Goal: Task Accomplishment & Management: Use online tool/utility

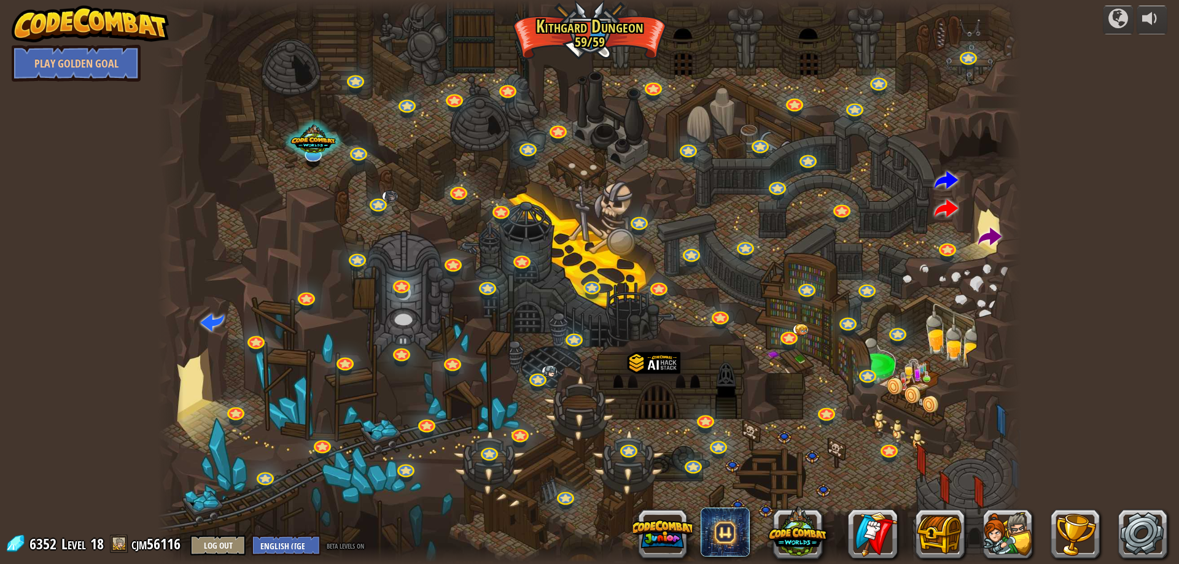
click at [1129, 290] on div "powered by Play Golden Goal Twisted Canyon Challenge: collect the most gold usi…" at bounding box center [589, 282] width 1179 height 564
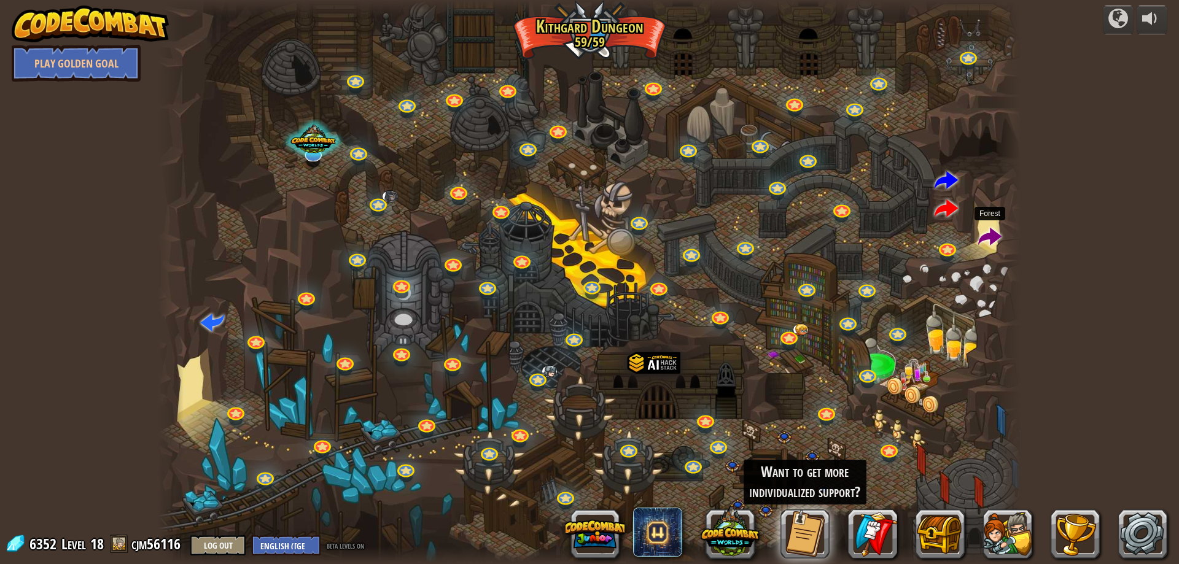
click at [980, 236] on span at bounding box center [989, 237] width 23 height 23
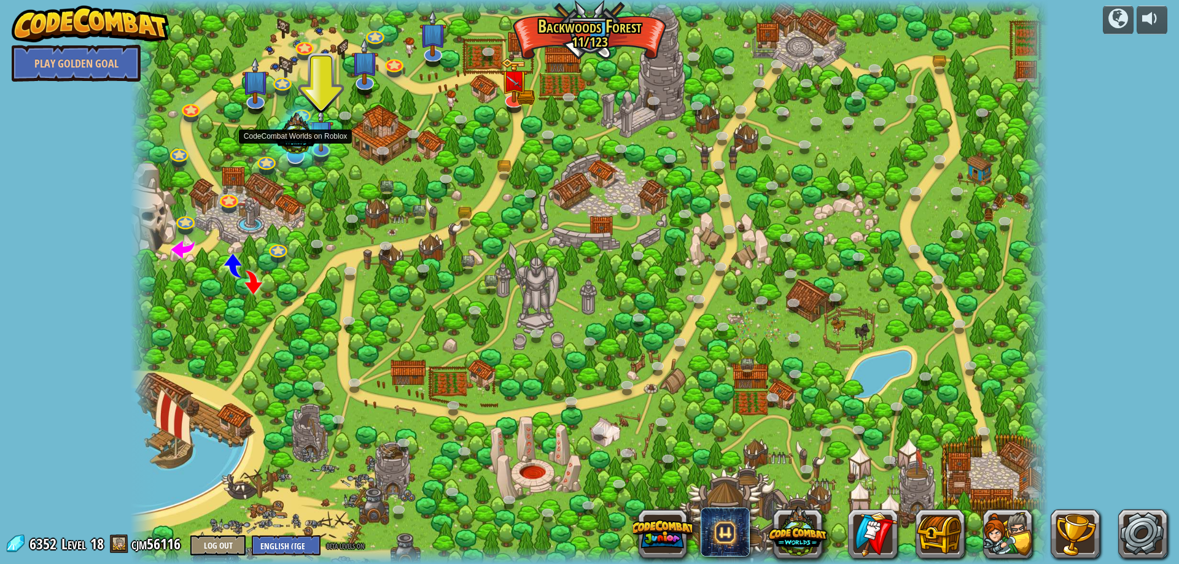
click at [317, 146] on div at bounding box center [295, 136] width 65 height 62
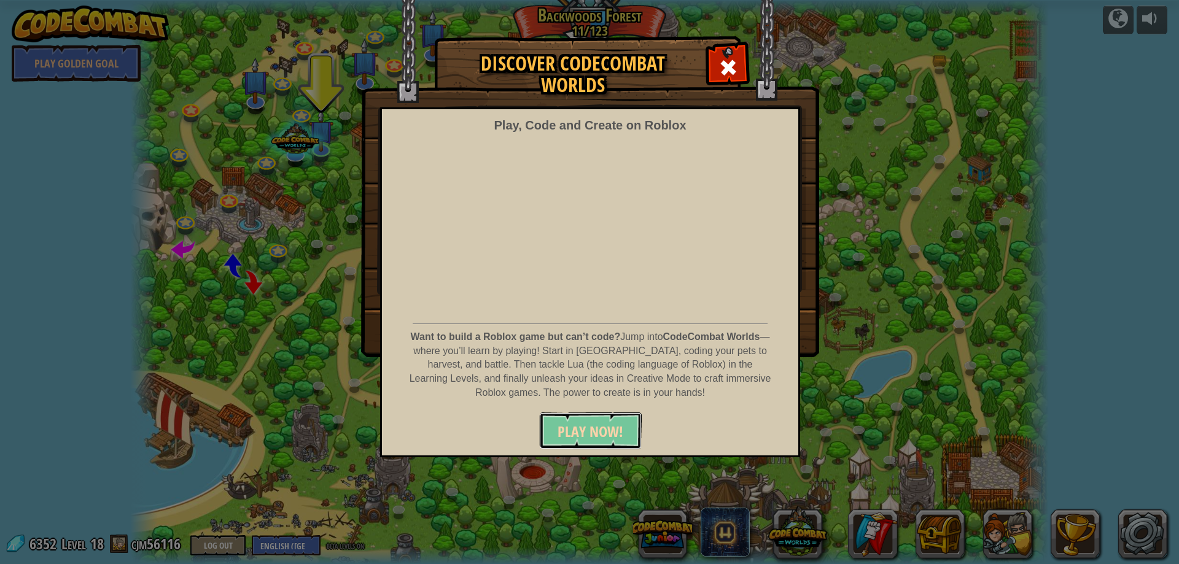
click at [559, 423] on span "PLAY NOW!" at bounding box center [591, 432] width 66 height 20
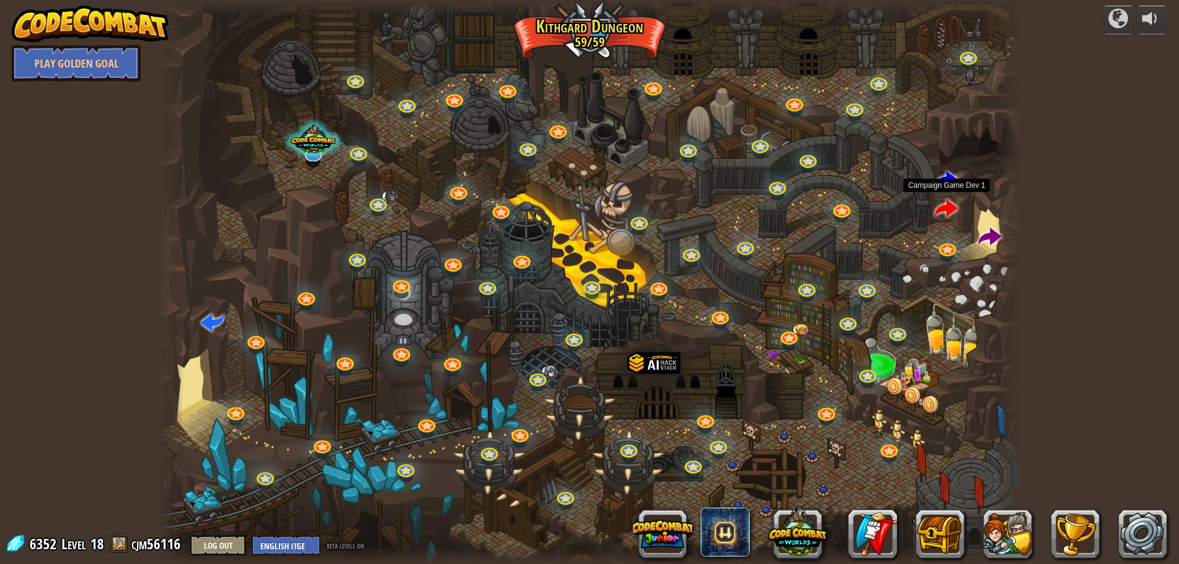
click at [950, 211] on span at bounding box center [946, 209] width 23 height 23
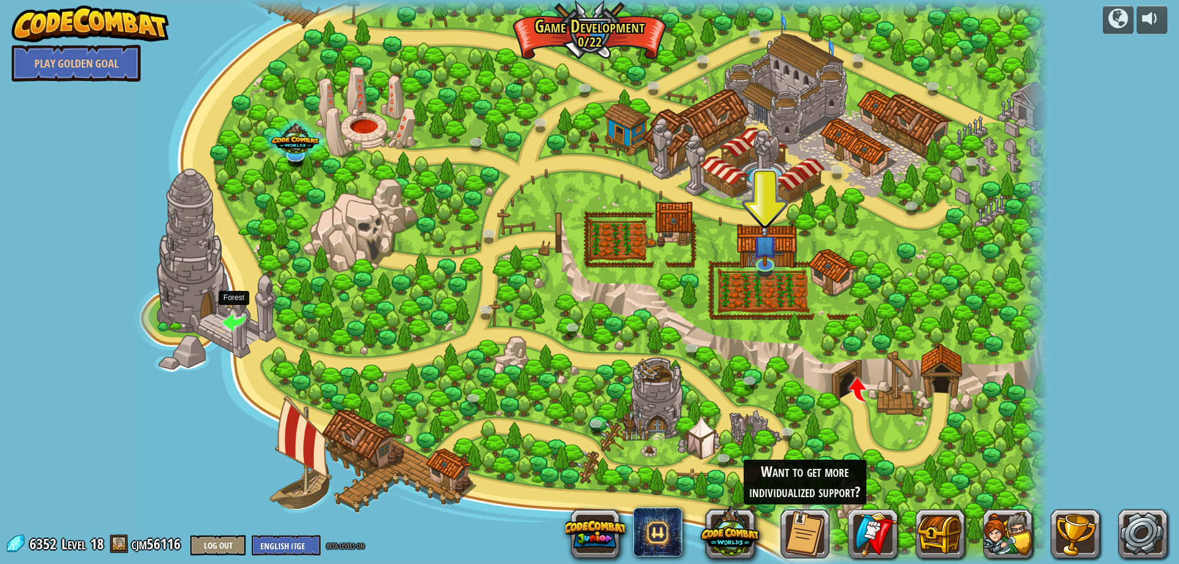
click at [235, 323] on span at bounding box center [233, 321] width 23 height 23
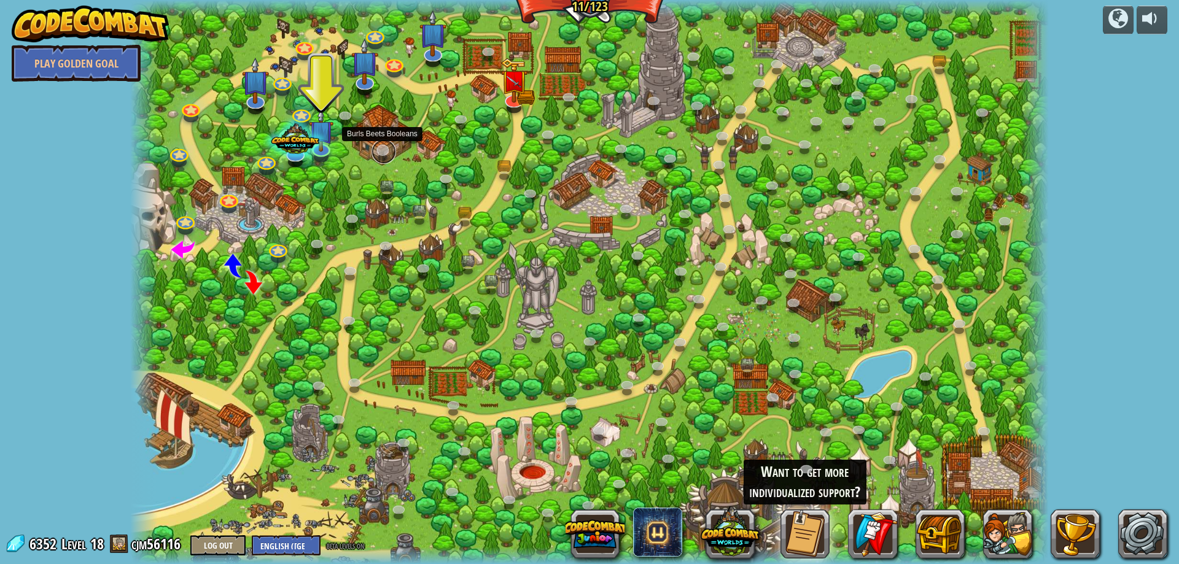
click at [381, 145] on link at bounding box center [384, 151] width 25 height 25
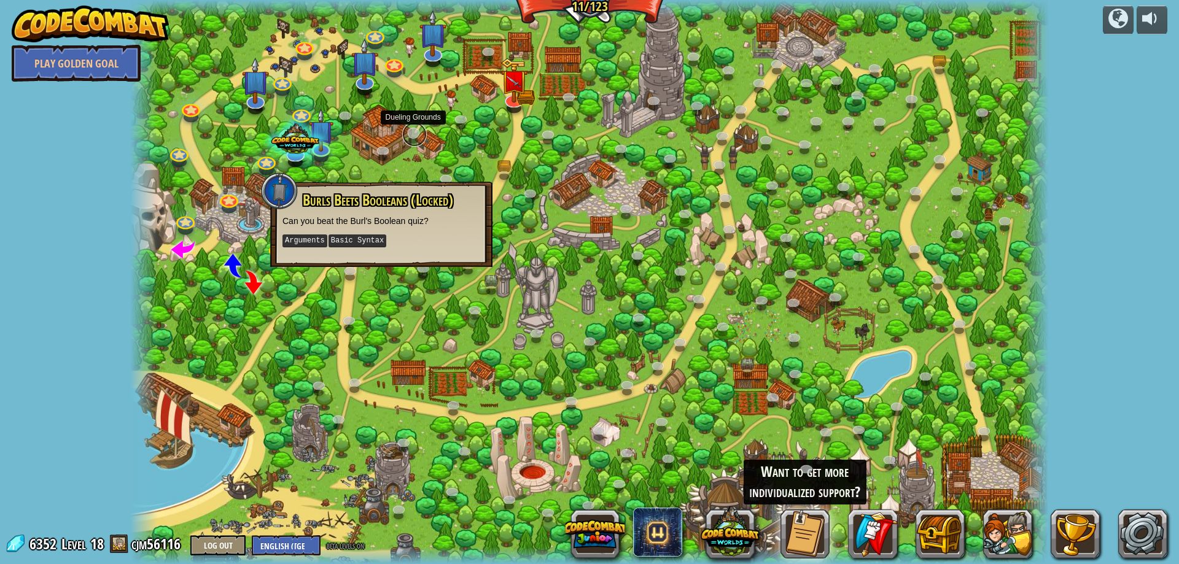
click at [411, 142] on link at bounding box center [414, 134] width 25 height 25
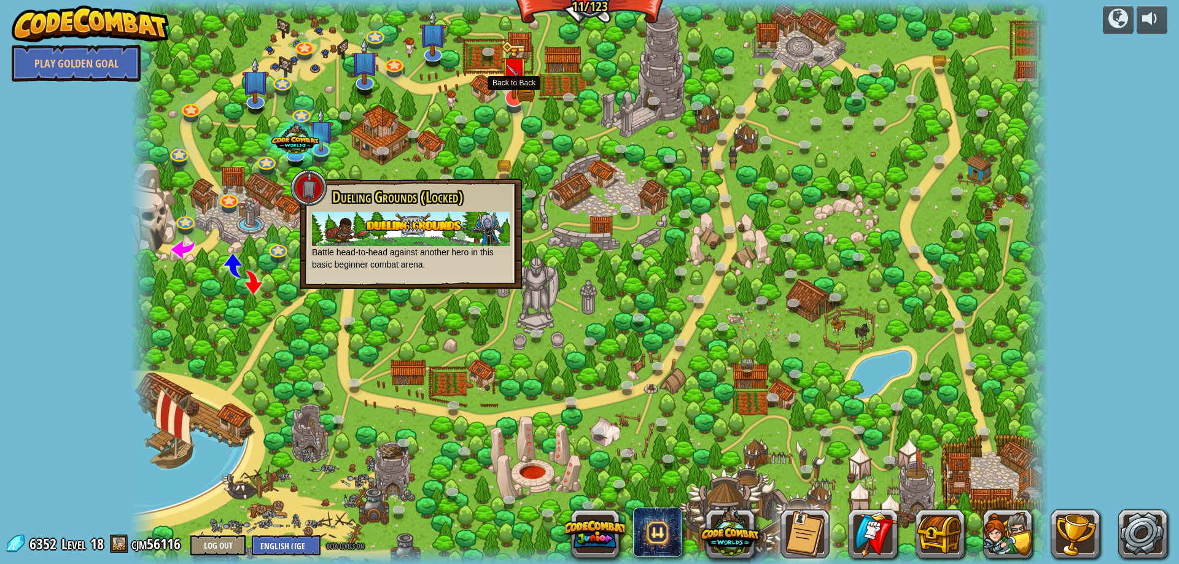
click at [518, 79] on img at bounding box center [514, 72] width 16 height 16
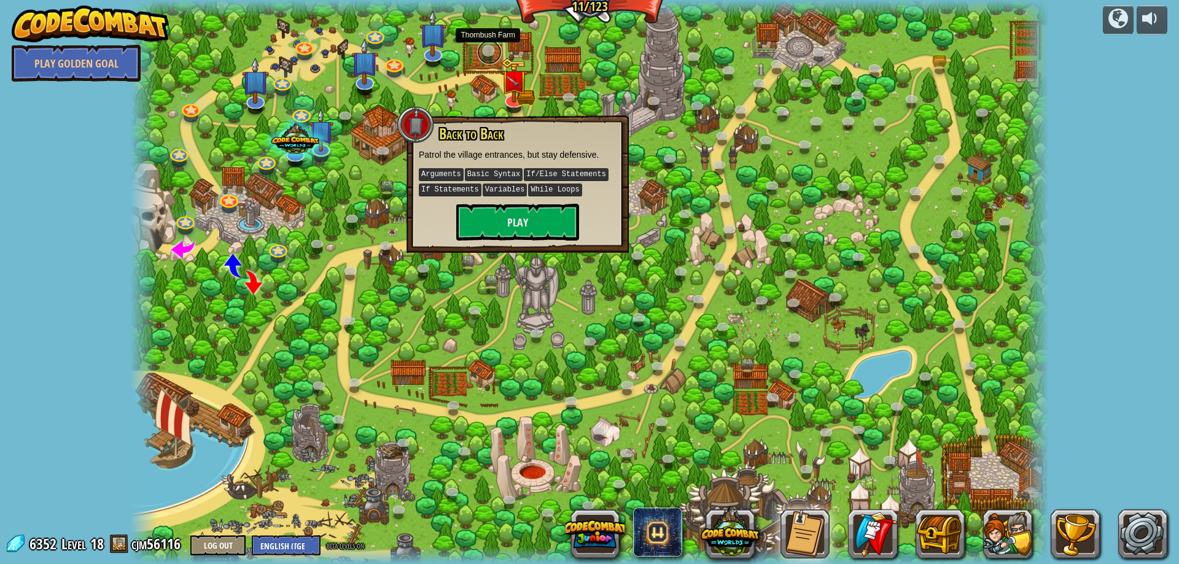
click at [485, 52] on link at bounding box center [489, 52] width 25 height 25
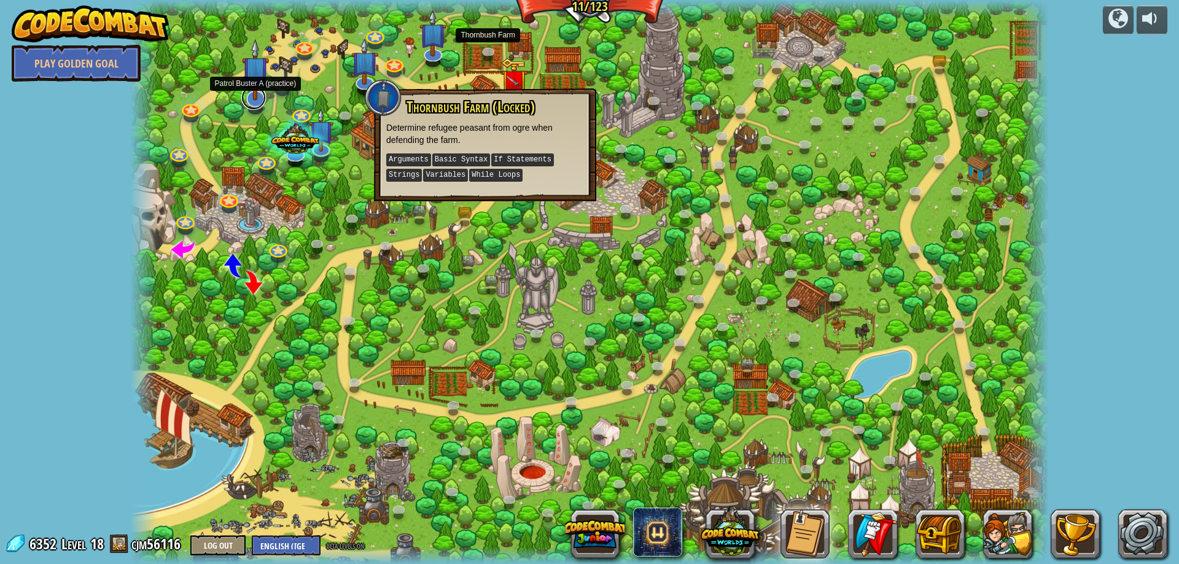
click at [255, 101] on link at bounding box center [253, 97] width 25 height 25
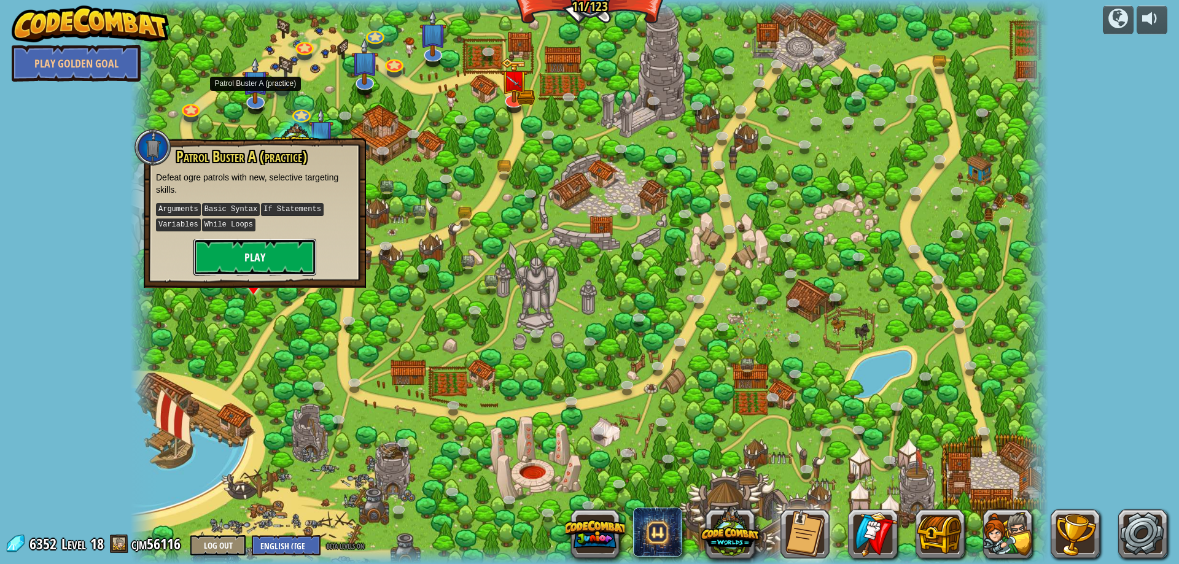
click at [264, 262] on button "Play" at bounding box center [254, 257] width 123 height 37
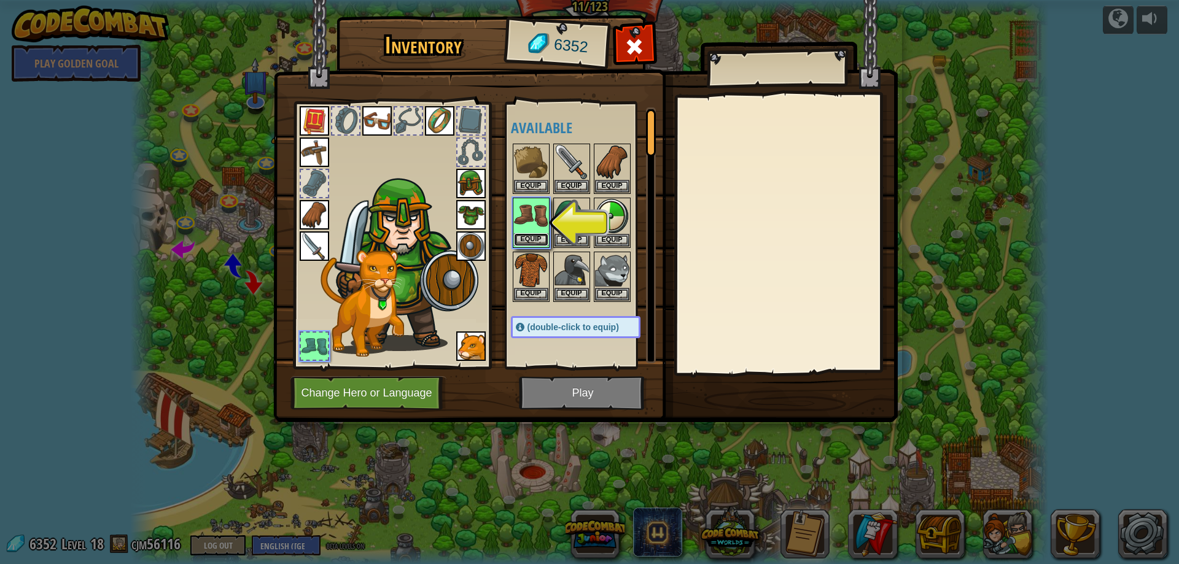
click at [536, 242] on button "Equip" at bounding box center [531, 239] width 34 height 13
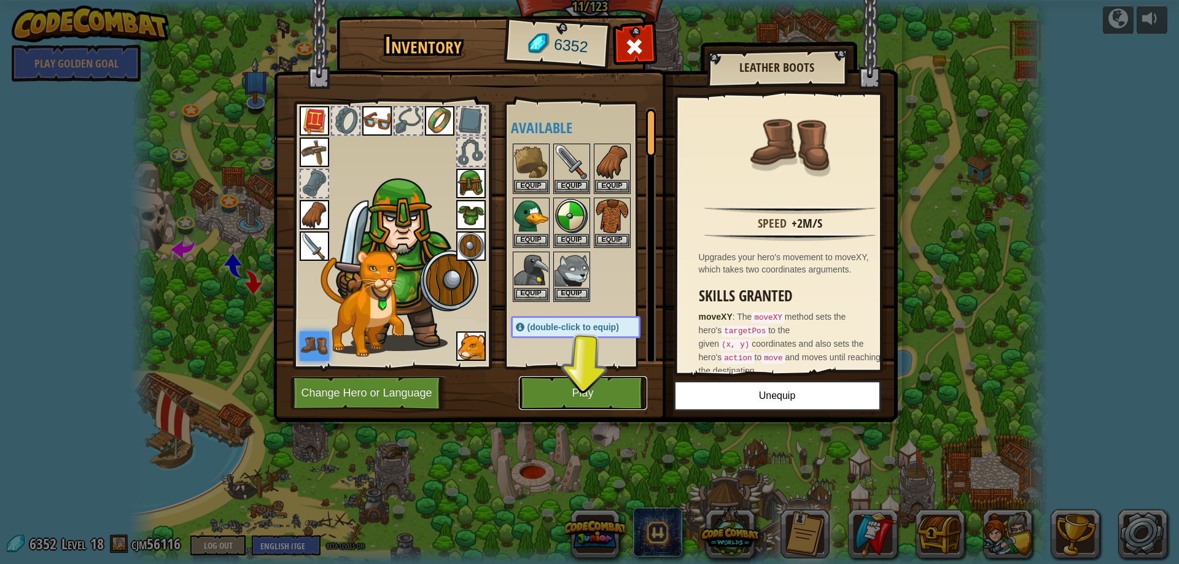
click at [587, 390] on button "Play" at bounding box center [583, 393] width 128 height 34
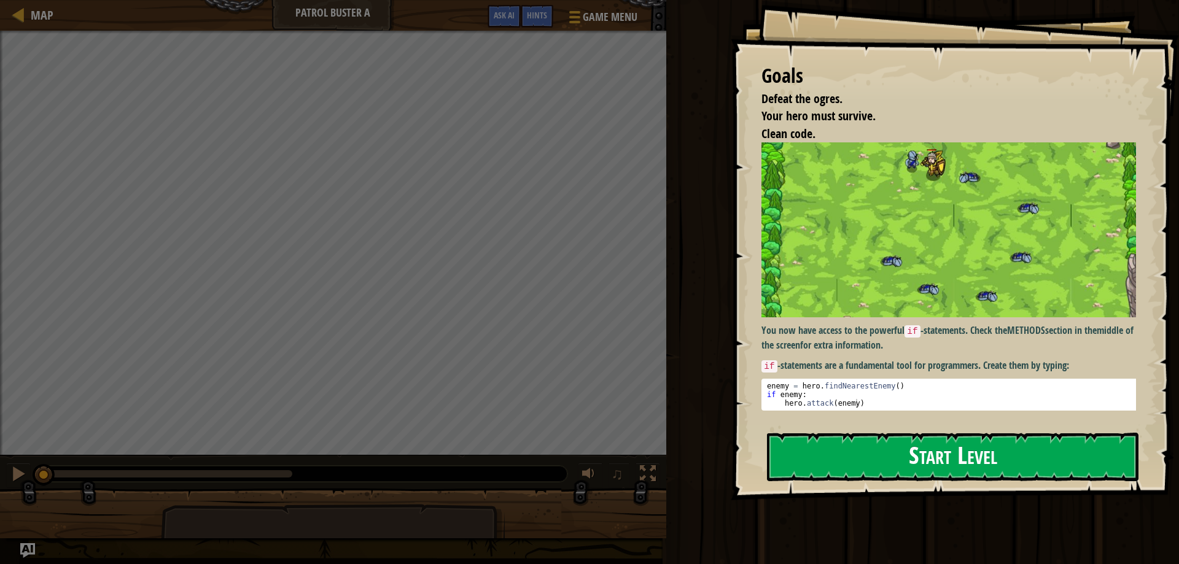
click at [908, 444] on button "Start Level" at bounding box center [953, 457] width 372 height 49
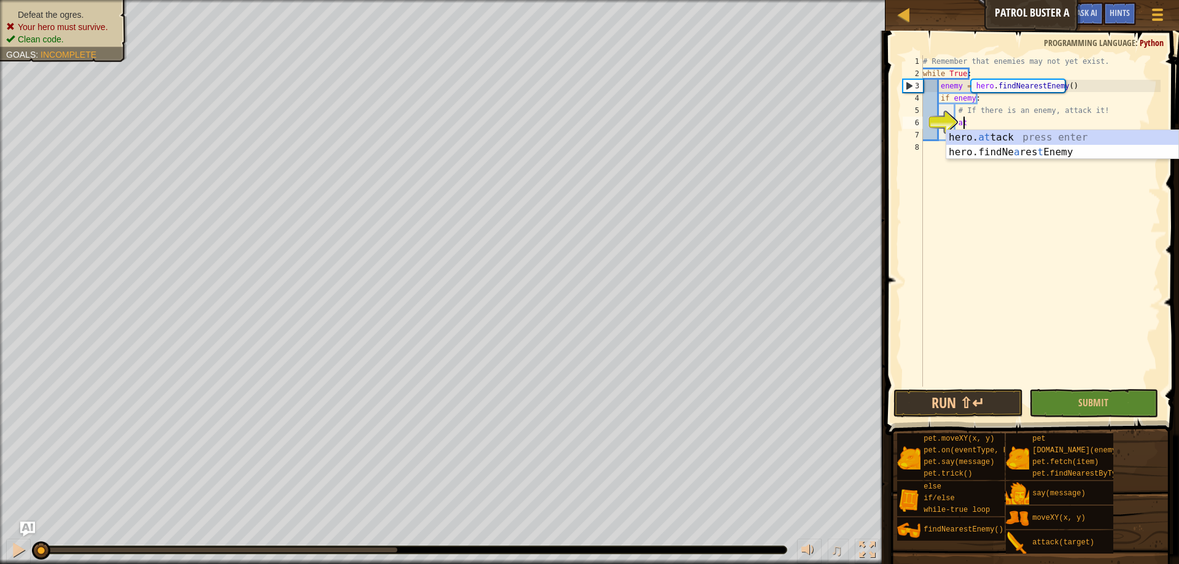
scroll to position [6, 3]
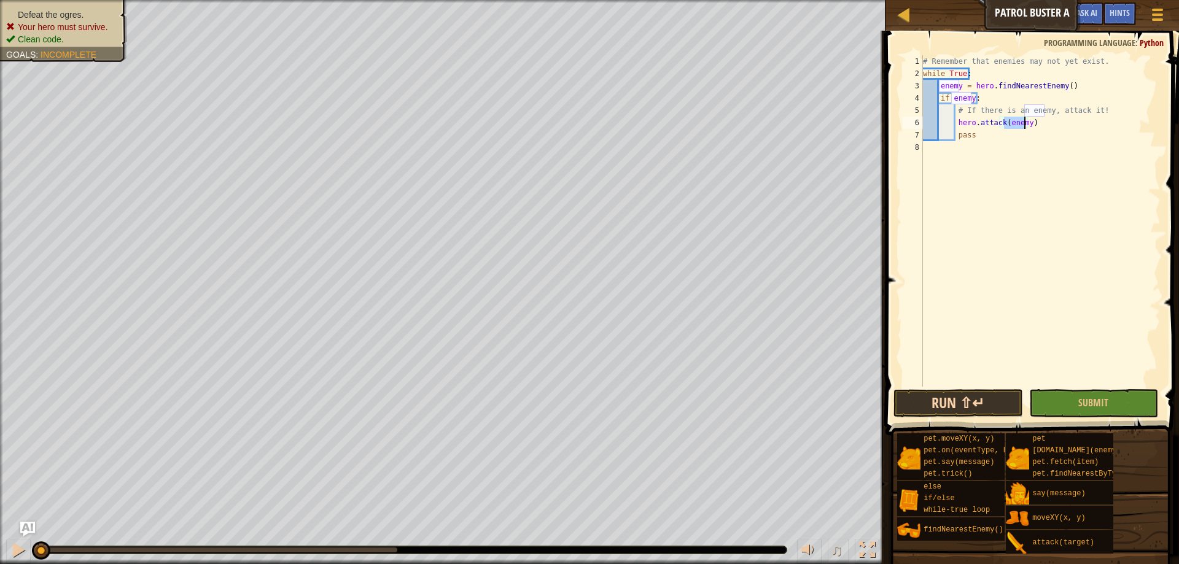
type textarea "hero.attack(enemy)"
click at [974, 401] on button "Run ⇧↵" at bounding box center [958, 403] width 129 height 28
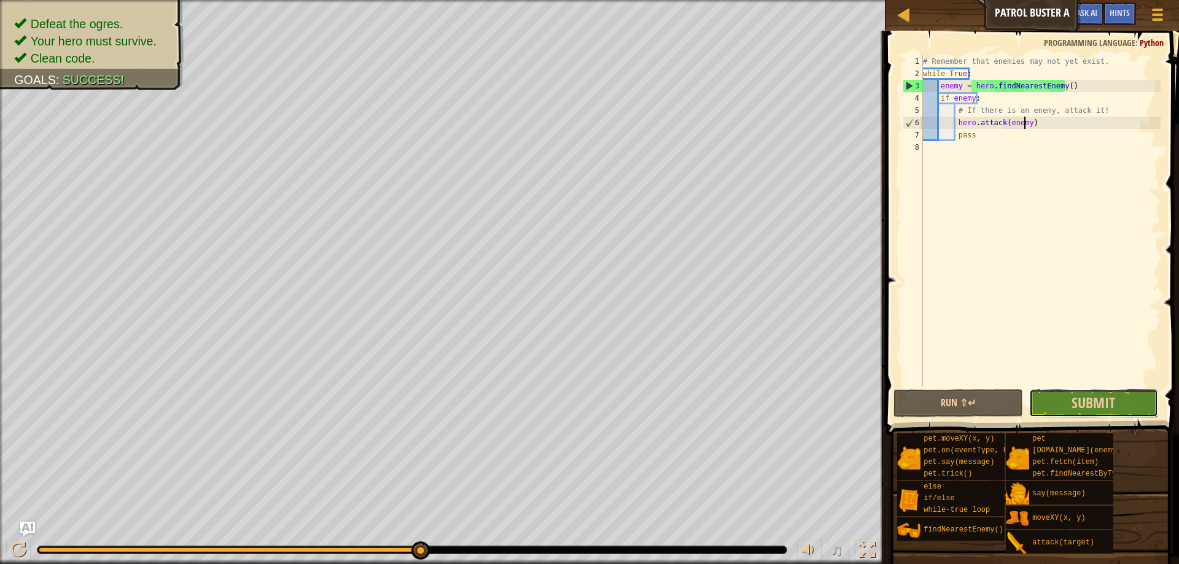
click at [1053, 405] on button "Submit" at bounding box center [1093, 403] width 129 height 28
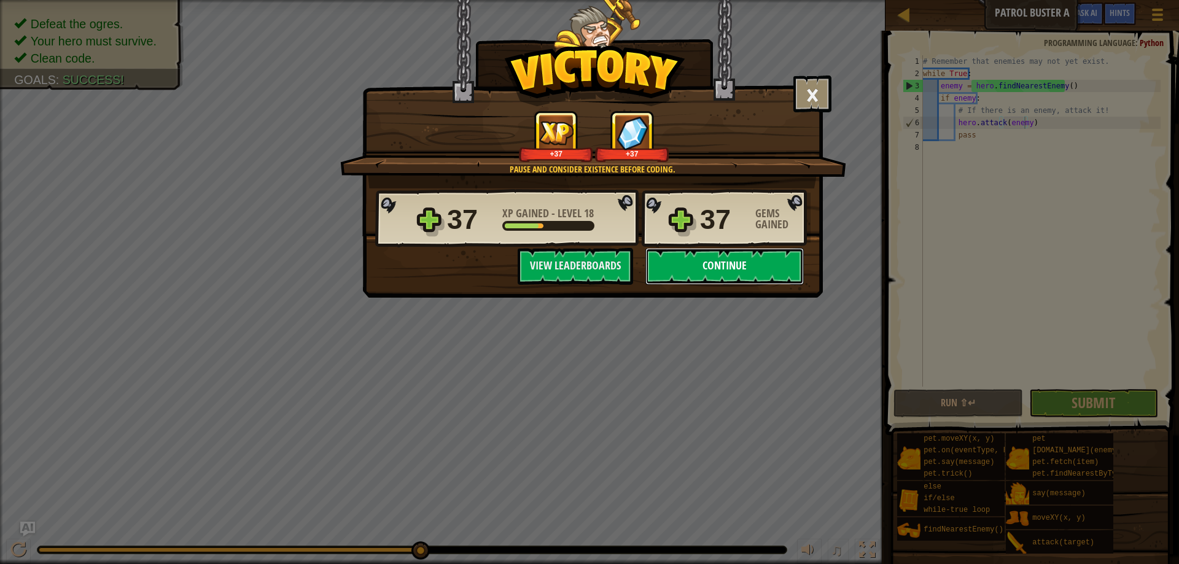
click at [709, 272] on button "Continue" at bounding box center [724, 266] width 158 height 37
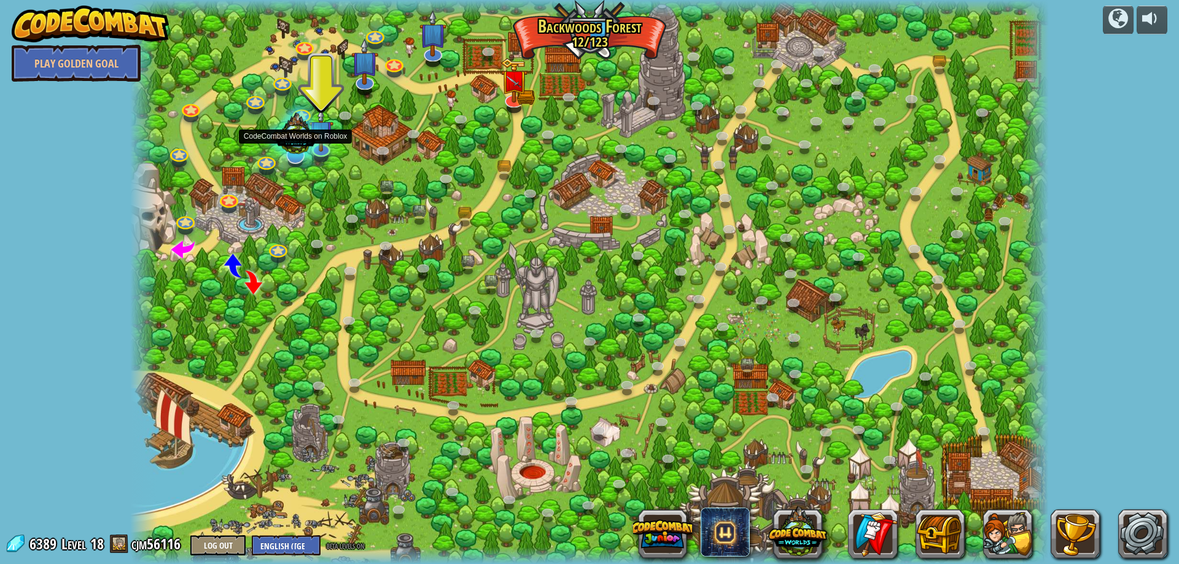
click at [319, 150] on div at bounding box center [295, 136] width 65 height 62
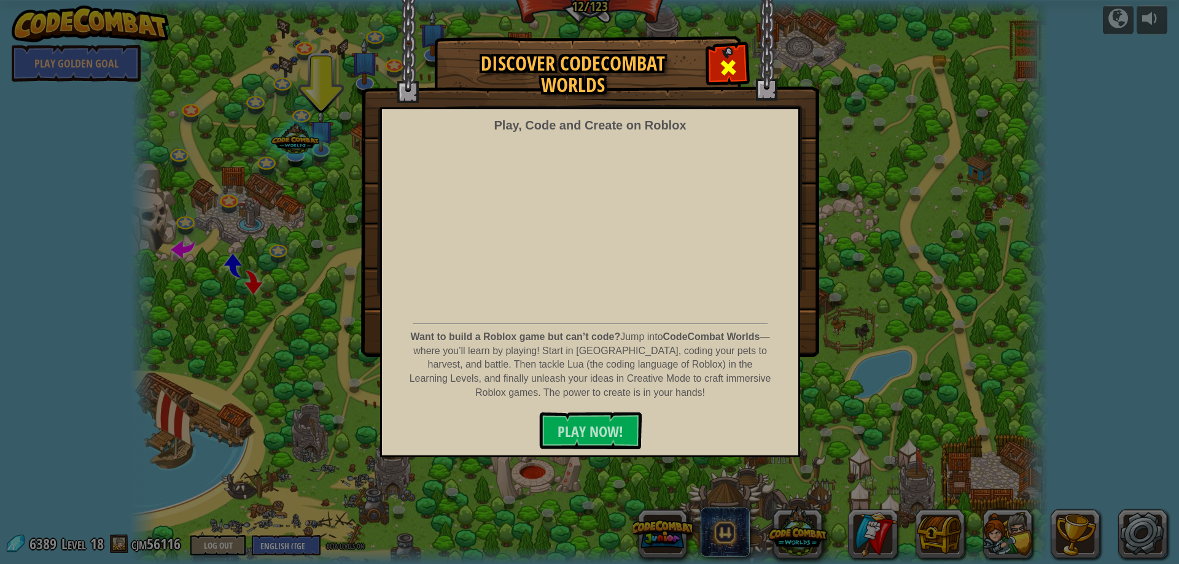
click at [722, 74] on span at bounding box center [729, 68] width 20 height 20
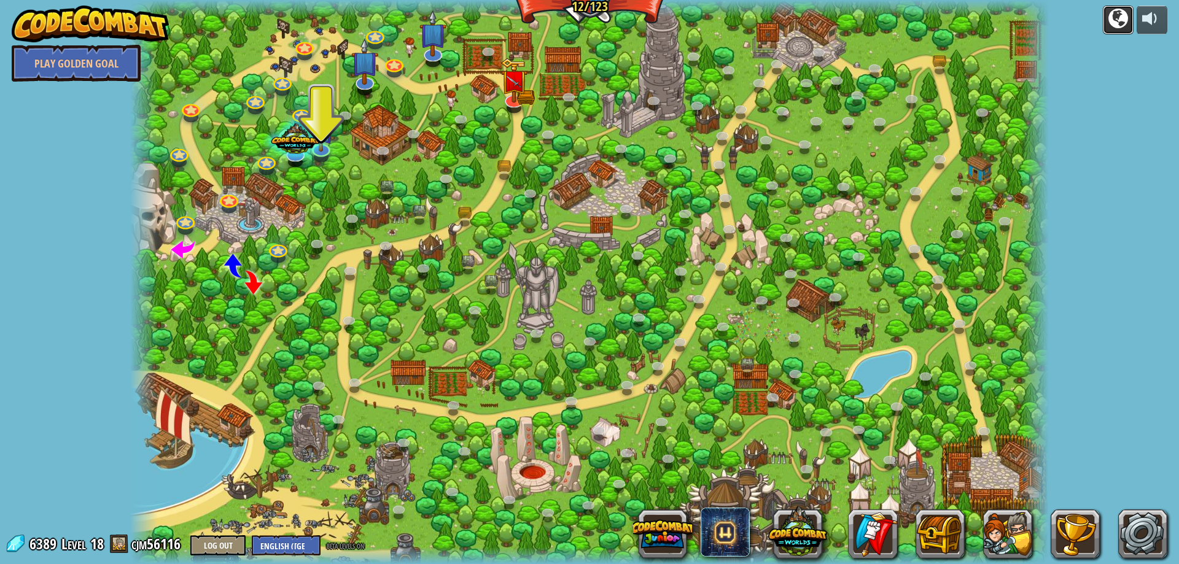
click at [1126, 23] on div at bounding box center [1119, 19] width 20 height 20
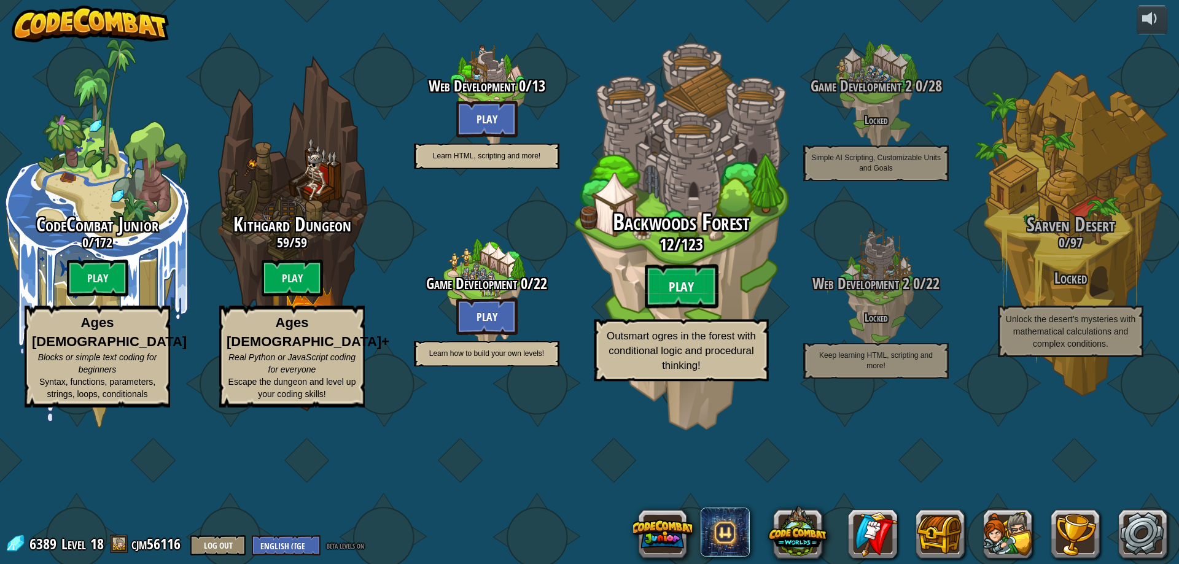
click at [692, 309] on btn "Play" at bounding box center [682, 287] width 74 height 44
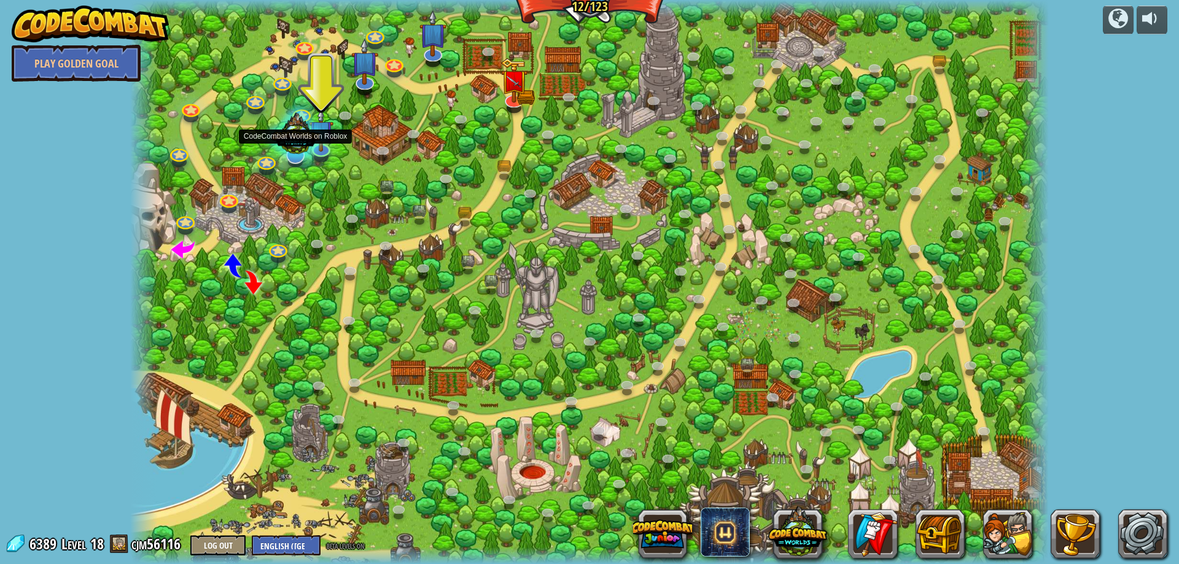
click at [269, 161] on div at bounding box center [295, 136] width 65 height 62
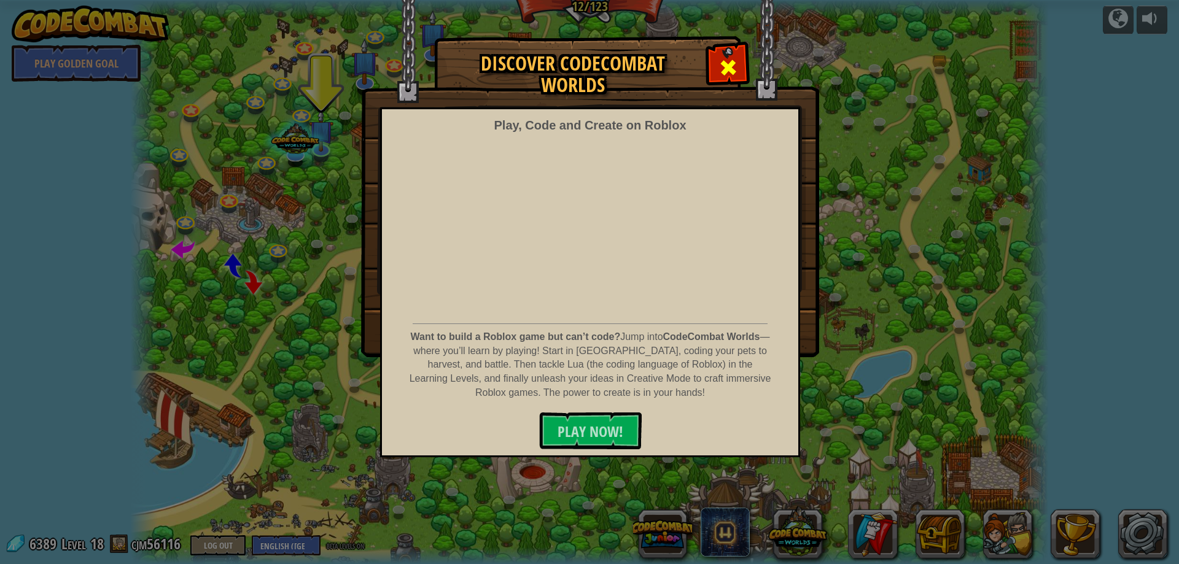
click at [722, 74] on span at bounding box center [729, 68] width 20 height 20
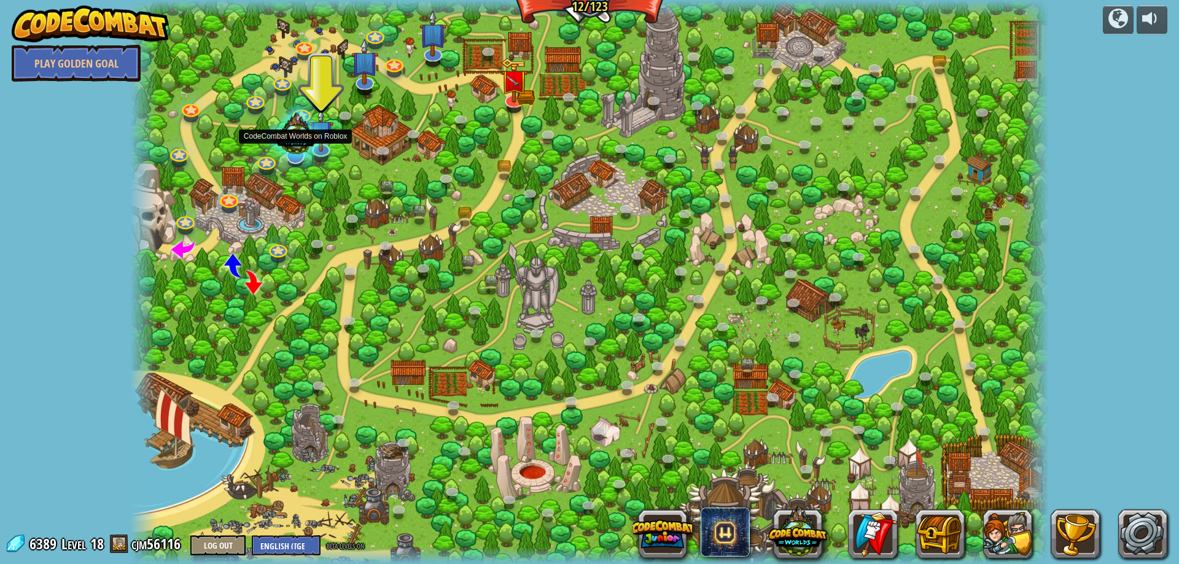
click at [324, 147] on div at bounding box center [295, 136] width 65 height 62
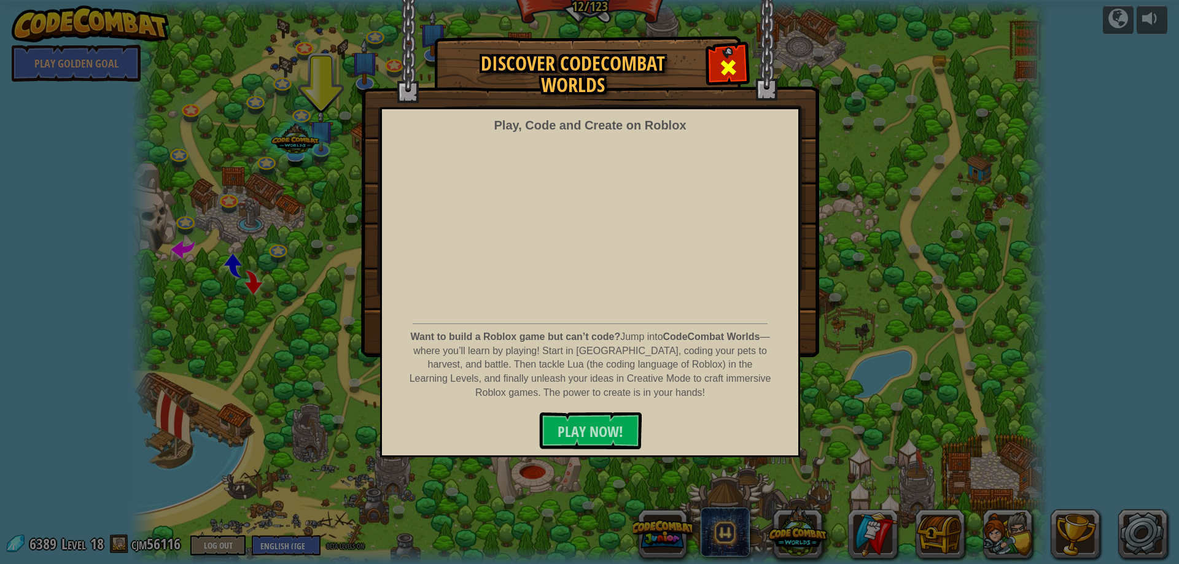
click at [731, 72] on span at bounding box center [729, 68] width 20 height 20
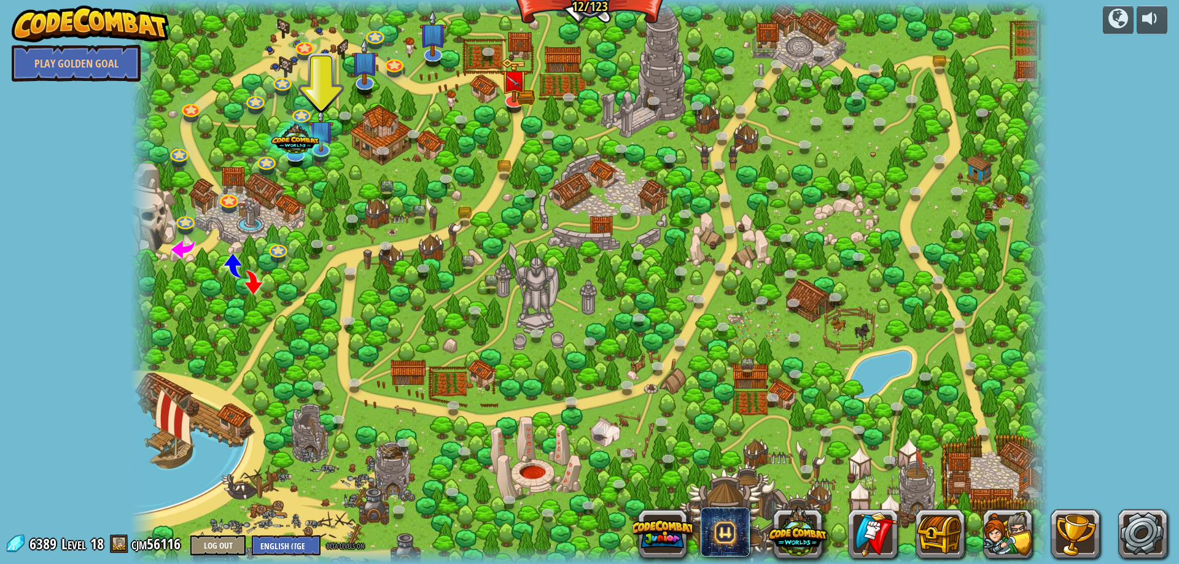
click at [322, 83] on div at bounding box center [589, 282] width 919 height 564
click at [108, 68] on link "Play Golden Goal" at bounding box center [76, 63] width 129 height 37
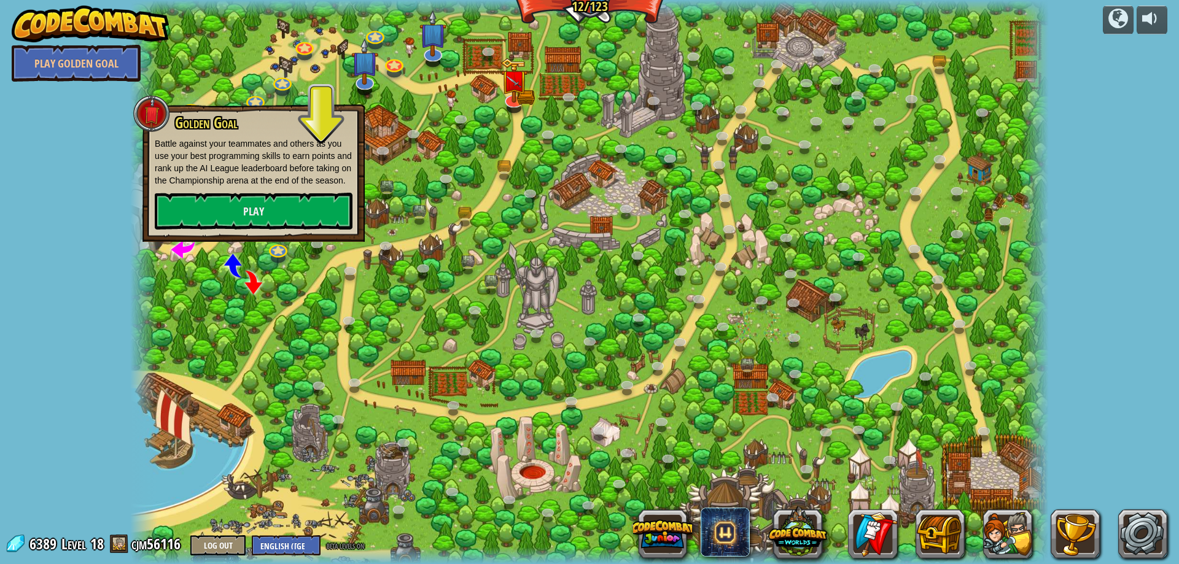
click at [104, 205] on div "powered by Play Golden Goal Backwoods Ambush (practice) Conditionally ambush so…" at bounding box center [589, 282] width 1179 height 564
click at [107, 23] on img at bounding box center [90, 24] width 157 height 37
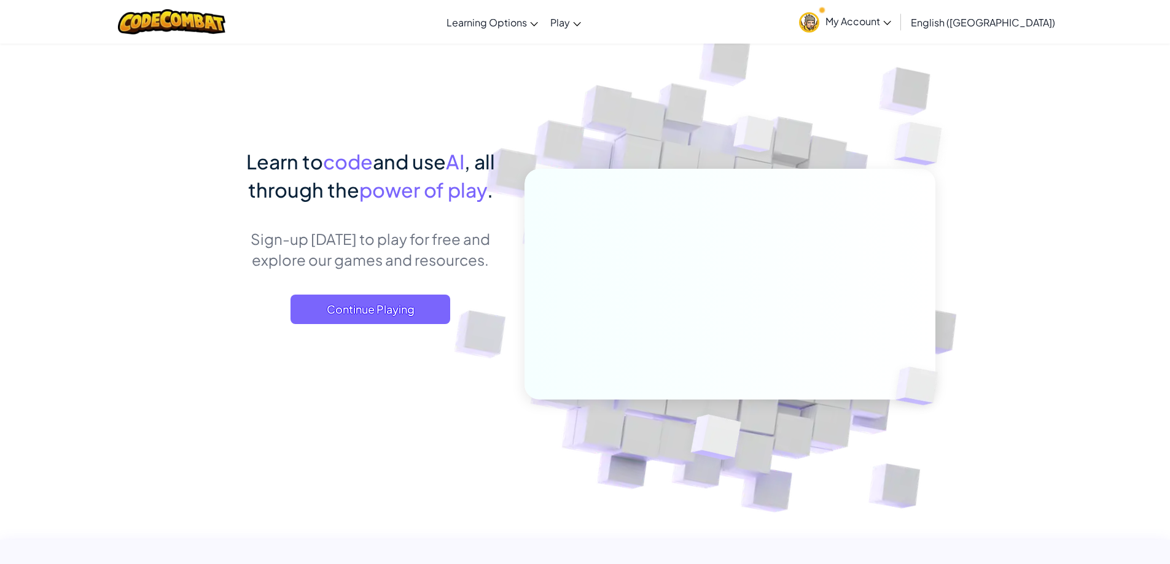
click at [891, 24] on icon at bounding box center [886, 23] width 7 height 4
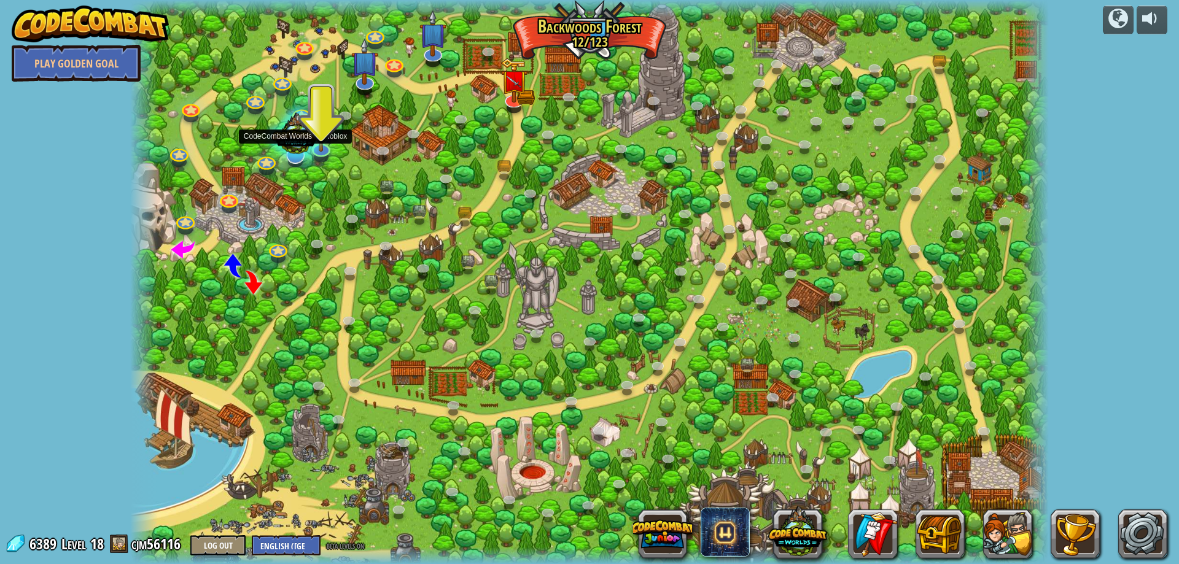
click at [318, 149] on div at bounding box center [295, 136] width 65 height 62
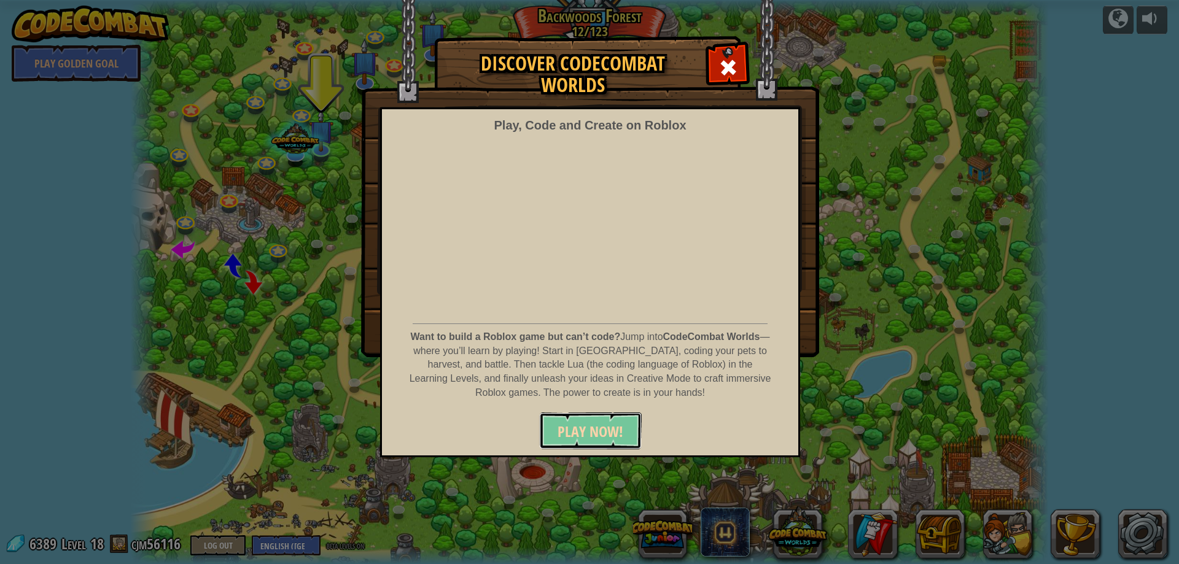
click at [584, 446] on button "PLAY NOW!" at bounding box center [590, 431] width 103 height 37
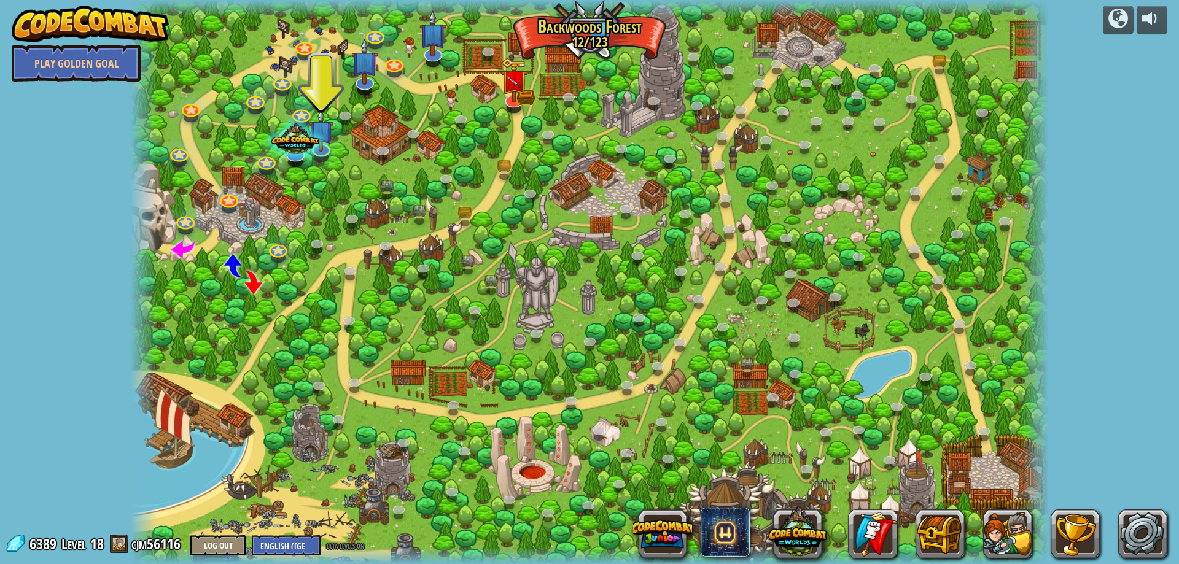
click at [582, 31] on div at bounding box center [589, 282] width 919 height 564
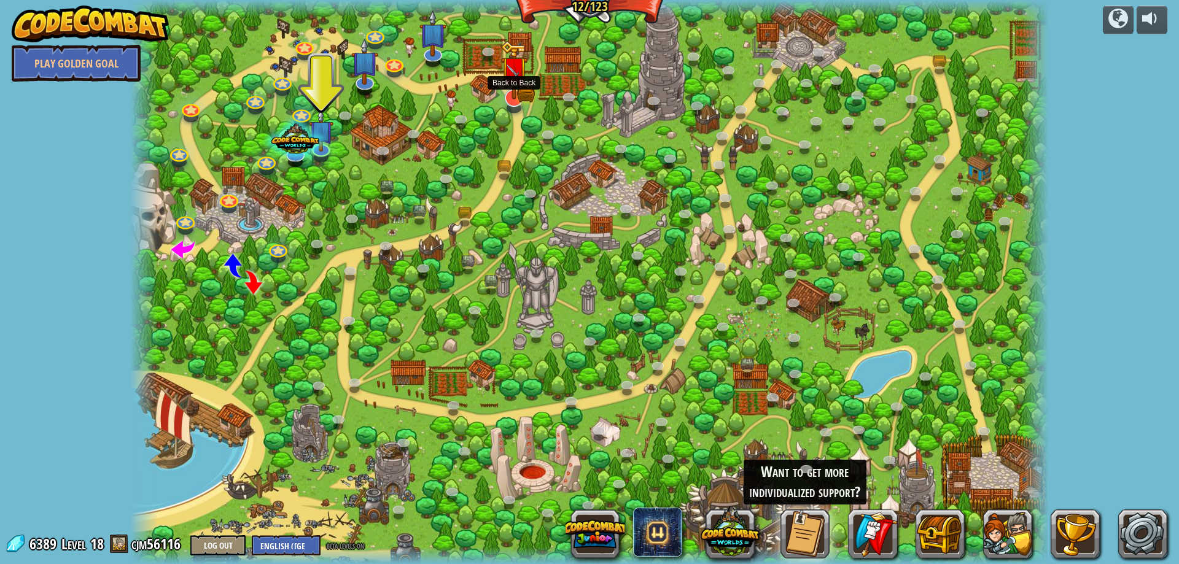
click at [518, 90] on img at bounding box center [514, 71] width 27 height 60
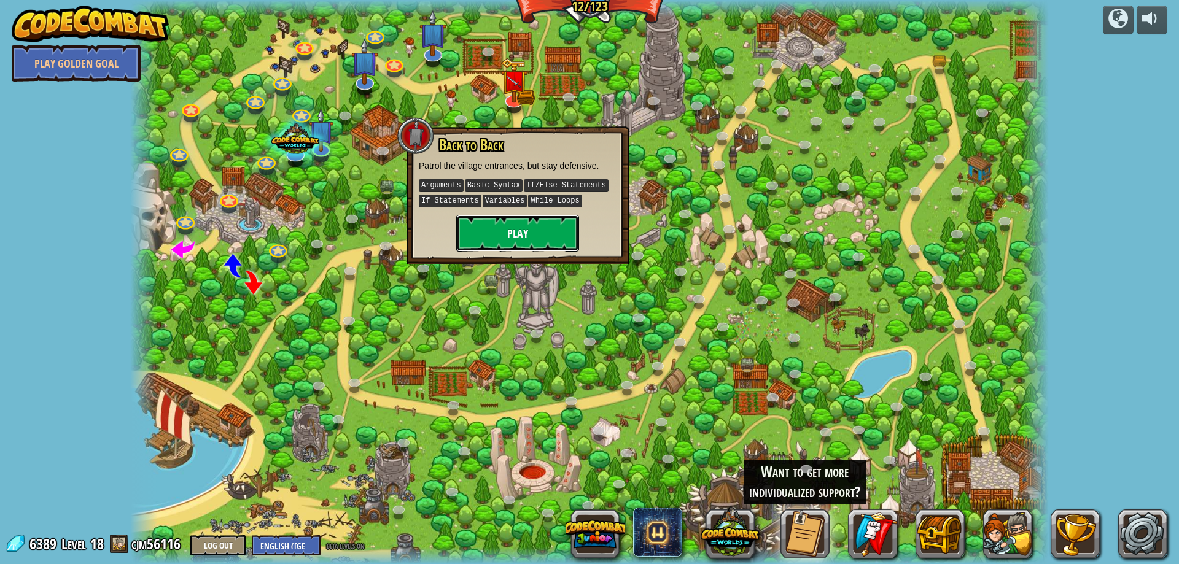
click at [525, 230] on button "Play" at bounding box center [517, 233] width 123 height 37
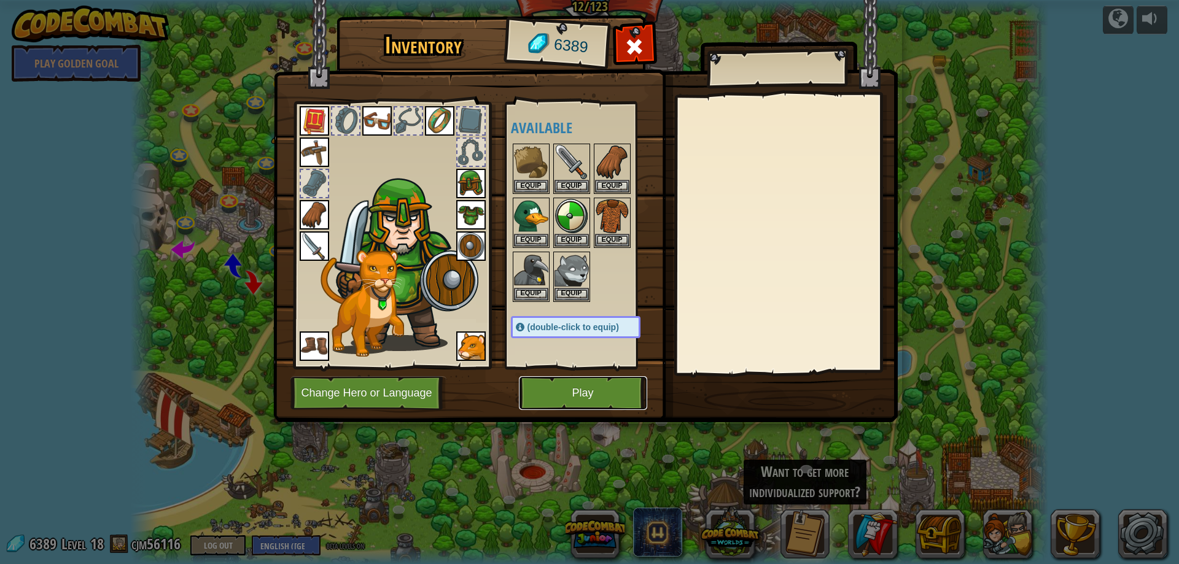
click at [576, 391] on button "Play" at bounding box center [583, 393] width 128 height 34
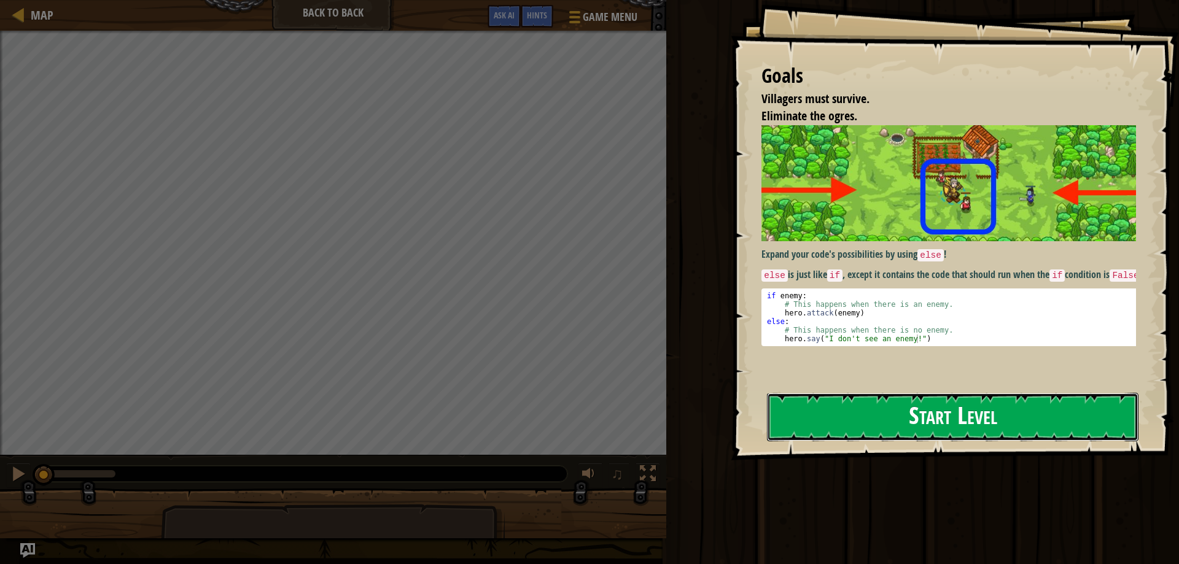
click at [858, 416] on button "Start Level" at bounding box center [953, 417] width 372 height 49
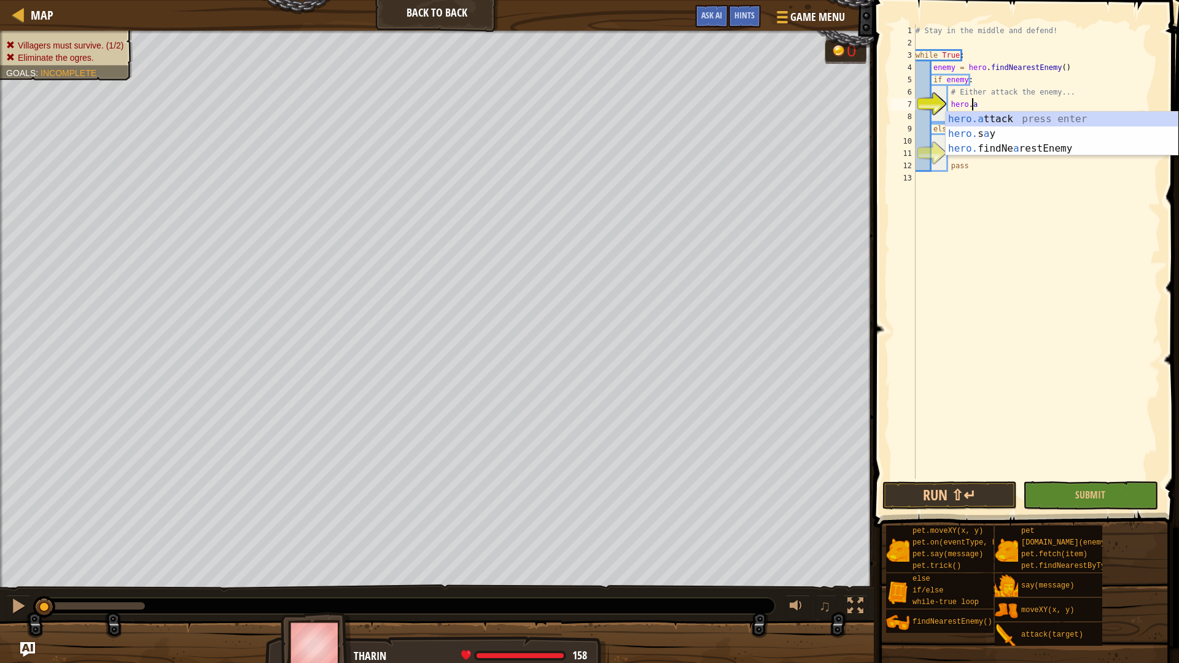
scroll to position [6, 4]
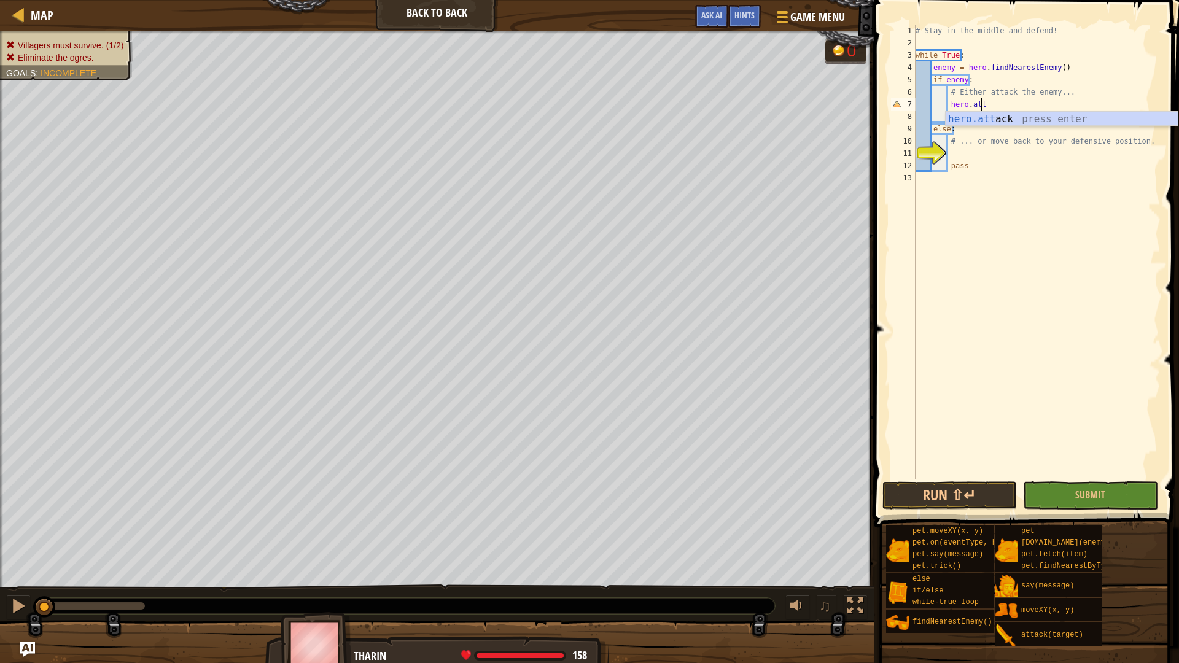
type textarea "hero.attack(enemy)"
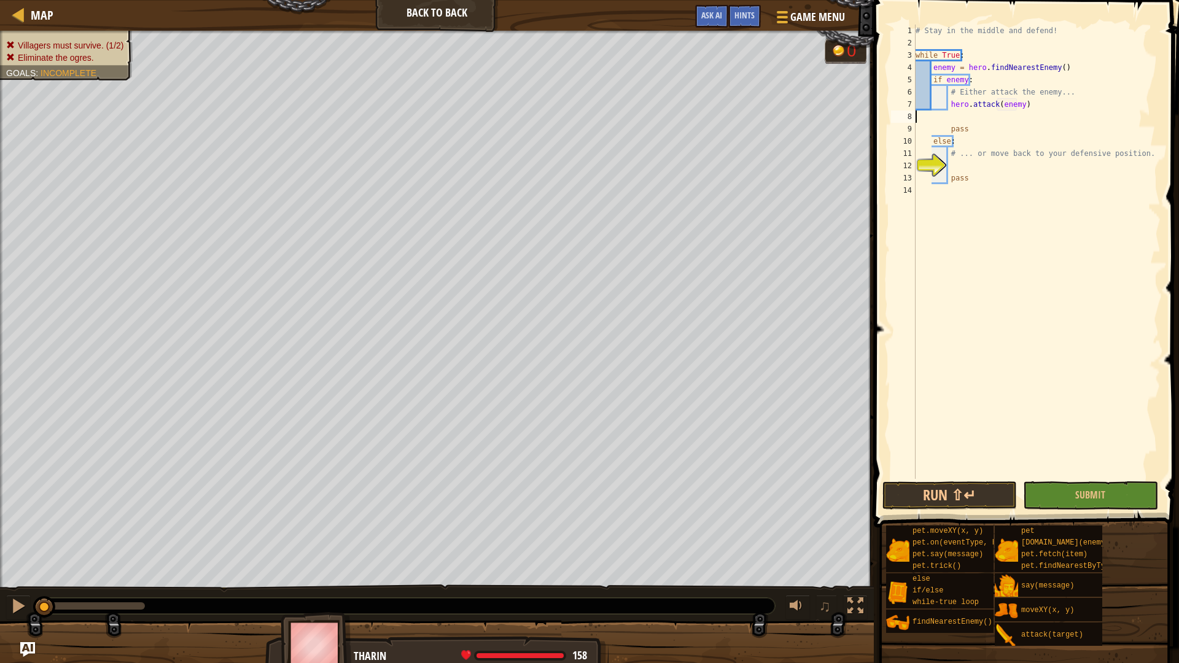
scroll to position [6, 0]
type textarea "hero.attack(enemy)"
drag, startPoint x: 962, startPoint y: 150, endPoint x: 977, endPoint y: 164, distance: 20.4
click at [962, 150] on div "# Stay in the middle and defend! while True : enemy = hero . findNearestEnemy (…" at bounding box center [1037, 264] width 248 height 479
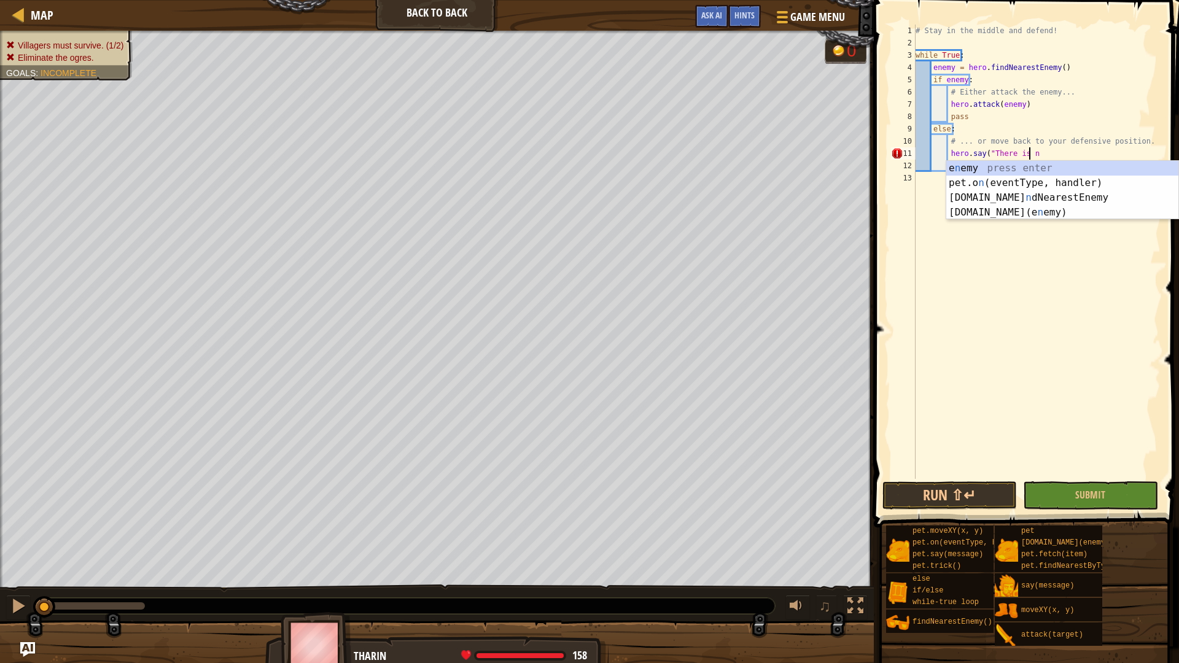
scroll to position [6, 9]
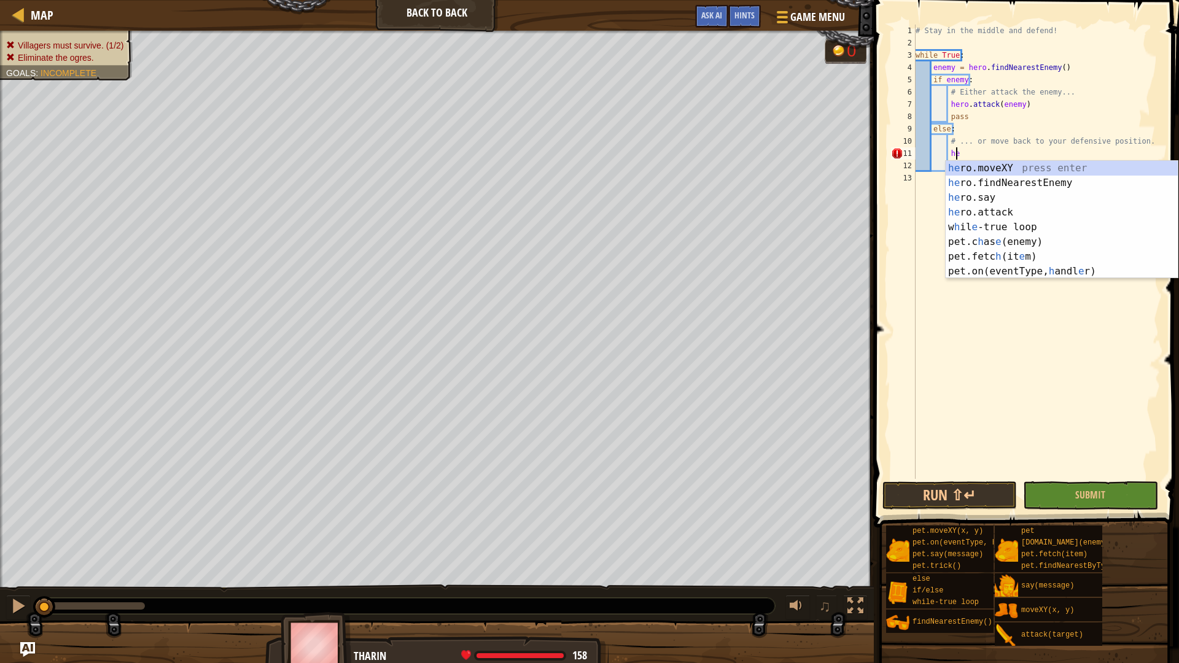
type textarea "h"
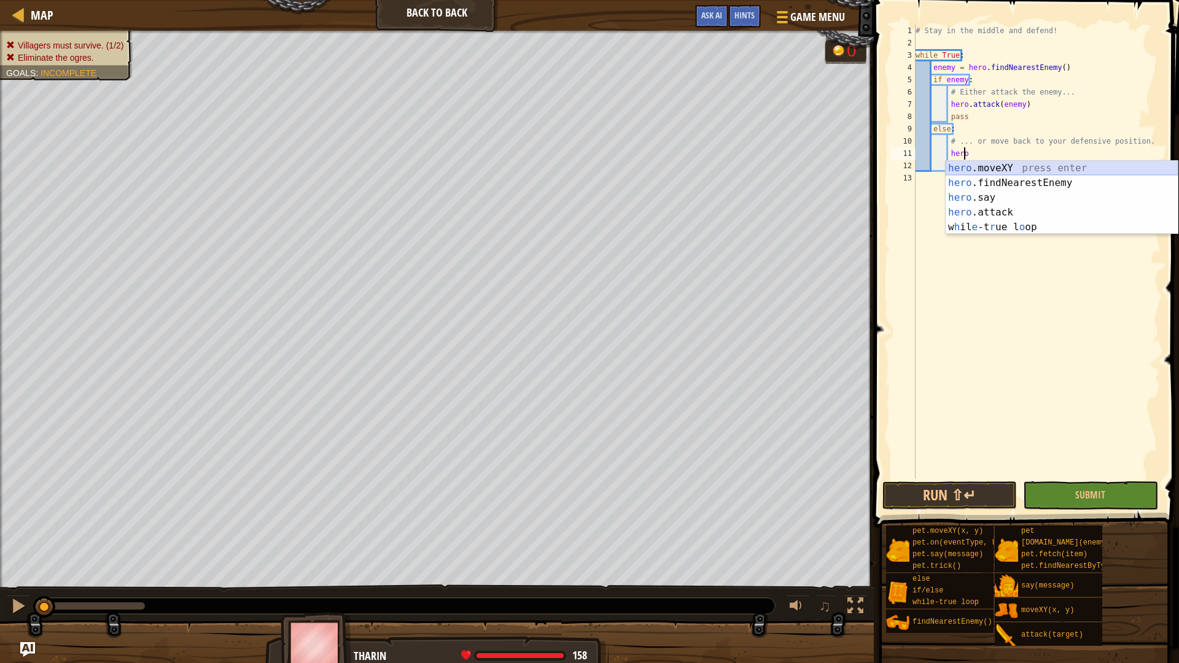
click at [1010, 170] on div "hero .moveXY press enter hero .findNearestEnemy press enter hero .say press ent…" at bounding box center [1062, 212] width 232 height 103
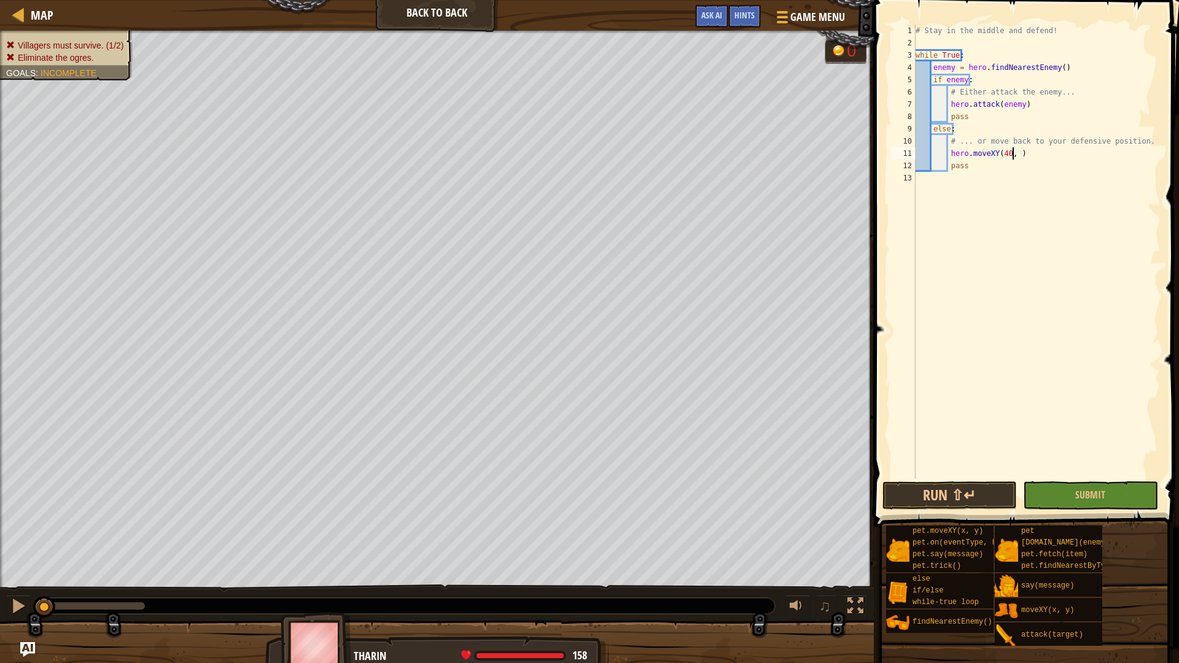
scroll to position [6, 8]
type textarea "hero.moveXY(40, 34)"
click at [925, 499] on button "Run ⇧↵" at bounding box center [950, 495] width 135 height 28
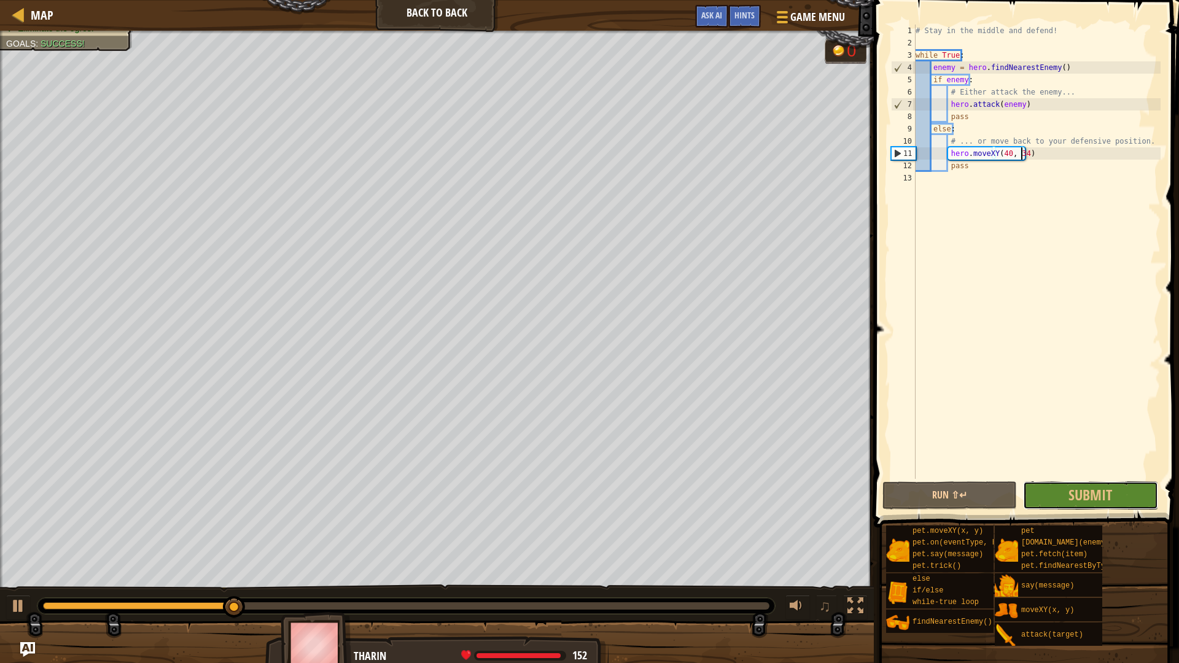
click at [1099, 502] on span "Submit" at bounding box center [1091, 495] width 44 height 20
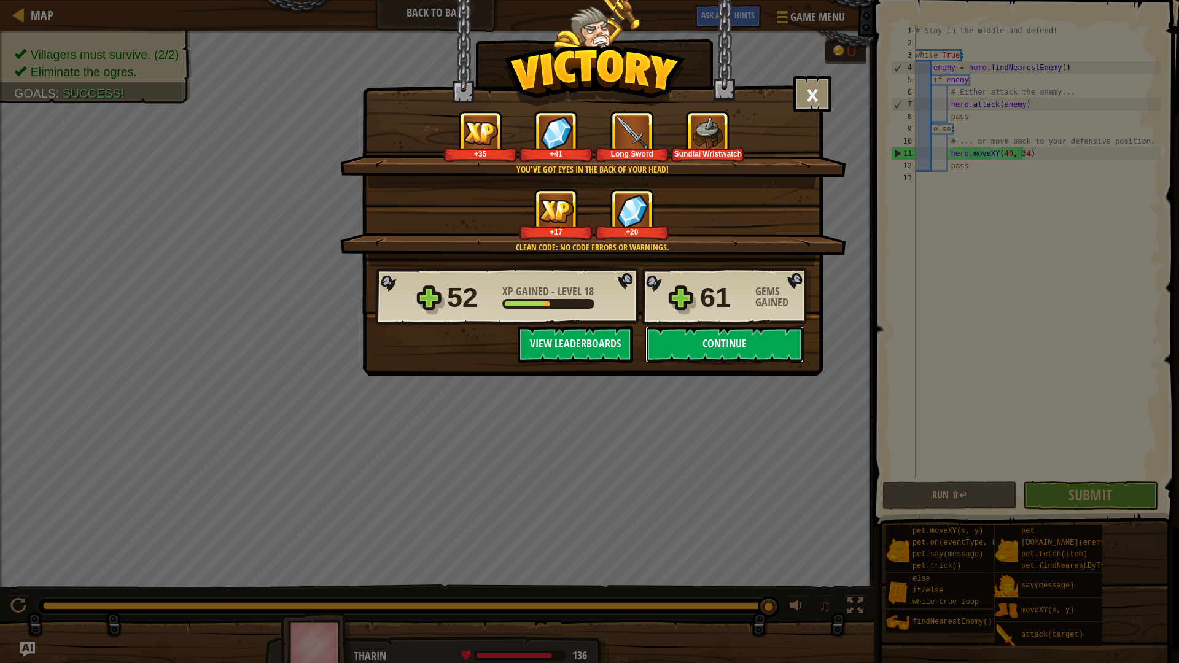
click at [725, 357] on button "Continue" at bounding box center [724, 344] width 158 height 37
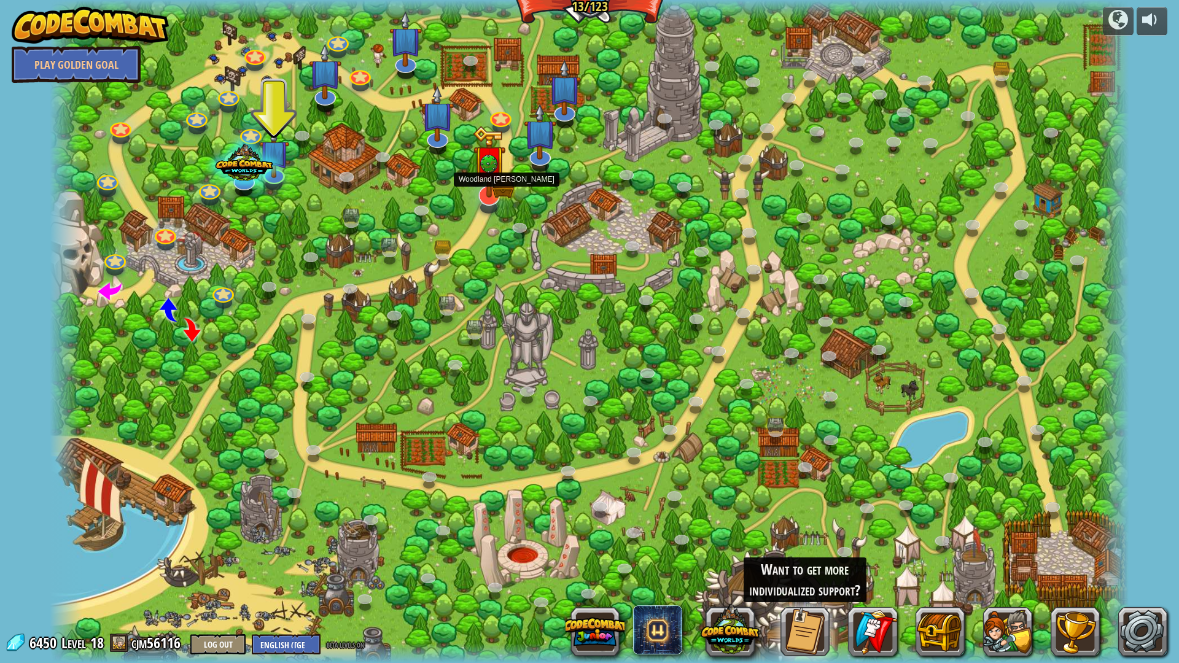
click at [492, 193] on img at bounding box center [489, 161] width 33 height 71
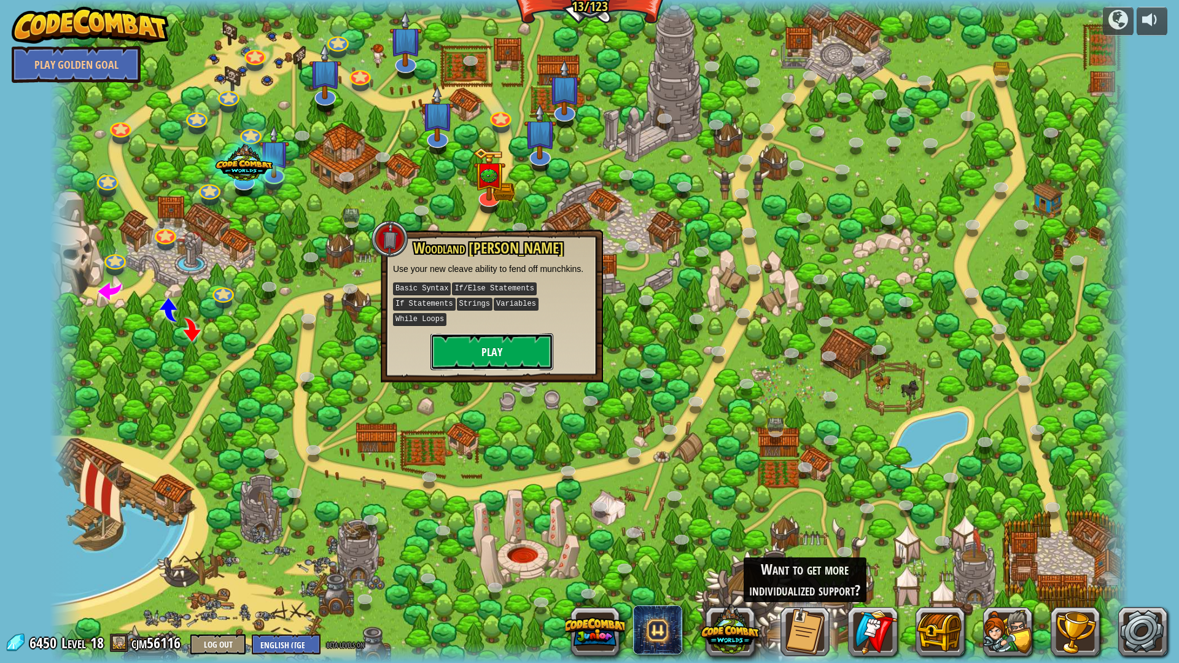
click at [505, 334] on button "Play" at bounding box center [492, 351] width 123 height 37
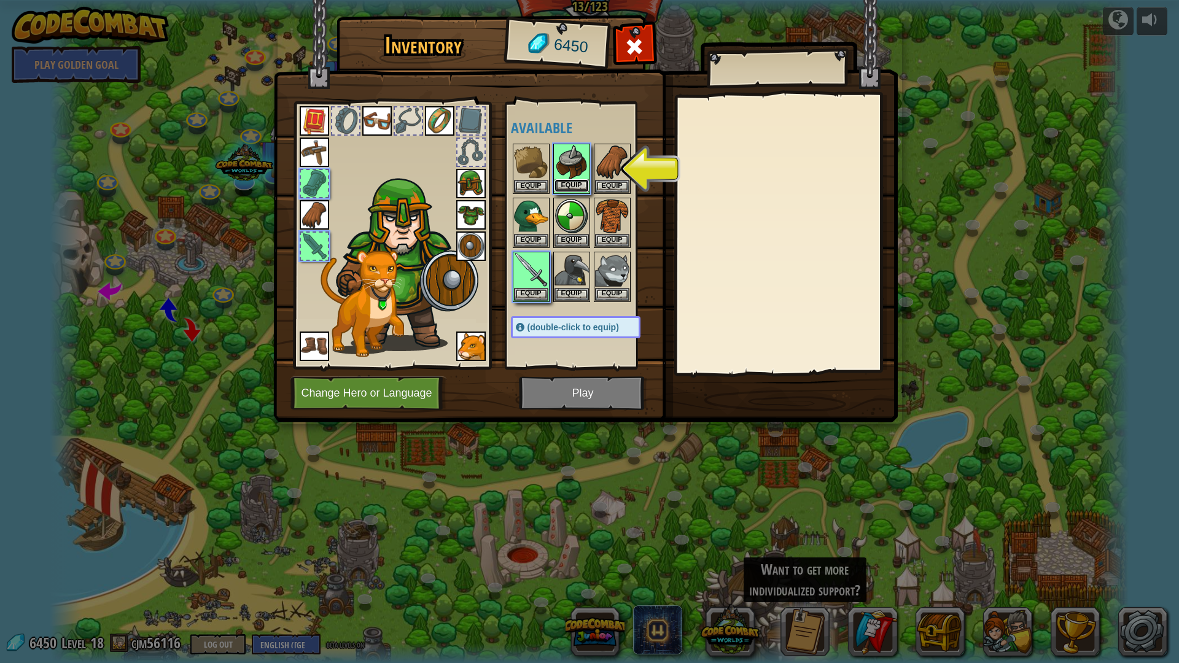
click at [580, 181] on button "Equip" at bounding box center [572, 185] width 34 height 13
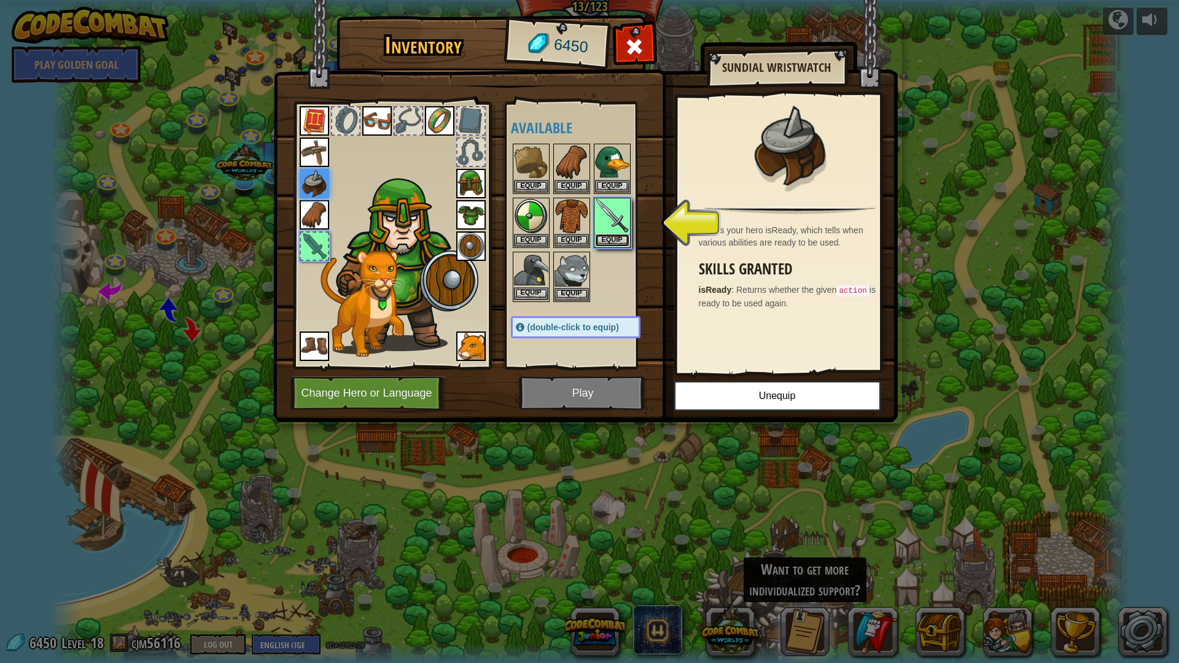
click at [620, 238] on button "Equip" at bounding box center [612, 240] width 34 height 13
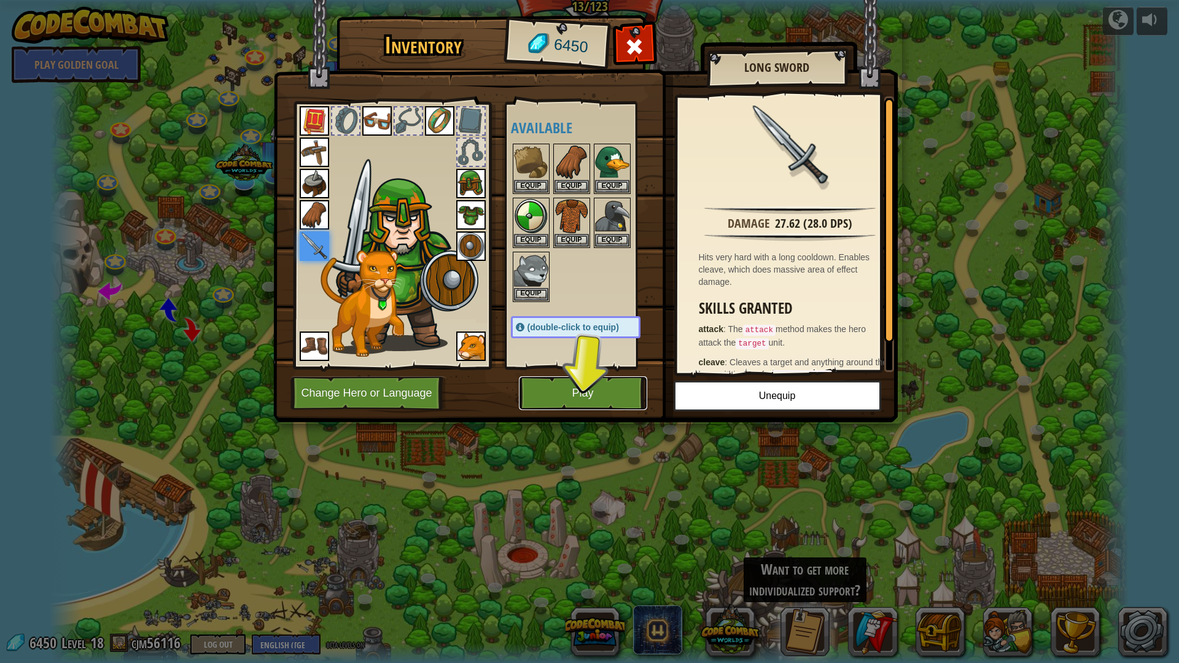
click at [625, 393] on button "Play" at bounding box center [583, 393] width 128 height 34
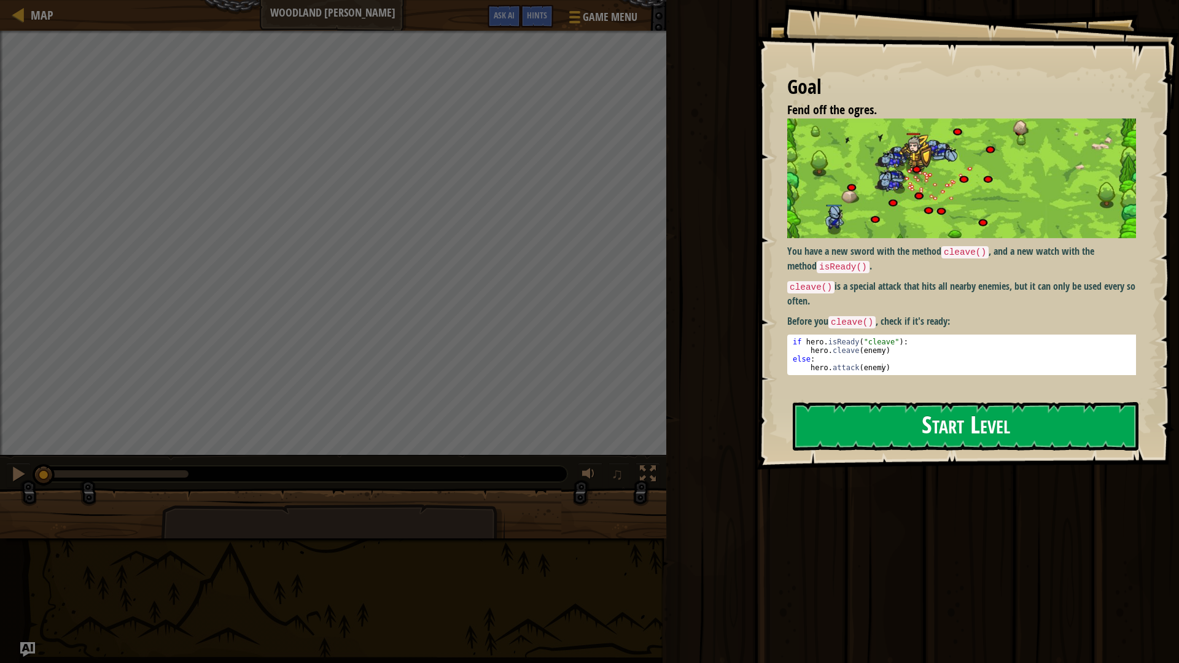
click at [899, 419] on button "Start Level" at bounding box center [966, 426] width 346 height 49
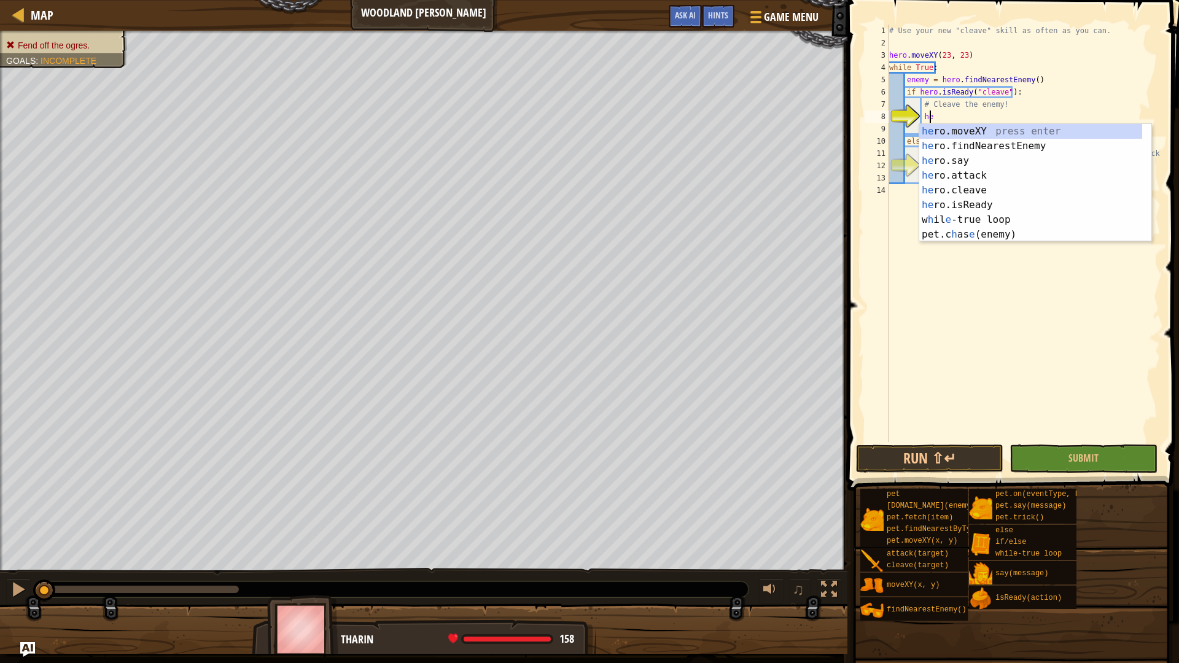
scroll to position [6, 3]
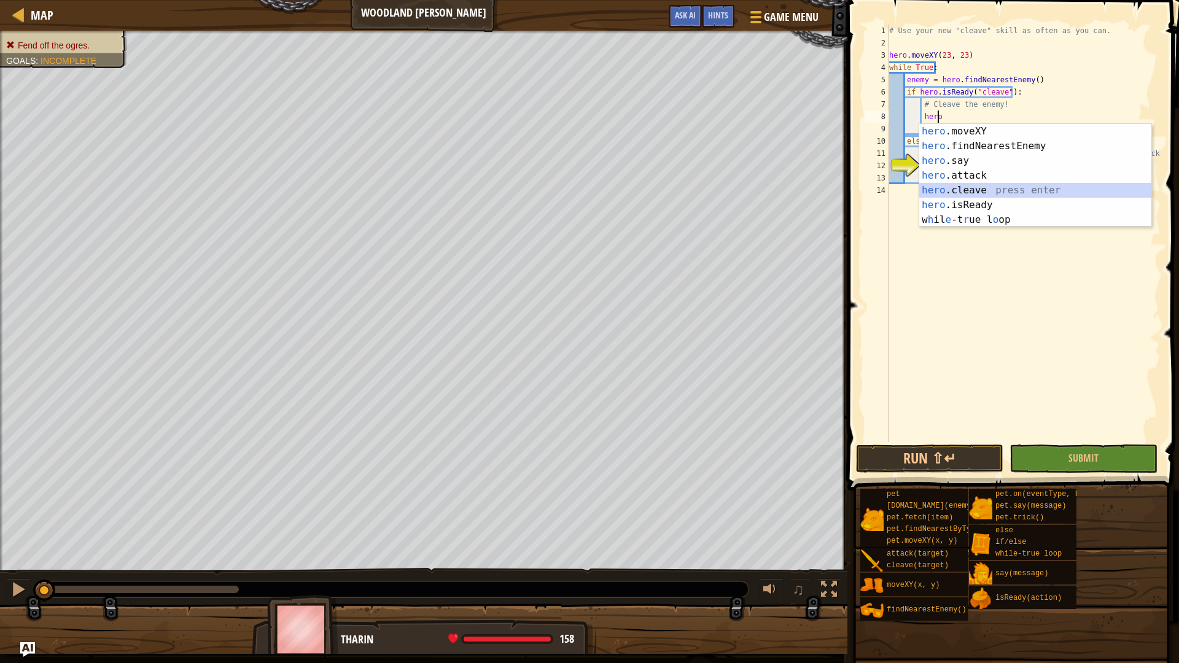
type textarea "hero.cleave(enemy)"
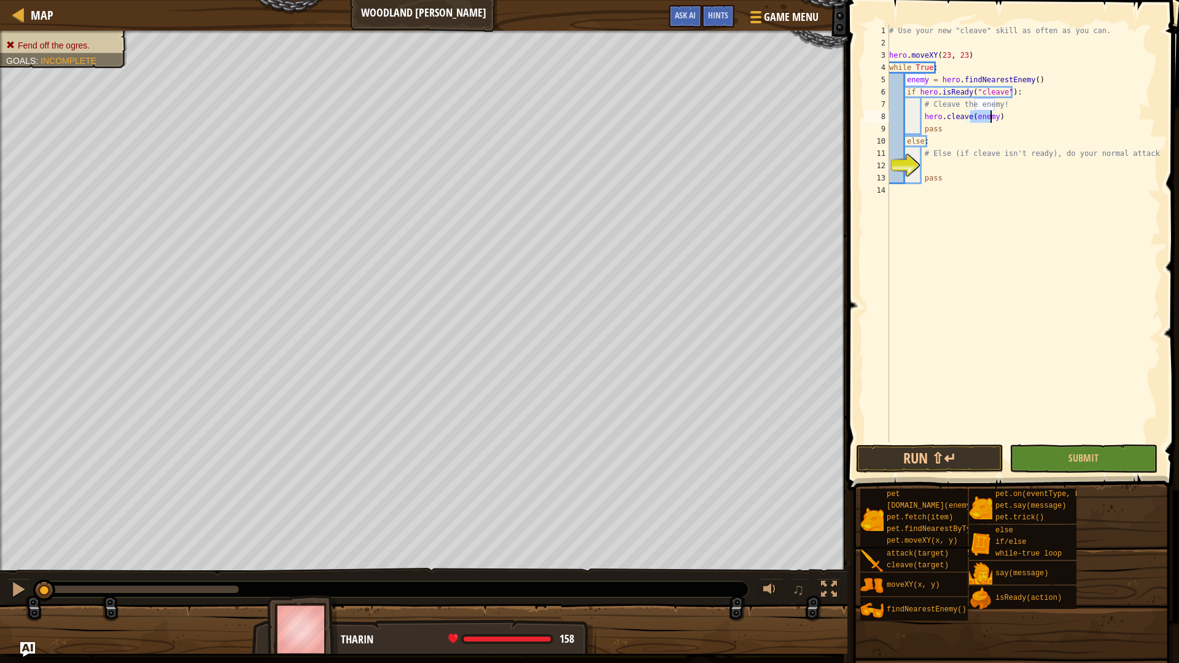
click at [970, 169] on div "# Use your new "cleave" skill as often as you can. hero . moveXY ( 23 , 23 ) wh…" at bounding box center [1024, 246] width 274 height 442
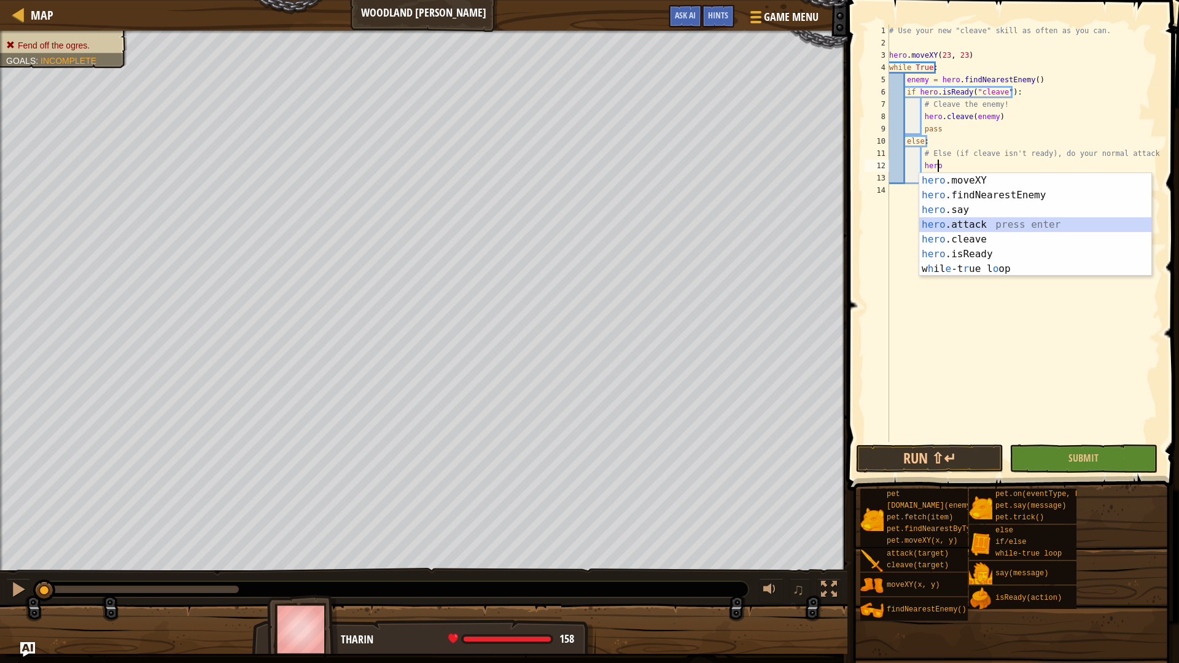
click at [979, 225] on div "hero .moveXY press enter hero .findNearestEnemy press enter hero .say press ent…" at bounding box center [1035, 239] width 232 height 133
type textarea "hero.attack(enemy)"
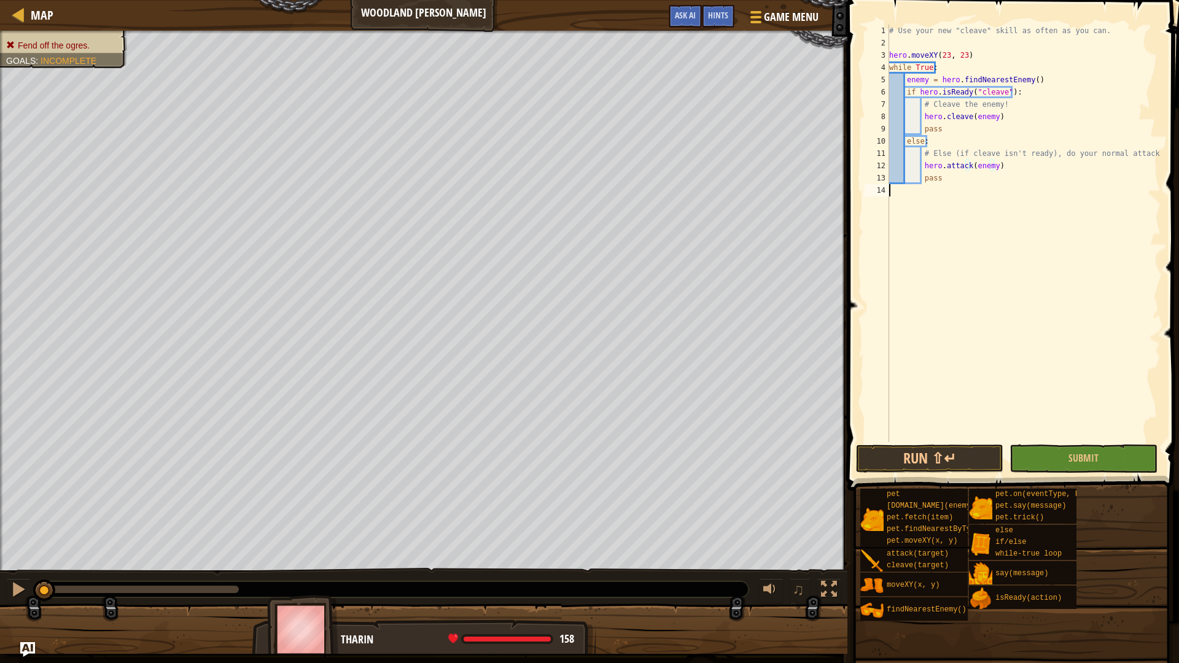
click at [982, 230] on div "# Use your new "cleave" skill as often as you can. hero . moveXY ( 23 , 23 ) wh…" at bounding box center [1024, 246] width 274 height 442
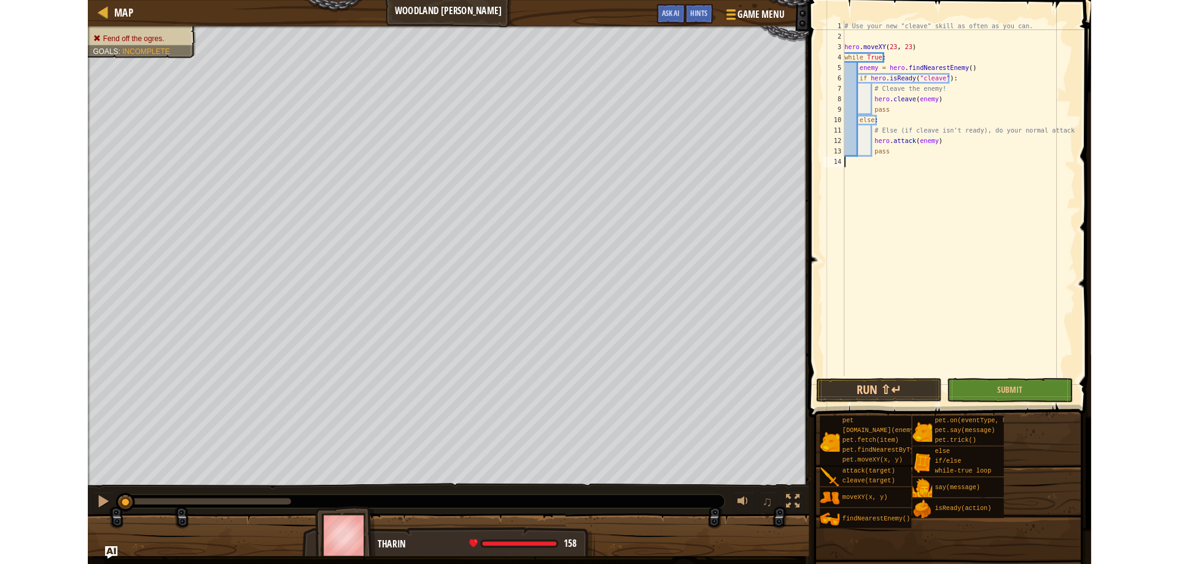
scroll to position [6, 0]
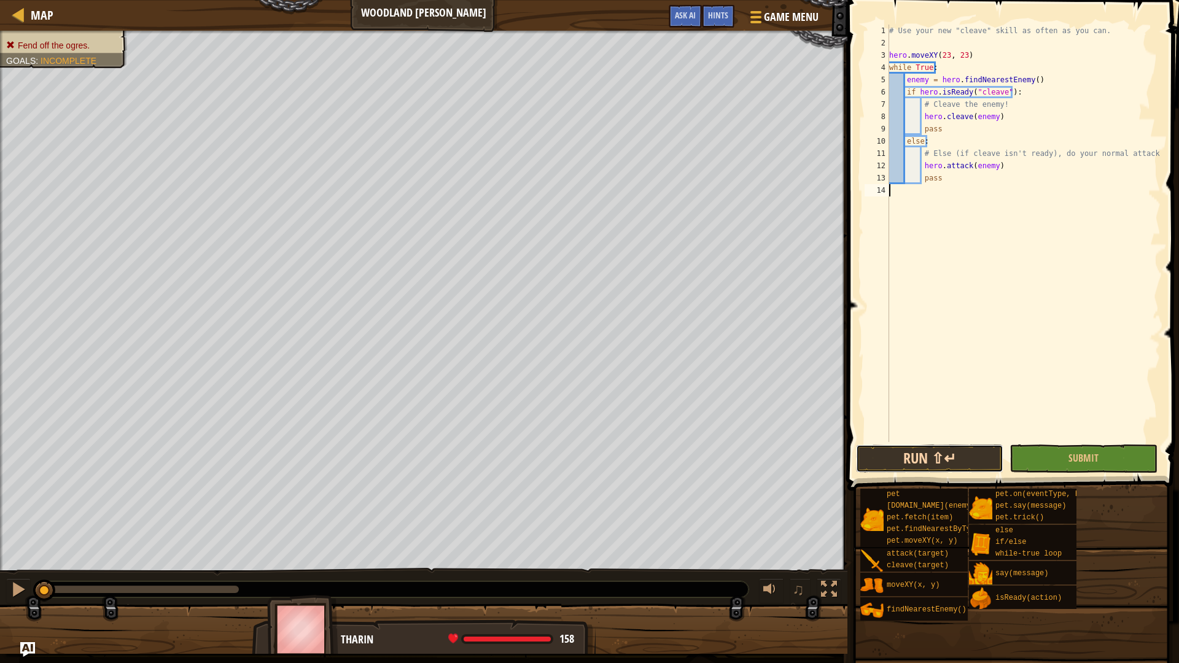
click at [937, 456] on button "Run ⇧↵" at bounding box center [929, 459] width 147 height 28
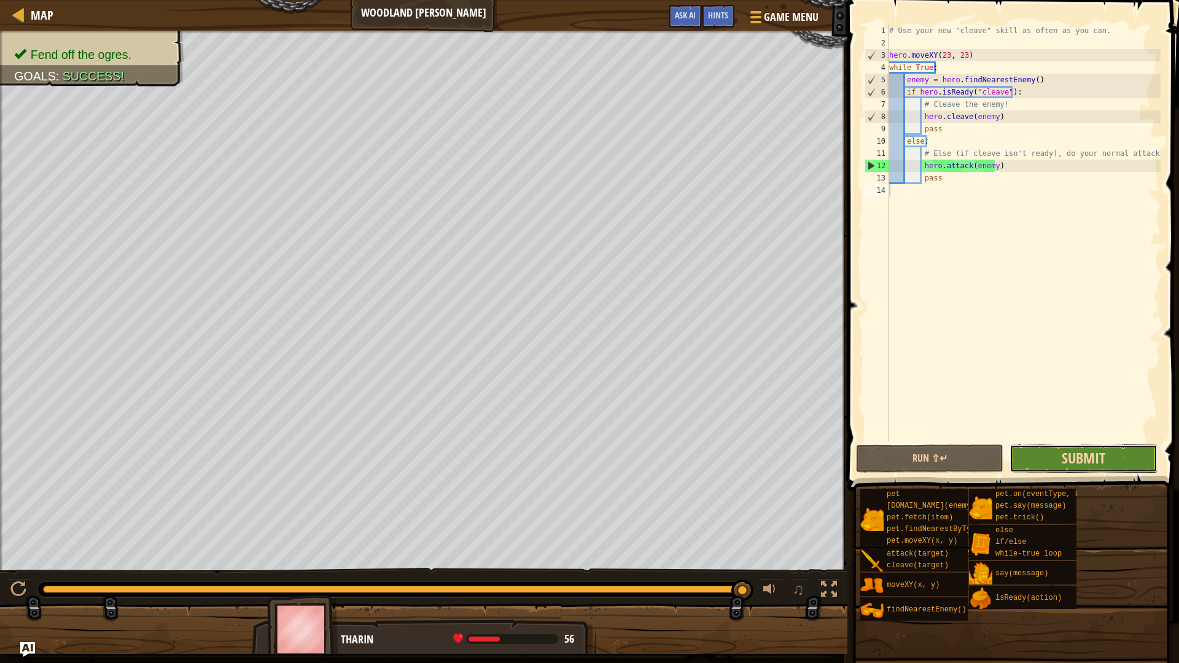
click at [1085, 448] on button "Submit" at bounding box center [1083, 459] width 147 height 28
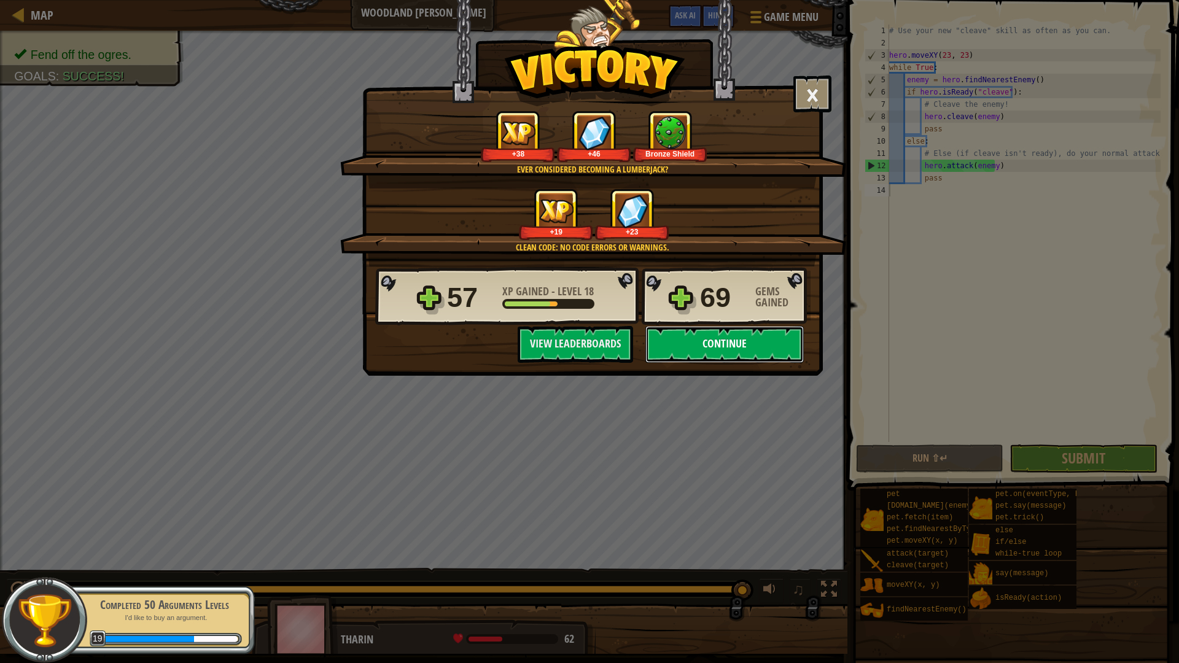
click at [730, 343] on button "Continue" at bounding box center [724, 344] width 158 height 37
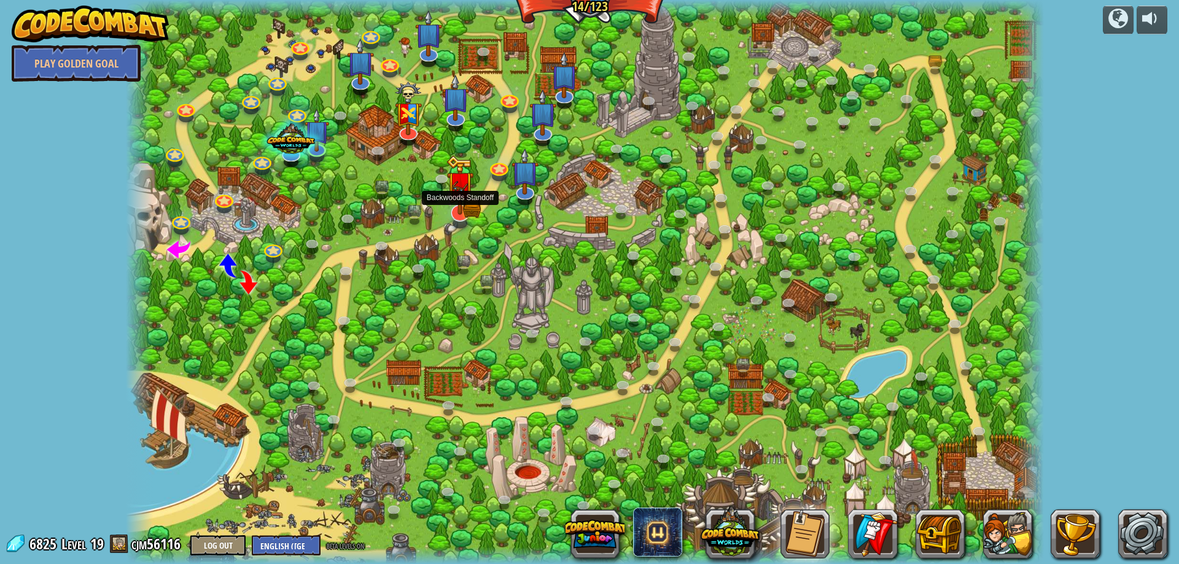
click at [464, 209] on img at bounding box center [459, 185] width 27 height 60
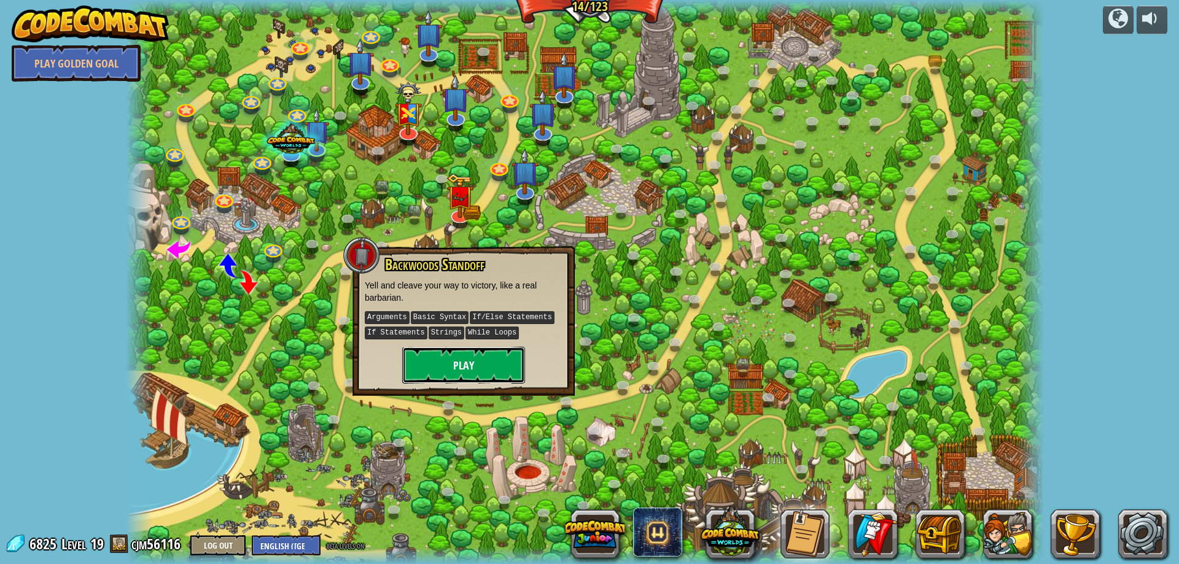
click at [486, 364] on button "Play" at bounding box center [463, 365] width 123 height 37
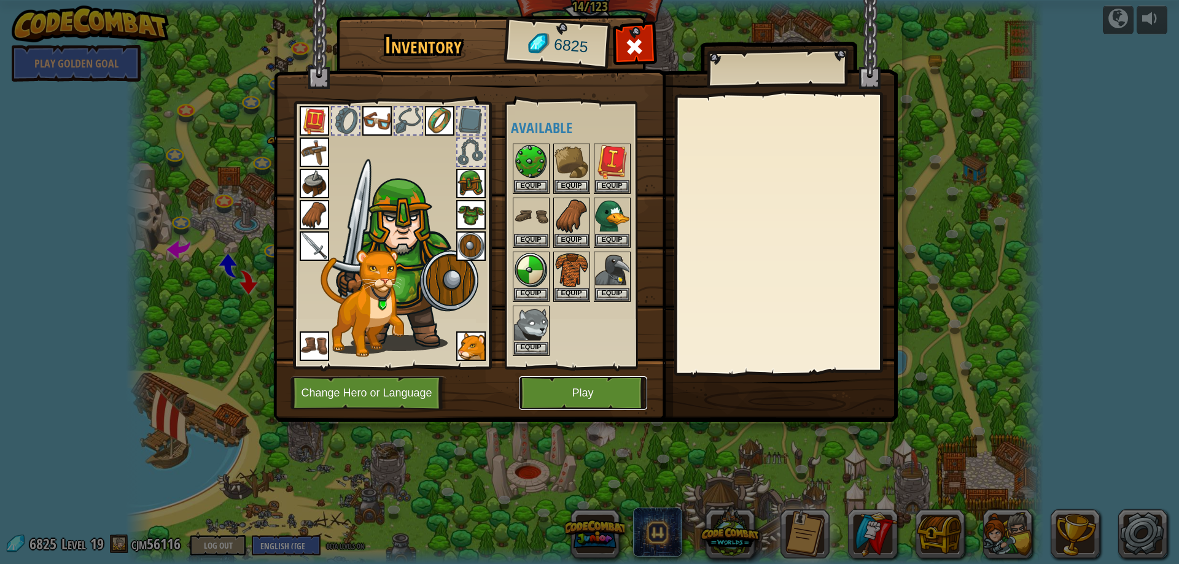
click at [577, 396] on button "Play" at bounding box center [583, 393] width 128 height 34
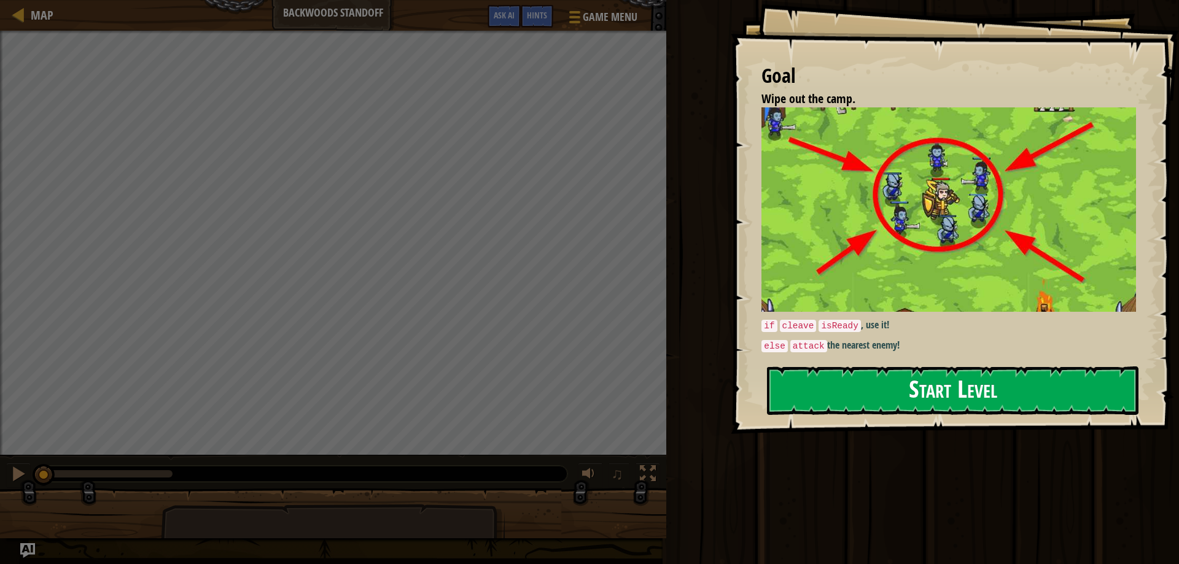
click at [844, 389] on button "Start Level" at bounding box center [953, 391] width 372 height 49
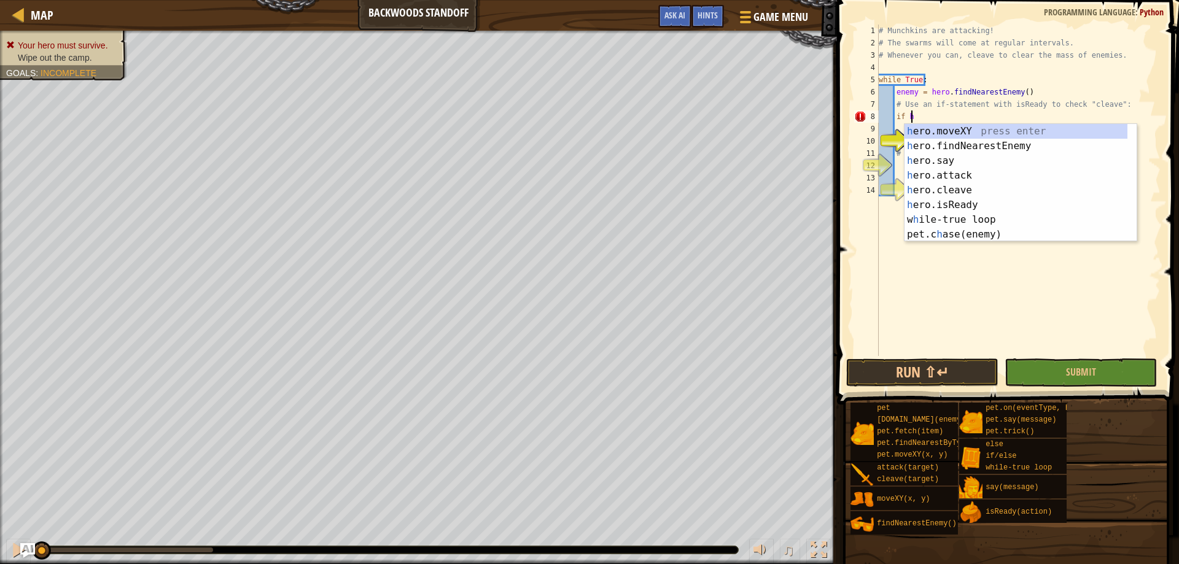
scroll to position [6, 2]
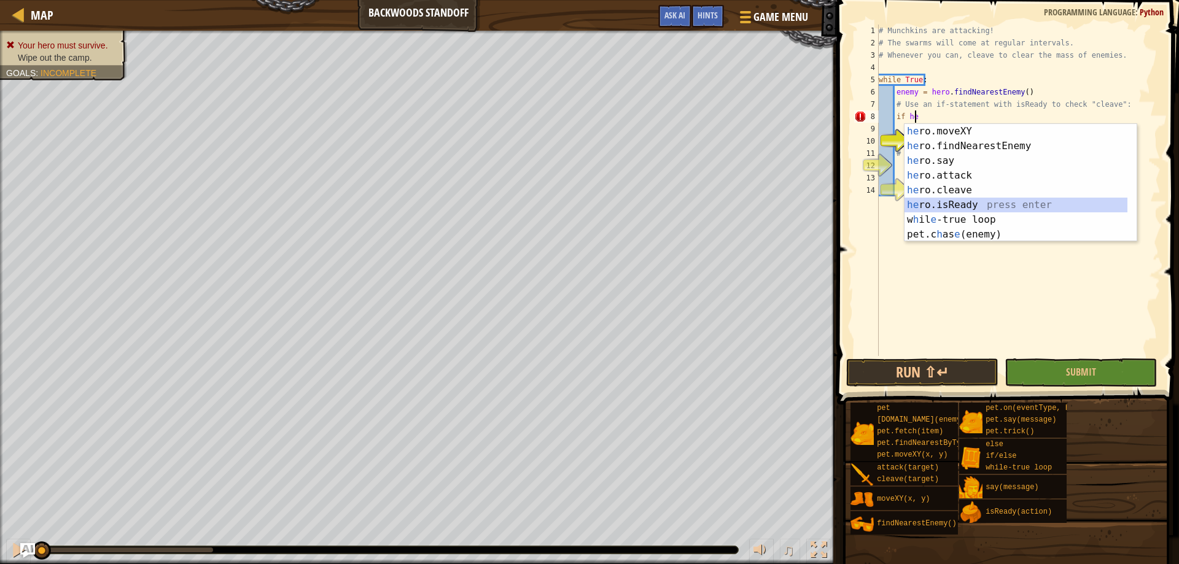
type textarea "if hero.isReady("cleave")"
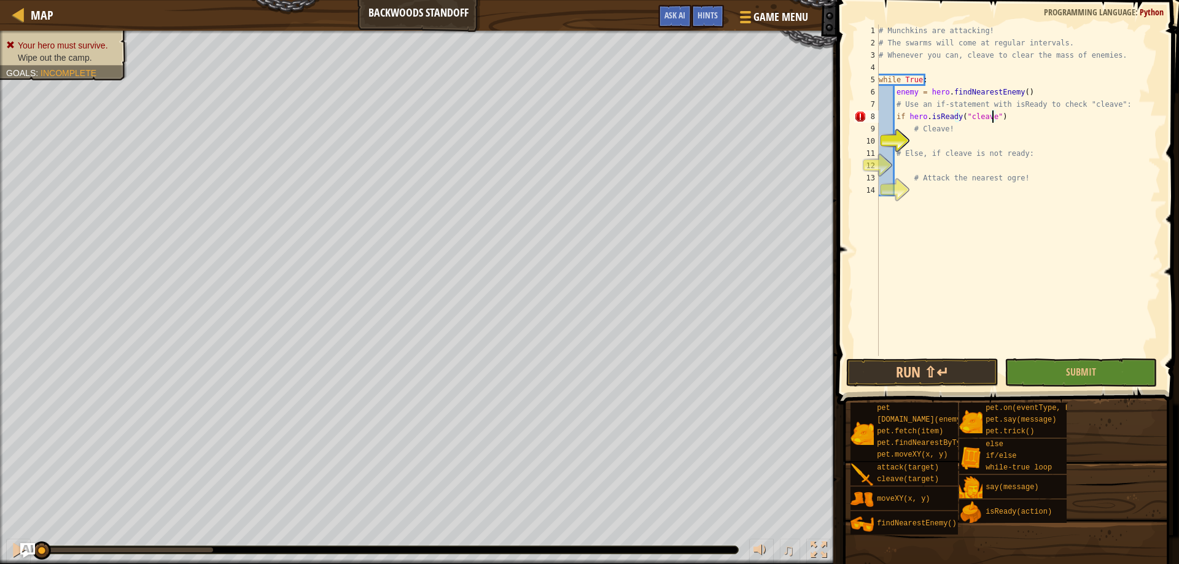
click at [937, 142] on div "# Munchkins are attacking! # The swarms will come at regular intervals. # Whene…" at bounding box center [1018, 203] width 284 height 356
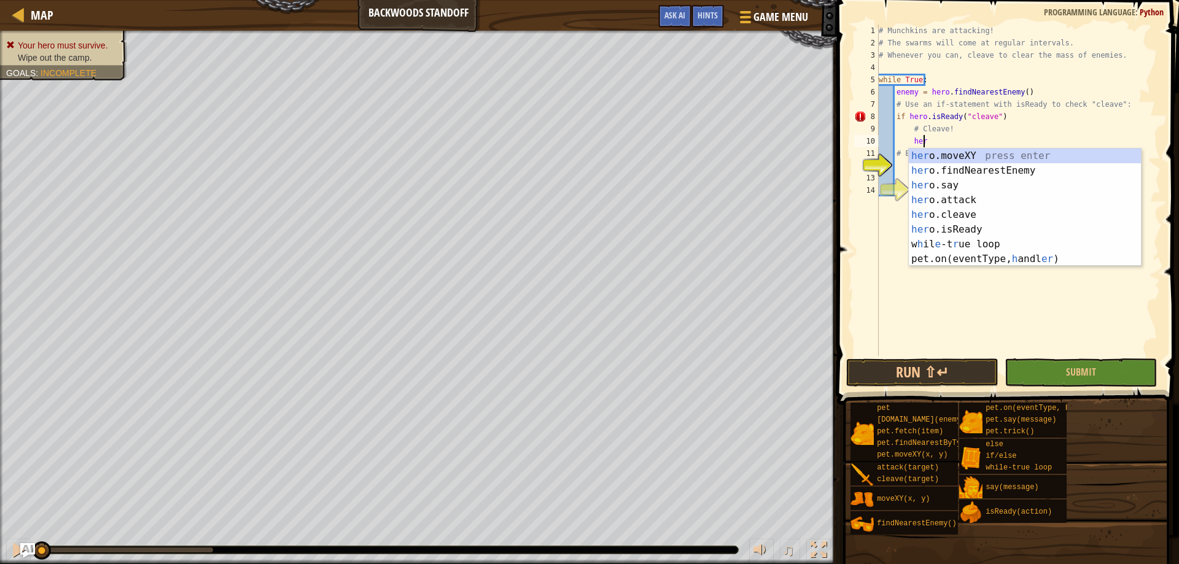
scroll to position [6, 4]
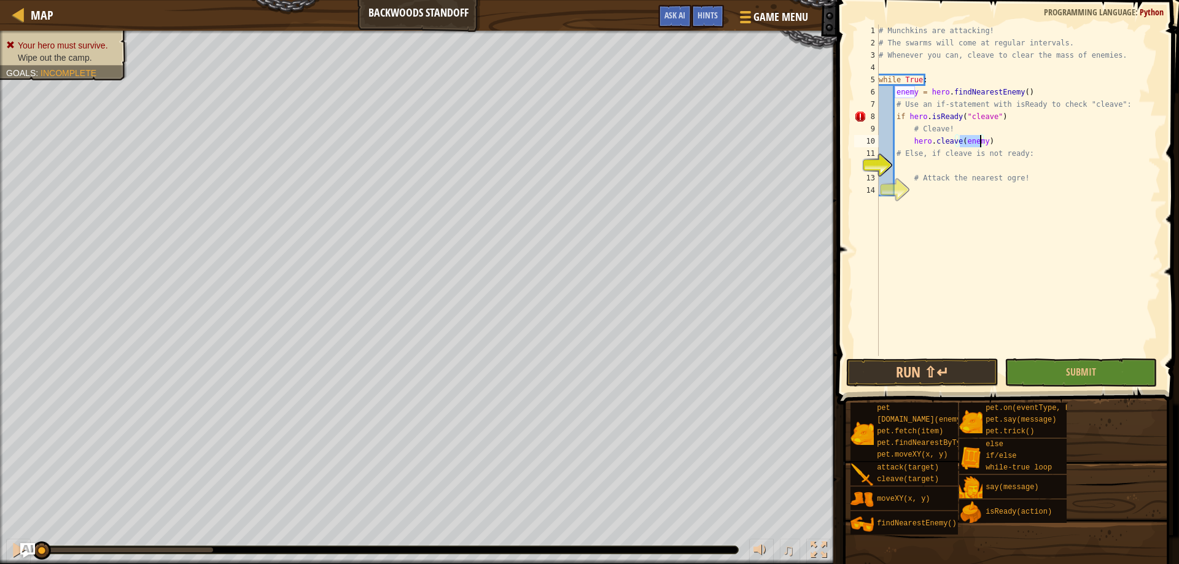
type textarea "# Else, if cleave is not ready:"
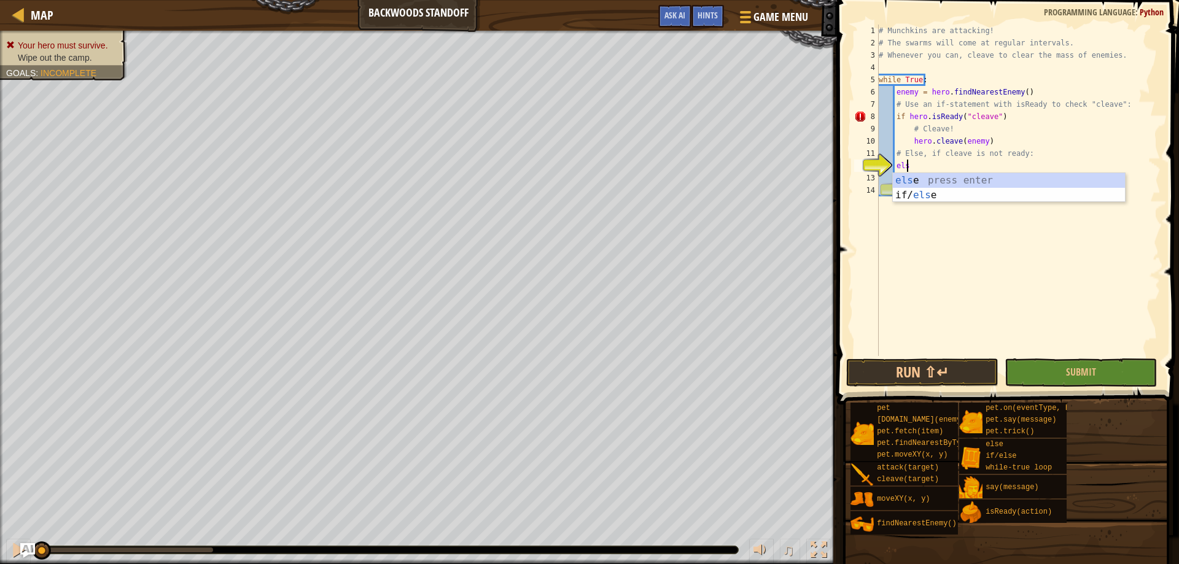
scroll to position [6, 2]
type textarea "else"
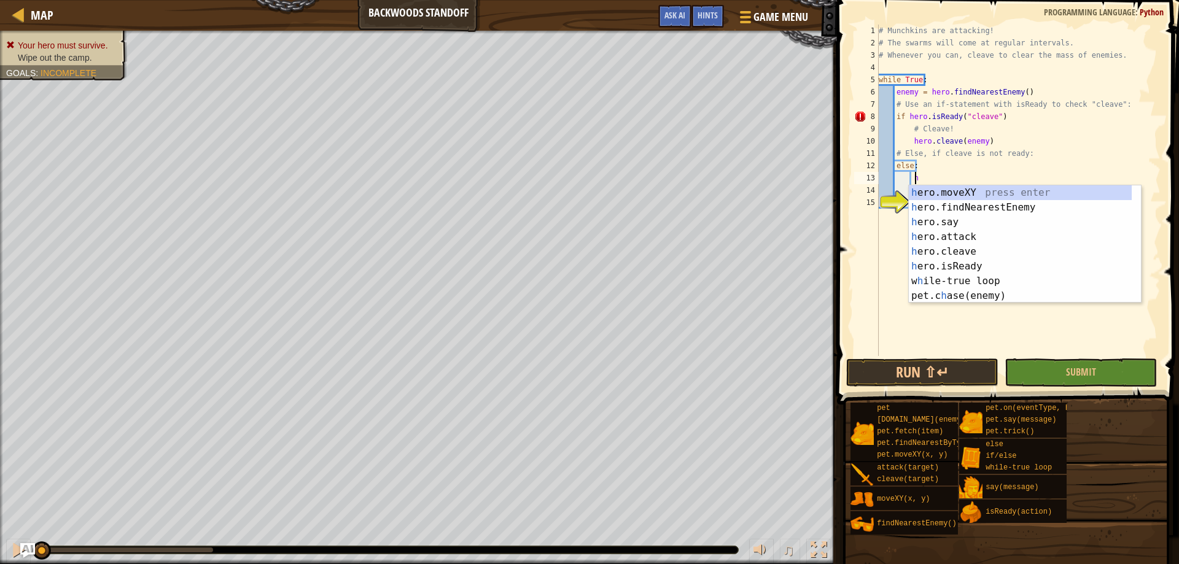
scroll to position [6, 3]
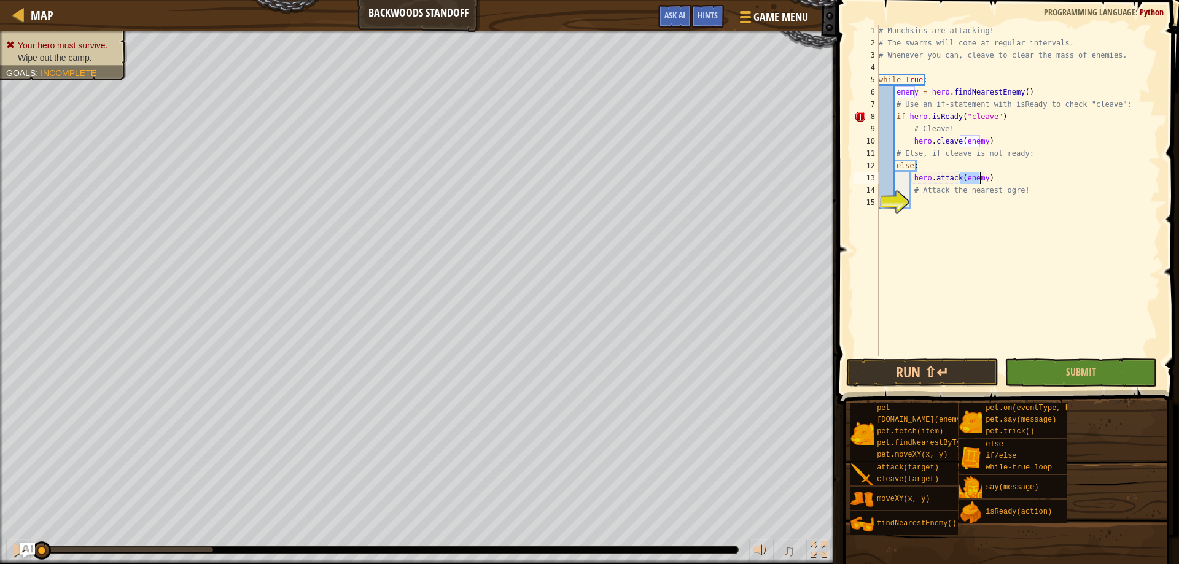
type textarea "# Attack the nearest ogre!"
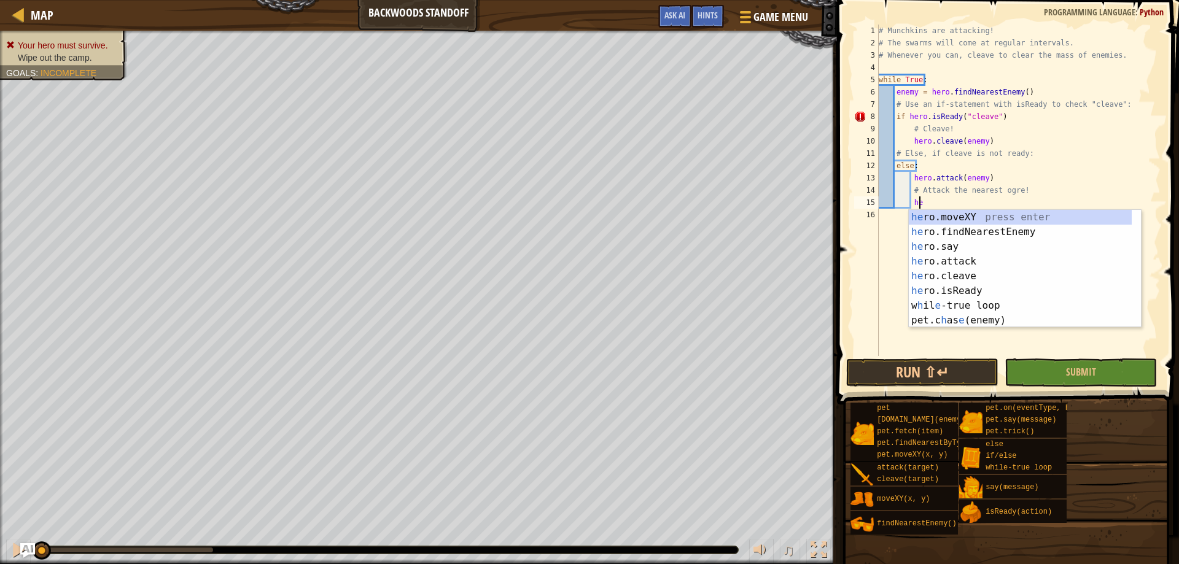
type textarea "hero"
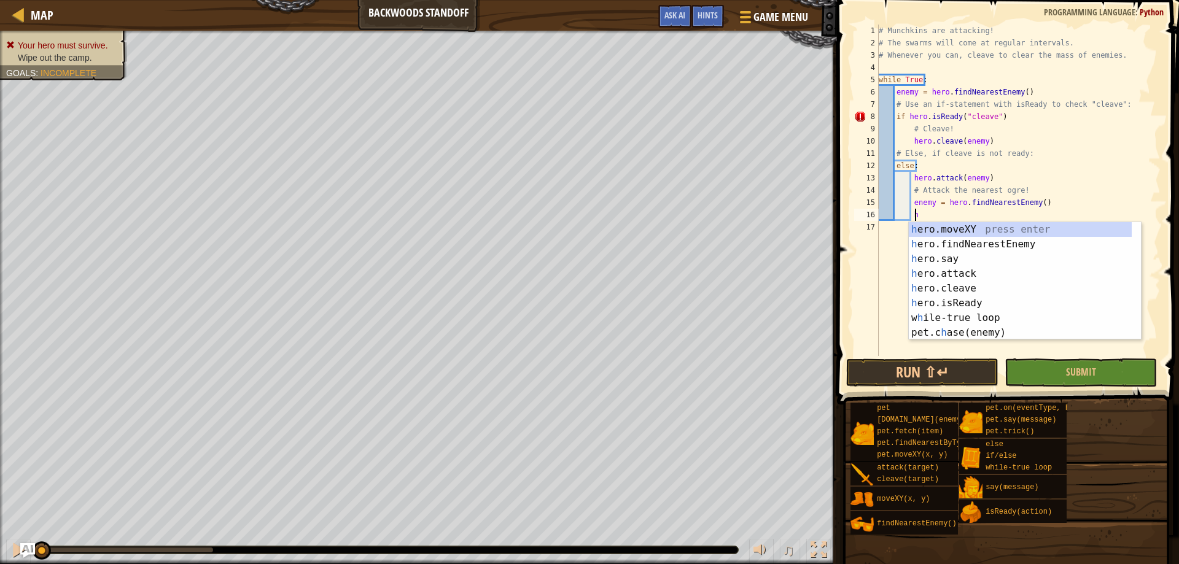
scroll to position [6, 3]
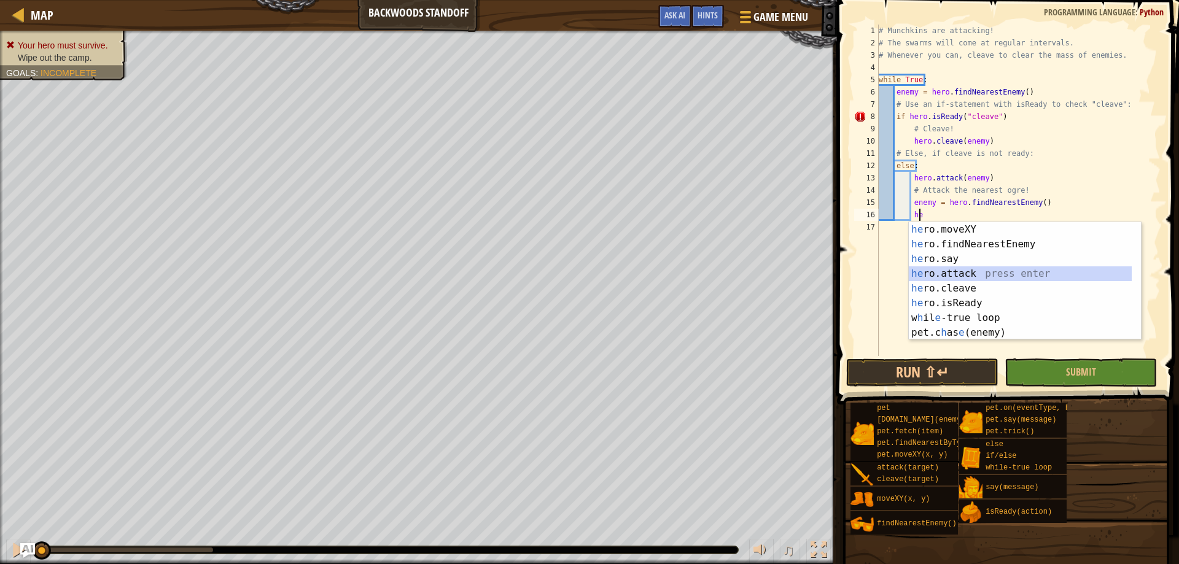
type textarea "hero.attack(enemy)"
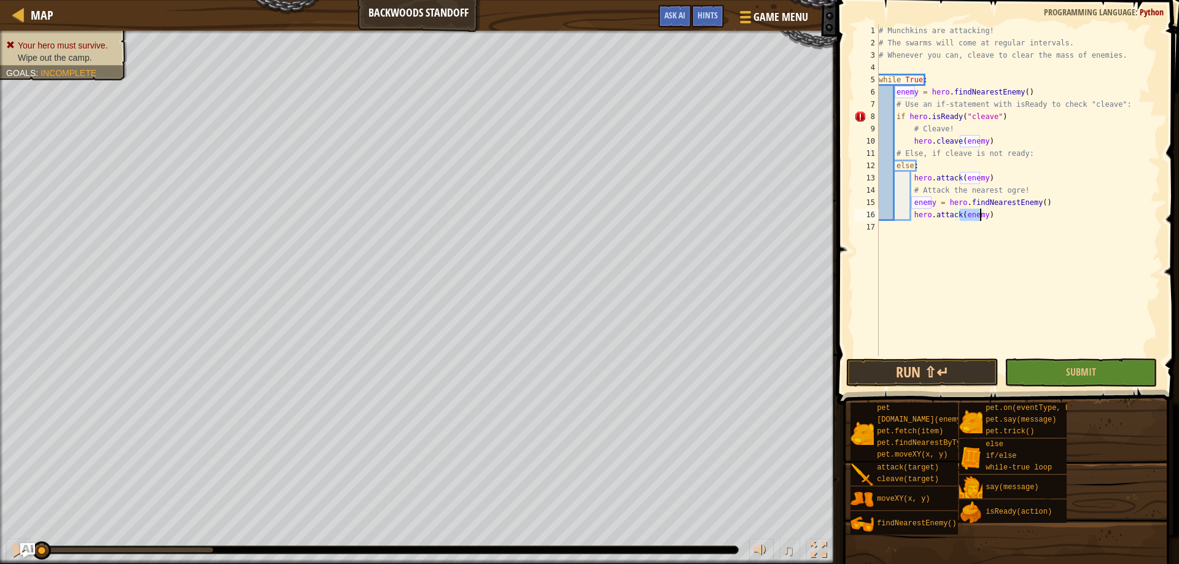
click at [983, 291] on div "# Munchkins are attacking! # The swarms will come at regular intervals. # Whene…" at bounding box center [1018, 203] width 284 height 356
click at [1010, 119] on div "# Munchkins are attacking! # The swarms will come at regular intervals. # Whene…" at bounding box center [1018, 203] width 284 height 356
type textarea "if hero.isReady("cleave"):"
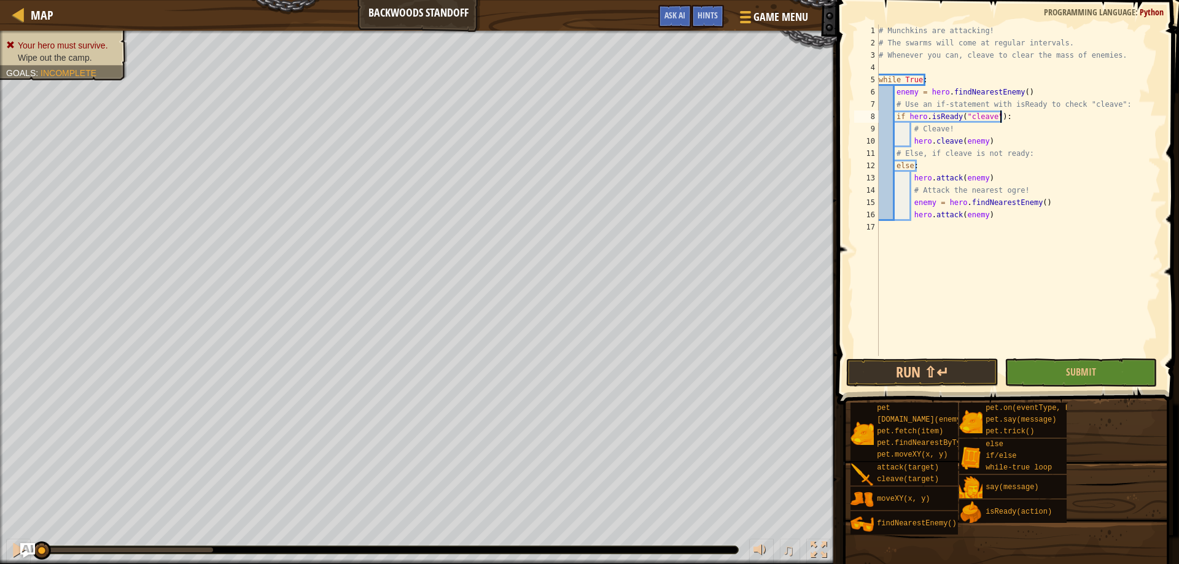
click at [994, 265] on div "# Munchkins are attacking! # The swarms will come at regular intervals. # Whene…" at bounding box center [1018, 203] width 284 height 356
click at [993, 173] on div "# Munchkins are attacking! # The swarms will come at regular intervals. # Whene…" at bounding box center [1018, 203] width 284 height 356
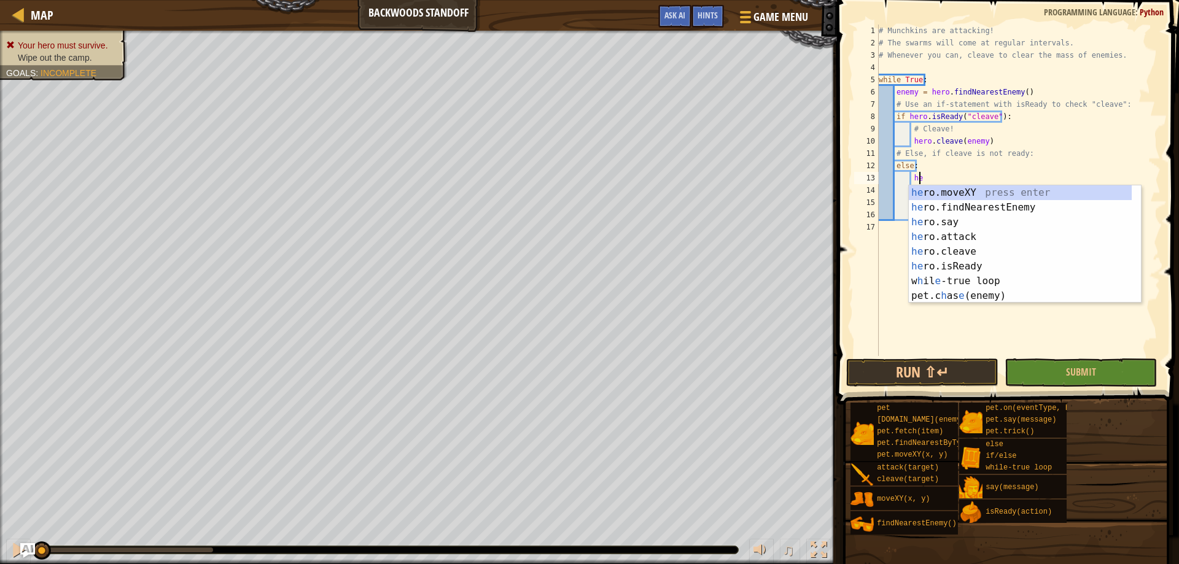
type textarea "h"
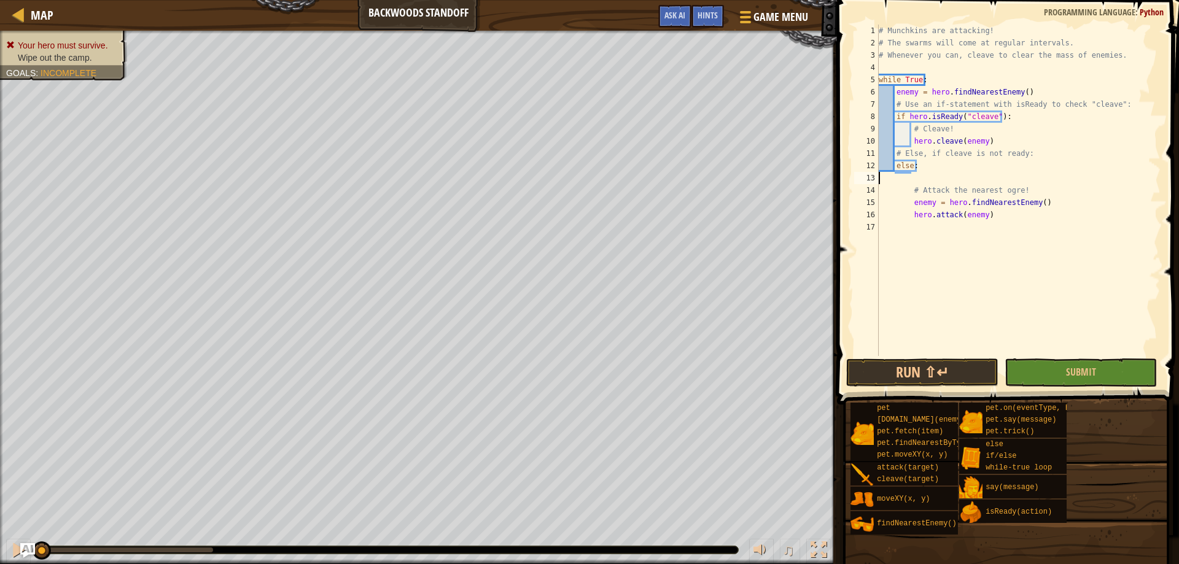
type textarea "else:"
click at [996, 265] on div "# Munchkins are attacking! # The swarms will come at regular intervals. # Whene…" at bounding box center [1018, 203] width 284 height 356
click at [925, 372] on button "Run ⇧↵" at bounding box center [922, 373] width 152 height 28
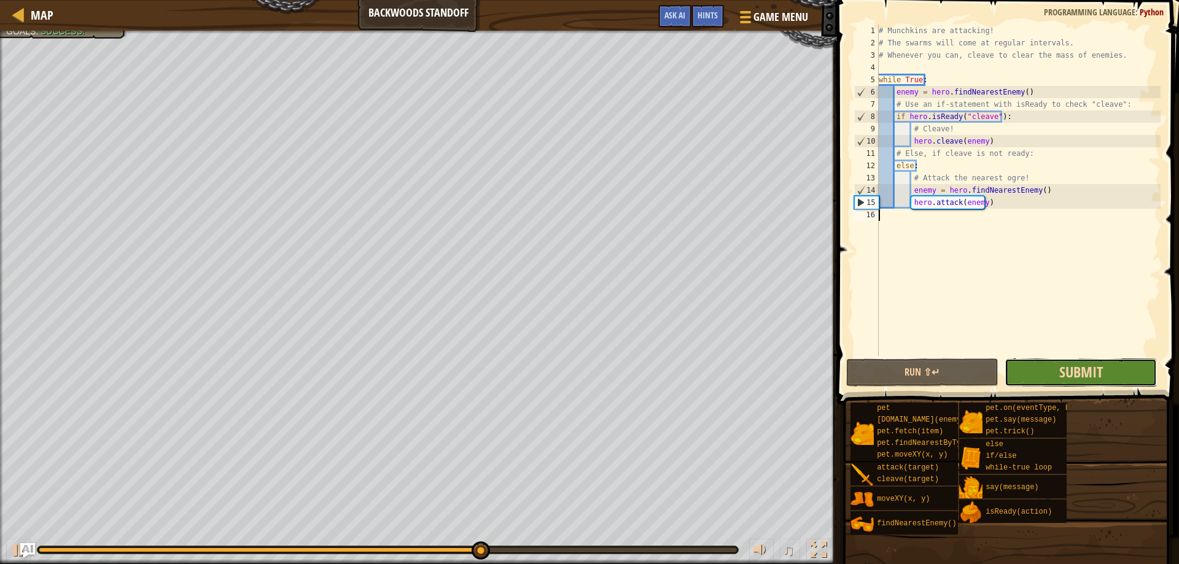
click at [1090, 379] on span "Submit" at bounding box center [1081, 372] width 44 height 20
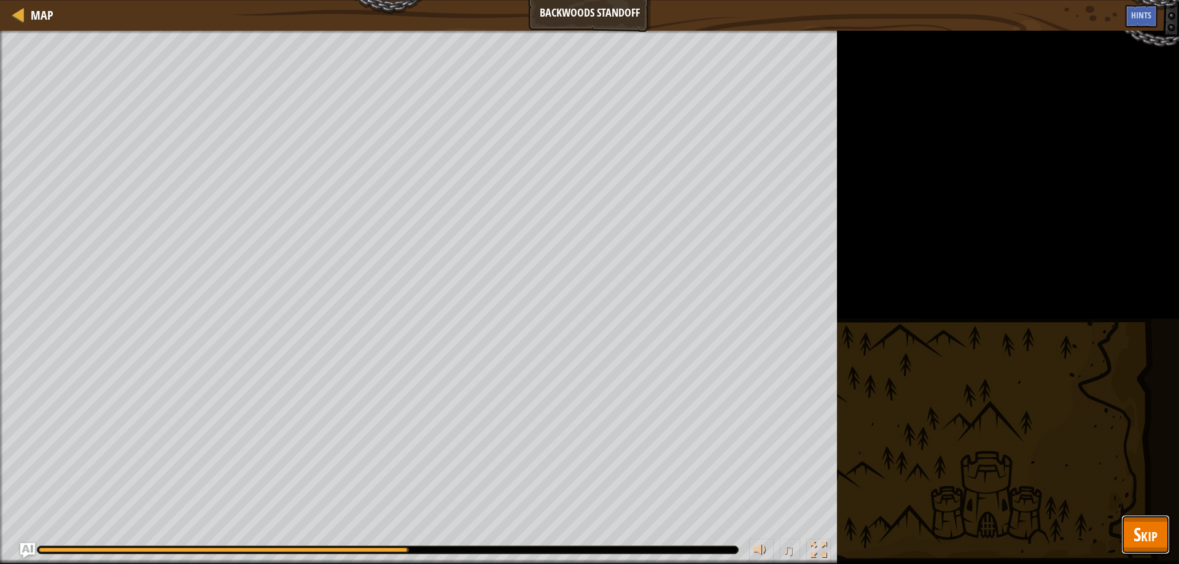
click at [1140, 531] on span "Skip" at bounding box center [1146, 534] width 24 height 25
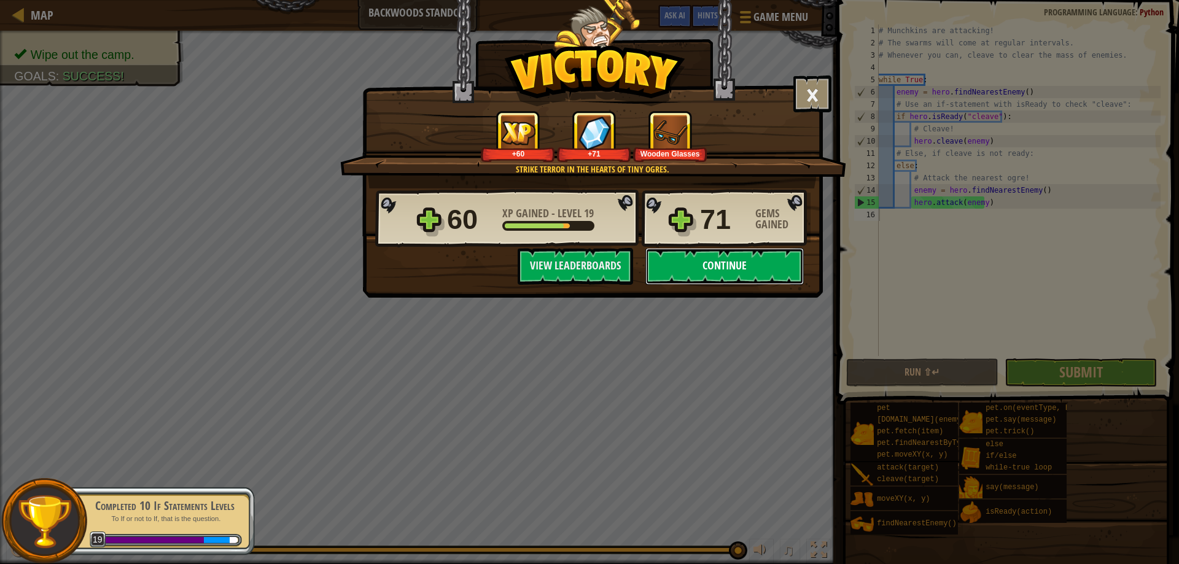
click at [741, 265] on button "Continue" at bounding box center [724, 266] width 158 height 37
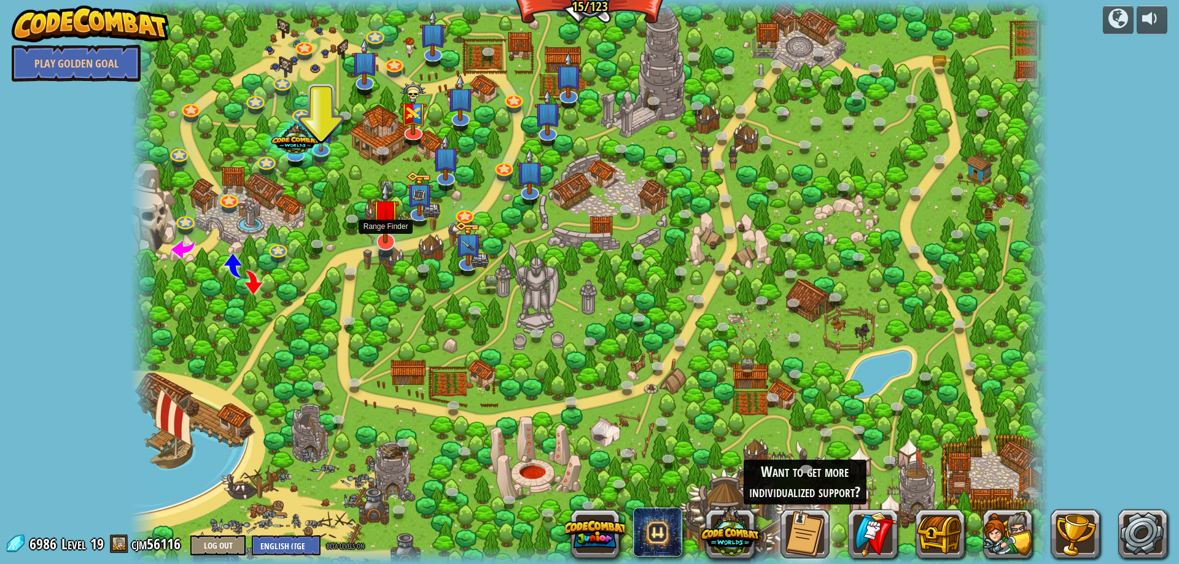
click at [389, 243] on img at bounding box center [385, 213] width 27 height 62
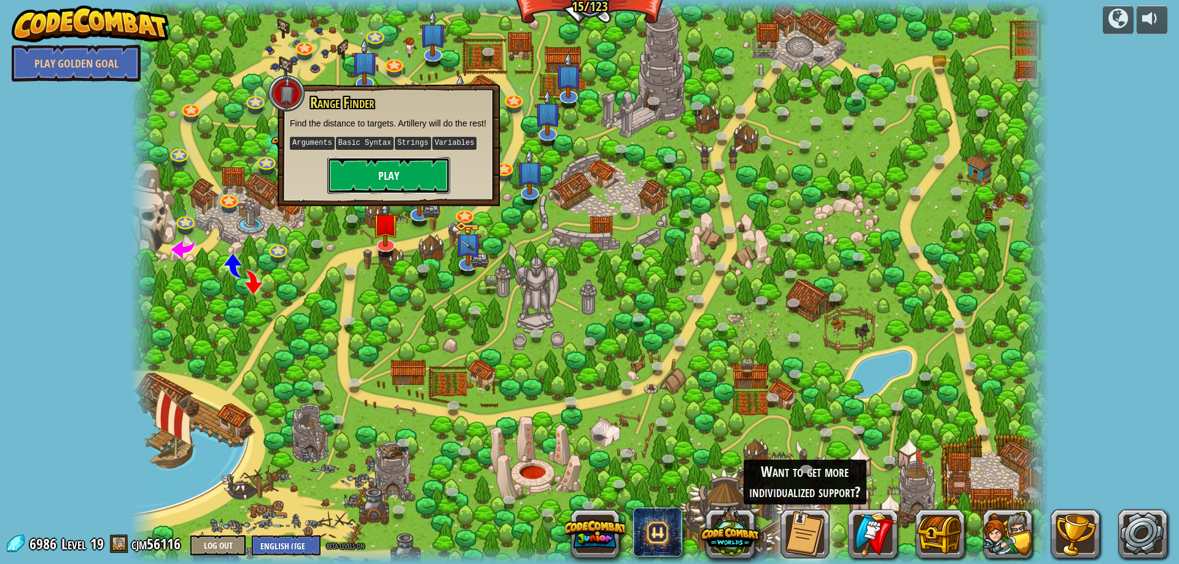
click at [411, 182] on button "Play" at bounding box center [388, 175] width 123 height 37
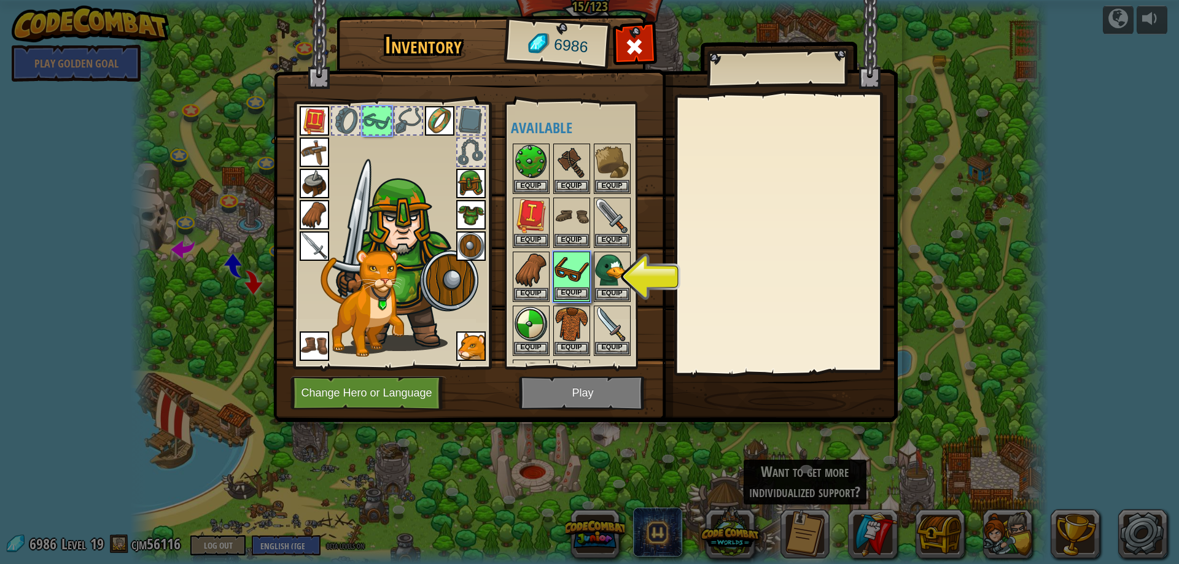
click at [562, 272] on img at bounding box center [572, 270] width 34 height 34
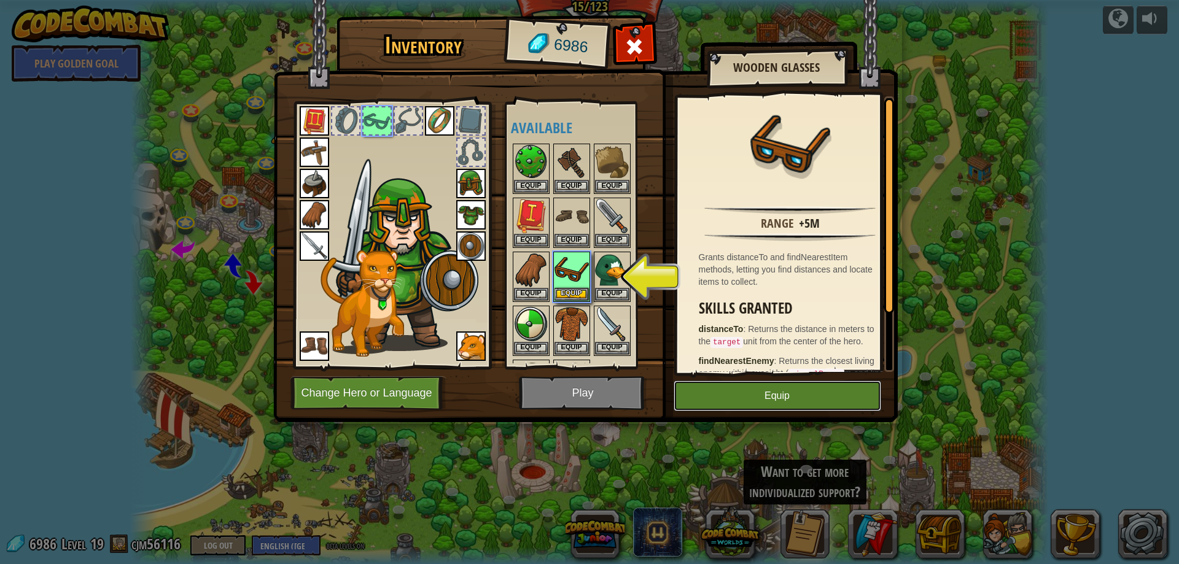
click at [715, 400] on button "Equip" at bounding box center [778, 396] width 208 height 31
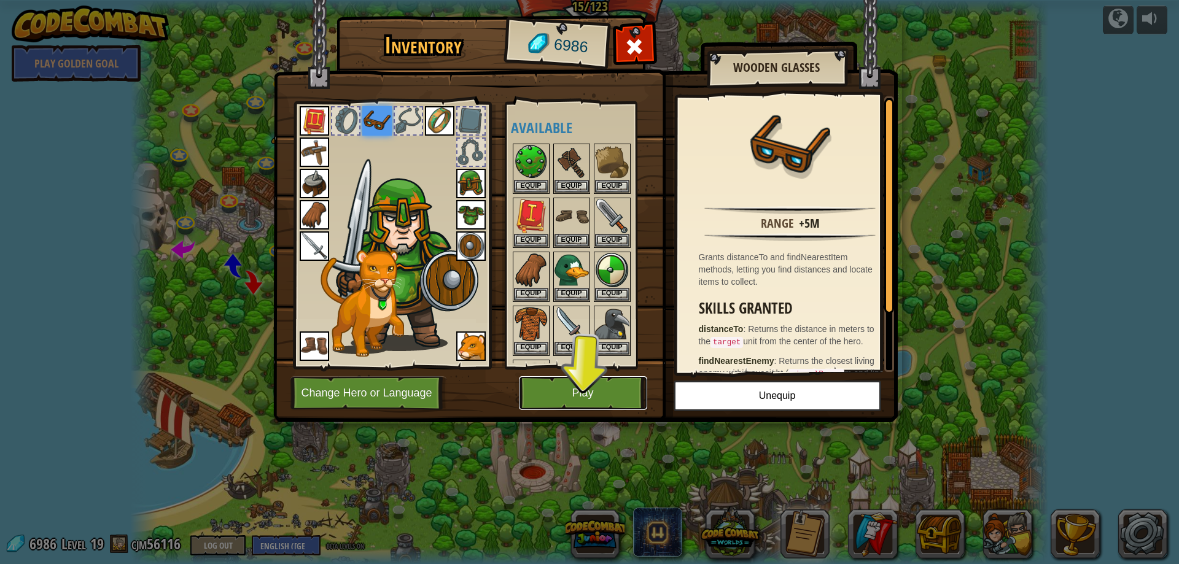
click at [574, 397] on button "Play" at bounding box center [583, 393] width 128 height 34
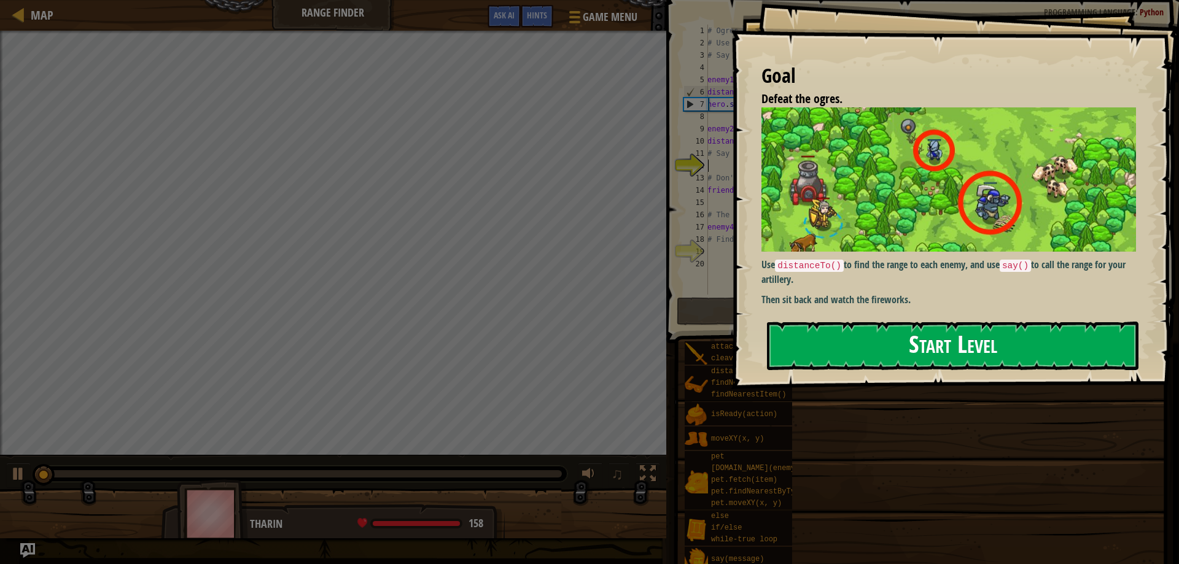
click at [852, 348] on button "Start Level" at bounding box center [953, 346] width 372 height 49
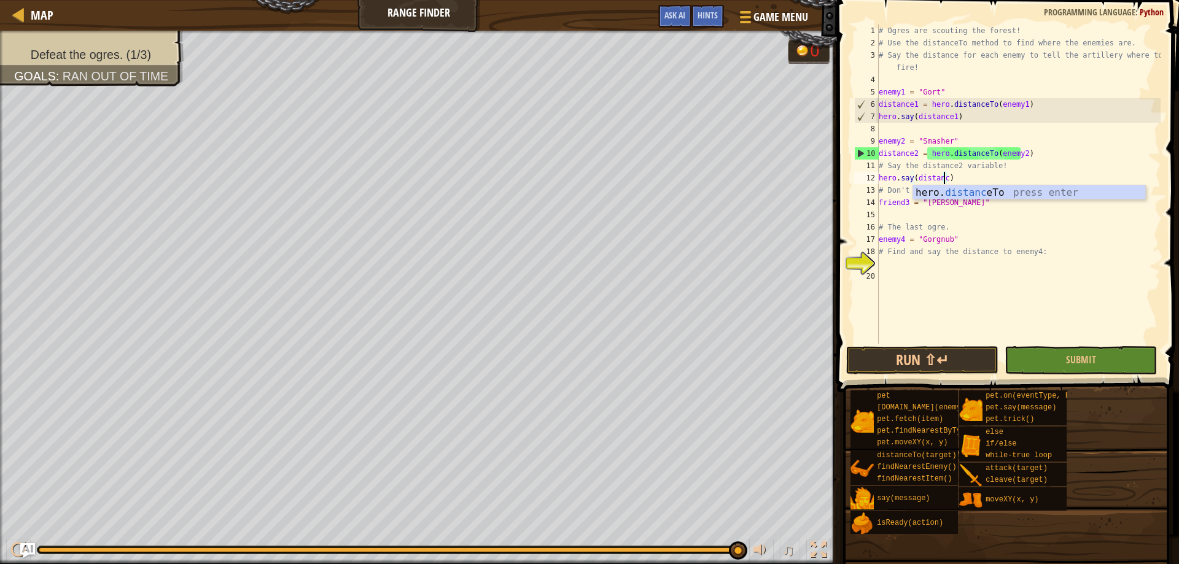
scroll to position [6, 6]
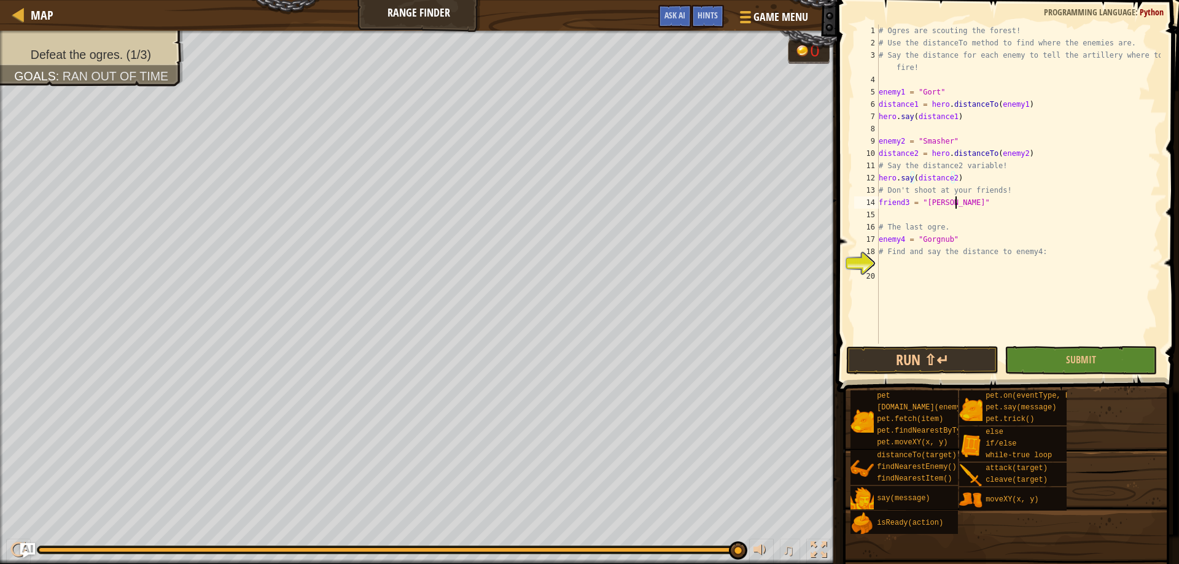
click at [1074, 198] on div "# Ogres are scouting the forest! # Use the distanceTo method to find where the …" at bounding box center [1018, 197] width 284 height 344
type textarea "friend3 = "[PERSON_NAME]""
click at [940, 211] on div "# Ogres are scouting the forest! # Use the distanceTo method to find where the …" at bounding box center [1018, 197] width 284 height 344
click at [1050, 257] on div "# Ogres are scouting the forest! # Use the distanceTo method to find where the …" at bounding box center [1018, 197] width 284 height 344
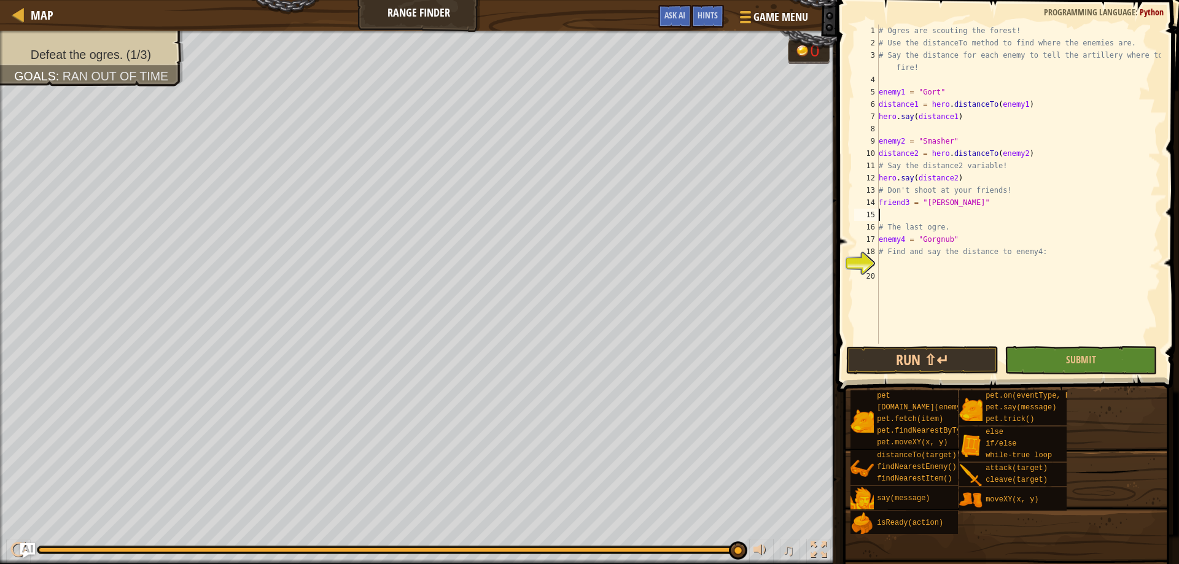
type textarea "# Find and say the distance to enemy4:"
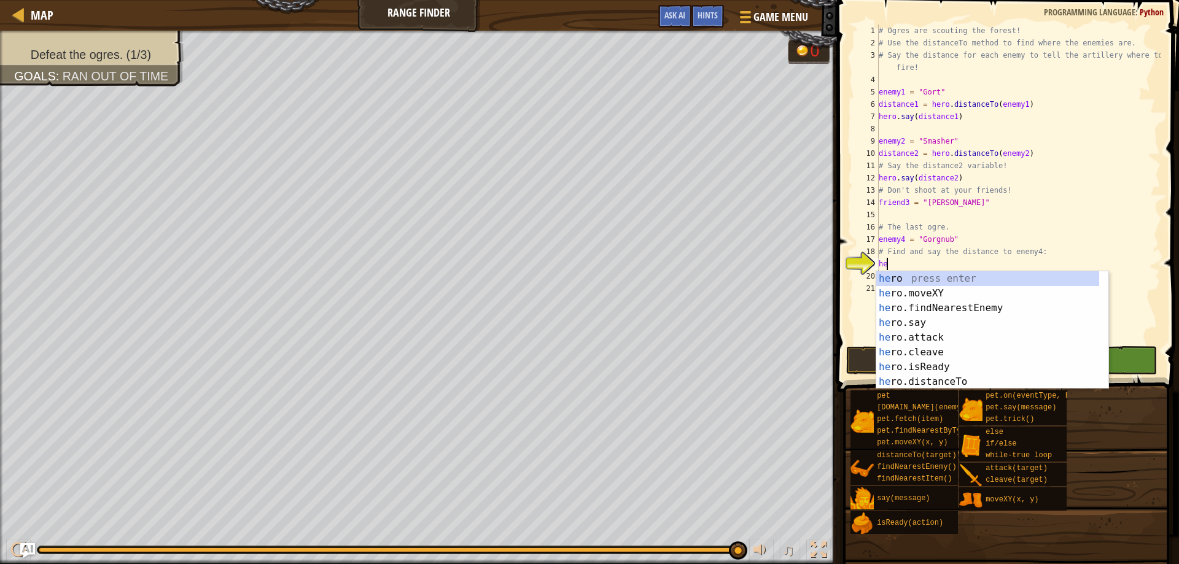
scroll to position [6, 1]
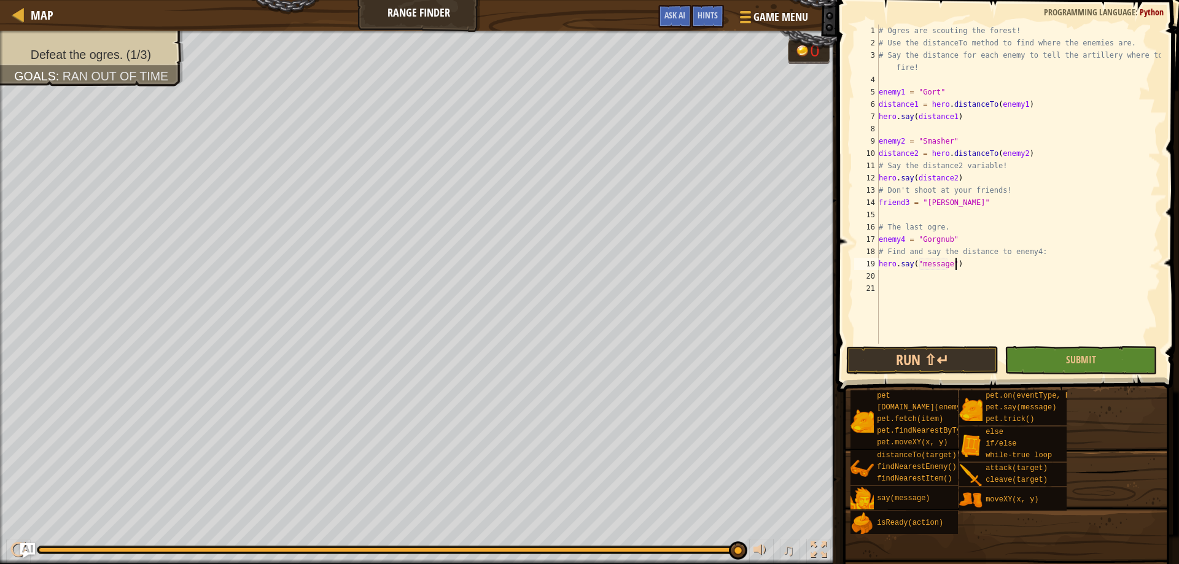
click at [967, 264] on div "# Ogres are scouting the forest! # Use the distanceTo method to find where the …" at bounding box center [1018, 197] width 284 height 344
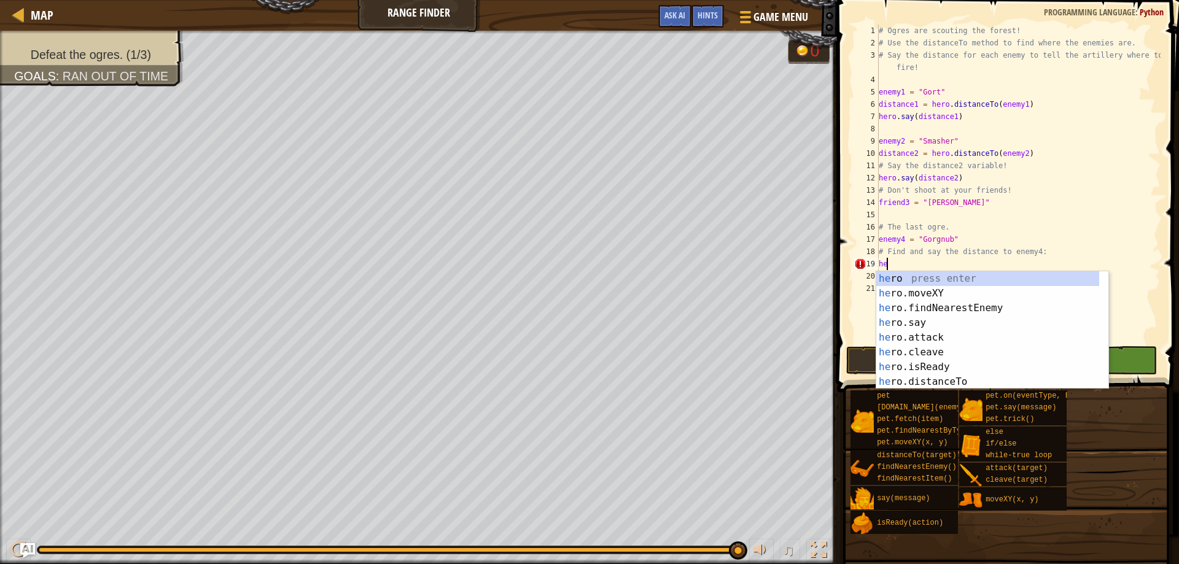
scroll to position [6, 0]
type textarea "h"
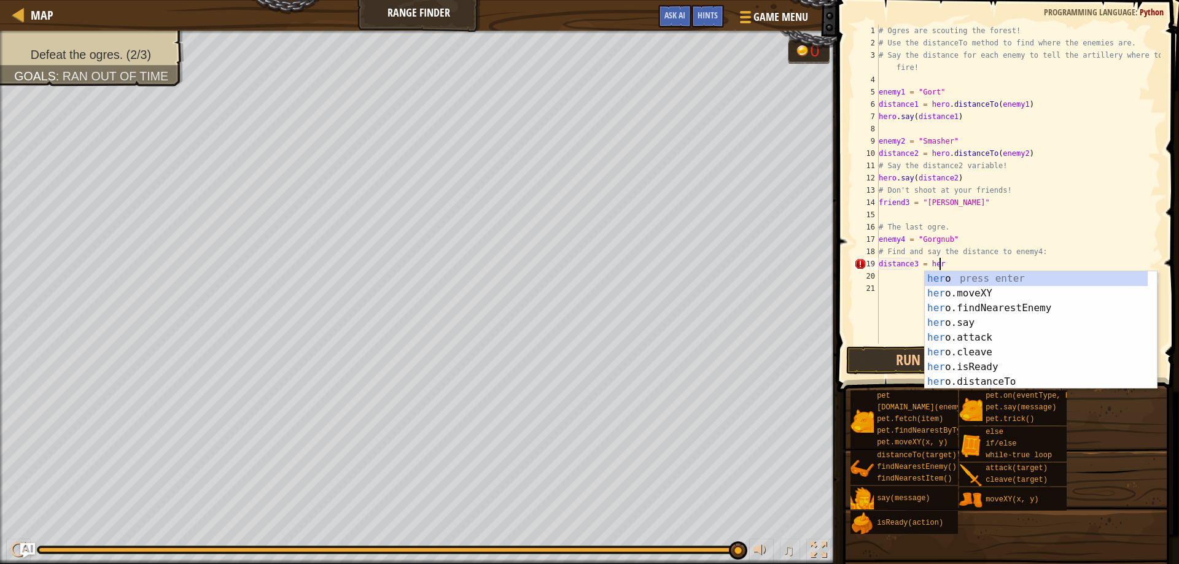
scroll to position [6, 5]
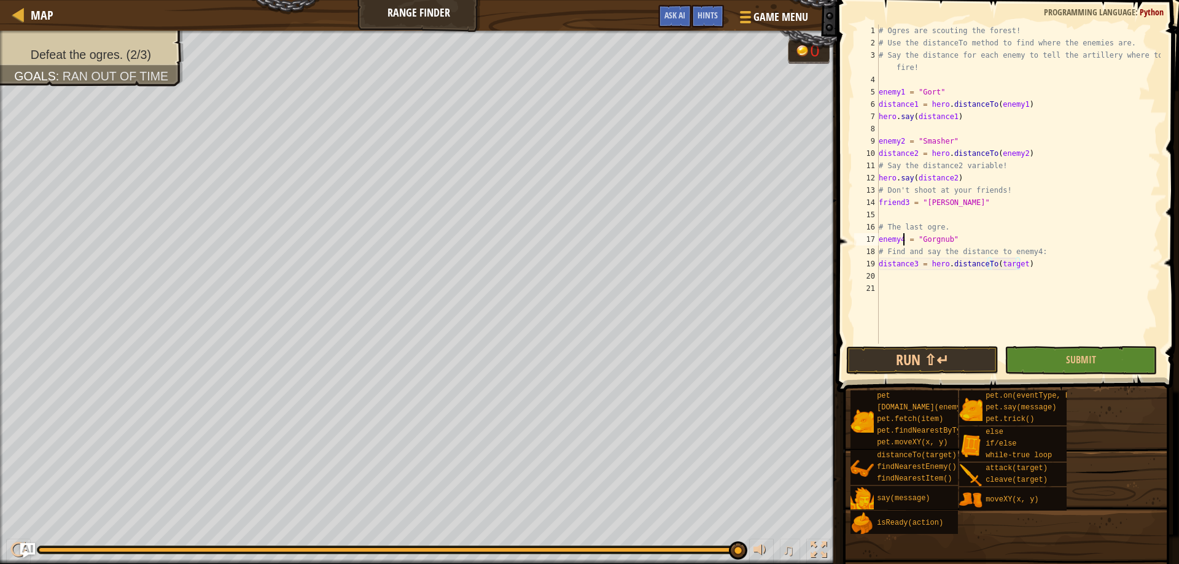
click at [902, 243] on div "# Ogres are scouting the forest! # Use the distanceTo method to find where the …" at bounding box center [1018, 197] width 284 height 344
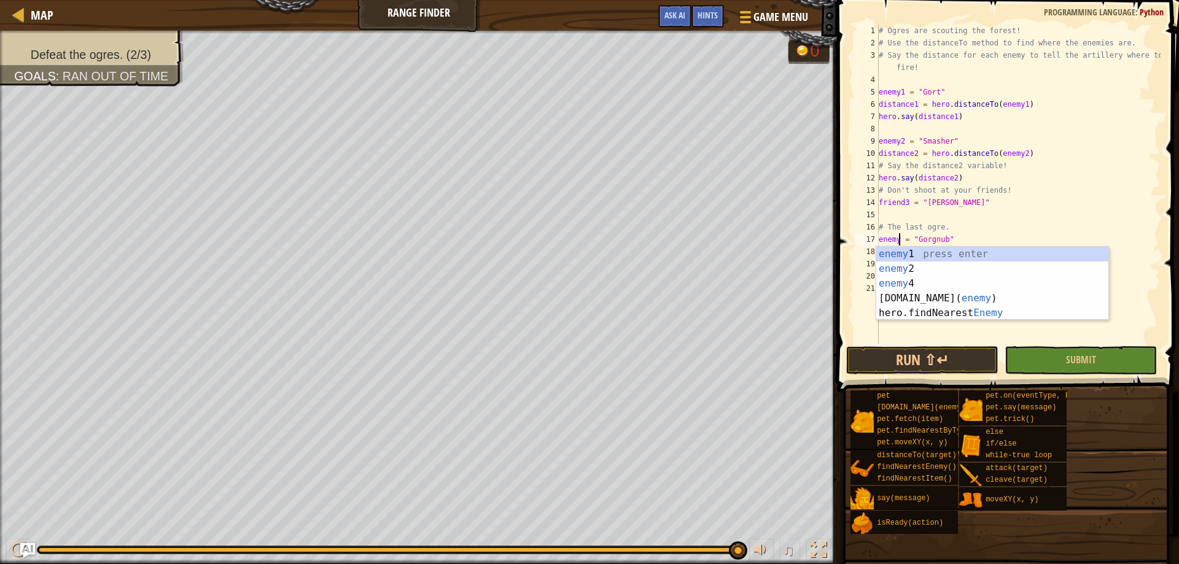
scroll to position [6, 2]
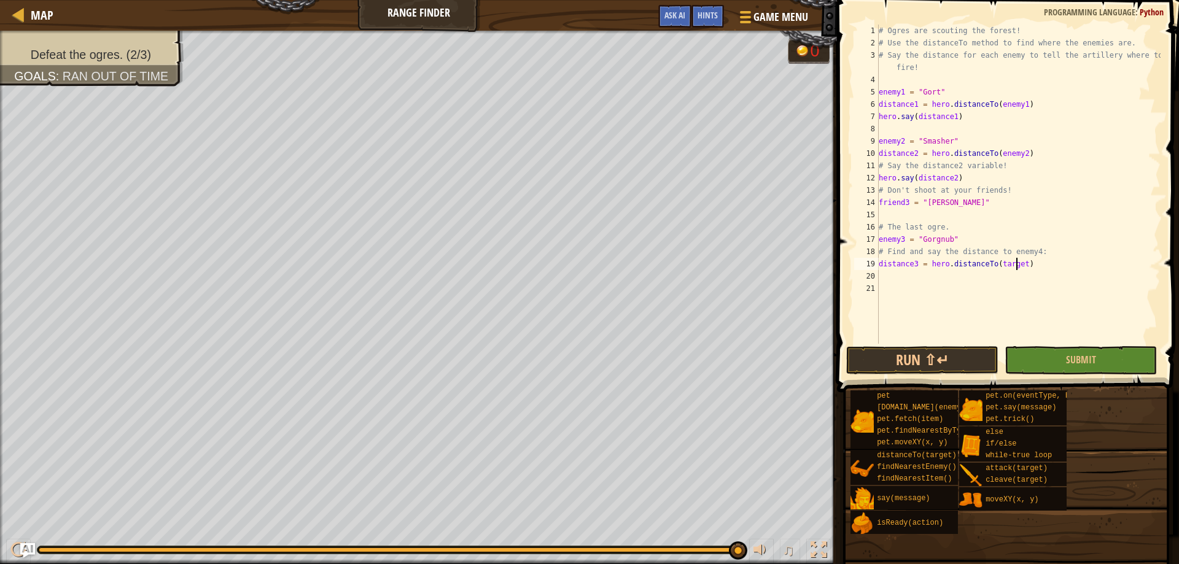
click at [1015, 268] on div "# Ogres are scouting the forest! # Use the distanceTo method to find where the …" at bounding box center [1018, 197] width 284 height 344
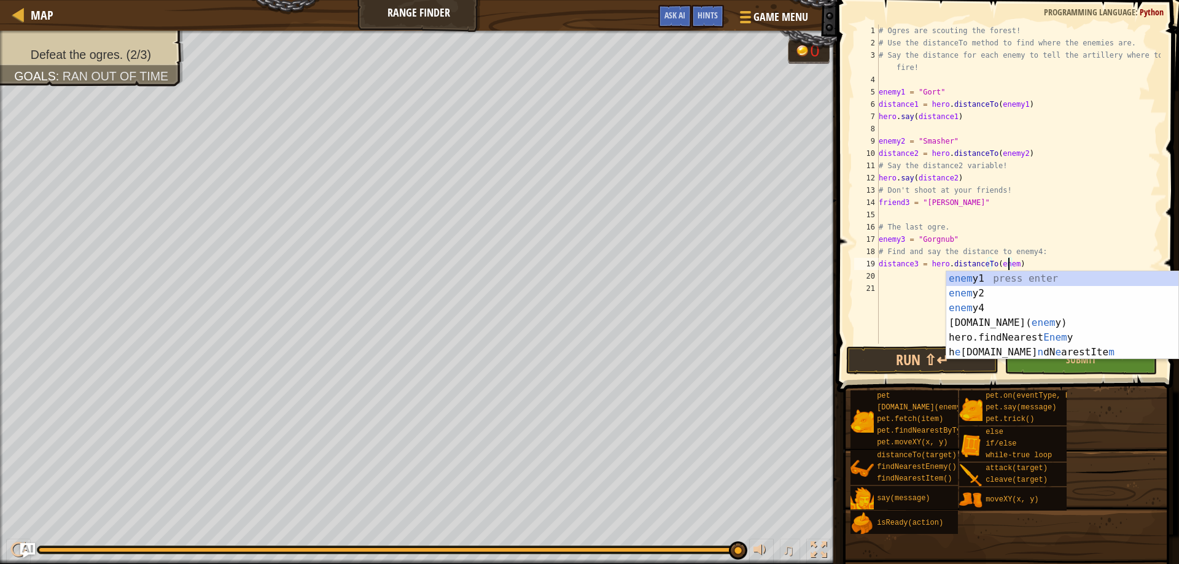
scroll to position [6, 11]
type textarea "distance3 = hero.distanceTo(enemy3)"
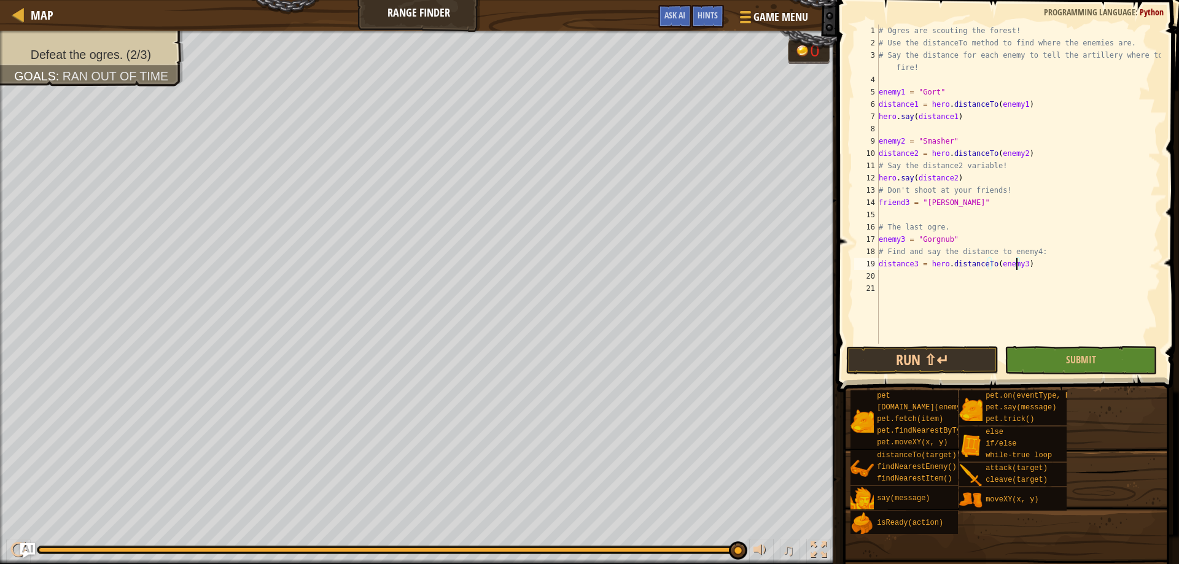
click at [964, 314] on div "# Ogres are scouting the forest! # Use the distanceTo method to find where the …" at bounding box center [1018, 197] width 284 height 344
click at [934, 273] on div "# Ogres are scouting the forest! # Use the distanceTo method to find where the …" at bounding box center [1018, 197] width 284 height 344
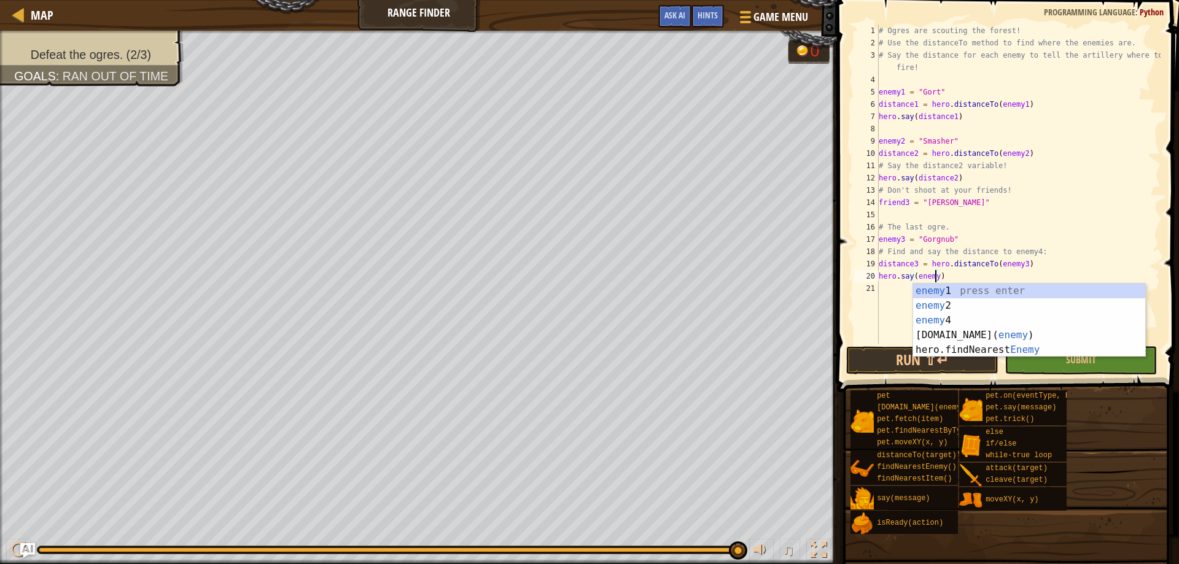
type textarea "hero.say(enemy3)"
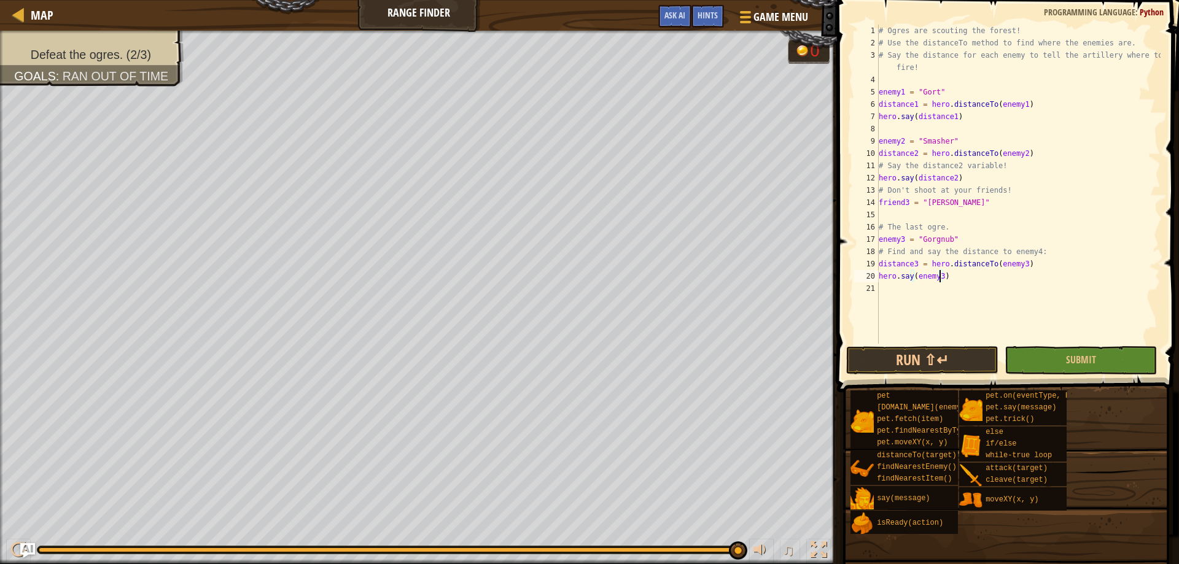
click at [961, 316] on div "# Ogres are scouting the forest! # Use the distanceTo method to find where the …" at bounding box center [1018, 197] width 284 height 344
click at [1119, 187] on div "# Ogres are scouting the forest! # Use the distanceTo method to find where the …" at bounding box center [1018, 197] width 284 height 344
click at [965, 359] on button "Run ⇧↵" at bounding box center [922, 360] width 152 height 28
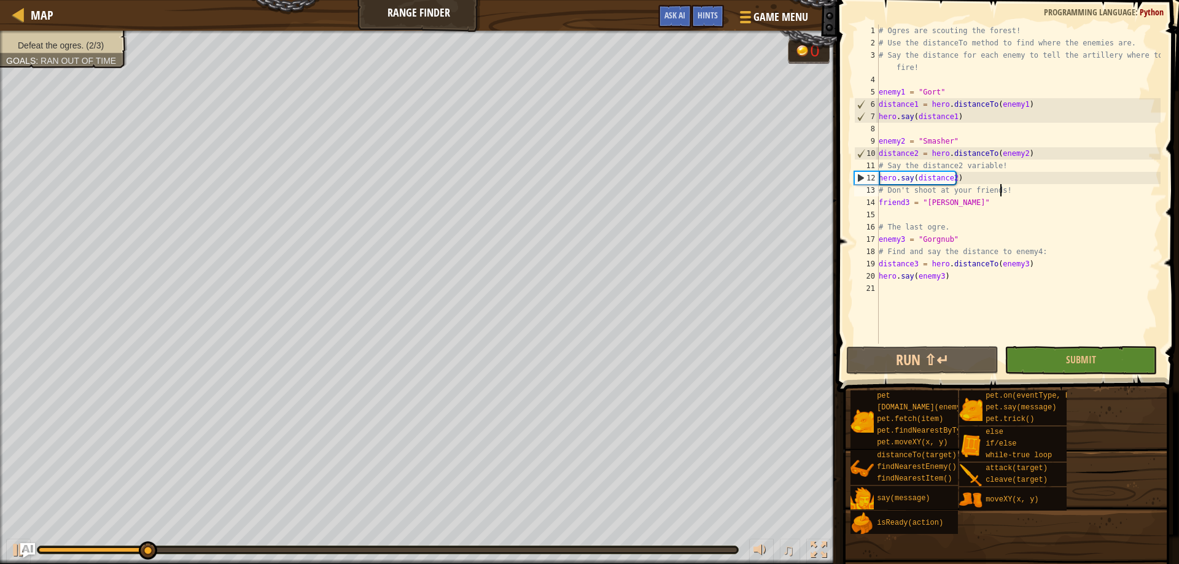
click at [83, 42] on div "Defeat the ogres. (2/3) Goals : Ran out of time" at bounding box center [63, 45] width 115 height 12
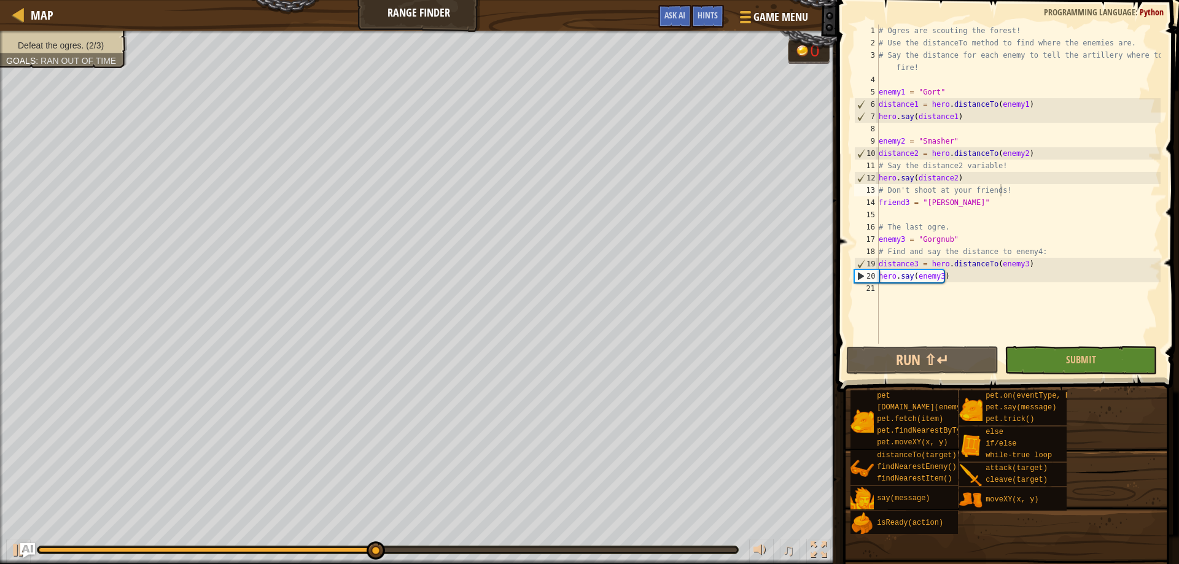
click at [89, 47] on div "Defeat the ogres. (2/3) Goals : Ran out of time" at bounding box center [63, 45] width 115 height 12
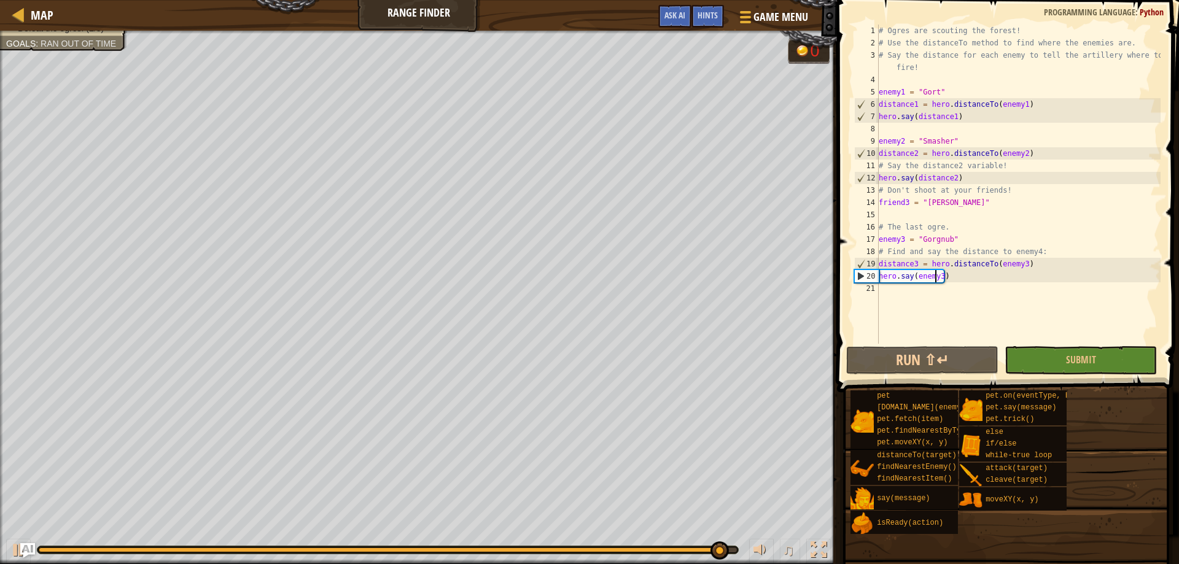
click at [934, 273] on div "# Ogres are scouting the forest! # Use the distanceTo method to find where the …" at bounding box center [1018, 197] width 284 height 344
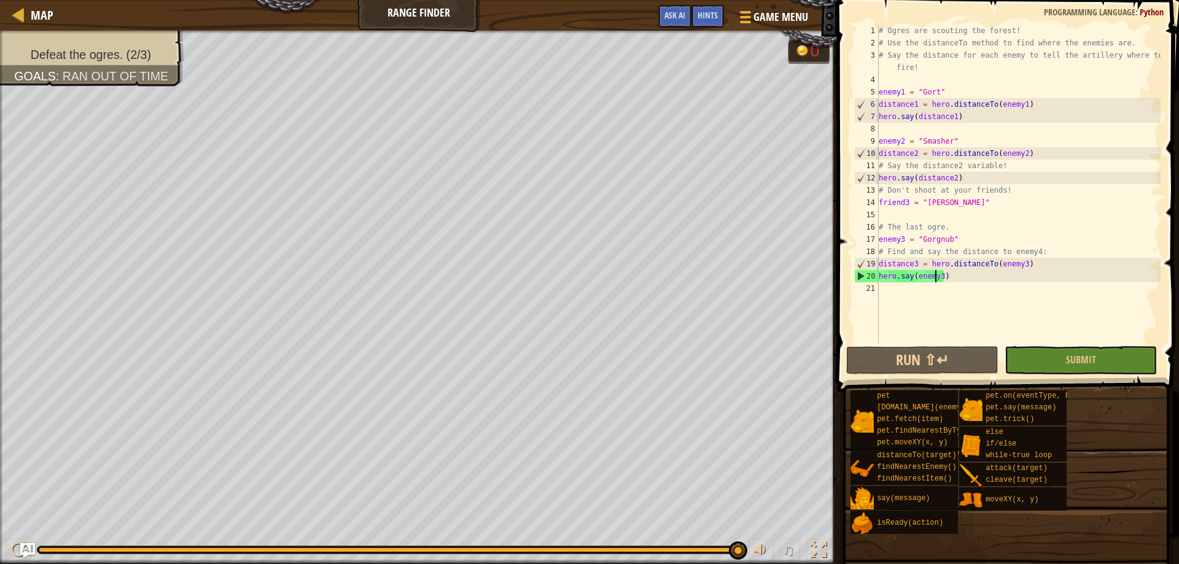
click at [936, 278] on div "# Ogres are scouting the forest! # Use the distanceTo method to find where the …" at bounding box center [1018, 197] width 284 height 344
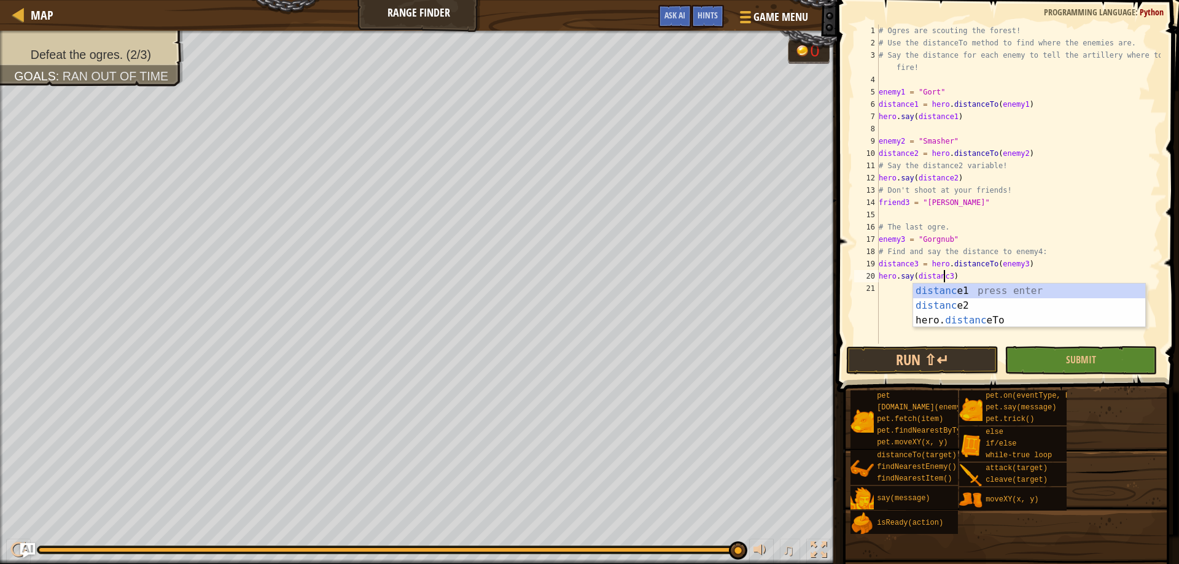
scroll to position [6, 6]
type textarea "hero.say(distance3)"
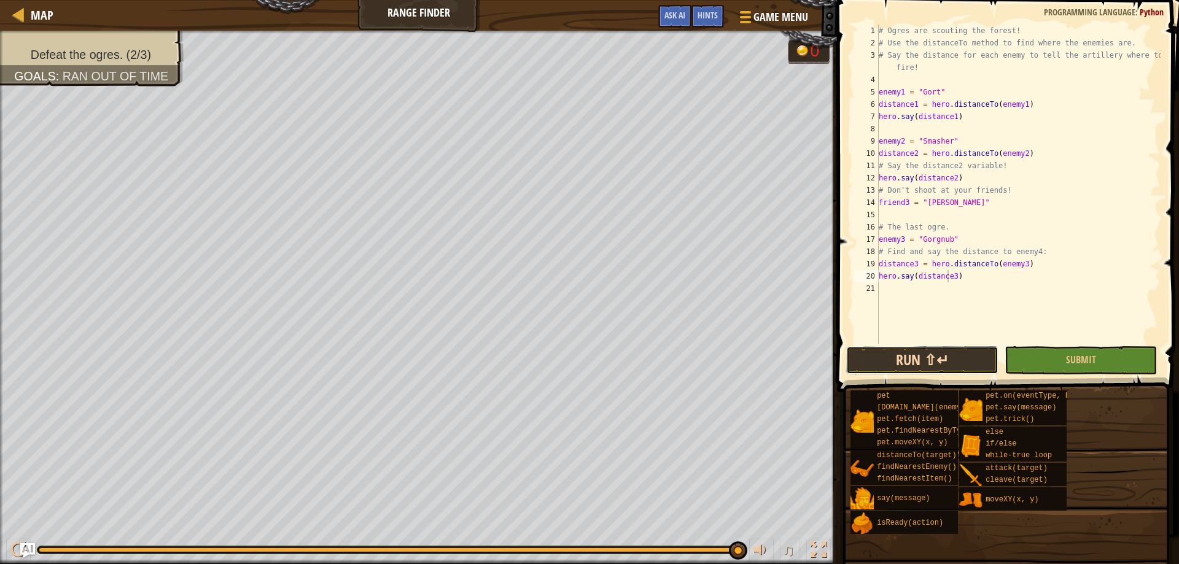
click at [946, 354] on button "Run ⇧↵" at bounding box center [922, 360] width 152 height 28
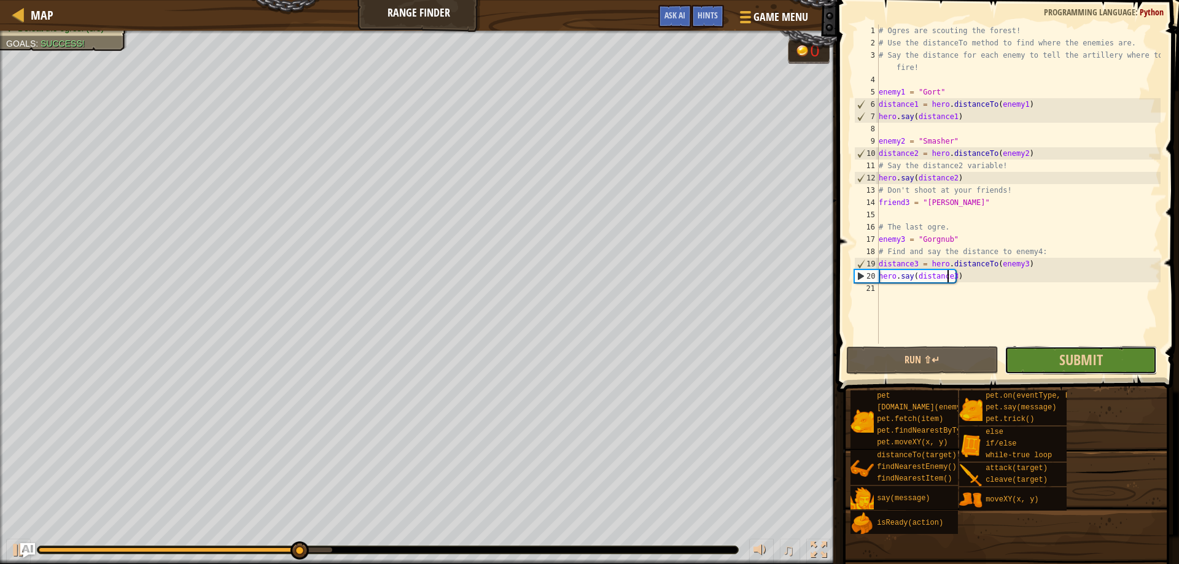
click at [1053, 362] on button "Submit" at bounding box center [1081, 360] width 152 height 28
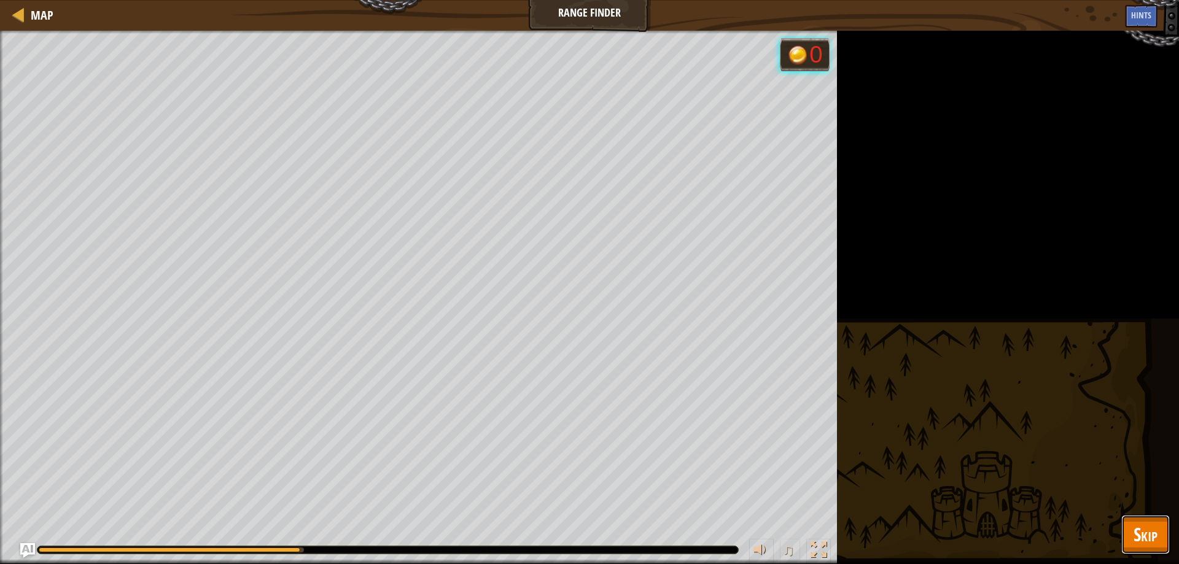
click at [1141, 544] on span "Skip" at bounding box center [1146, 534] width 24 height 25
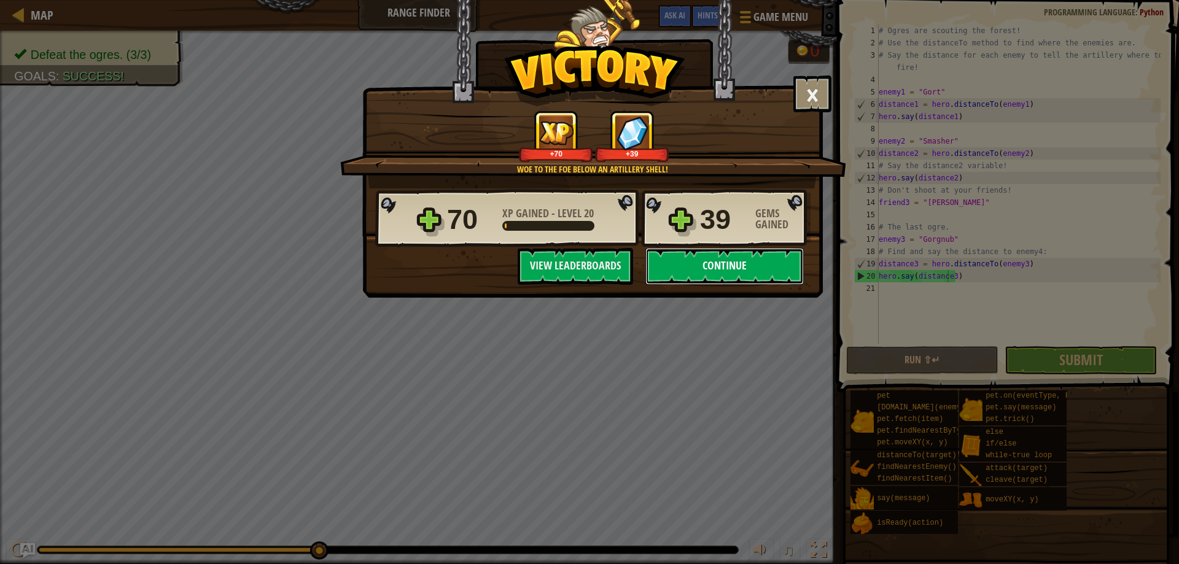
click at [714, 273] on button "Continue" at bounding box center [724, 266] width 158 height 37
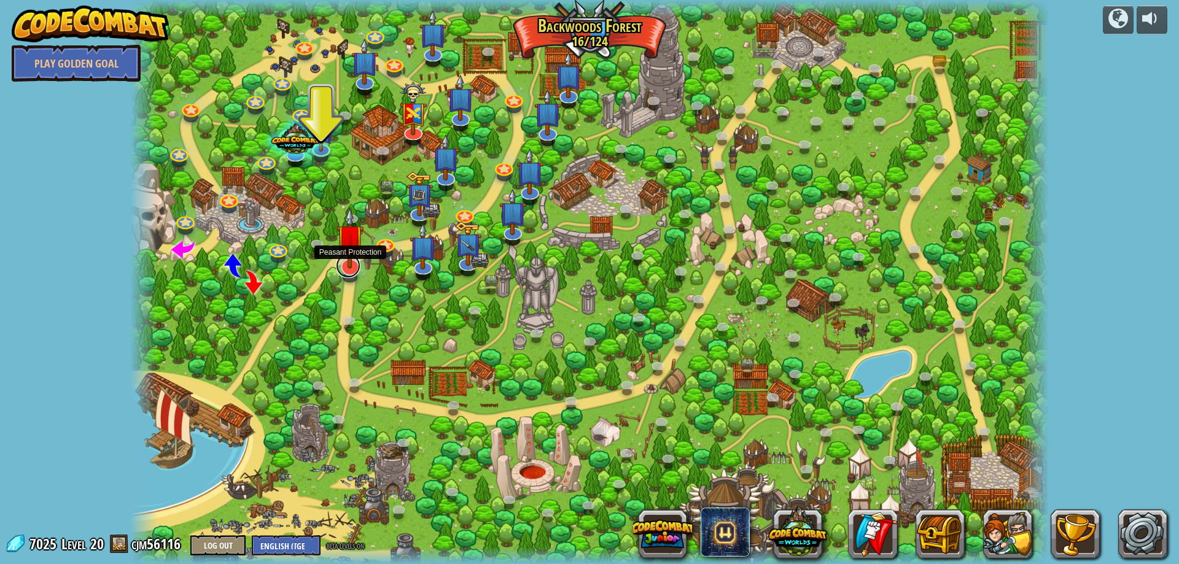
click at [346, 271] on link at bounding box center [348, 266] width 25 height 25
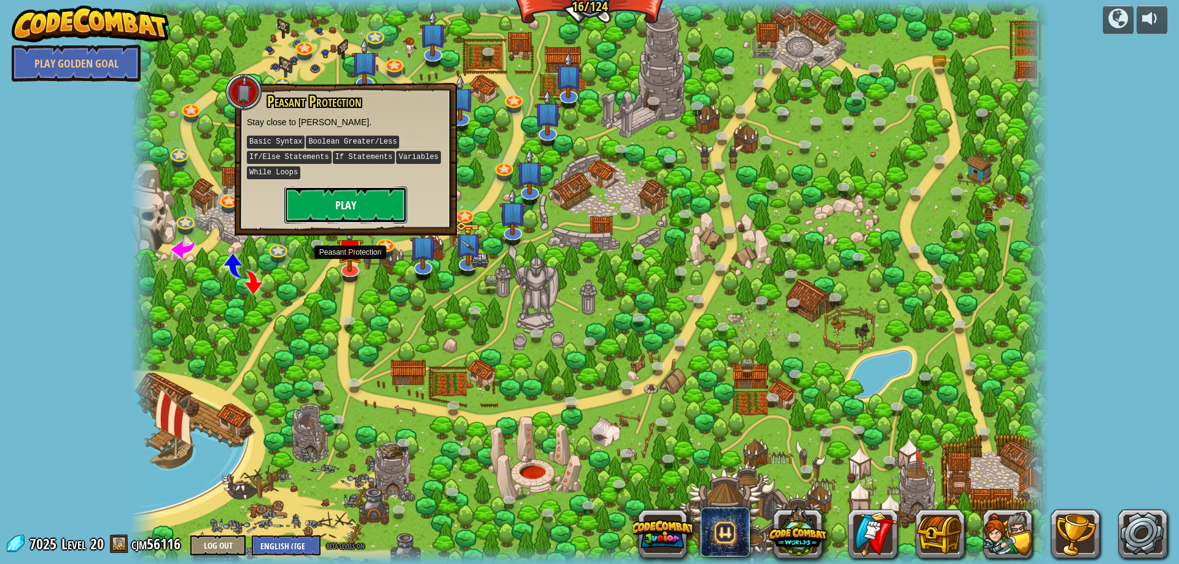
click at [394, 204] on button "Play" at bounding box center [345, 205] width 123 height 37
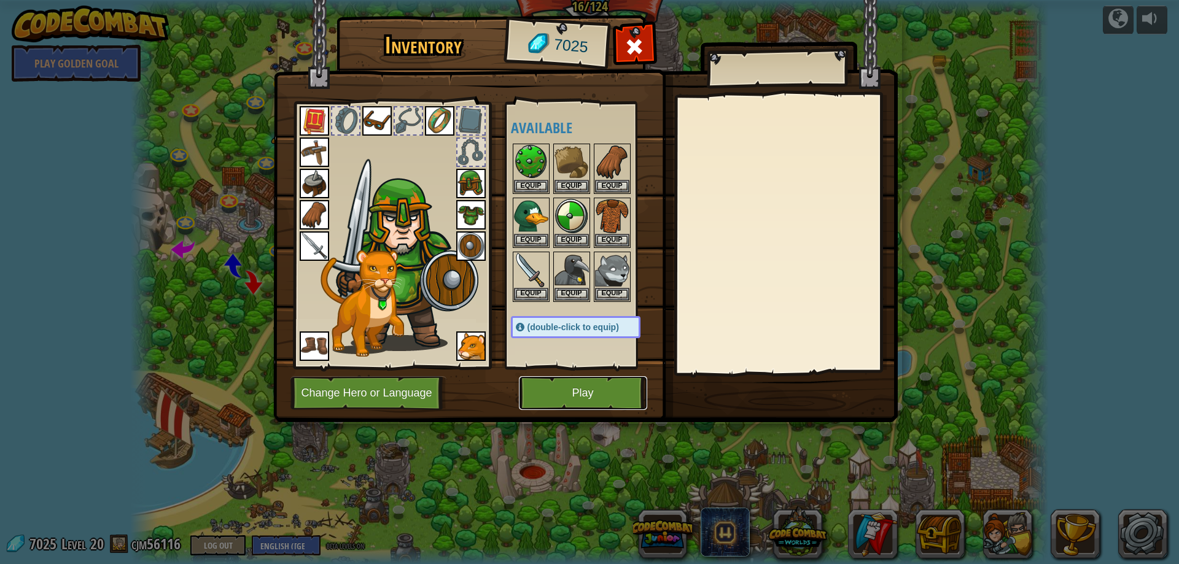
click at [596, 395] on button "Play" at bounding box center [583, 393] width 128 height 34
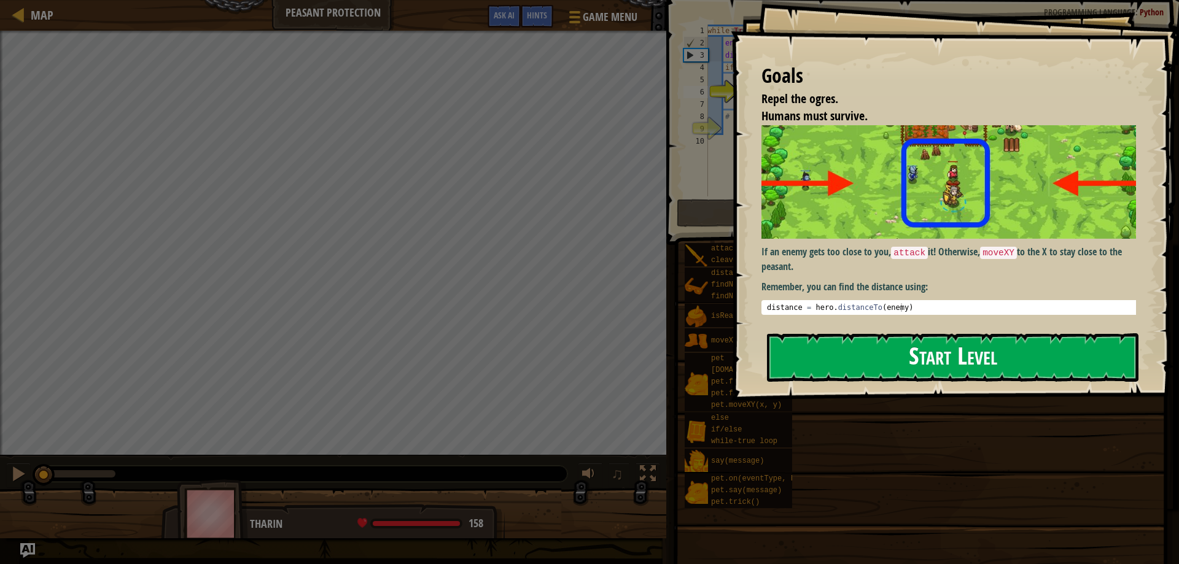
click at [856, 354] on button "Start Level" at bounding box center [953, 357] width 372 height 49
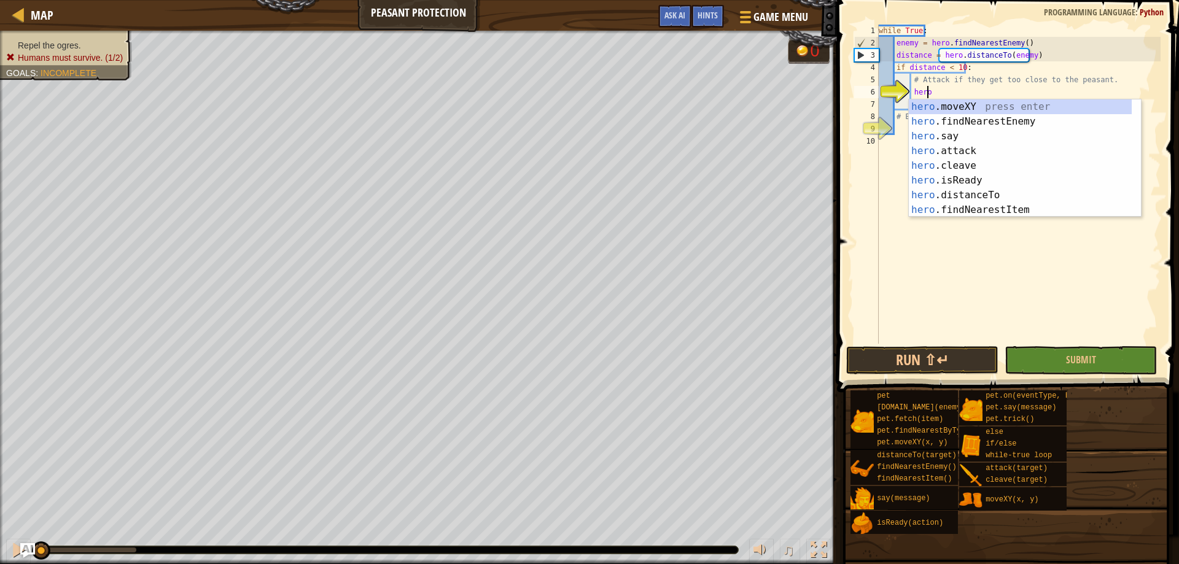
scroll to position [6, 4]
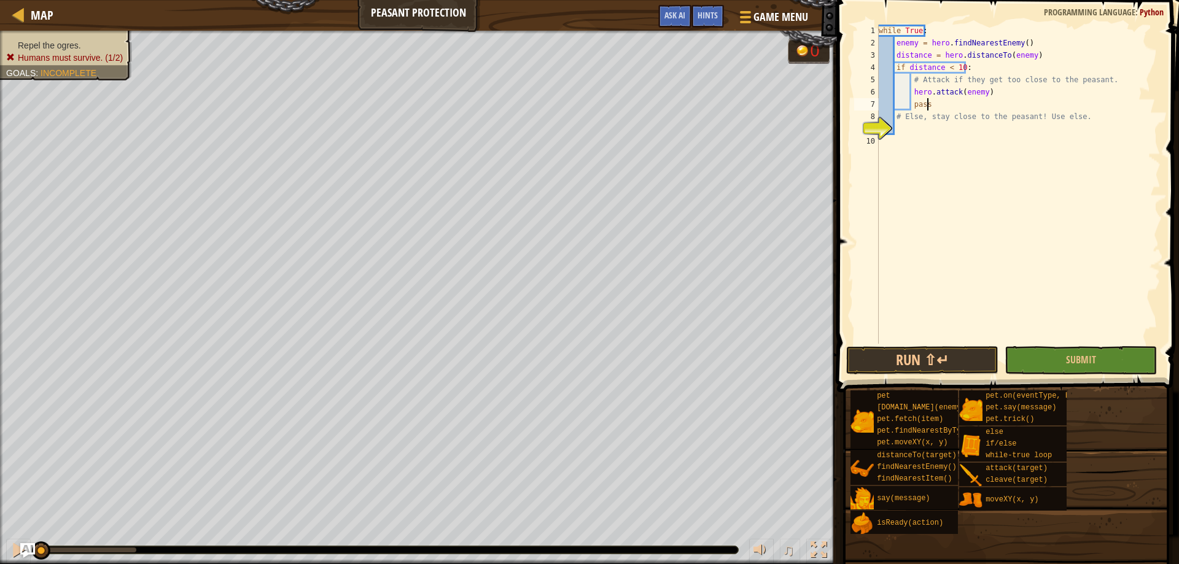
type textarea "# Else, stay close to the peasant! Use else."
type textarea "else:"
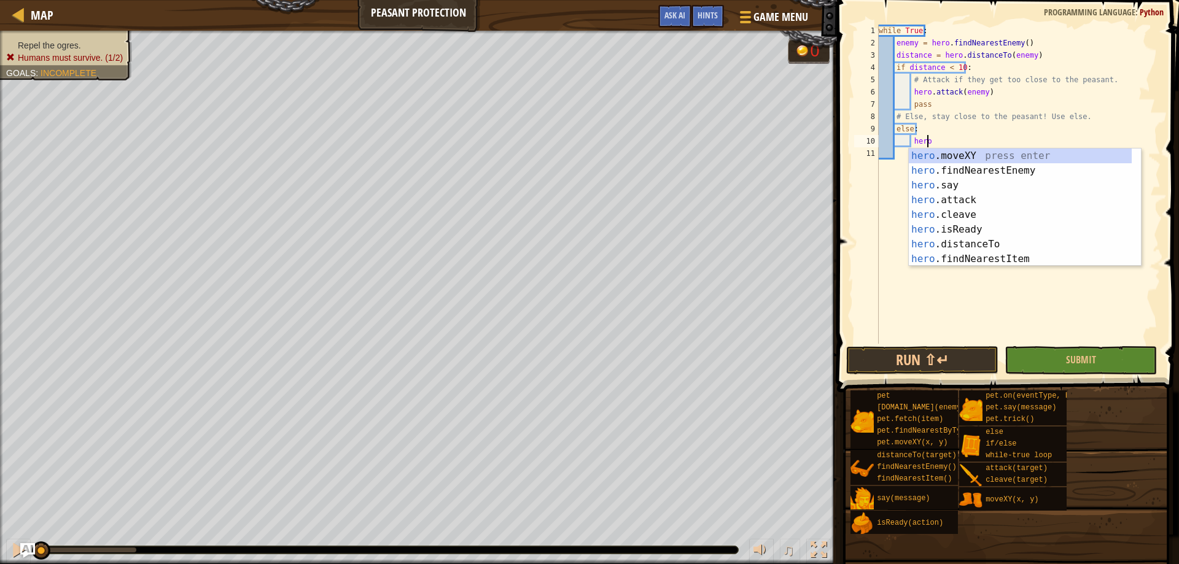
scroll to position [6, 4]
click at [975, 154] on div "hero .moveXY press enter hero .findNearestEnemy press enter hero .say press ent…" at bounding box center [1020, 222] width 223 height 147
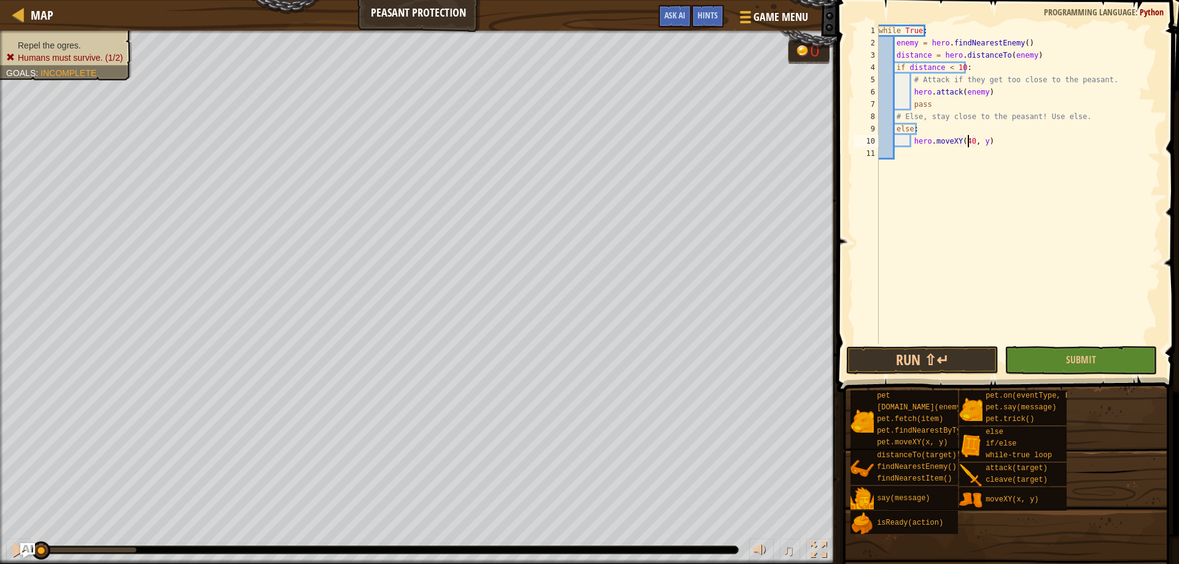
scroll to position [6, 8]
click at [981, 141] on div "while True : enemy = hero . findNearestEnemy ( ) distance = hero . distanceTo (…" at bounding box center [1018, 197] width 284 height 344
type textarea "hero.moveXY(40, 37)"
drag, startPoint x: 975, startPoint y: 180, endPoint x: 959, endPoint y: 182, distance: 16.7
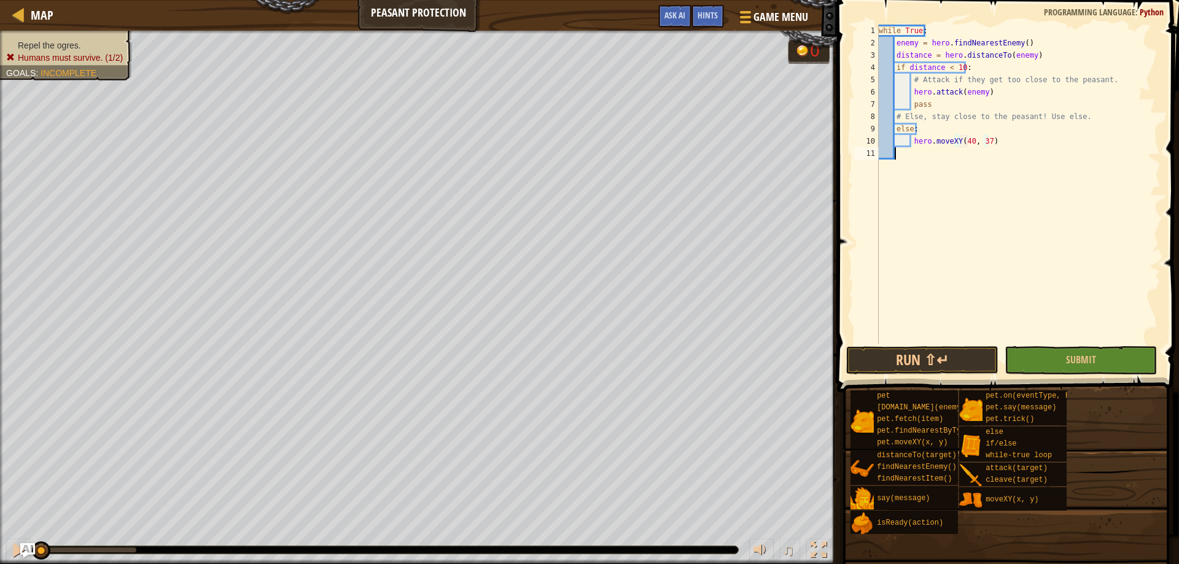
click at [975, 181] on div "while True : enemy = hero . findNearestEnemy ( ) distance = hero . distanceTo (…" at bounding box center [1018, 197] width 284 height 344
click at [1026, 146] on div "while True : enemy = hero . findNearestEnemy ( ) distance = hero . distanceTo (…" at bounding box center [1018, 197] width 284 height 344
type textarea "hero.moveXY(40, 37)"
click at [941, 363] on button "Run ⇧↵" at bounding box center [922, 360] width 152 height 28
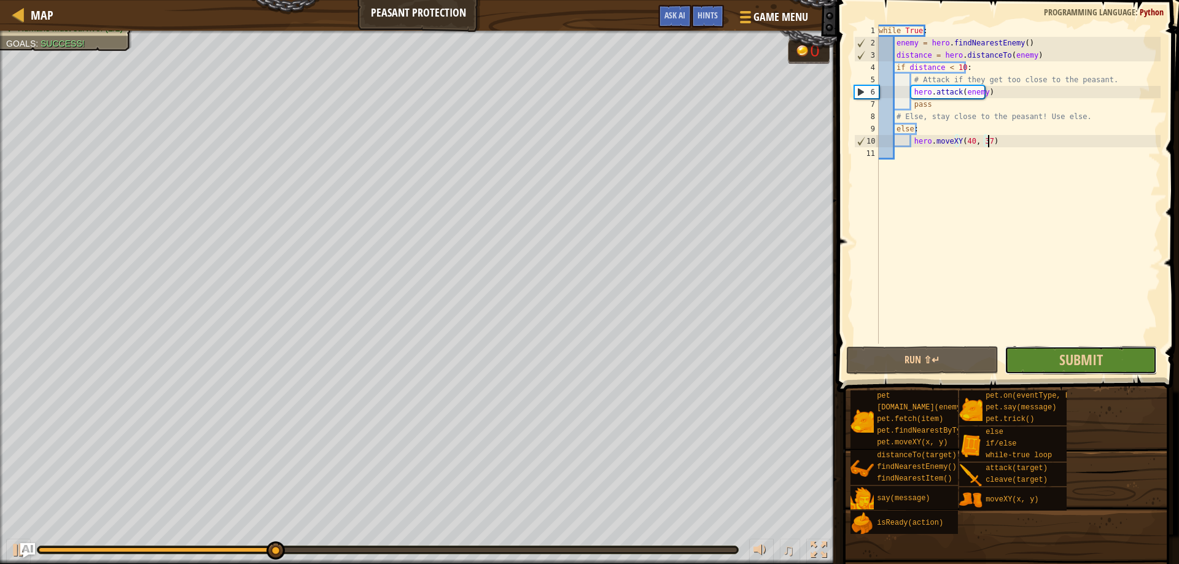
click at [1076, 370] on button "Submit" at bounding box center [1081, 360] width 152 height 28
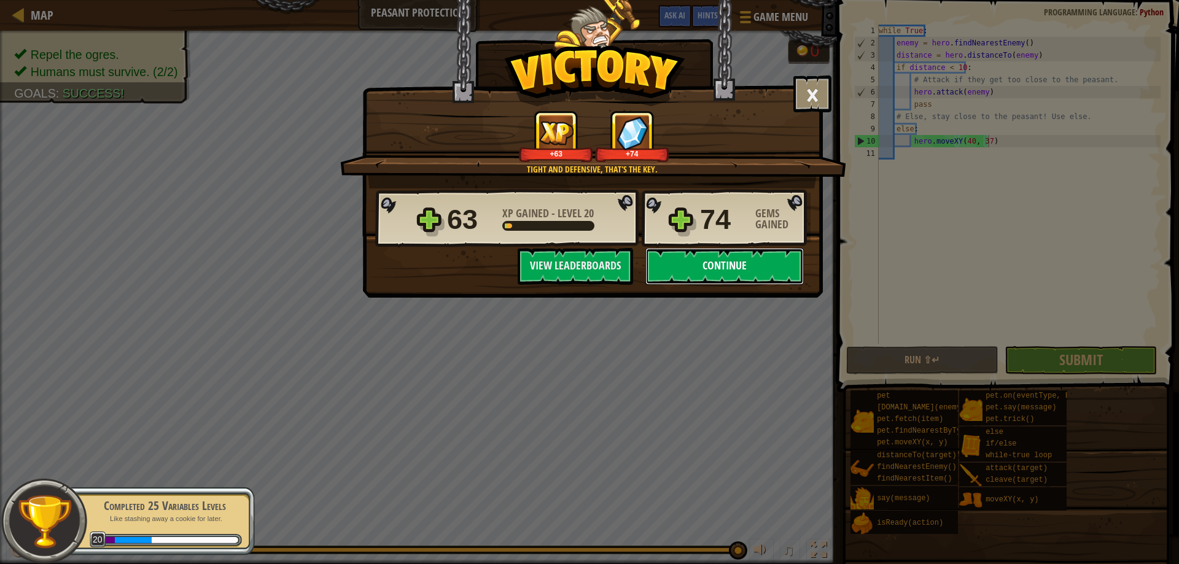
click at [744, 272] on button "Continue" at bounding box center [724, 266] width 158 height 37
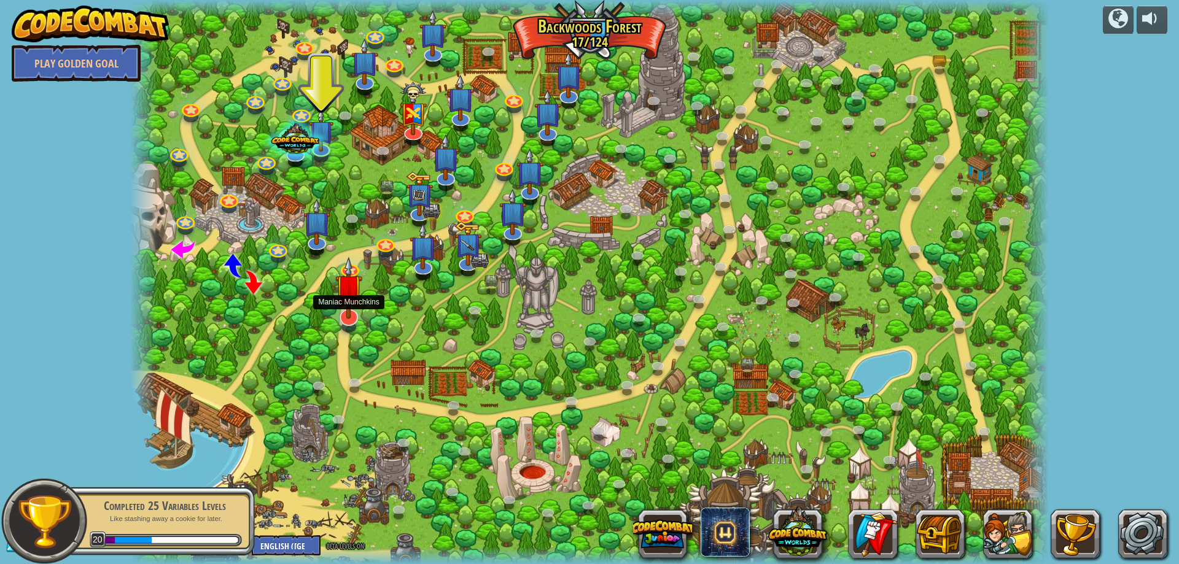
click at [348, 319] on img at bounding box center [348, 288] width 27 height 62
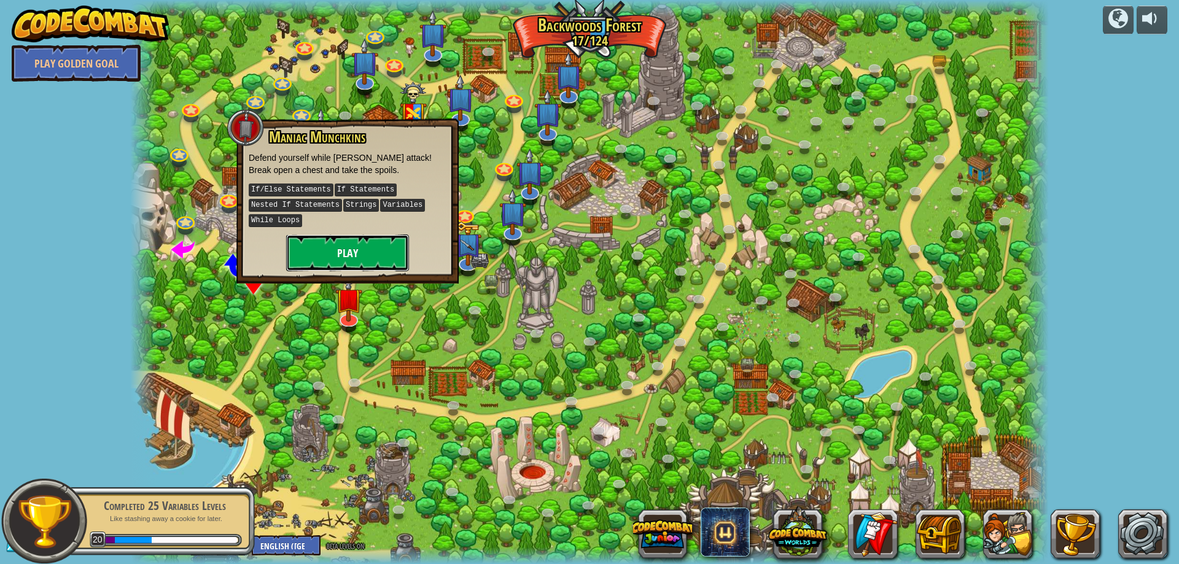
click at [381, 257] on button "Play" at bounding box center [347, 253] width 123 height 37
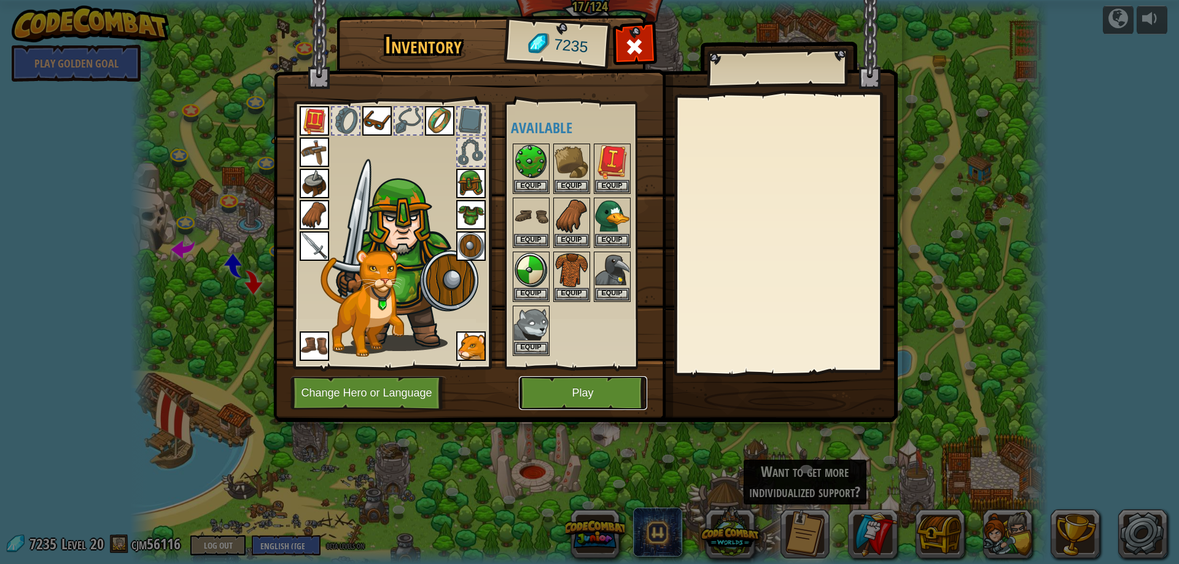
click at [545, 397] on button "Play" at bounding box center [583, 393] width 128 height 34
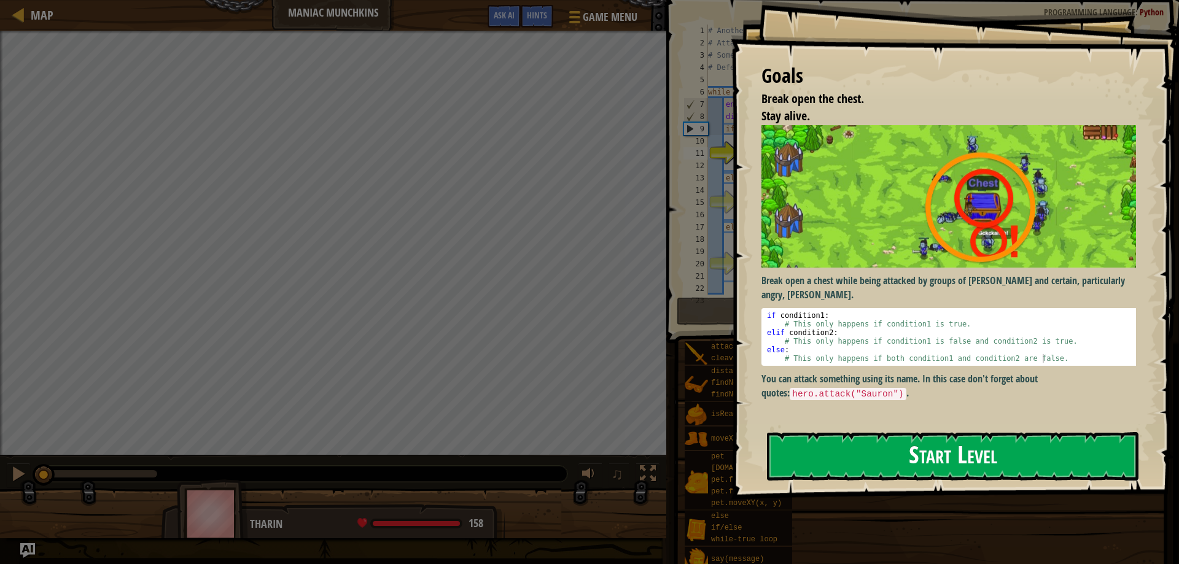
click at [854, 464] on button "Start Level" at bounding box center [953, 456] width 372 height 49
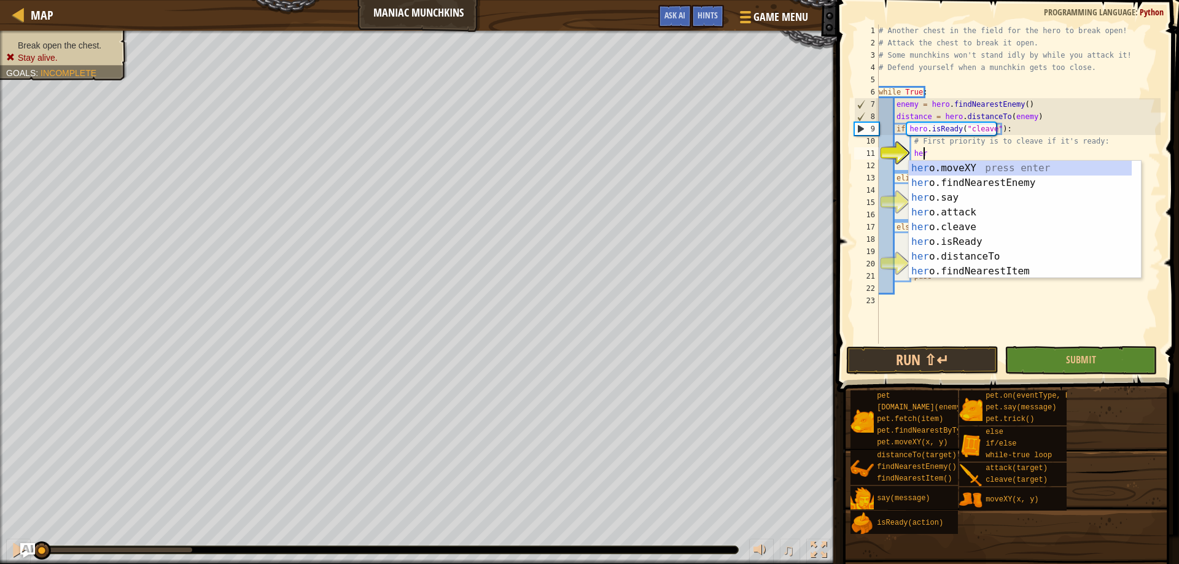
scroll to position [6, 4]
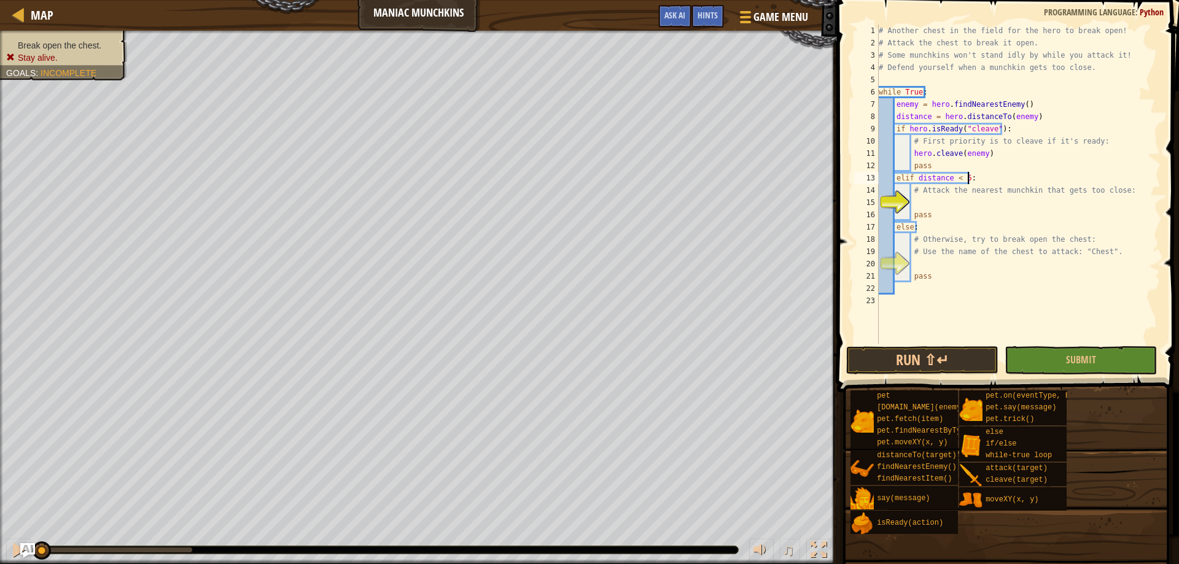
type textarea "# Attack the nearest munchkin that gets too close:"
type textarea "# Use the name of the chest to attack: "Chest"."
click at [1042, 279] on div "# Another chest in the field for the hero to break open! # Attack the chest to …" at bounding box center [1018, 197] width 284 height 344
type textarea "pass"
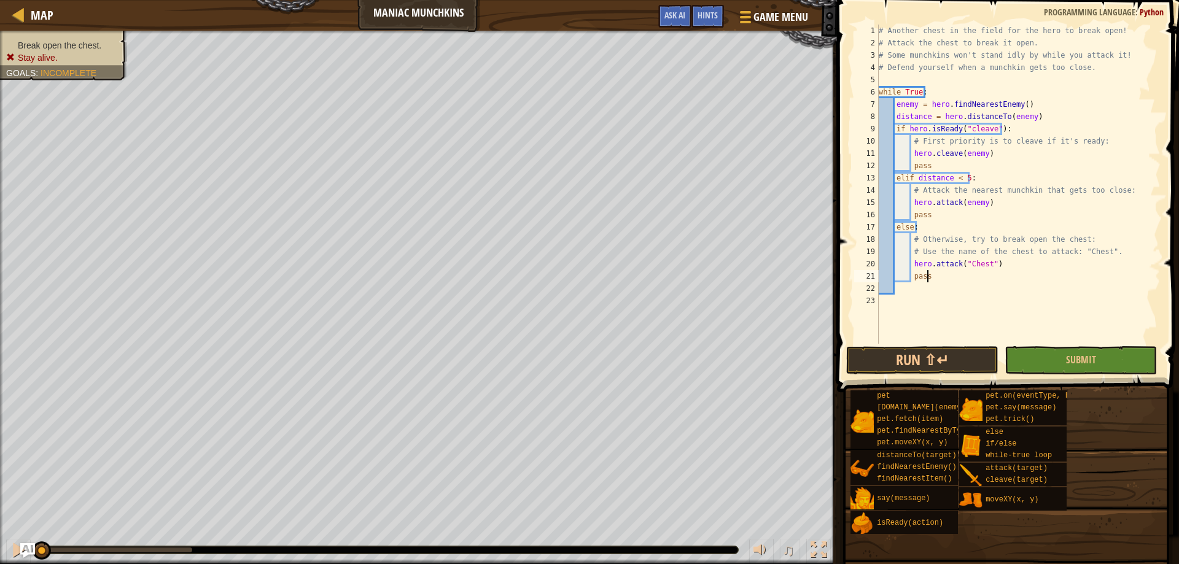
scroll to position [6, 4]
click at [1007, 295] on div "# Another chest in the field for the hero to break open! # Attack the chest to …" at bounding box center [1018, 197] width 284 height 344
click at [911, 360] on button "Run ⇧↵" at bounding box center [922, 360] width 152 height 28
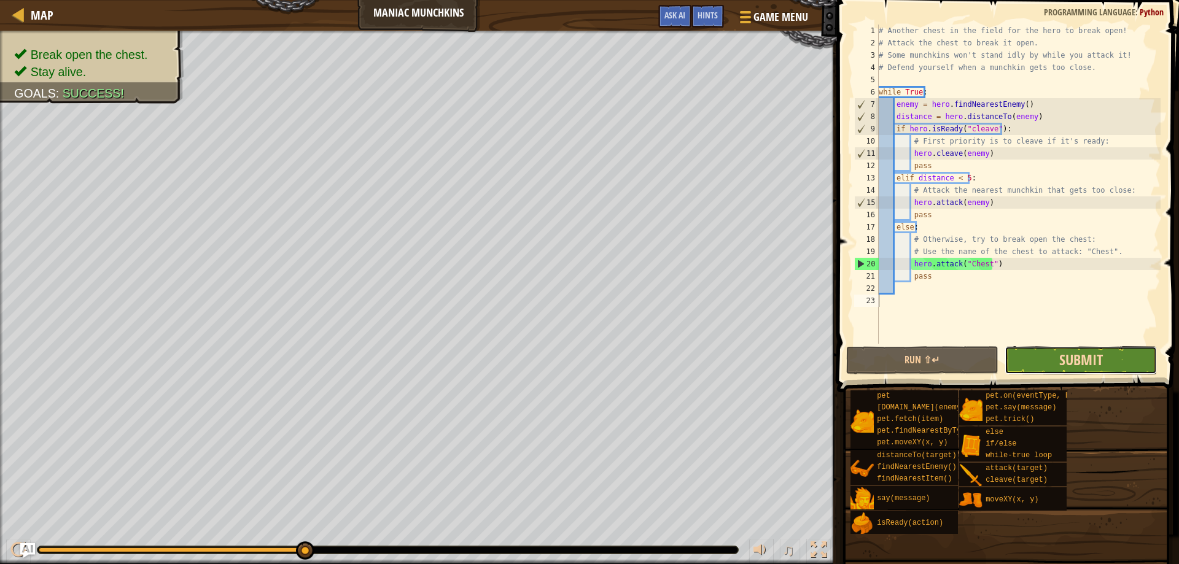
click at [1061, 362] on span "Submit" at bounding box center [1081, 360] width 44 height 20
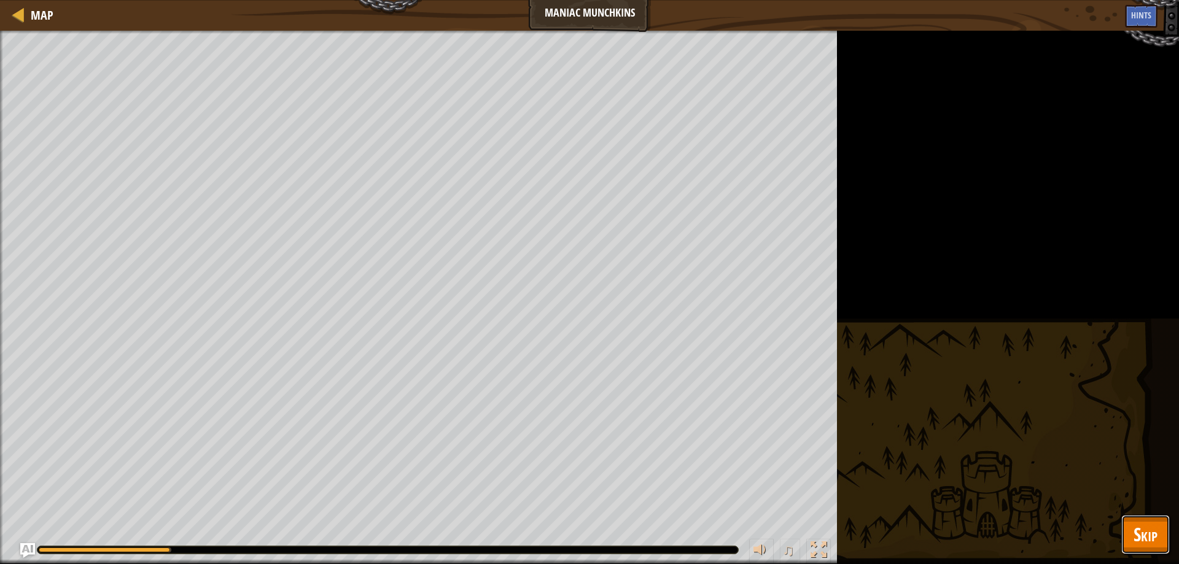
click at [1139, 529] on span "Skip" at bounding box center [1146, 534] width 24 height 25
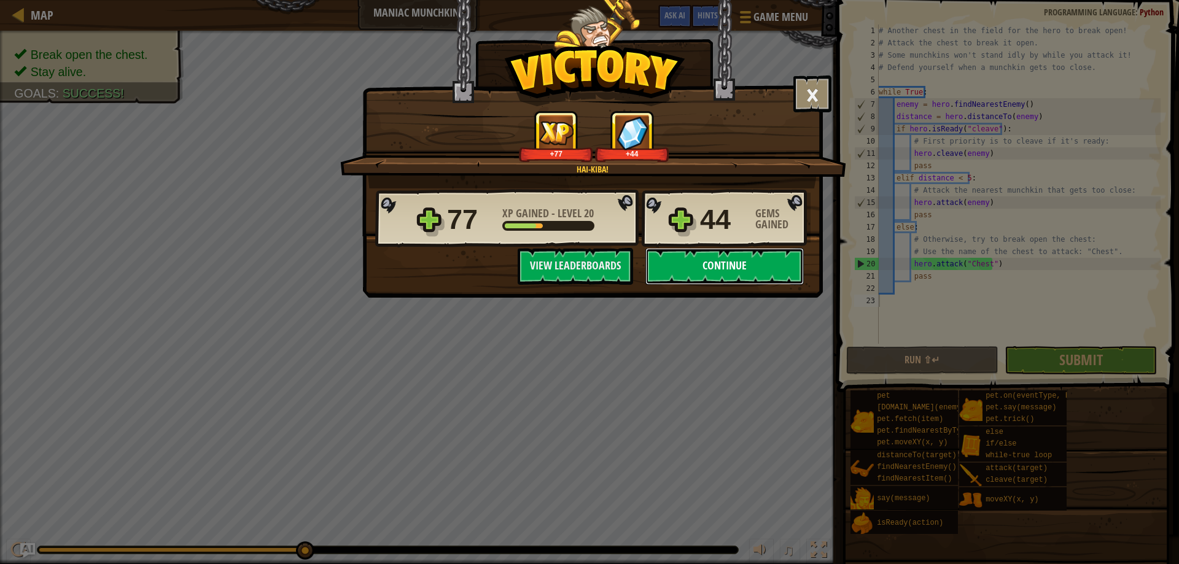
click at [693, 261] on button "Continue" at bounding box center [724, 266] width 158 height 37
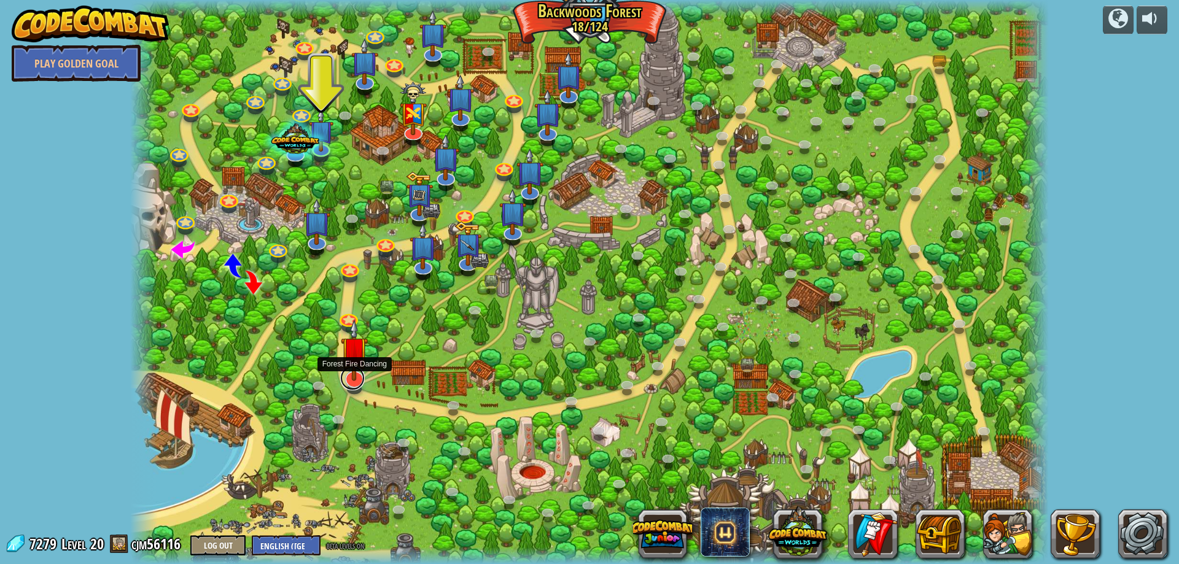
click at [354, 382] on link at bounding box center [352, 378] width 25 height 25
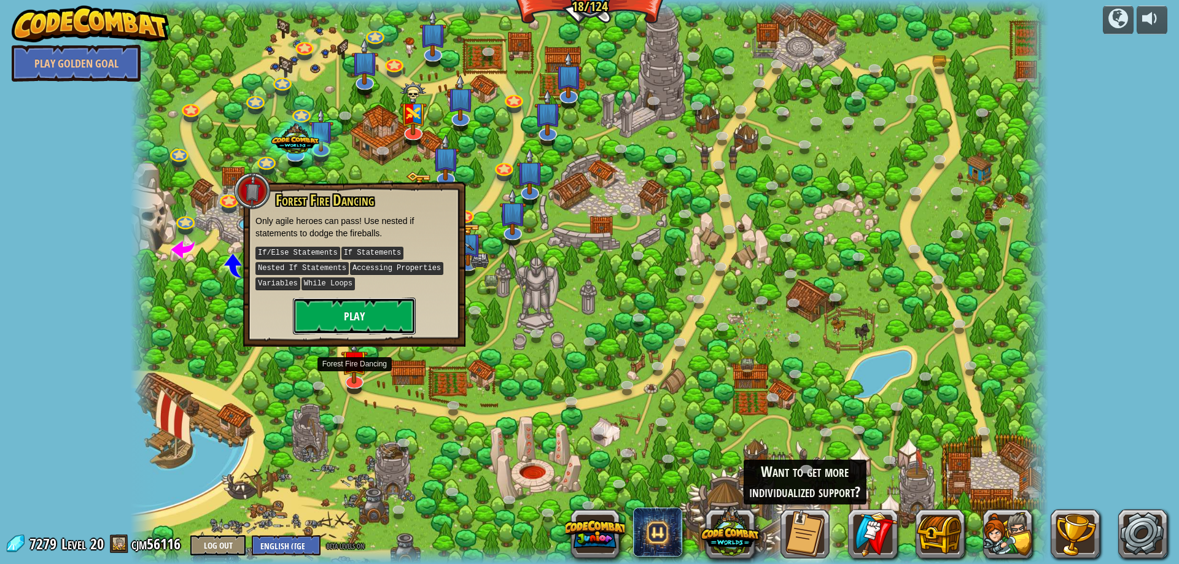
click at [357, 314] on button "Play" at bounding box center [354, 316] width 123 height 37
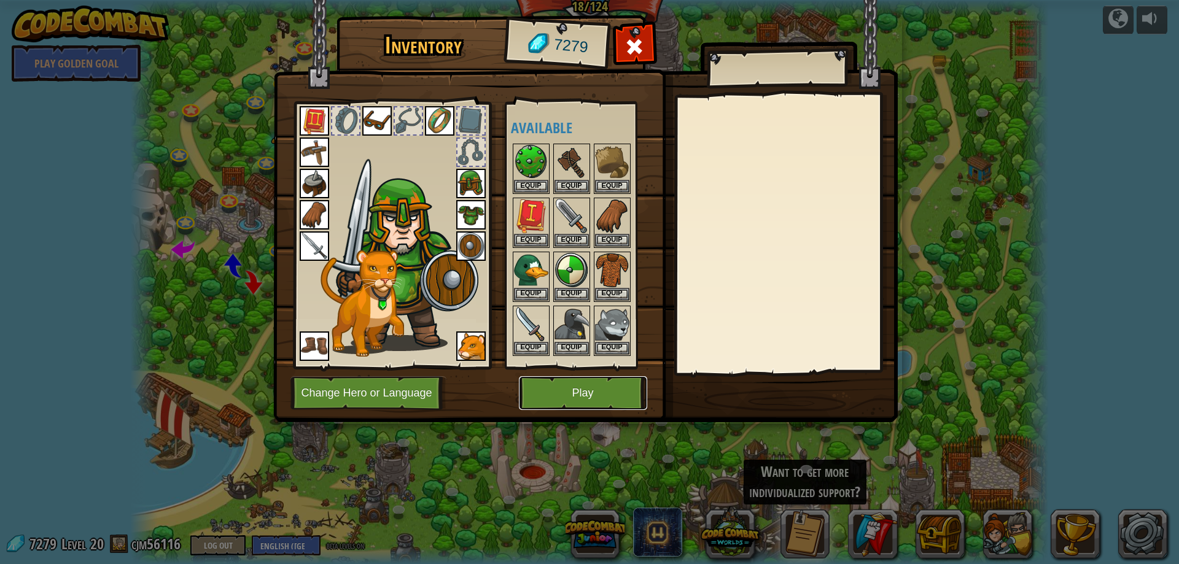
click at [582, 391] on button "Play" at bounding box center [583, 393] width 128 height 34
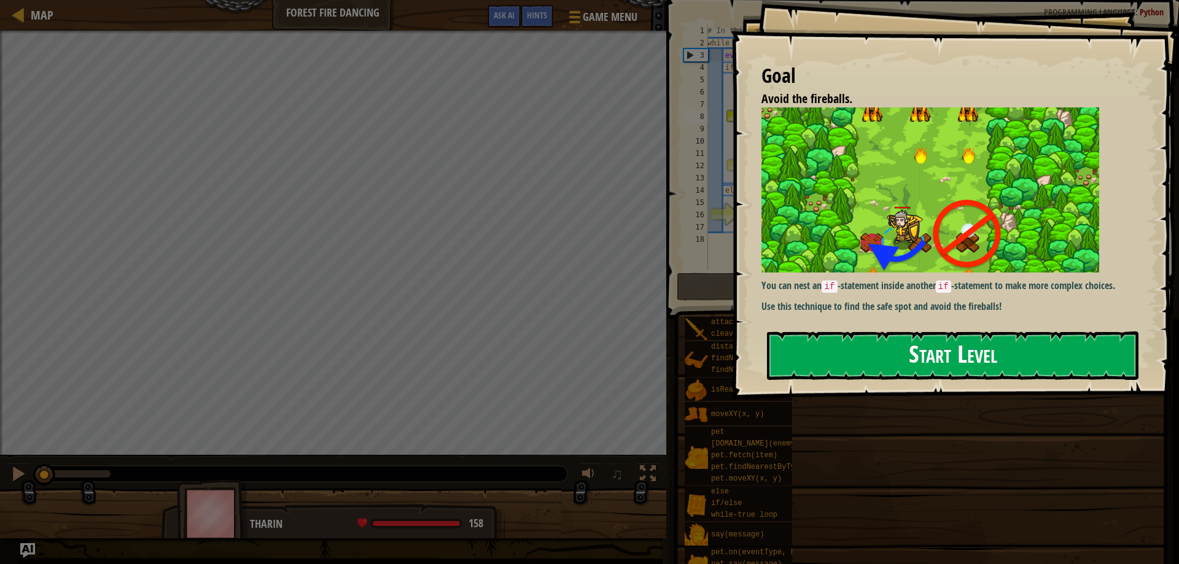
click at [853, 346] on button "Start Level" at bounding box center [953, 356] width 372 height 49
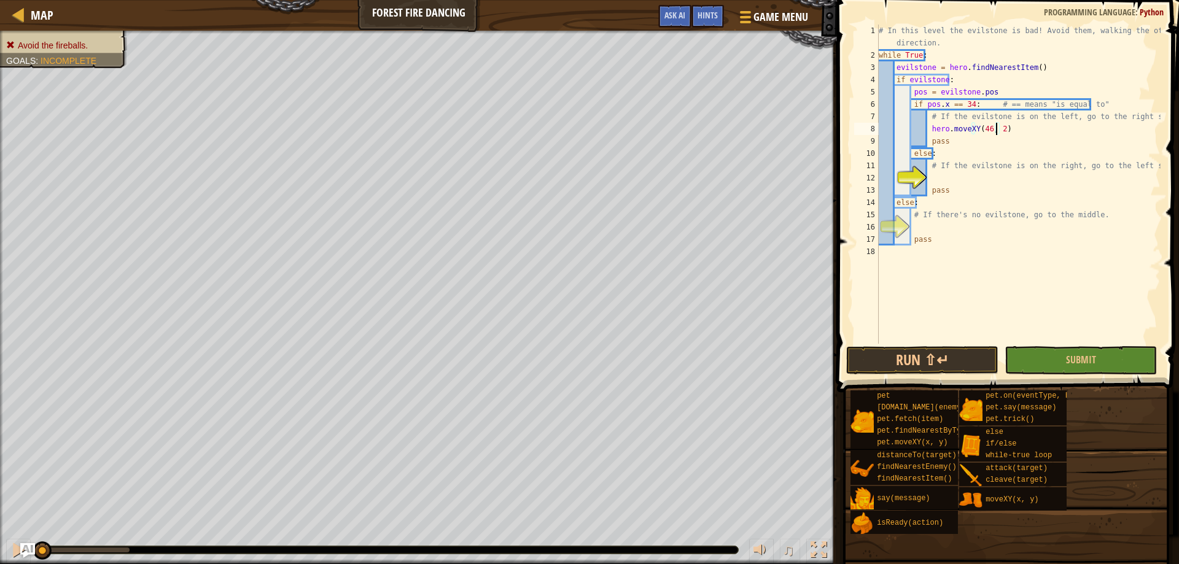
scroll to position [6, 10]
type textarea "hero.moveXY(46, 22)"
click at [962, 183] on div "# In this level the evilstone is bad! Avoid them, walking the other direction. …" at bounding box center [1018, 203] width 284 height 356
click at [935, 235] on div "# In this level the evilstone is bad! Avoid them, walking the other direction. …" at bounding box center [1018, 203] width 284 height 356
type textarea "pass"
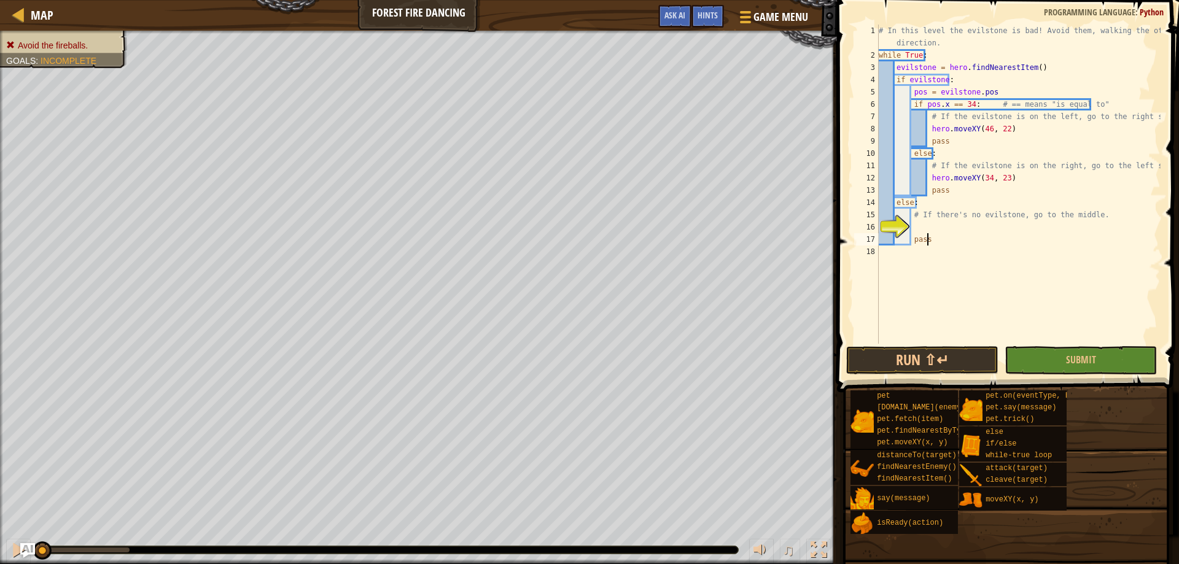
scroll to position [6, 4]
click at [935, 234] on div "# In this level the evilstone is bad! Avoid them, walking the other direction. …" at bounding box center [1018, 203] width 284 height 356
click at [932, 229] on div "# In this level the evilstone is bad! Avoid them, walking the other direction. …" at bounding box center [1018, 203] width 284 height 356
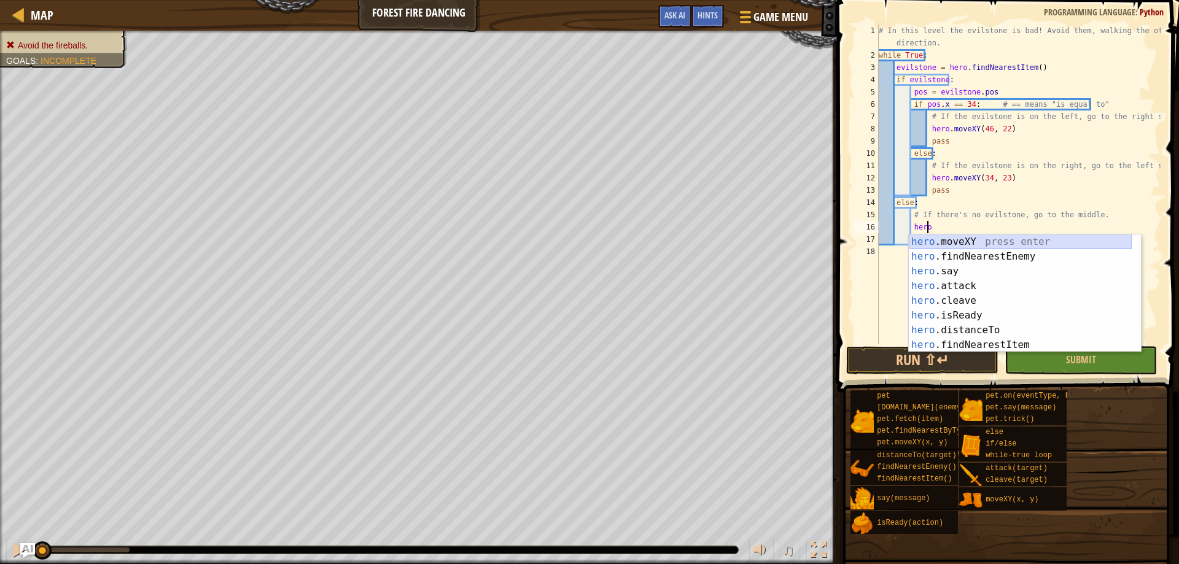
click at [941, 244] on div "hero .moveXY press enter hero .findNearestEnemy press enter hero .say press ent…" at bounding box center [1020, 308] width 223 height 147
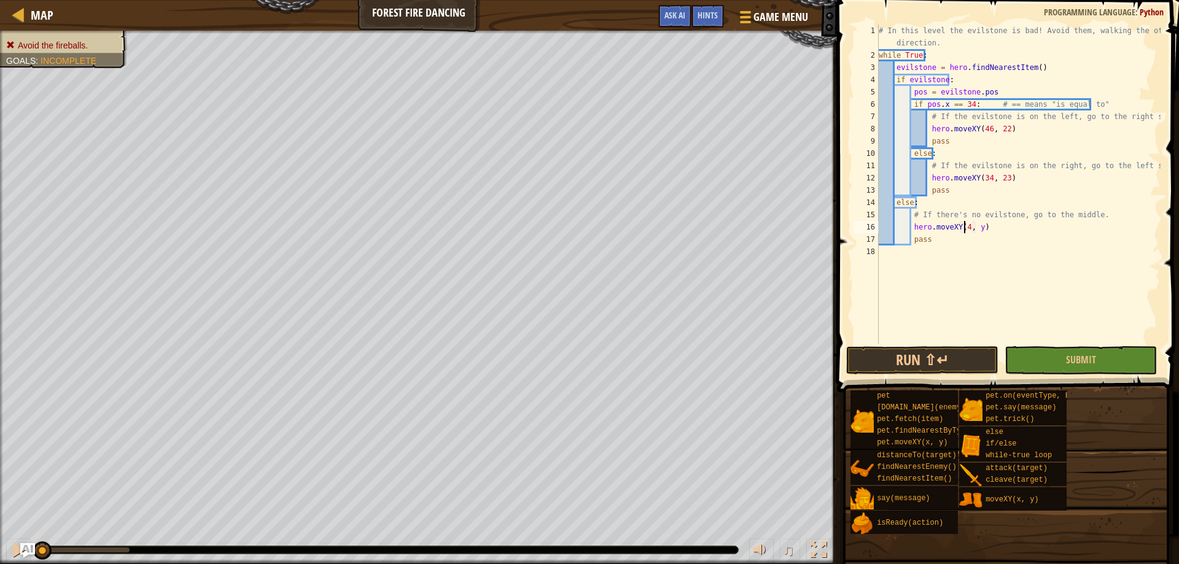
scroll to position [6, 8]
click at [979, 231] on div "# In this level the evilstone is bad! Avoid them, walking the other direction. …" at bounding box center [1018, 203] width 284 height 356
type textarea "hero.moveXY(40, 22)"
click at [1007, 278] on div "# In this level the evilstone is bad! Avoid them, walking the other direction. …" at bounding box center [1018, 203] width 284 height 356
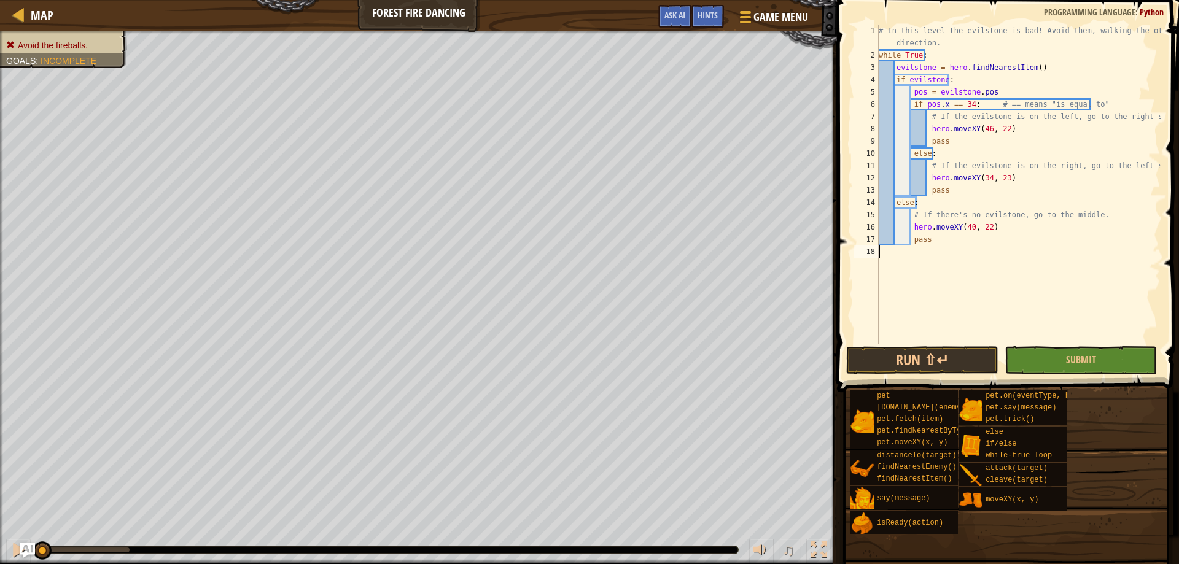
scroll to position [6, 0]
click at [942, 362] on button "Run ⇧↵" at bounding box center [922, 360] width 152 height 28
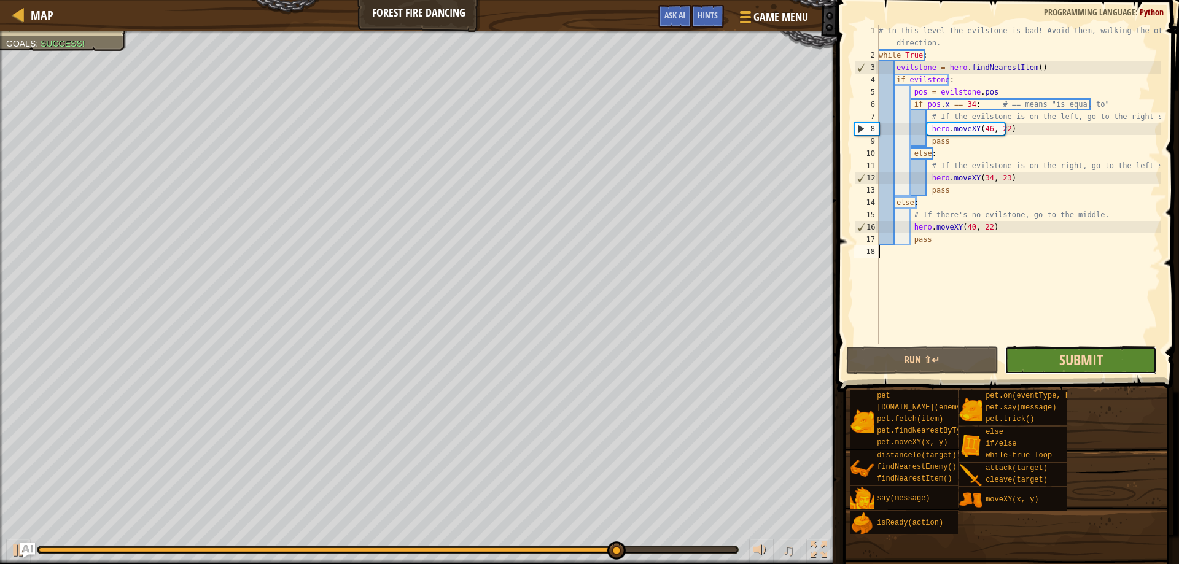
click at [1074, 363] on span "Submit" at bounding box center [1081, 360] width 44 height 20
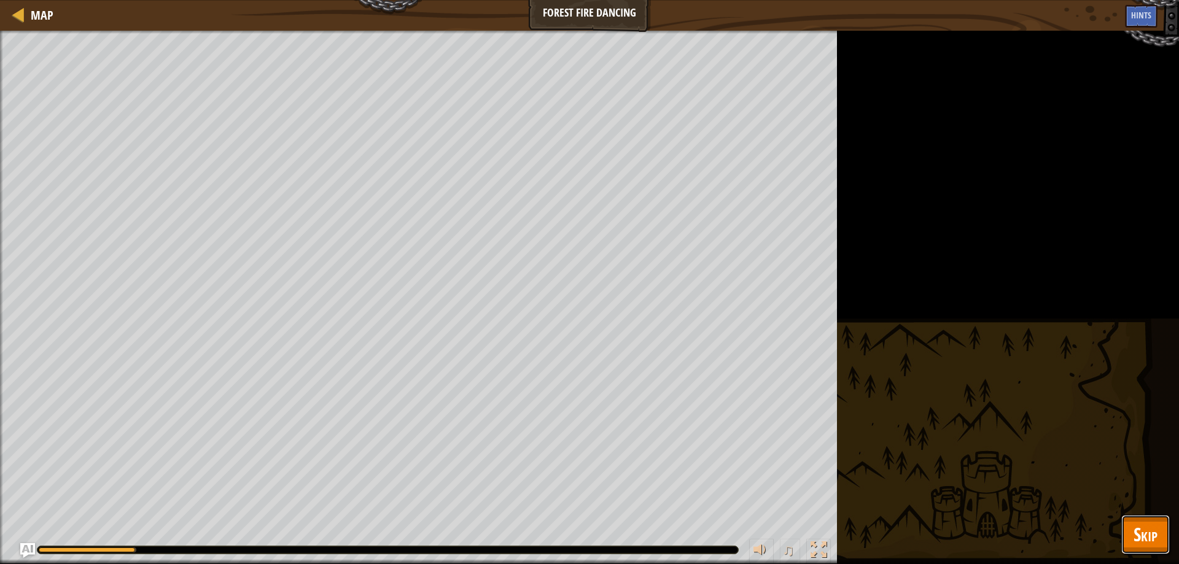
click at [1135, 527] on span "Skip" at bounding box center [1146, 534] width 24 height 25
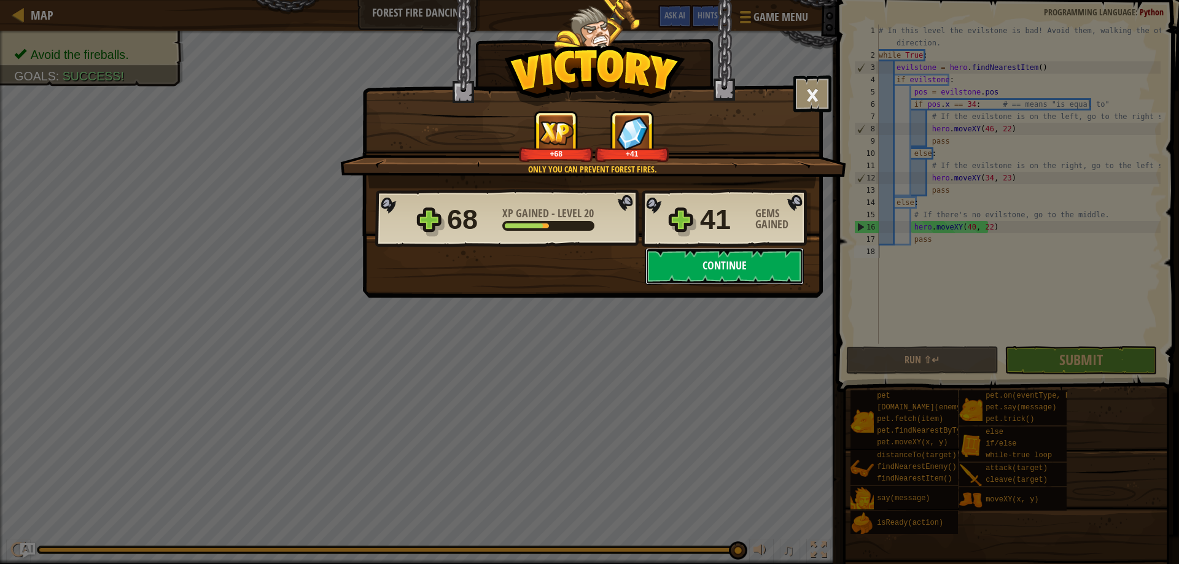
click at [715, 266] on button "Continue" at bounding box center [724, 266] width 158 height 37
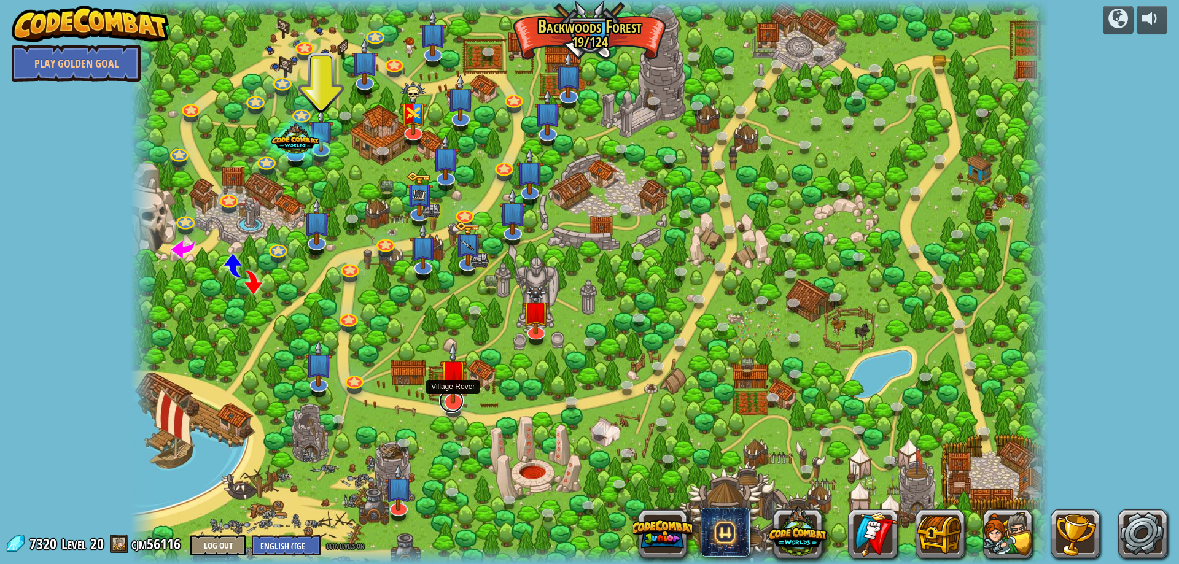
click at [454, 407] on link at bounding box center [451, 401] width 25 height 25
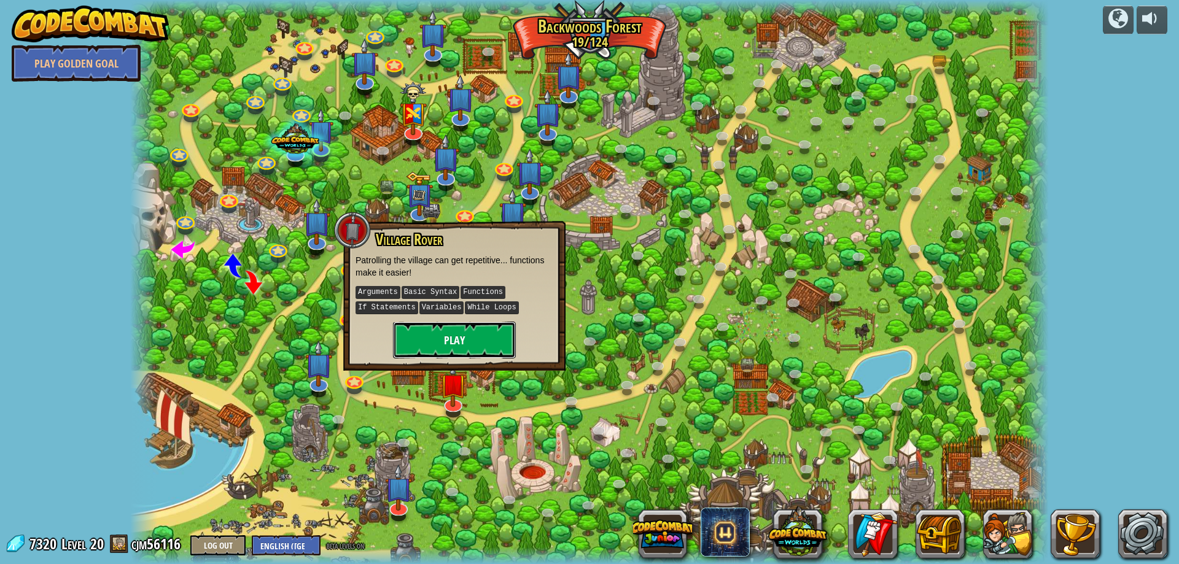
click at [463, 339] on button "Play" at bounding box center [454, 340] width 123 height 37
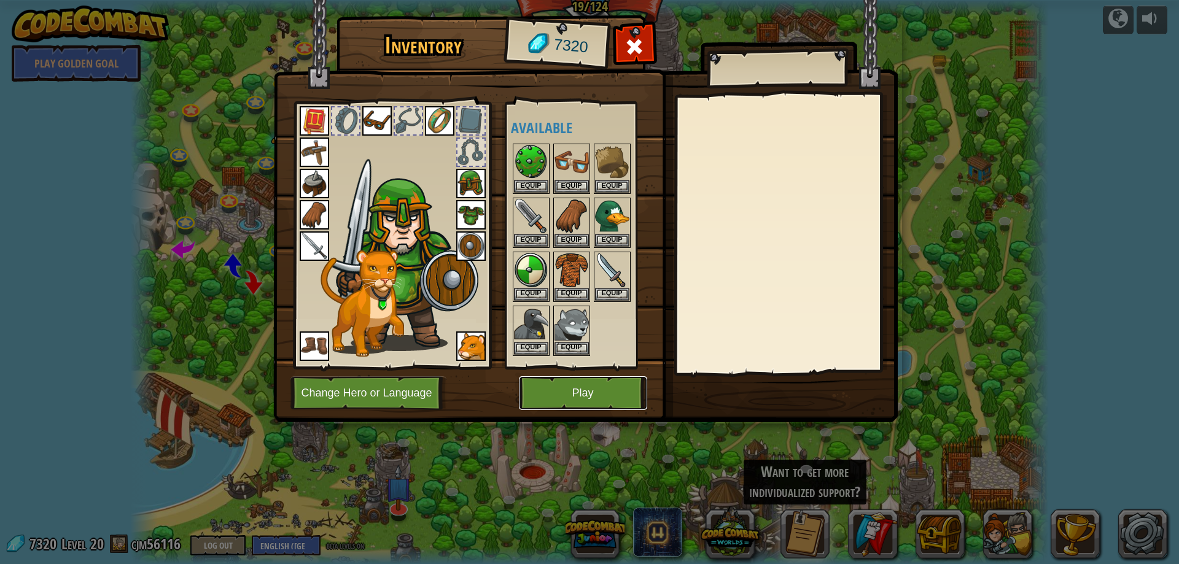
click at [590, 394] on button "Play" at bounding box center [583, 393] width 128 height 34
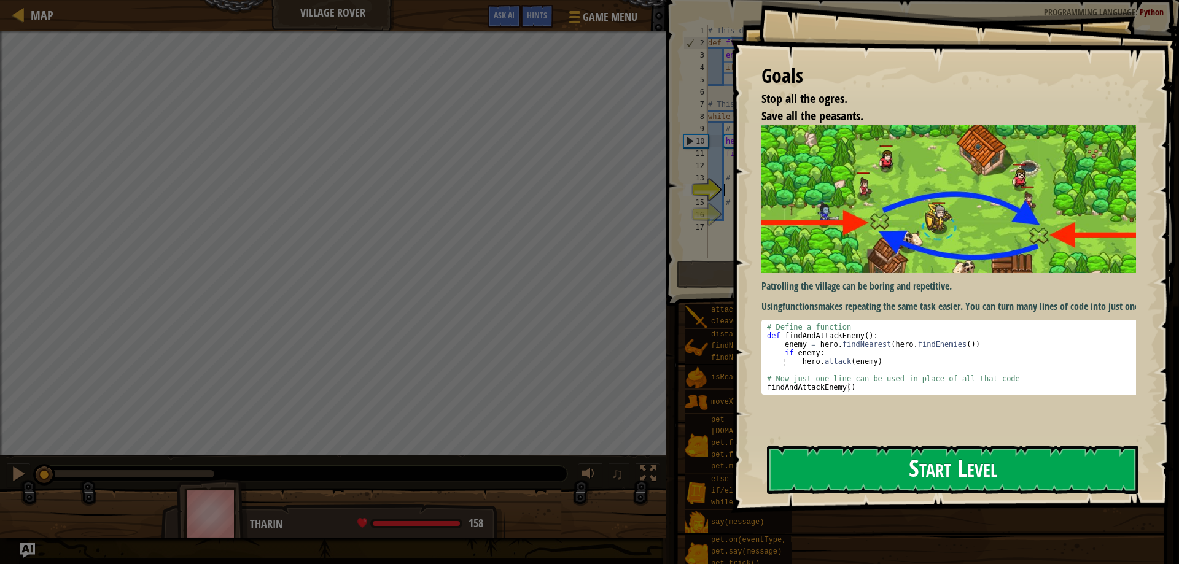
click at [844, 459] on button "Start Level" at bounding box center [953, 470] width 372 height 49
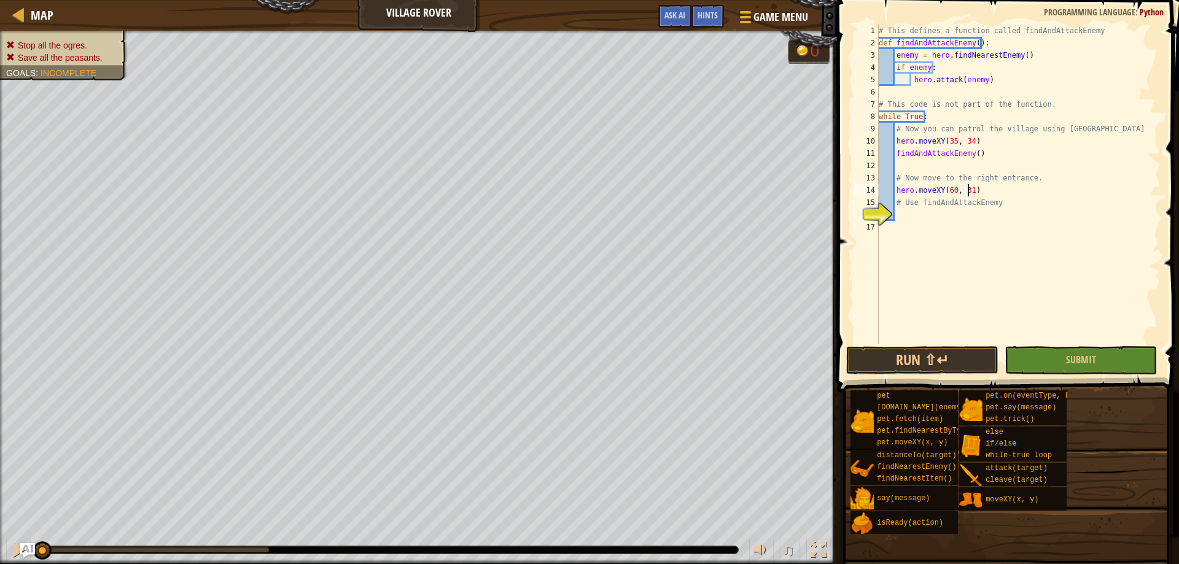
scroll to position [6, 7]
type textarea "# Use findAndAttackEnemy"
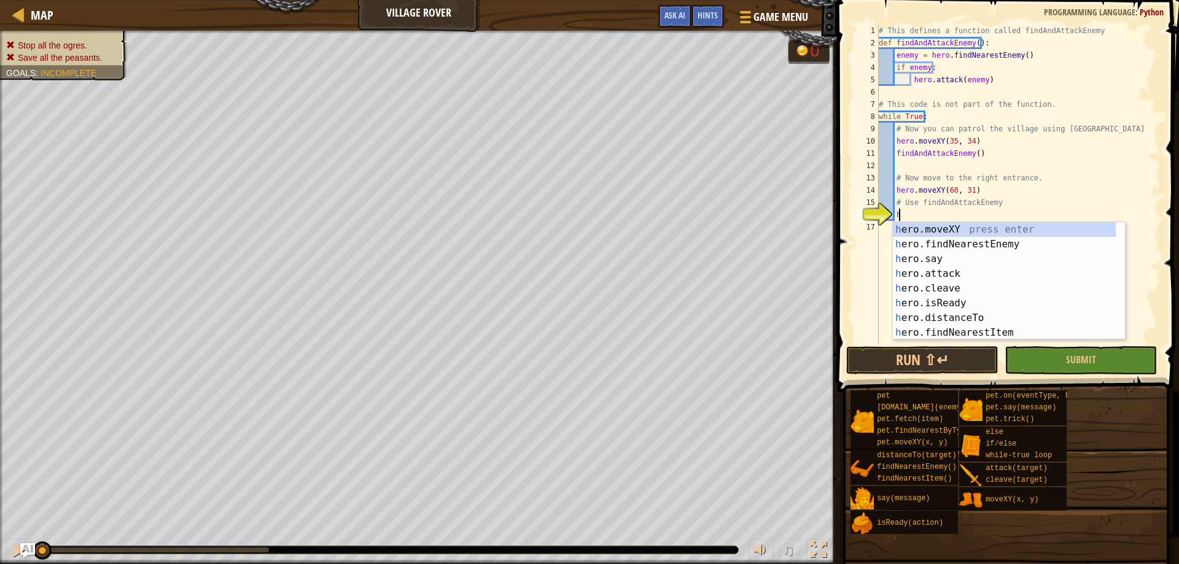
type textarea "her"
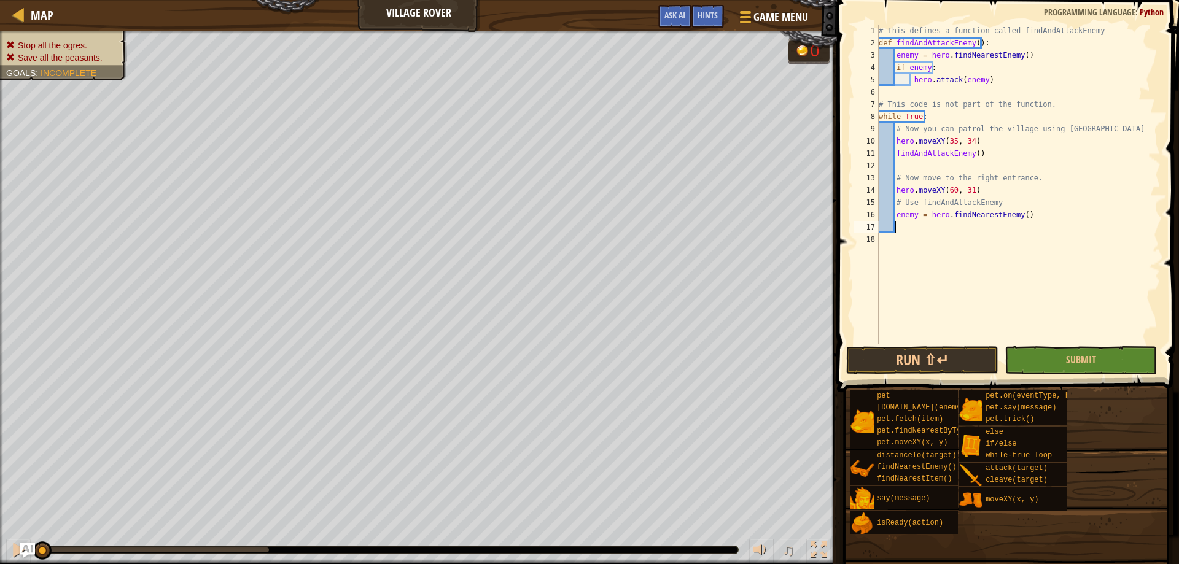
click at [923, 232] on div "# This defines a function called findAndAttackEnemy def findAndAttackEnemy ( ) …" at bounding box center [1018, 197] width 284 height 344
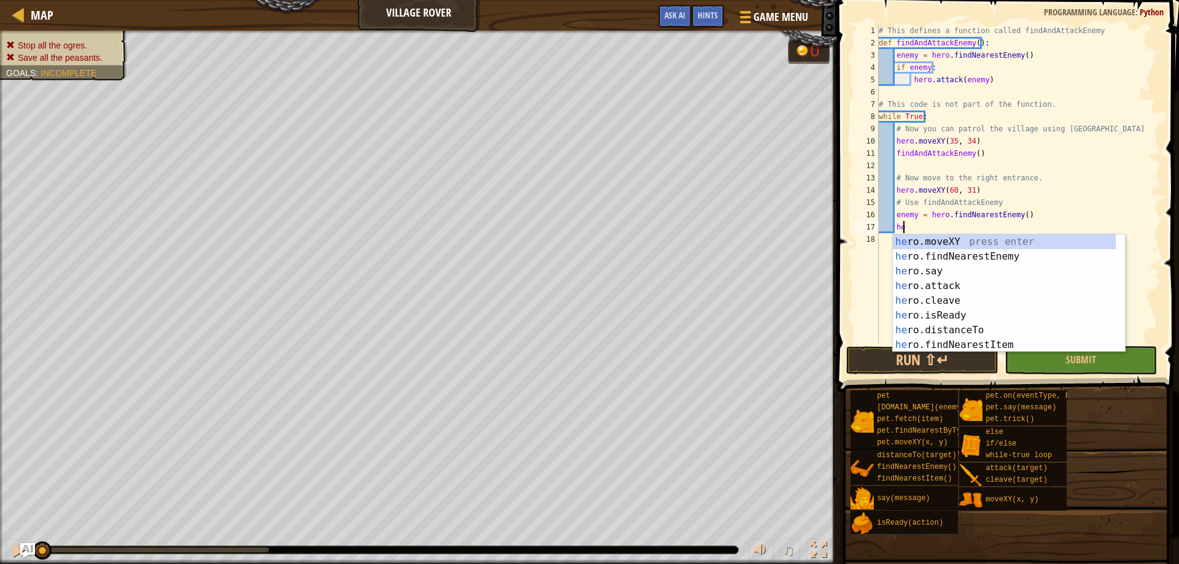
scroll to position [6, 2]
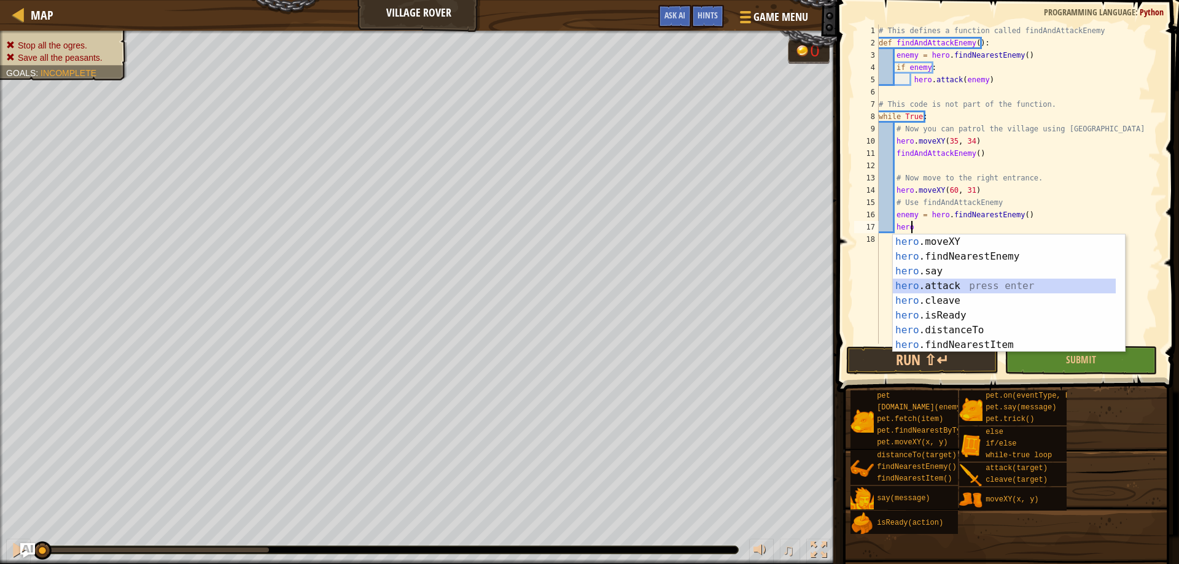
type textarea "hero.attack(enemy)"
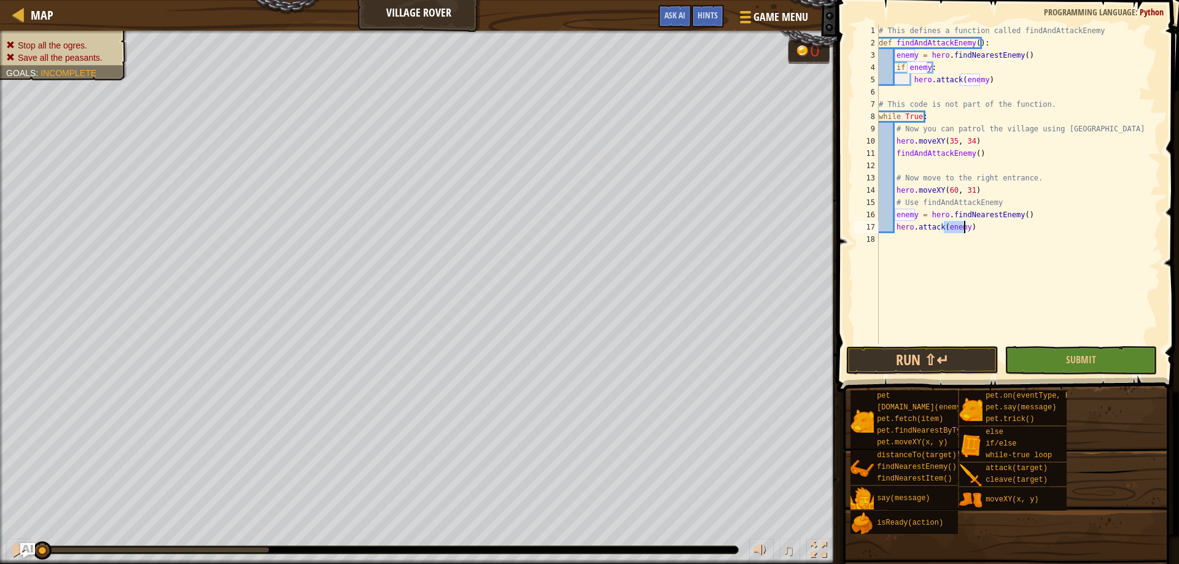
click at [927, 276] on div "# This defines a function called findAndAttackEnemy def findAndAttackEnemy ( ) …" at bounding box center [1018, 197] width 284 height 344
click at [948, 364] on button "Run ⇧↵" at bounding box center [922, 360] width 152 height 28
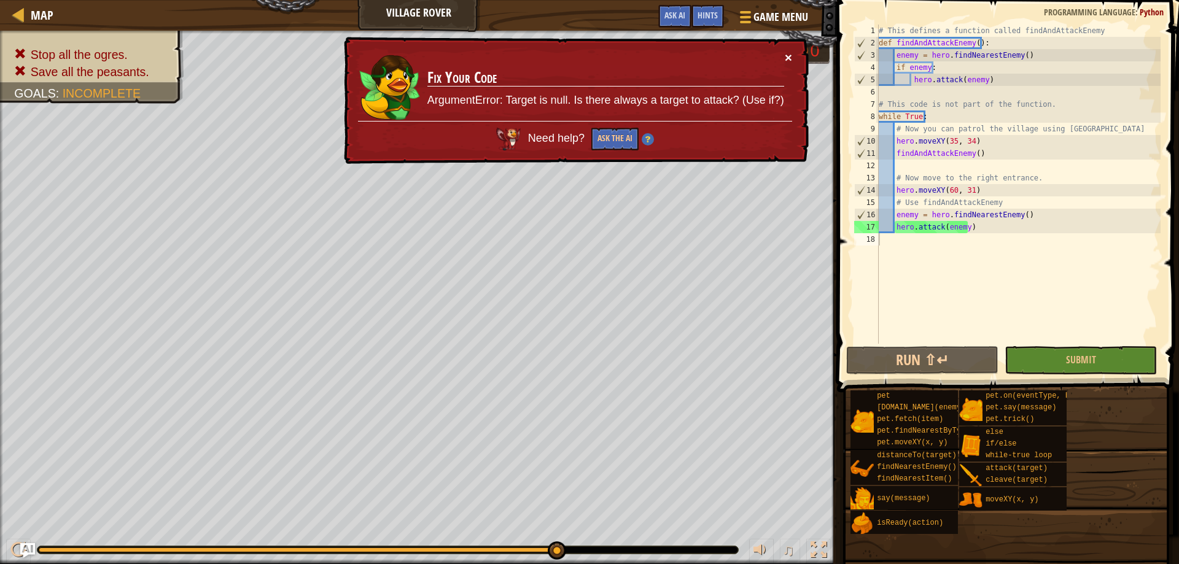
click at [794, 56] on div "× Fix Your Code ArgumentError: Target is null. Is there always a target to atta…" at bounding box center [574, 101] width 467 height 128
click at [789, 60] on button "×" at bounding box center [788, 57] width 7 height 13
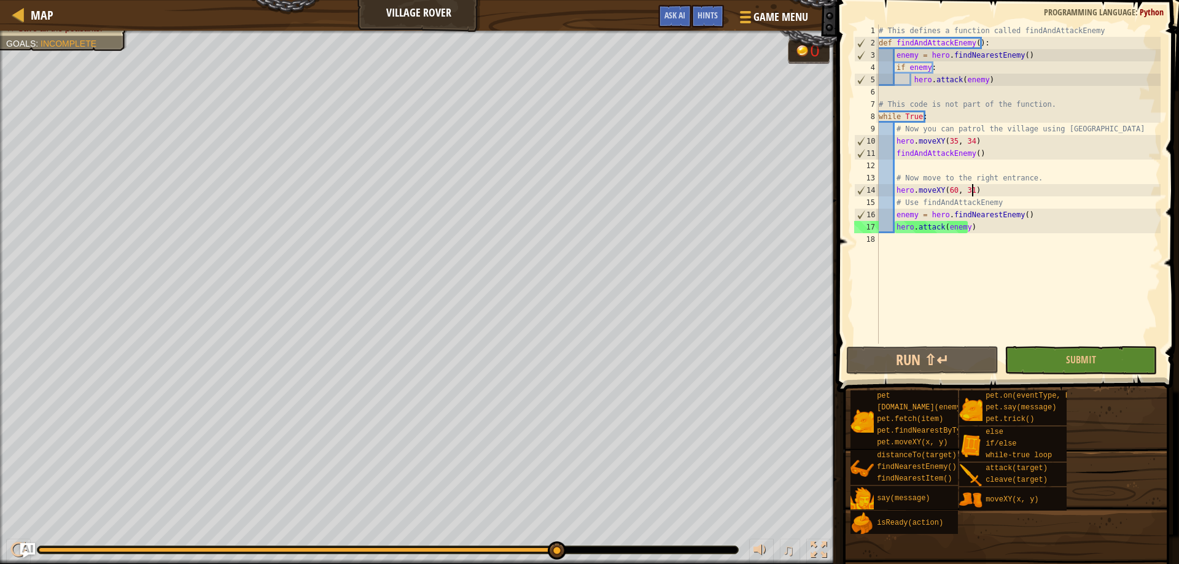
click at [983, 195] on div "# This defines a function called findAndAttackEnemy def findAndAttackEnemy ( ) …" at bounding box center [1018, 197] width 284 height 344
type textarea "hero.moveXY(60, 31)"
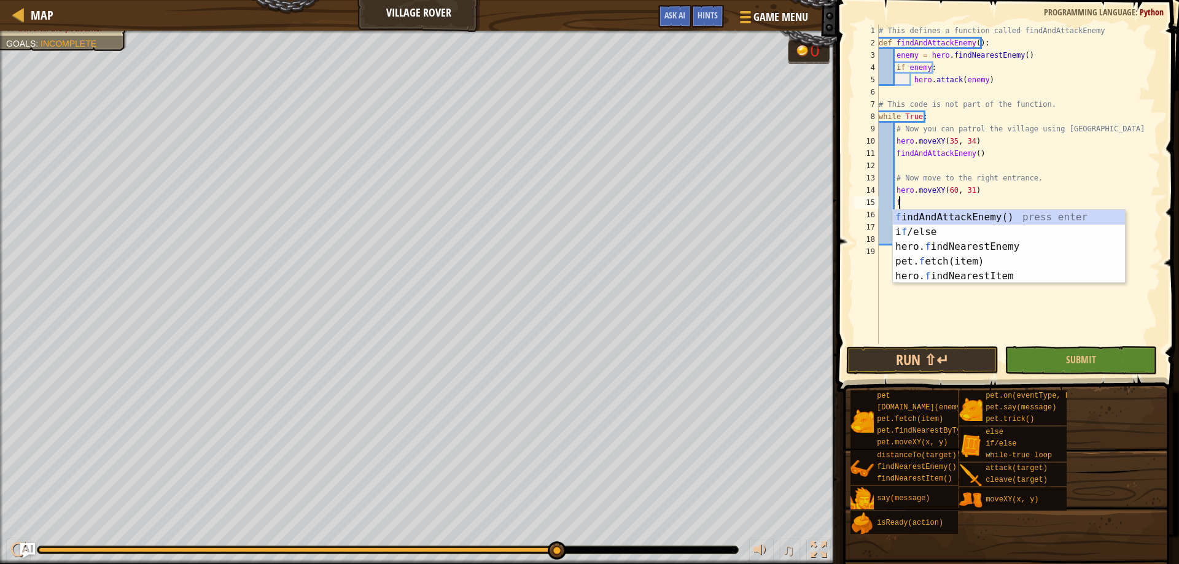
scroll to position [6, 1]
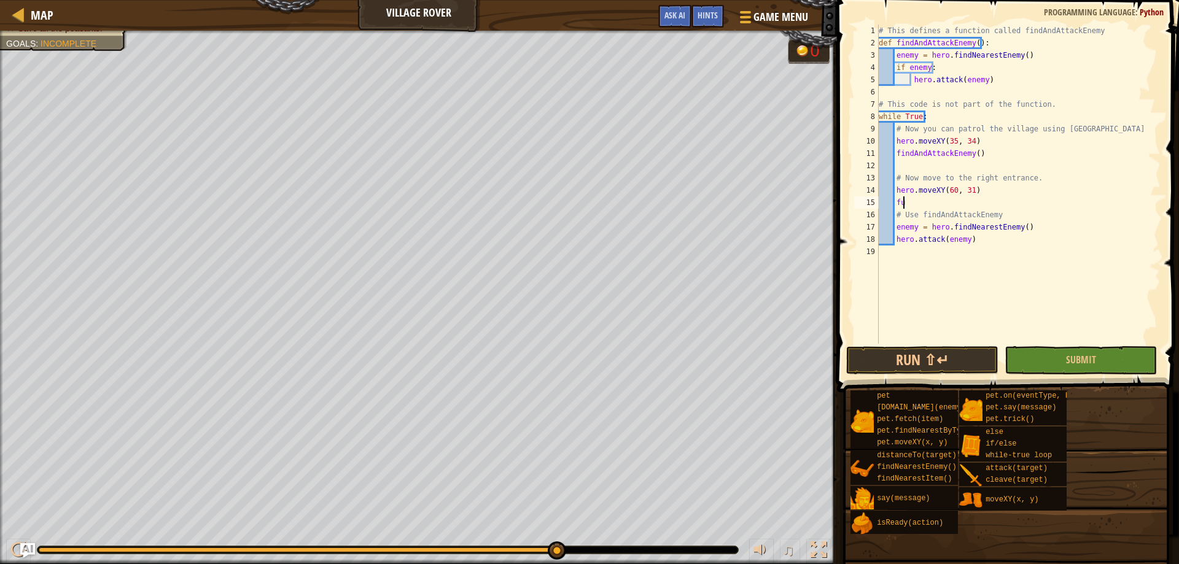
type textarea "f"
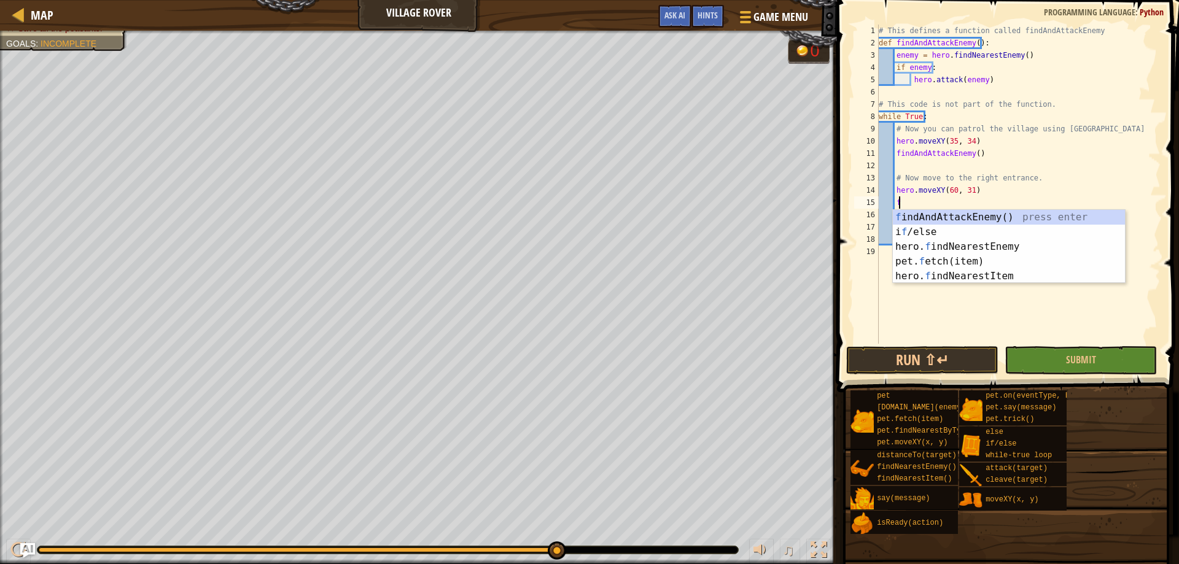
scroll to position [6, 1]
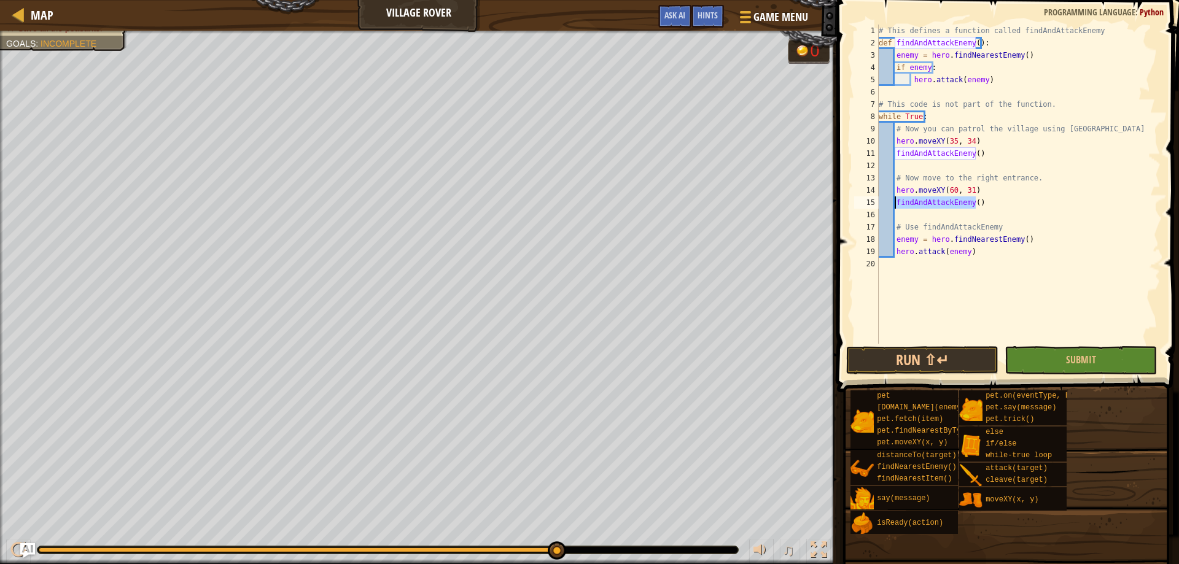
drag, startPoint x: 998, startPoint y: 205, endPoint x: 897, endPoint y: 201, distance: 101.4
click at [897, 201] on div "# This defines a function called findAndAttackEnemy def findAndAttackEnemy ( ) …" at bounding box center [1018, 197] width 284 height 344
type textarea "findAndAttackEnemy()"
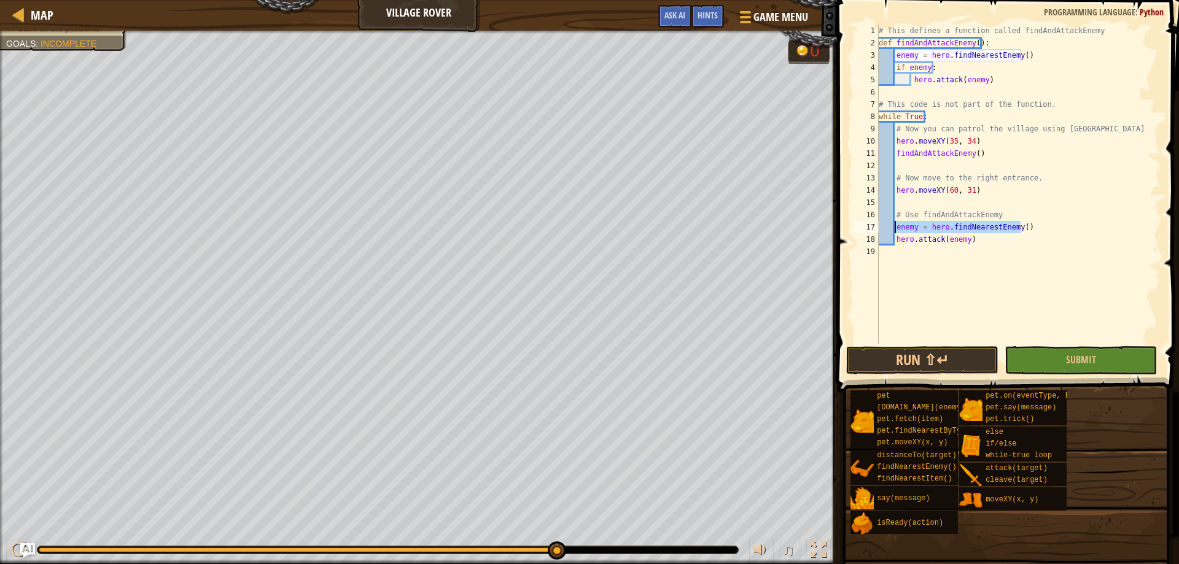
drag, startPoint x: 1028, startPoint y: 230, endPoint x: 895, endPoint y: 223, distance: 132.9
click at [895, 223] on div "# This defines a function called findAndAttackEnemy def findAndAttackEnemy ( ) …" at bounding box center [1018, 197] width 284 height 344
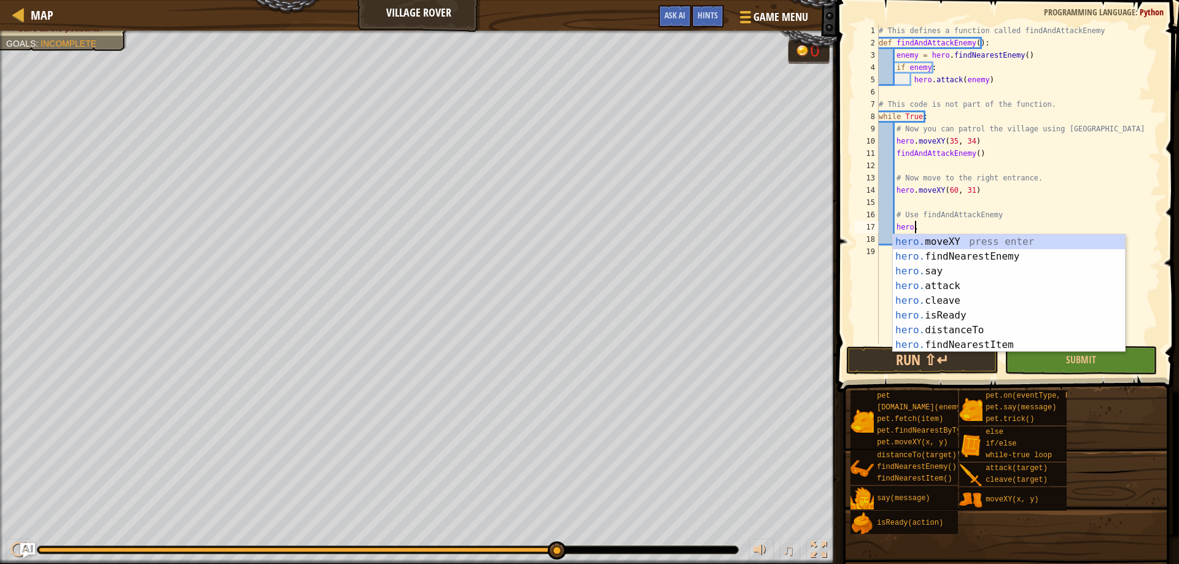
scroll to position [6, 2]
type textarea "h"
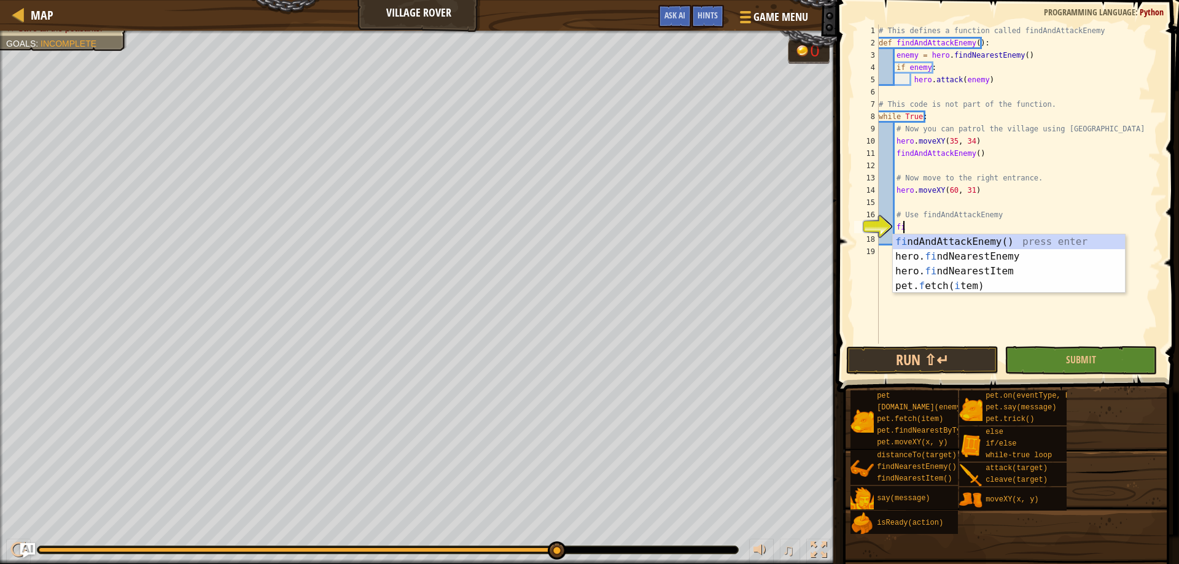
type textarea "fin"
click at [968, 243] on div "fin dAndAttackEnemy() press enter hero. fin dNearestEnemy press enter hero. fin…" at bounding box center [1009, 272] width 232 height 74
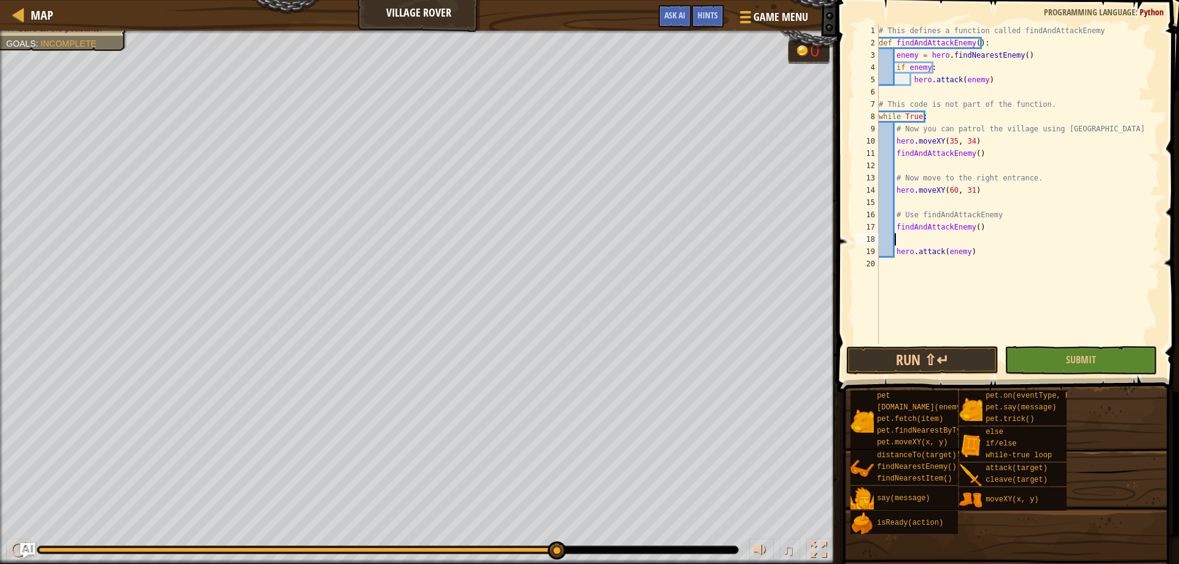
scroll to position [6, 1]
drag, startPoint x: 978, startPoint y: 251, endPoint x: 895, endPoint y: 255, distance: 83.6
click at [895, 255] on div "# This defines a function called findAndAttackEnemy def findAndAttackEnemy ( ) …" at bounding box center [1018, 197] width 284 height 344
type textarea "hero.attack(enemy)"
click at [957, 364] on button "Run ⇧↵" at bounding box center [922, 360] width 152 height 28
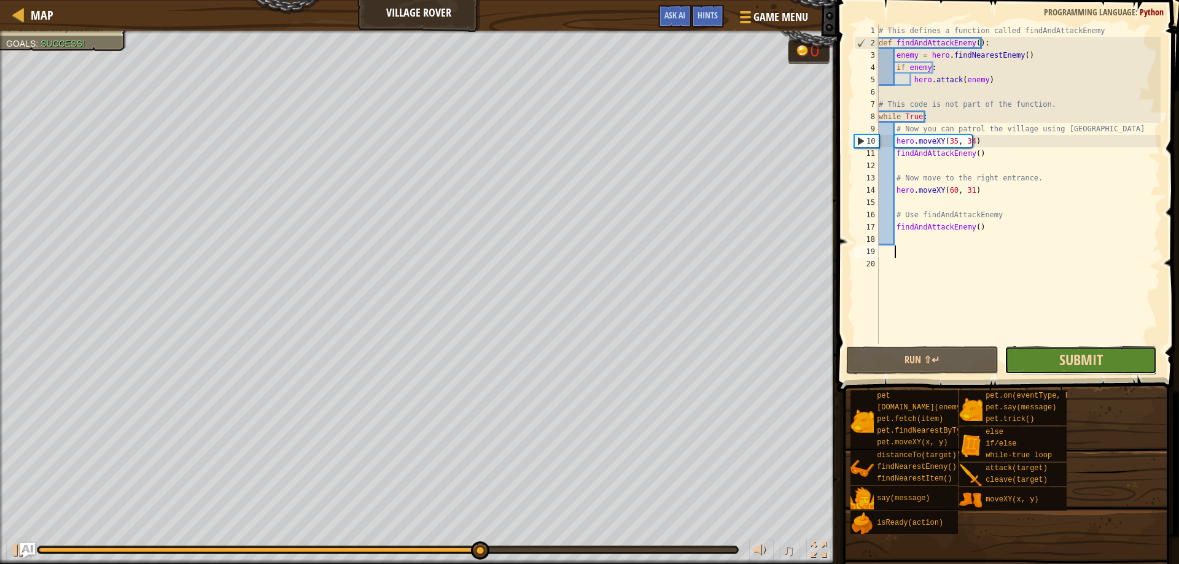
click at [1063, 354] on span "Submit" at bounding box center [1081, 360] width 44 height 20
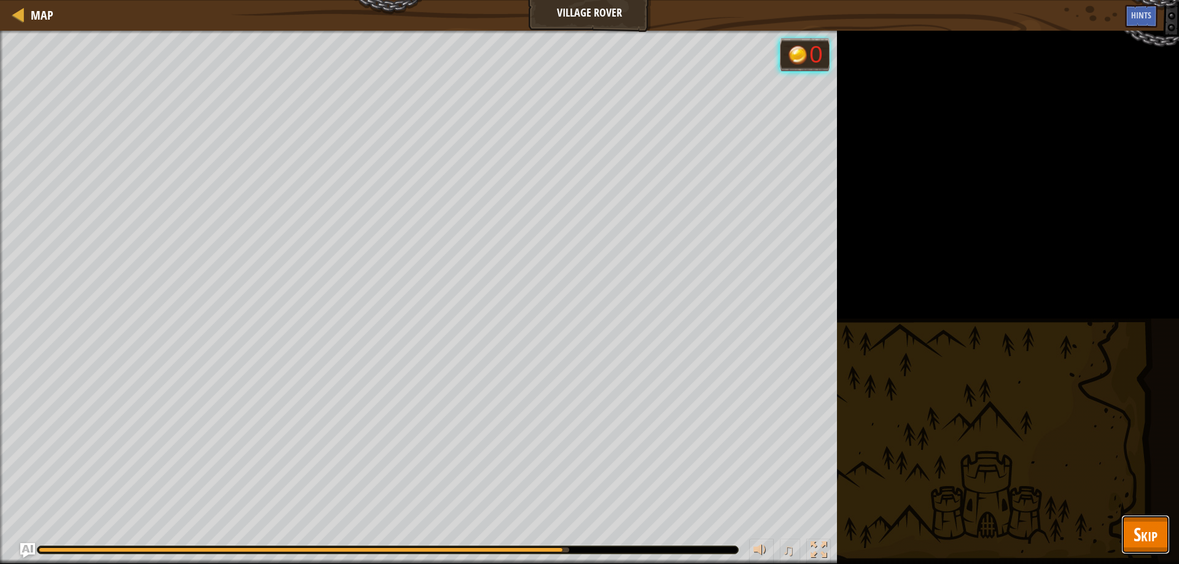
click at [1140, 534] on span "Skip" at bounding box center [1146, 534] width 24 height 25
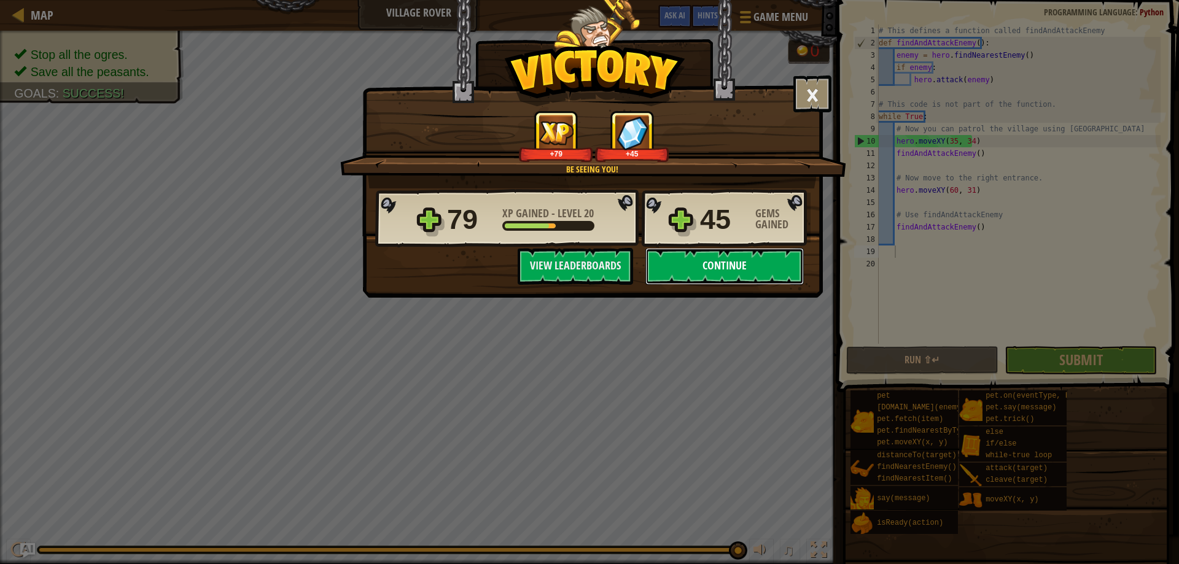
click at [687, 267] on button "Continue" at bounding box center [724, 266] width 158 height 37
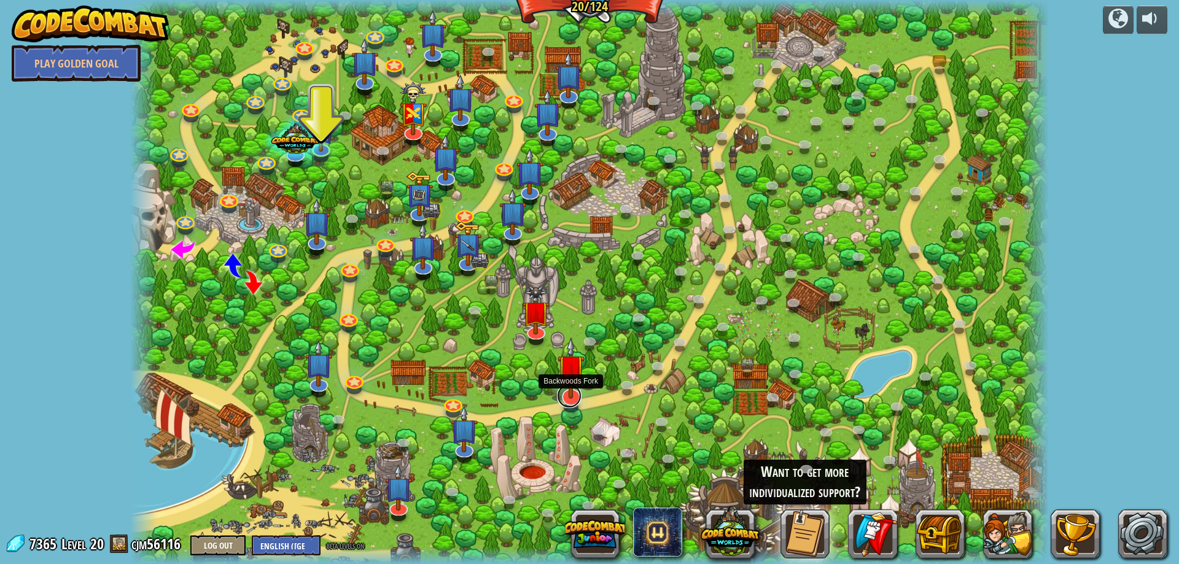
click at [571, 400] on link at bounding box center [569, 396] width 25 height 25
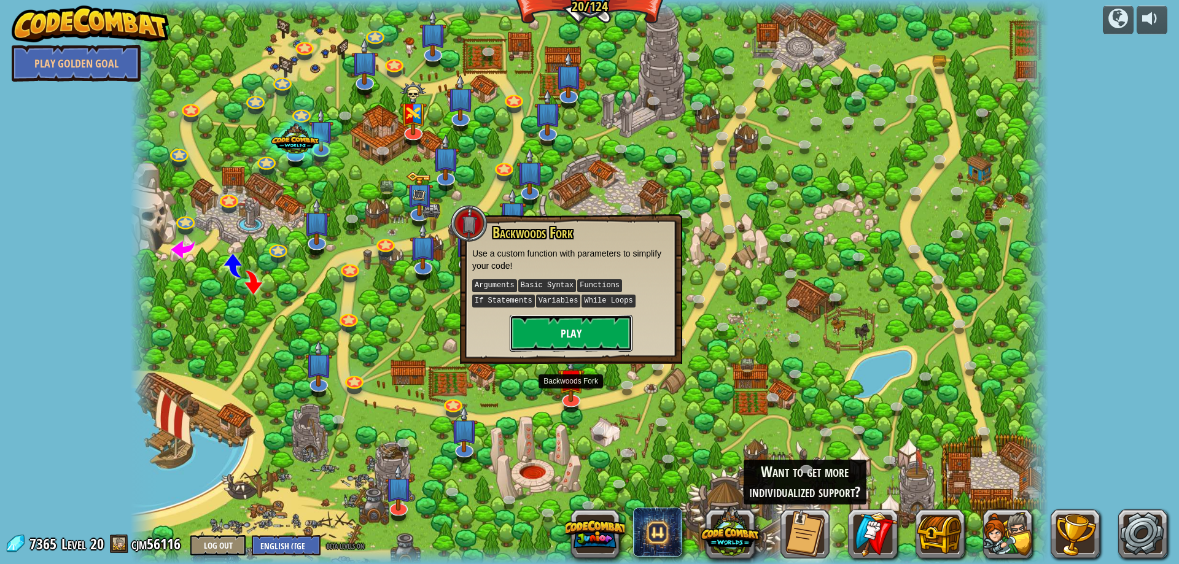
click at [579, 335] on button "Play" at bounding box center [571, 333] width 123 height 37
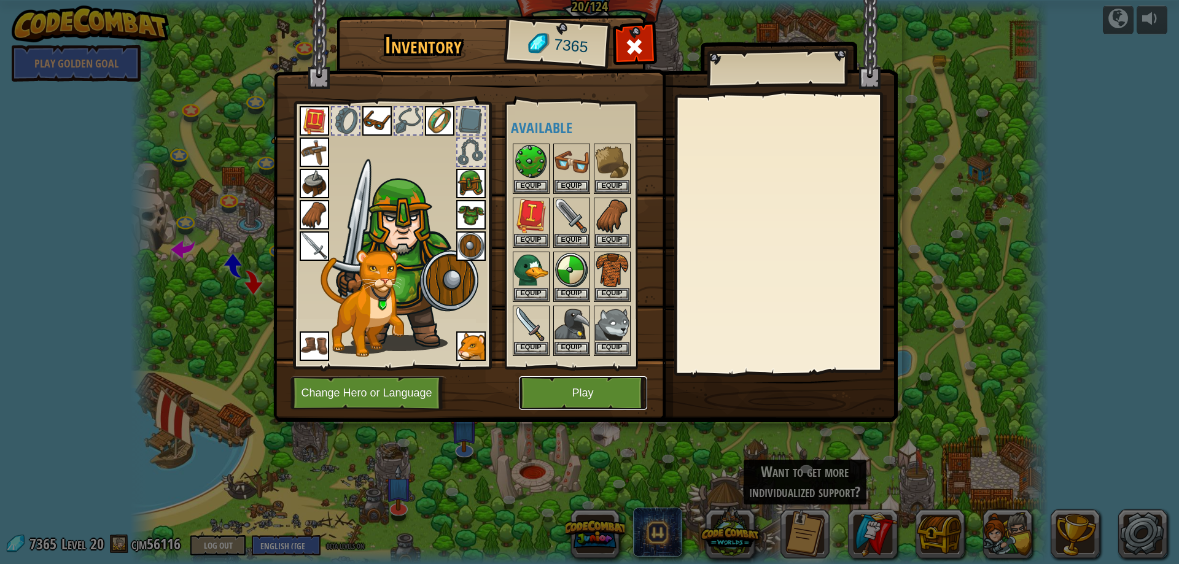
click at [593, 396] on button "Play" at bounding box center [583, 393] width 128 height 34
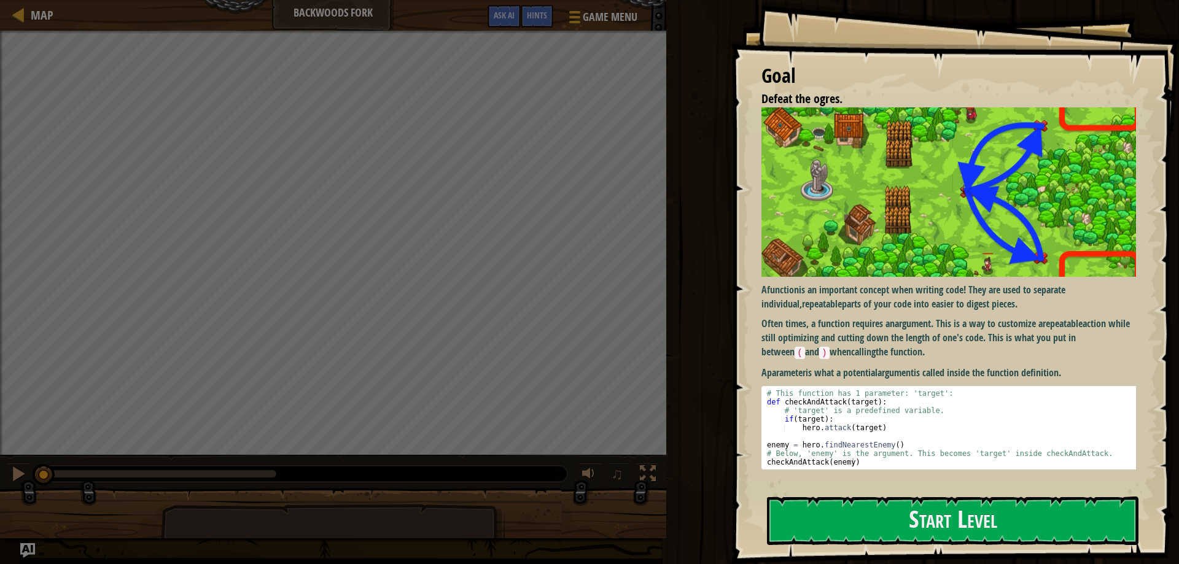
click at [1021, 330] on p "Often times, a function requires an argument . This is a way to customize a rep…" at bounding box center [954, 338] width 384 height 42
click at [951, 532] on button "Start Level" at bounding box center [953, 521] width 372 height 49
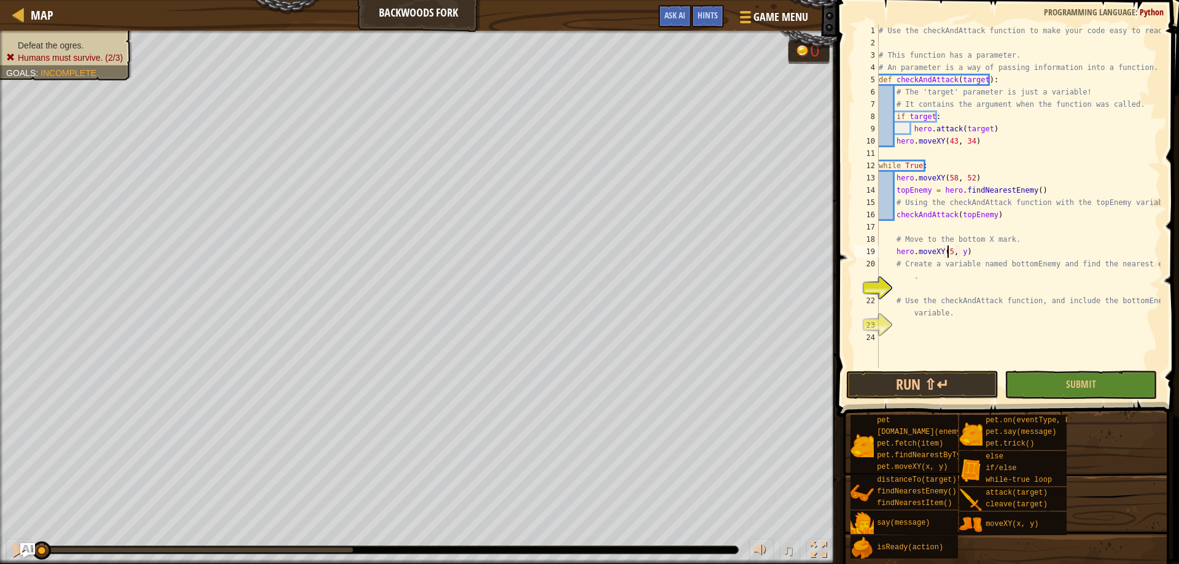
scroll to position [6, 6]
type textarea "hero.moveXY(58, 16)"
click at [973, 283] on div "# Use the checkAndAttack function to make your code easy to read. # This functi…" at bounding box center [1018, 209] width 284 height 368
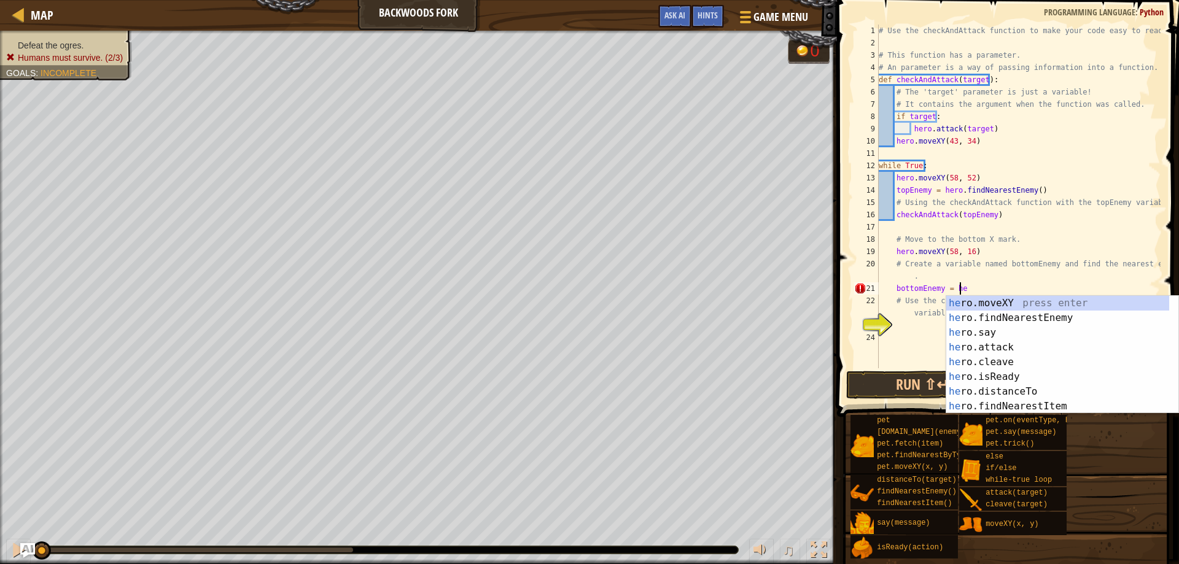
scroll to position [6, 7]
type textarea "bottomEnemy = hero"
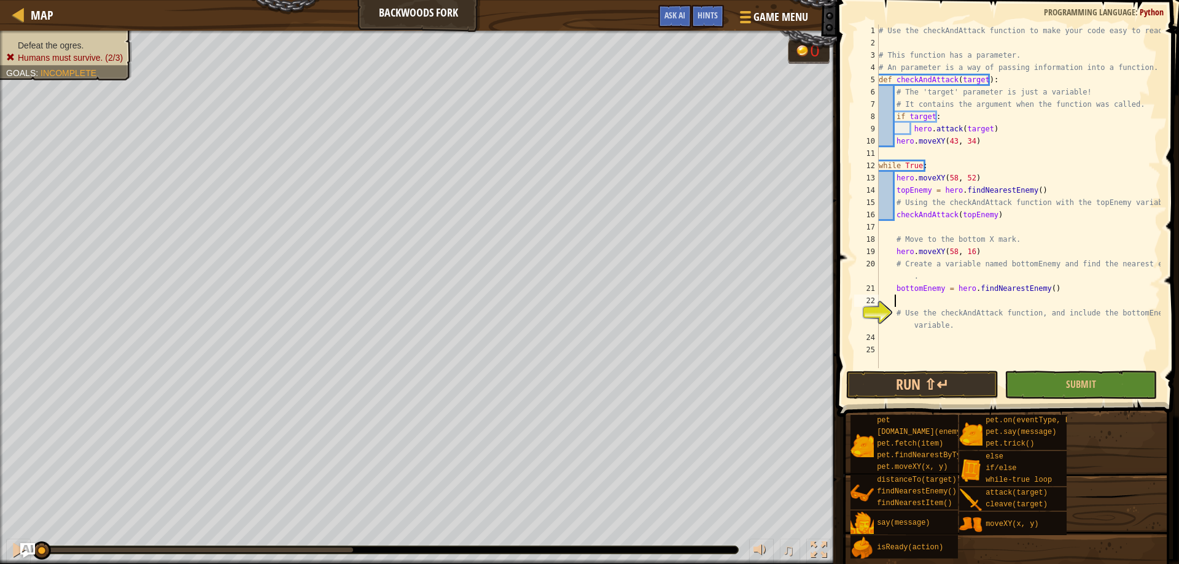
scroll to position [6, 1]
type textarea "# Use the checkAndAttack function, and include the bottomEnemy variable."
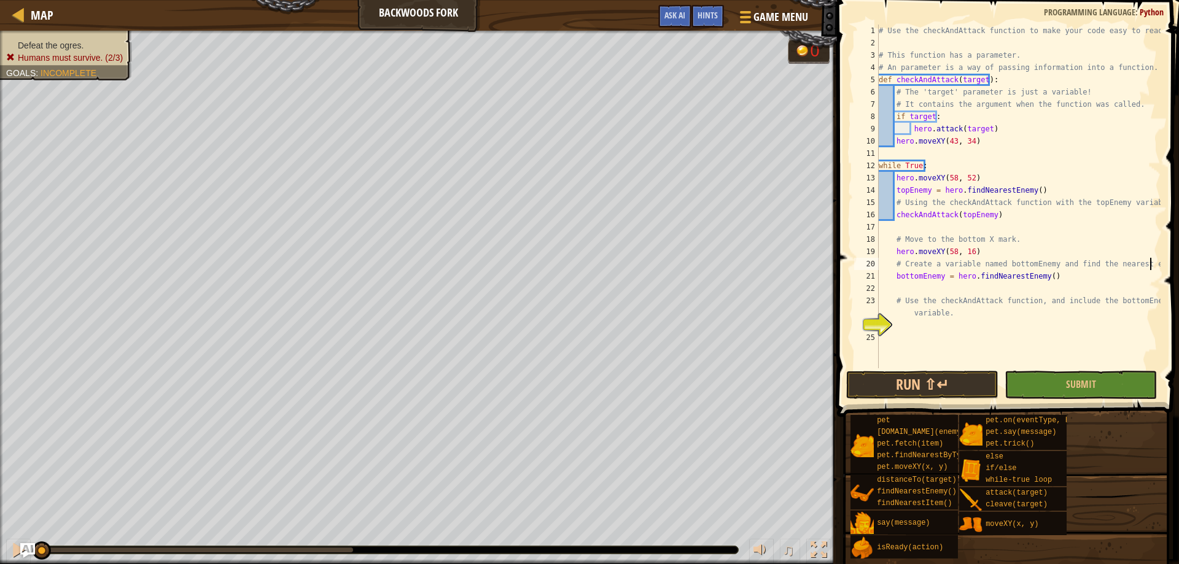
type textarea "bottomEnemy = hero.findNearestEnemy()"
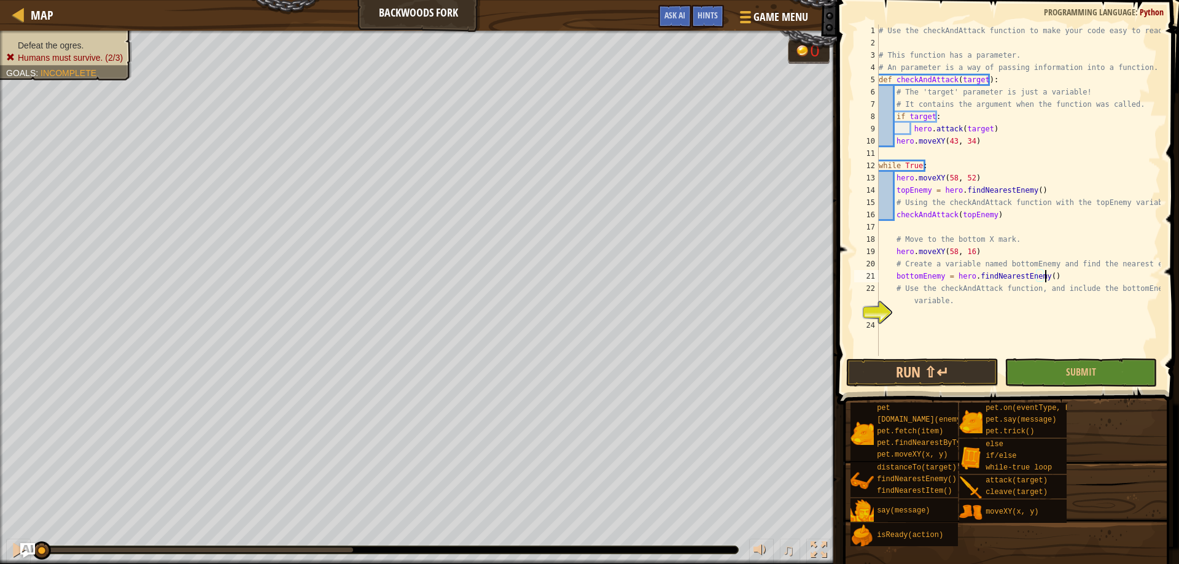
type textarea "# Use the checkAndAttack function, and include the bottomEnemy variable."
type textarea "checkAndAttack(bottomEnemy)"
click at [916, 370] on button "Run ⇧↵" at bounding box center [922, 373] width 152 height 28
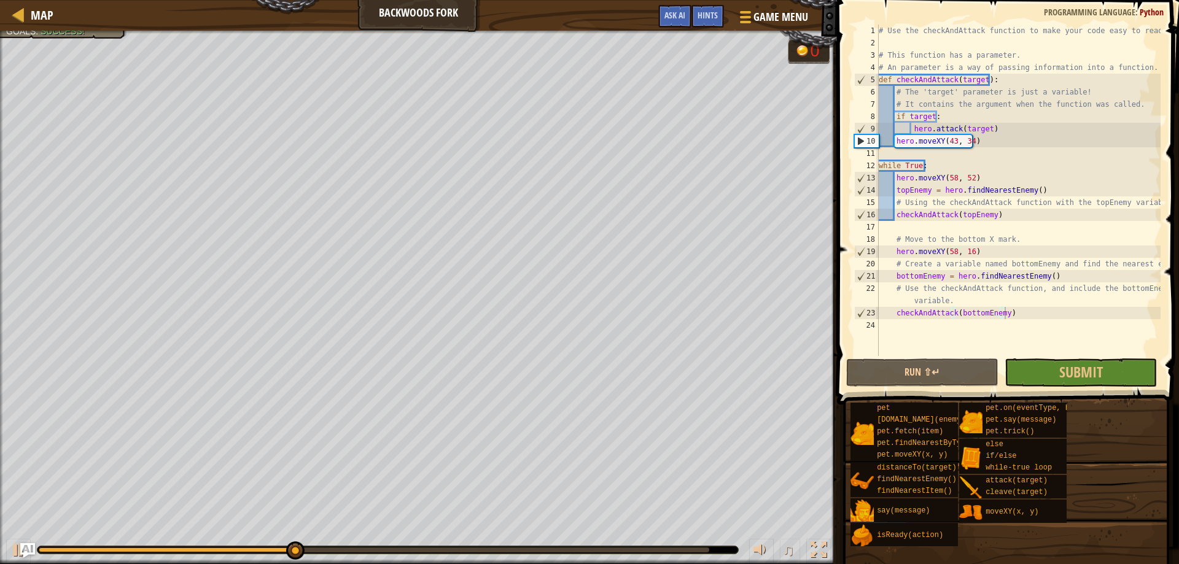
click at [74, 33] on div at bounding box center [418, 32] width 837 height 3
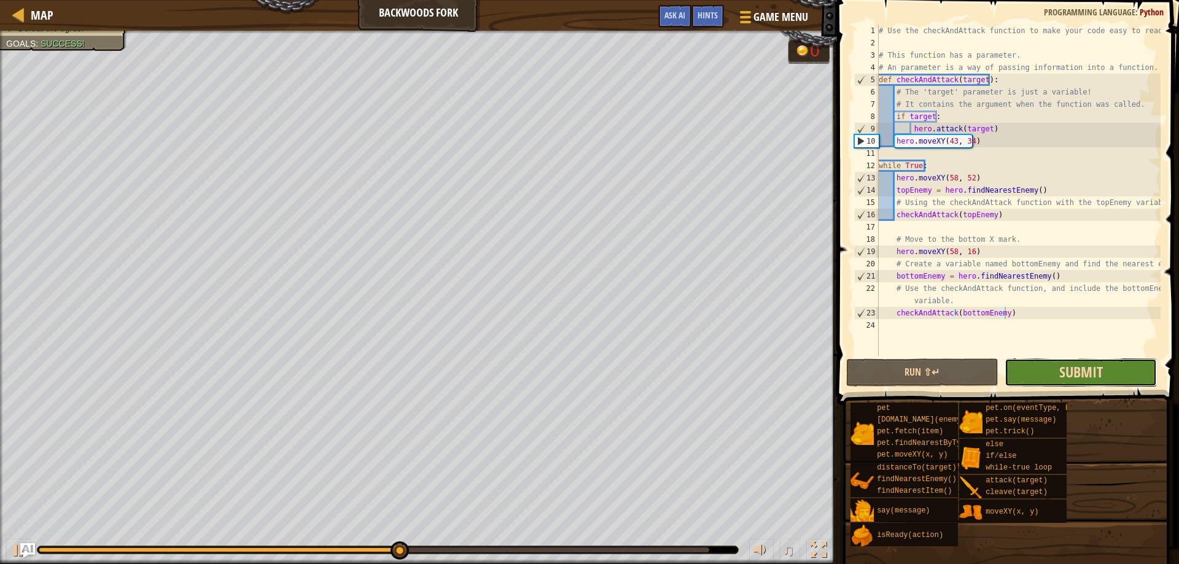
click at [1092, 377] on span "Submit" at bounding box center [1081, 372] width 44 height 20
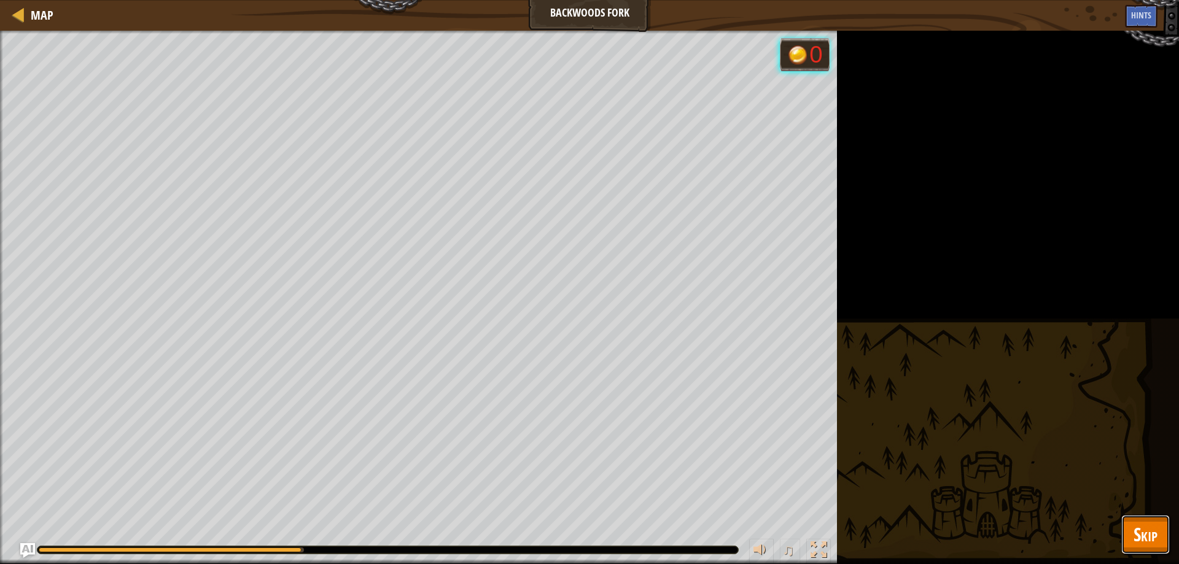
click at [1145, 540] on span "Skip" at bounding box center [1146, 534] width 24 height 25
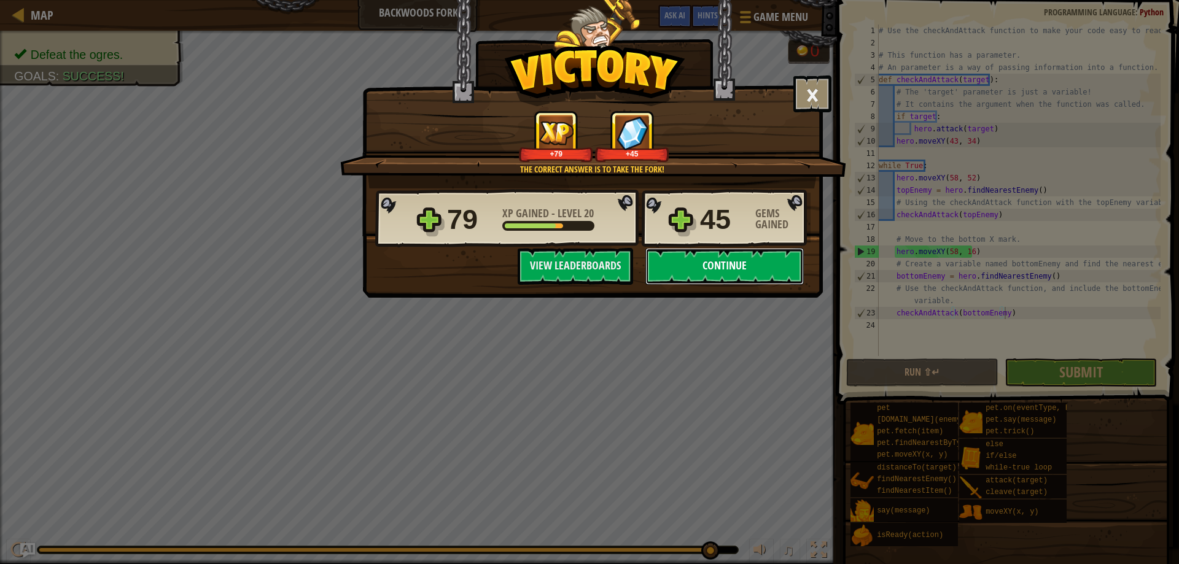
click at [724, 260] on button "Continue" at bounding box center [724, 266] width 158 height 37
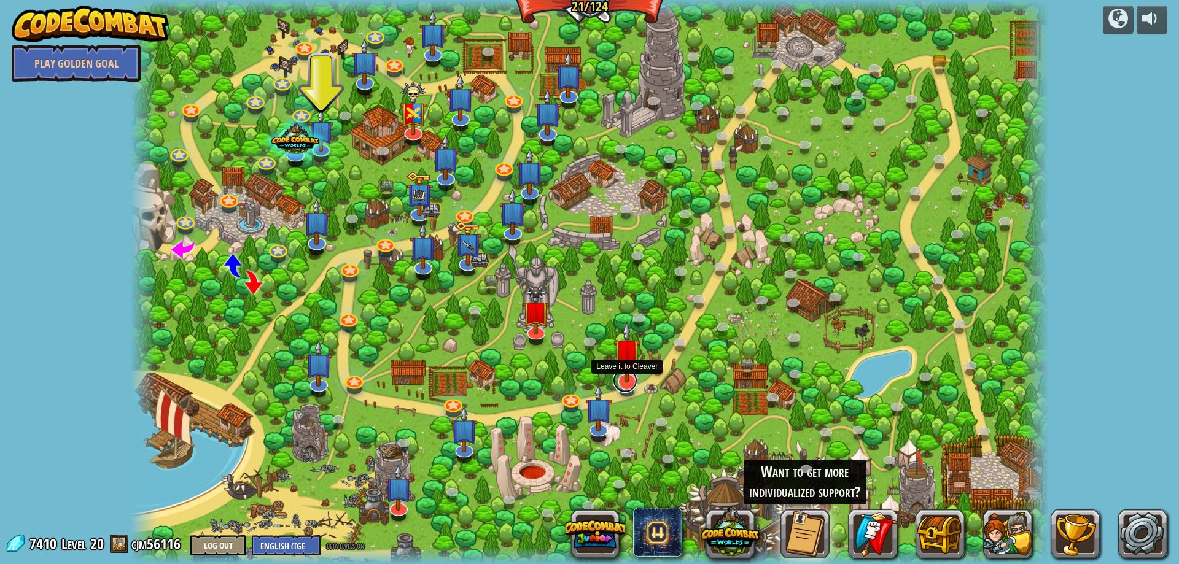
click at [625, 389] on link at bounding box center [625, 380] width 25 height 25
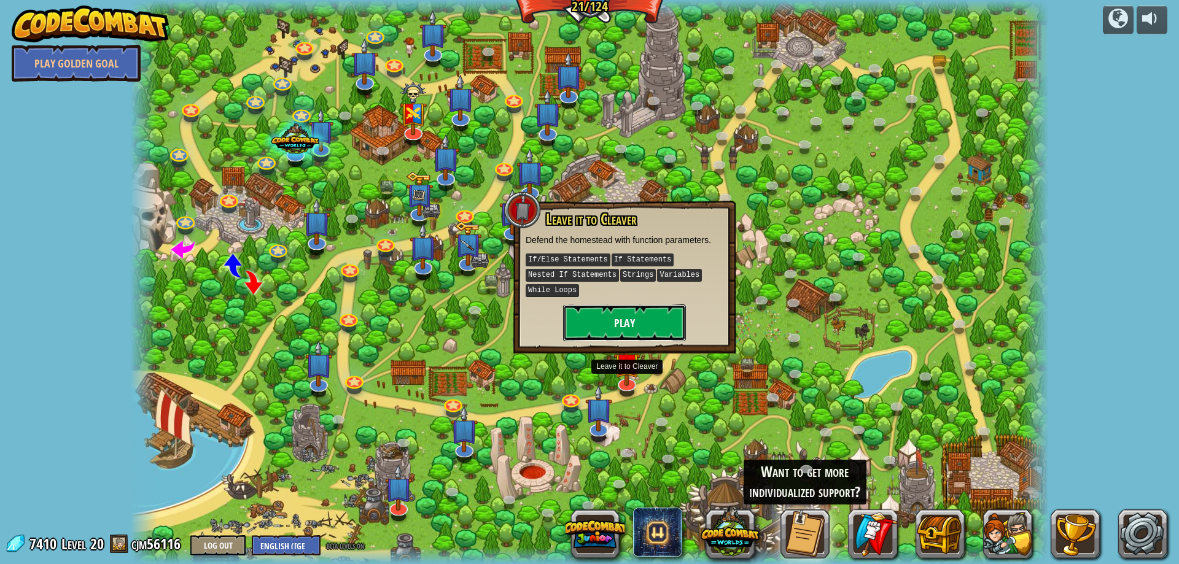
click at [607, 316] on button "Play" at bounding box center [624, 323] width 123 height 37
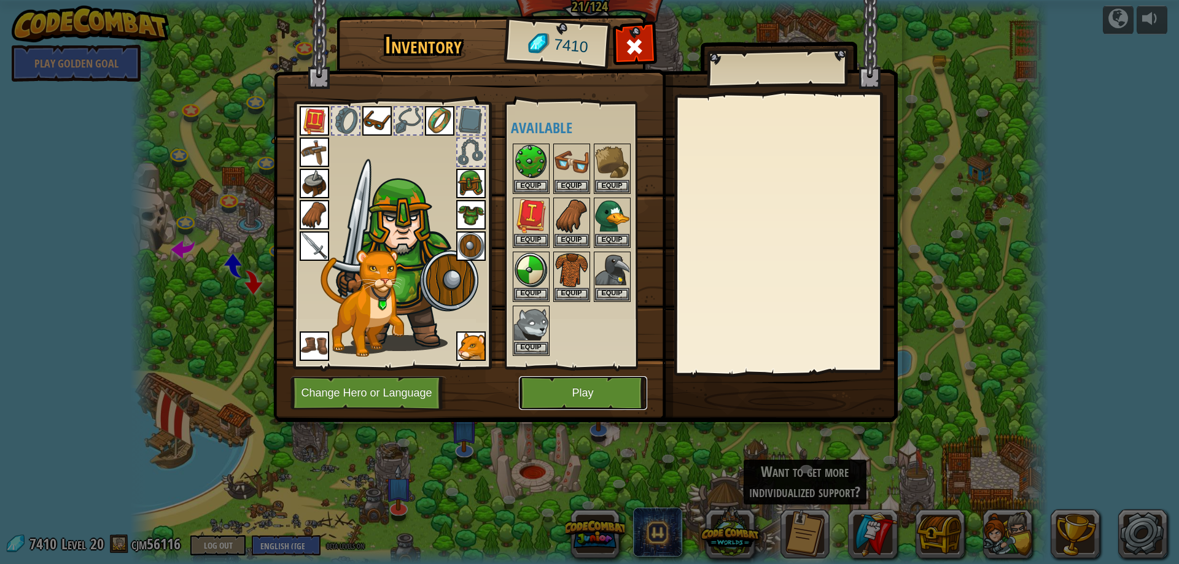
click at [588, 385] on button "Play" at bounding box center [583, 393] width 128 height 34
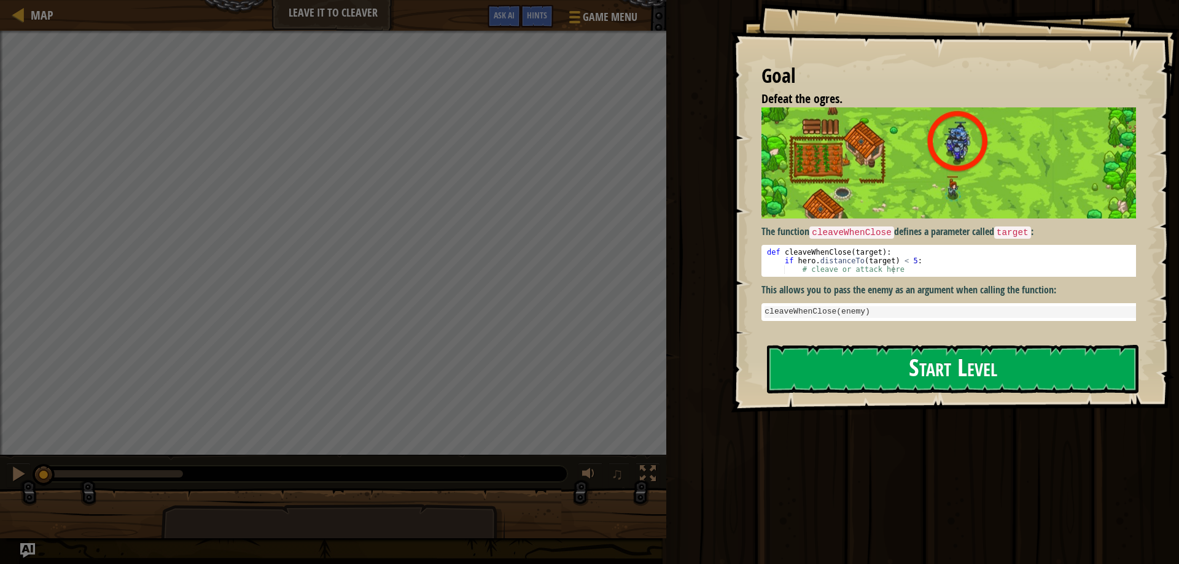
click at [860, 371] on button "Start Level" at bounding box center [953, 369] width 372 height 49
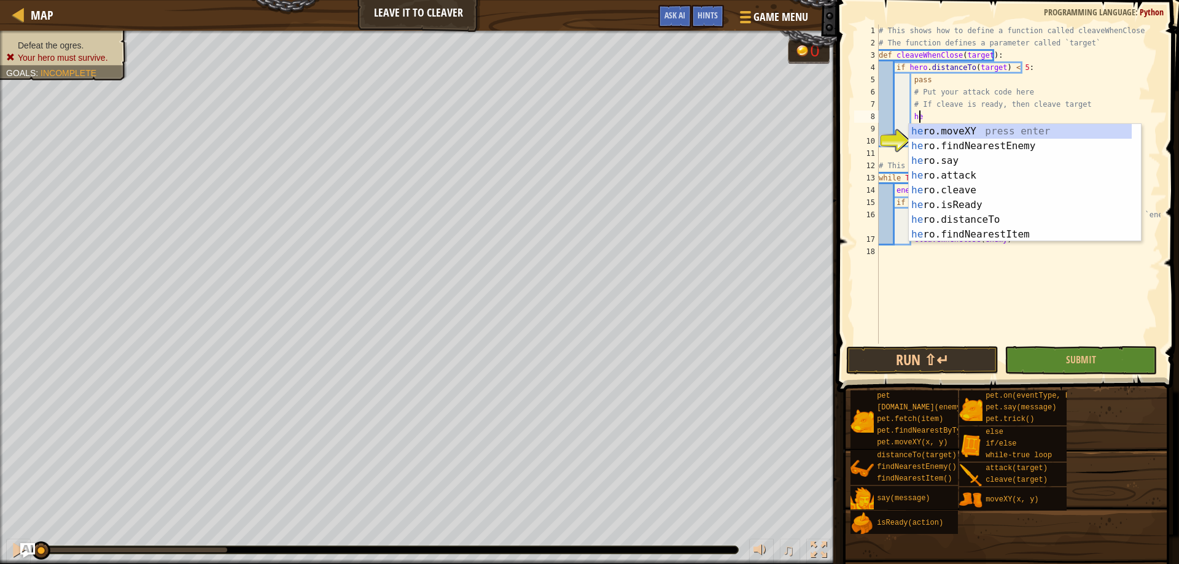
scroll to position [6, 3]
click at [970, 205] on div "her o.moveXY press enter her o.findNearestEnemy press enter her o.say press ent…" at bounding box center [1020, 197] width 223 height 147
type textarea "ready = hero.isReady("cleave")"
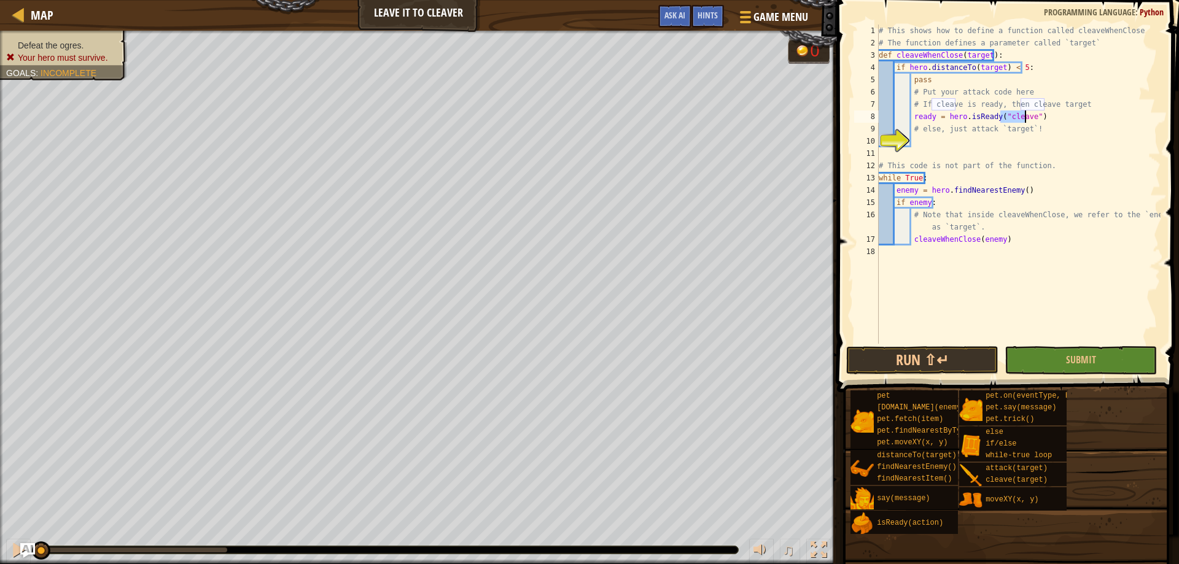
click at [1051, 122] on div "# This shows how to define a function called cleaveWhenClose # The function def…" at bounding box center [1018, 197] width 284 height 344
click at [936, 140] on div "# This shows how to define a function called cleaveWhenClose # The function def…" at bounding box center [1018, 197] width 284 height 344
click at [1118, 134] on div "# This shows how to define a function called cleaveWhenClose # The function def…" at bounding box center [1018, 197] width 284 height 344
click at [1099, 55] on div "# This shows how to define a function called cleaveWhenClose # The function def…" at bounding box center [1018, 197] width 284 height 344
click at [1055, 90] on div "# This shows how to define a function called cleaveWhenClose # The function def…" at bounding box center [1018, 197] width 284 height 344
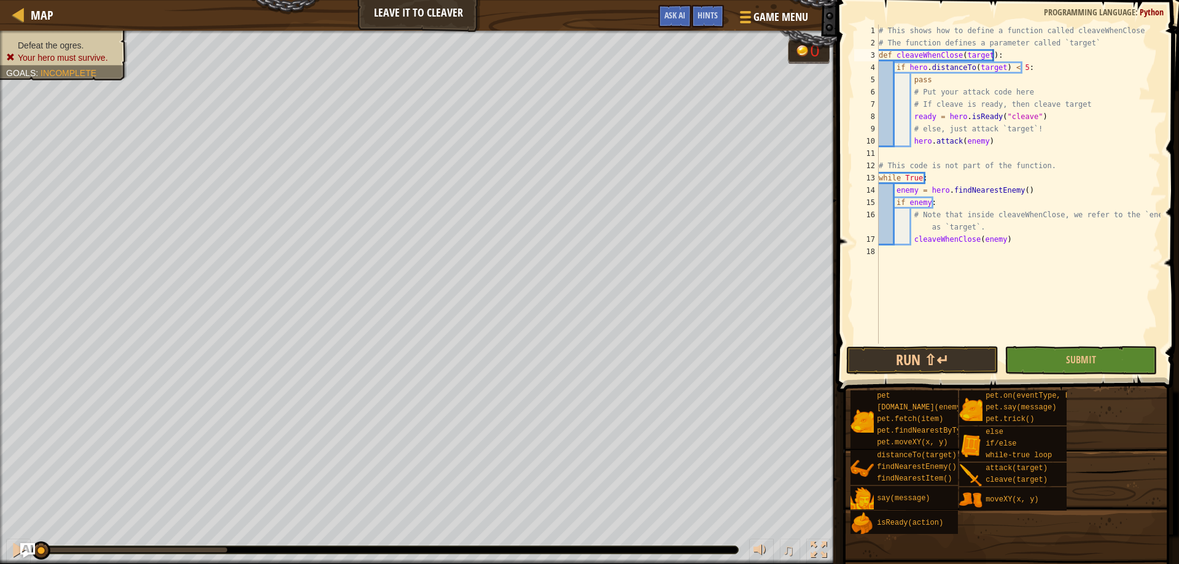
type textarea "# Put your attack code here"
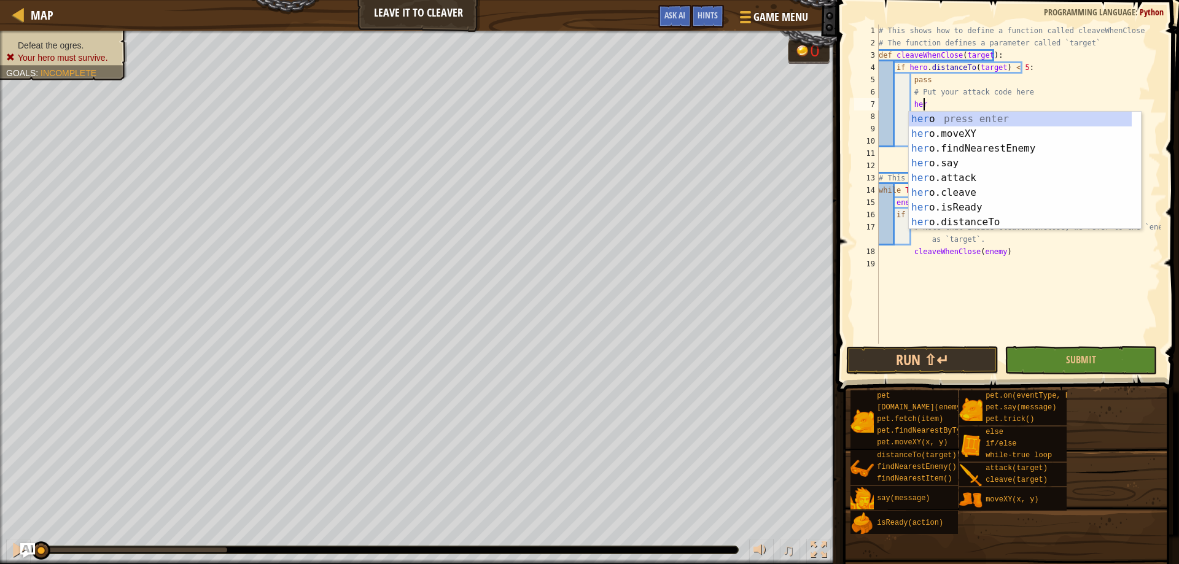
scroll to position [6, 4]
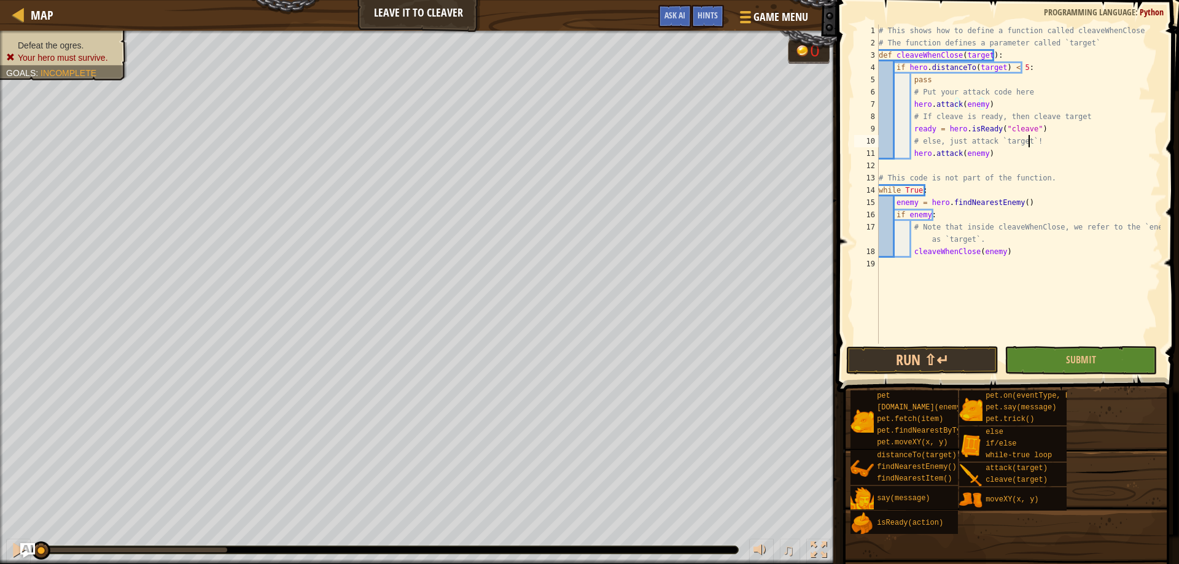
drag, startPoint x: 1108, startPoint y: 146, endPoint x: 1109, endPoint y: 139, distance: 6.3
click at [1109, 145] on div "# This shows how to define a function called cleaveWhenClose # The function def…" at bounding box center [1018, 197] width 284 height 344
click at [1018, 155] on div "# This shows how to define a function called cleaveWhenClose # The function def…" at bounding box center [1018, 197] width 284 height 344
click at [980, 151] on div "# This shows how to define a function called cleaveWhenClose # The function def…" at bounding box center [1018, 197] width 284 height 344
type textarea "hero.attack(target)"
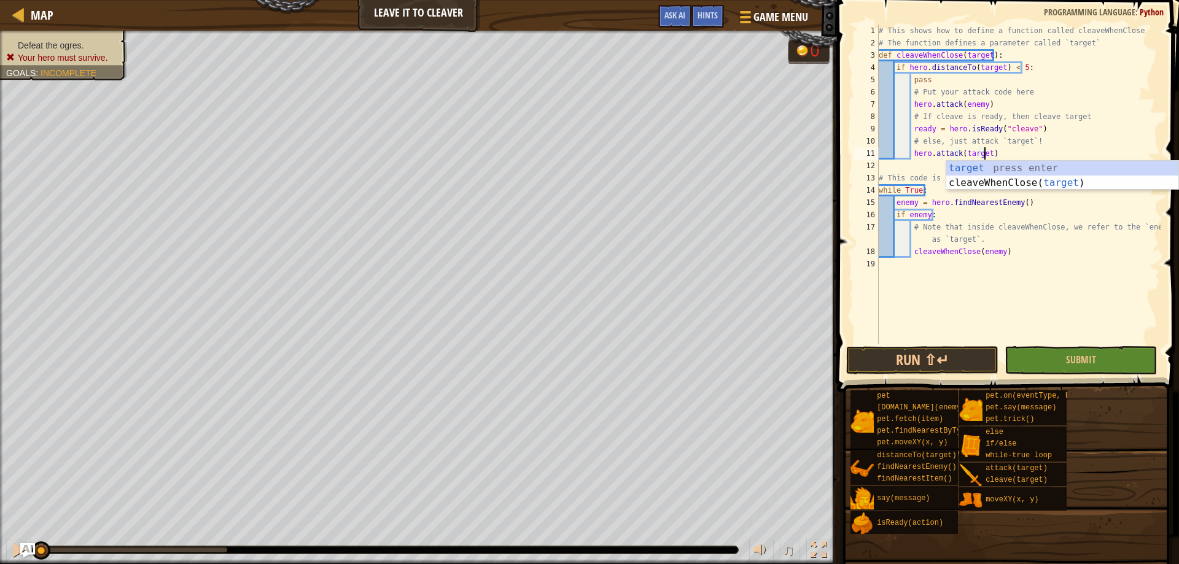
scroll to position [6, 9]
click at [1053, 275] on div "# This shows how to define a function called cleaveWhenClose # The function def…" at bounding box center [1018, 197] width 284 height 344
click at [947, 365] on button "Run ⇧↵" at bounding box center [922, 360] width 152 height 28
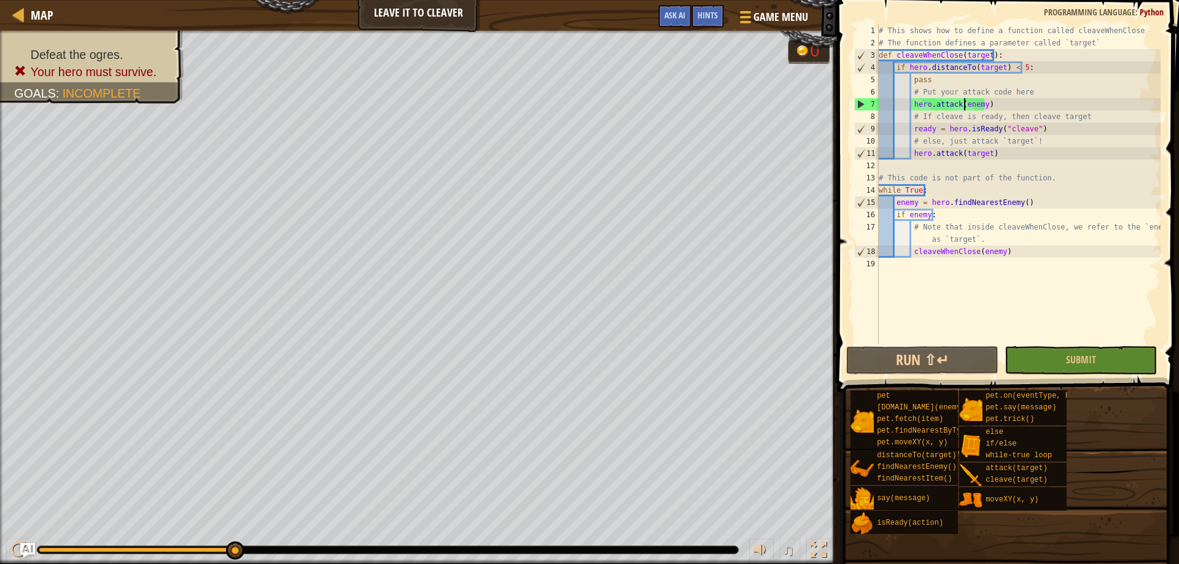
click at [966, 104] on div "# This shows how to define a function called cleaveWhenClose # The function def…" at bounding box center [1018, 197] width 284 height 344
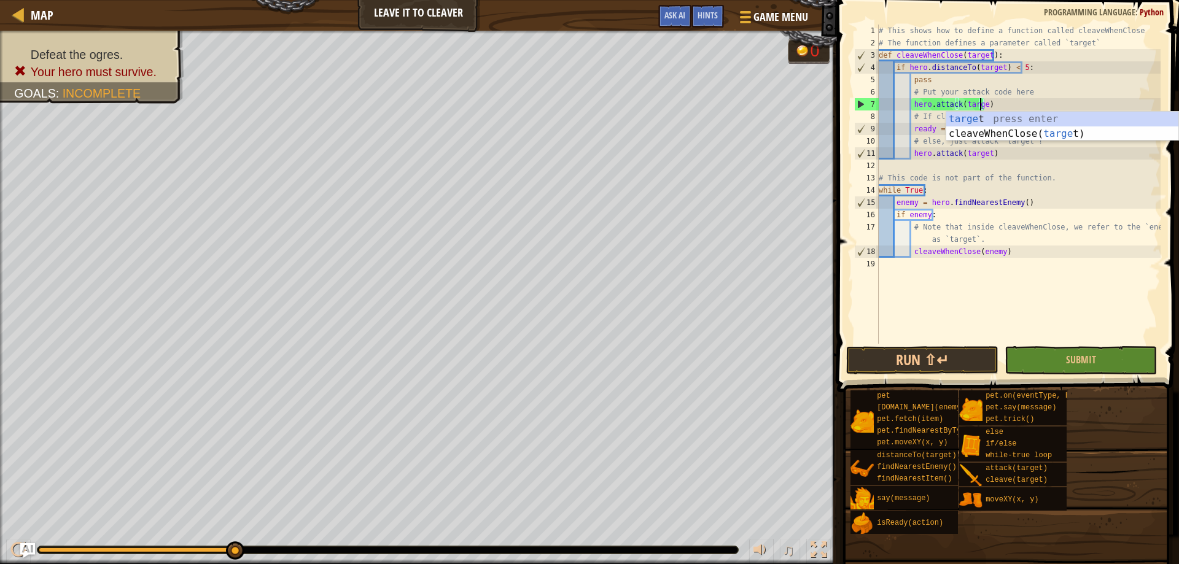
scroll to position [6, 9]
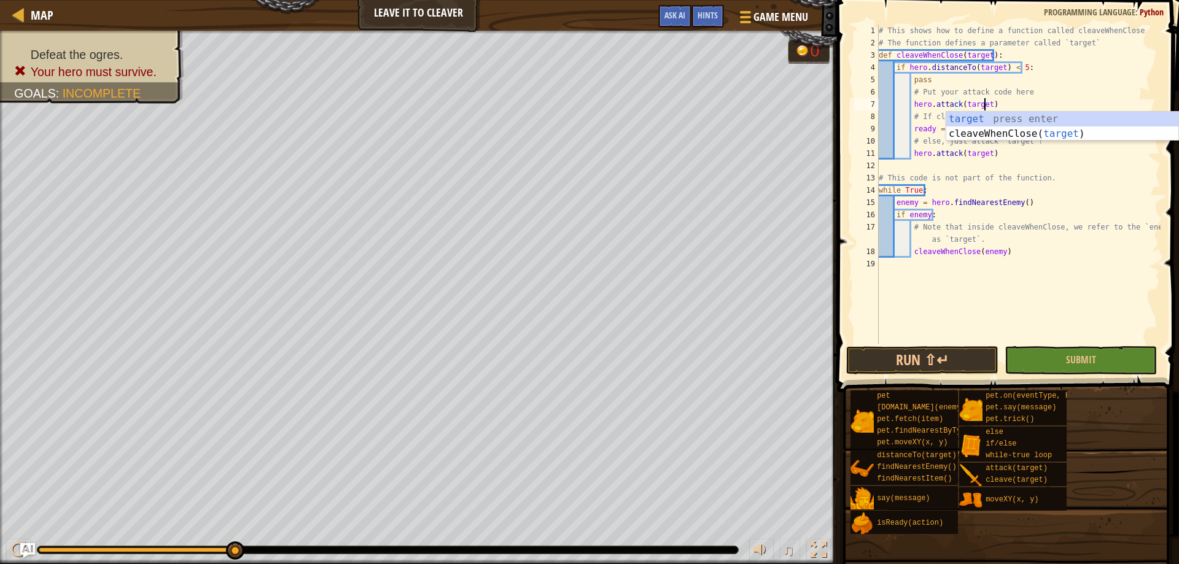
click at [1069, 186] on div "# This shows how to define a function called cleaveWhenClose # The function def…" at bounding box center [1018, 197] width 284 height 344
click at [946, 362] on button "Run ⇧↵" at bounding box center [922, 360] width 152 height 28
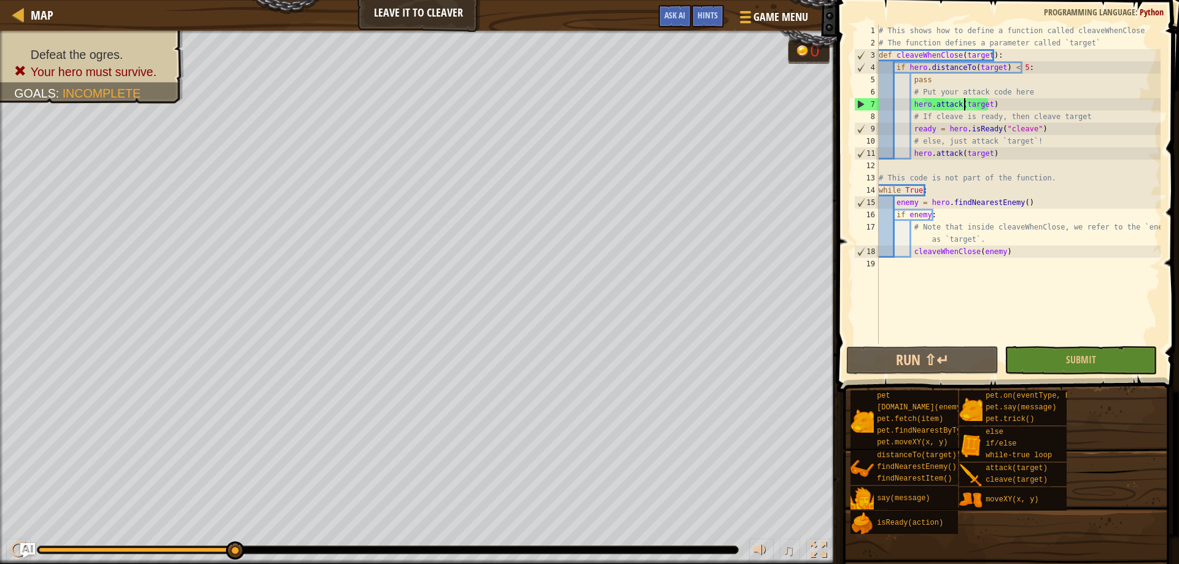
click at [964, 102] on div "# This shows how to define a function called cleaveWhenClose # The function def…" at bounding box center [1018, 197] width 284 height 344
click at [981, 104] on div "# This shows how to define a function called cleaveWhenClose # The function def…" at bounding box center [1018, 197] width 284 height 344
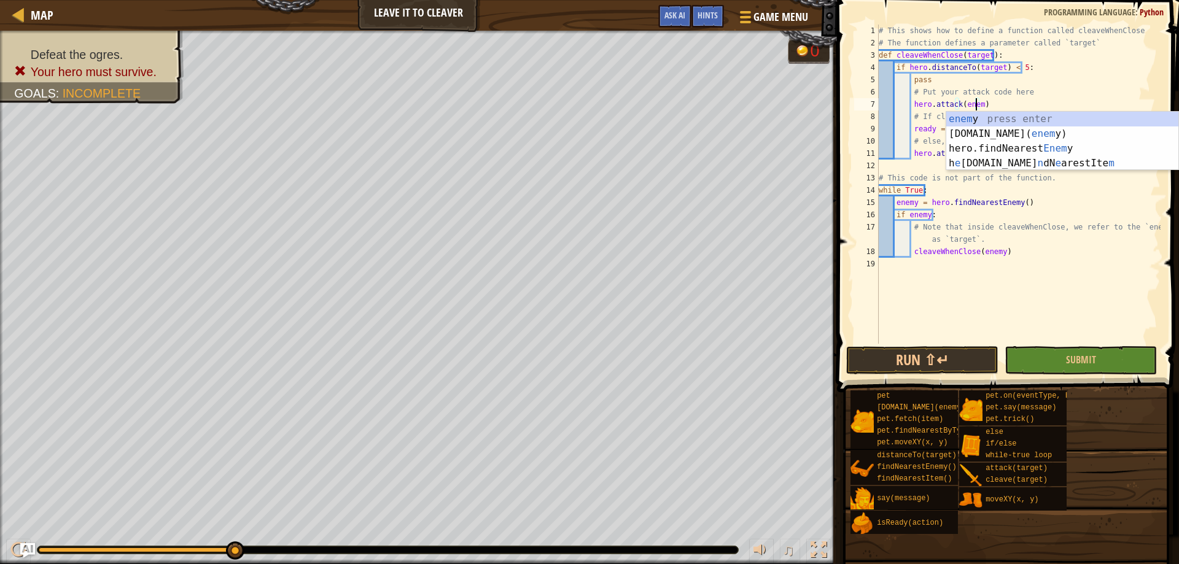
scroll to position [6, 8]
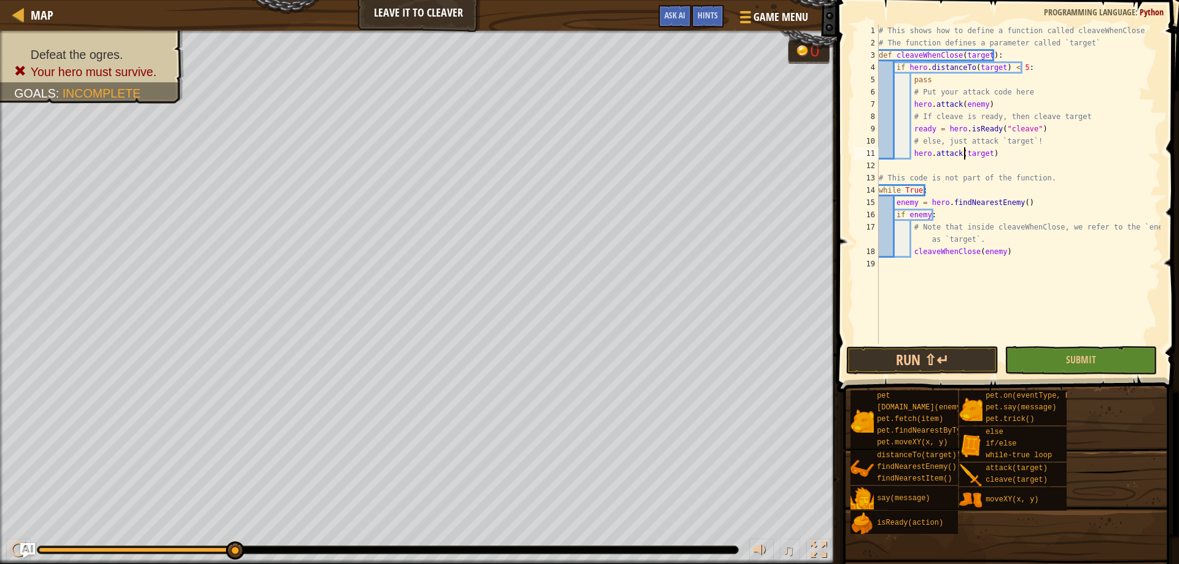
click at [966, 152] on div "# This shows how to define a function called cleaveWhenClose # The function def…" at bounding box center [1018, 197] width 284 height 344
click at [967, 151] on div "# This shows how to define a function called cleaveWhenClose # The function def…" at bounding box center [1018, 197] width 284 height 344
click at [953, 360] on button "Run ⇧↵" at bounding box center [922, 360] width 152 height 28
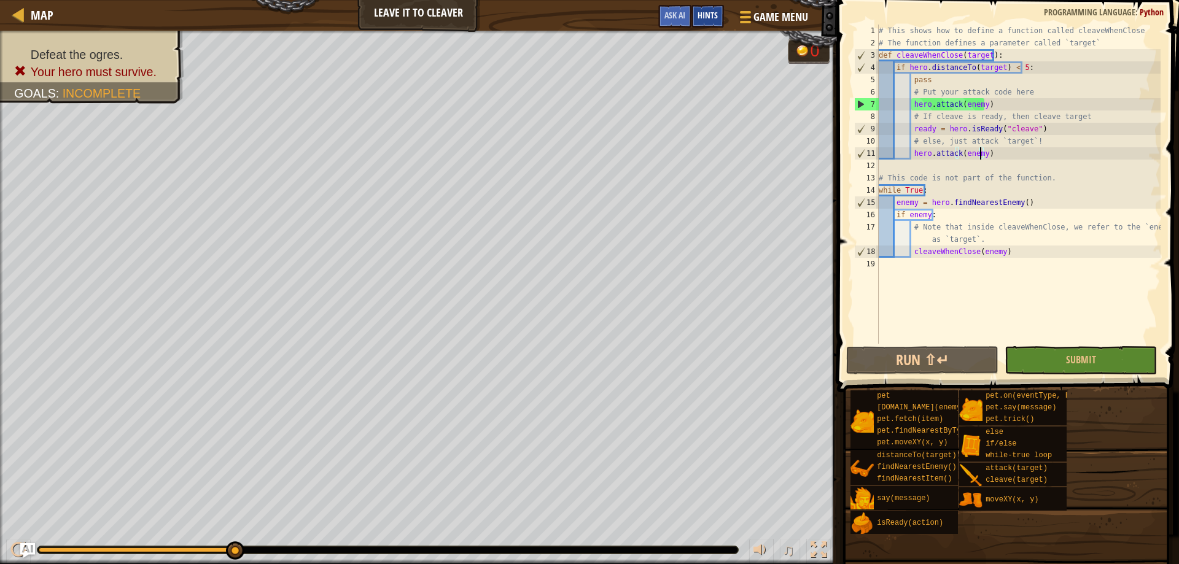
click at [704, 21] on div "Hints" at bounding box center [708, 16] width 33 height 23
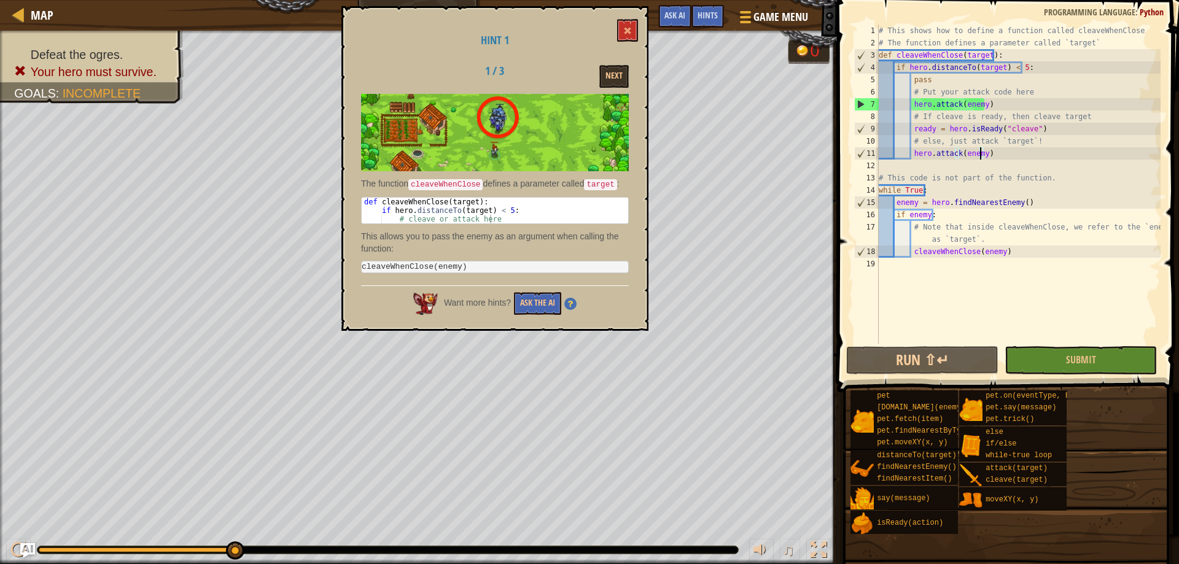
click at [1019, 103] on div "# This shows how to define a function called cleaveWhenClose # The function def…" at bounding box center [1018, 197] width 284 height 344
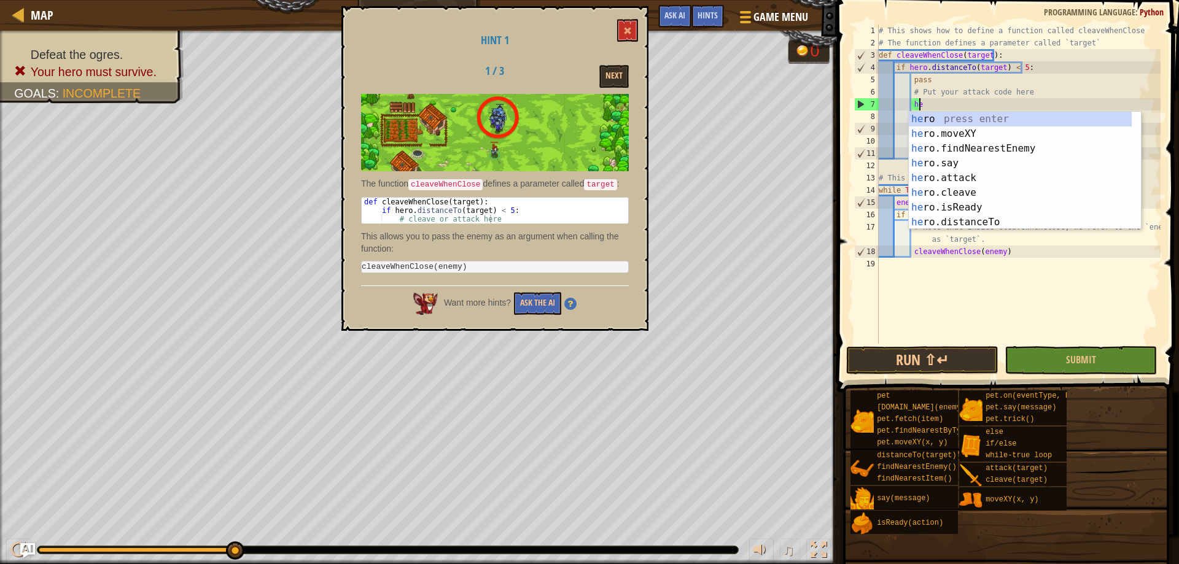
type textarea "h"
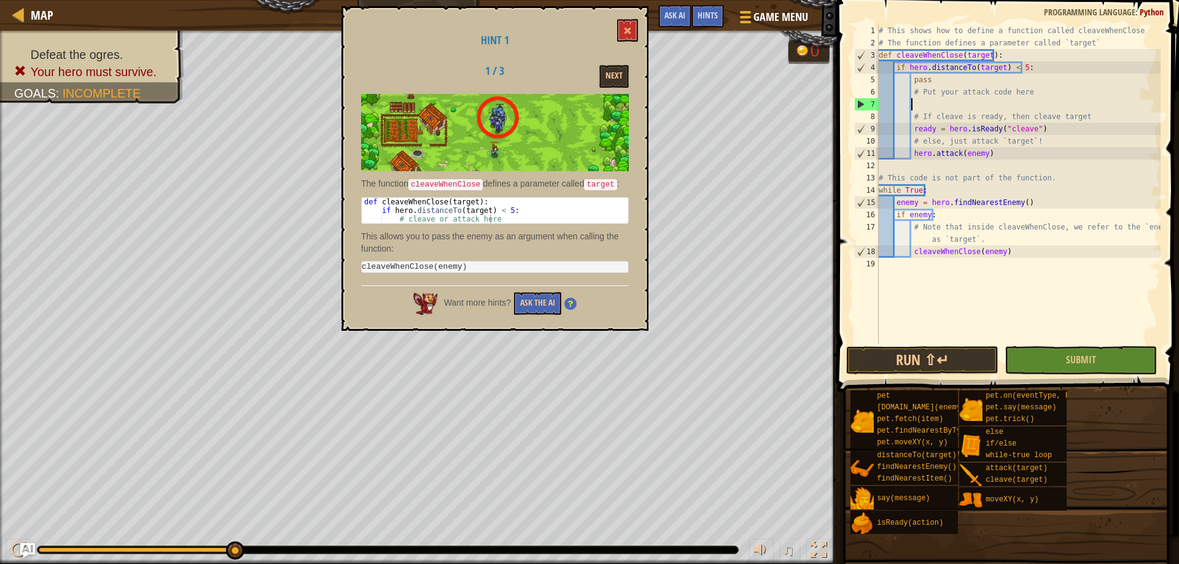
type textarea "v"
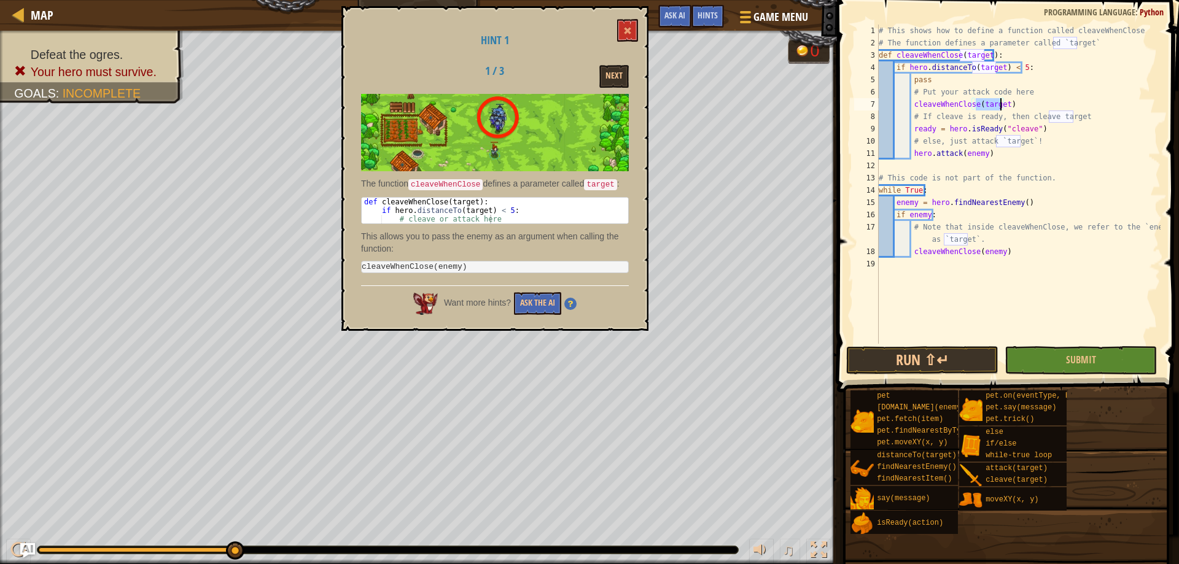
click at [1016, 104] on div "# This shows how to define a function called cleaveWhenClose # The function def…" at bounding box center [1018, 197] width 284 height 344
drag, startPoint x: 1020, startPoint y: 109, endPoint x: 910, endPoint y: 107, distance: 109.9
click at [910, 107] on div "# This shows how to define a function called cleaveWhenClose # The function def…" at bounding box center [1018, 197] width 284 height 344
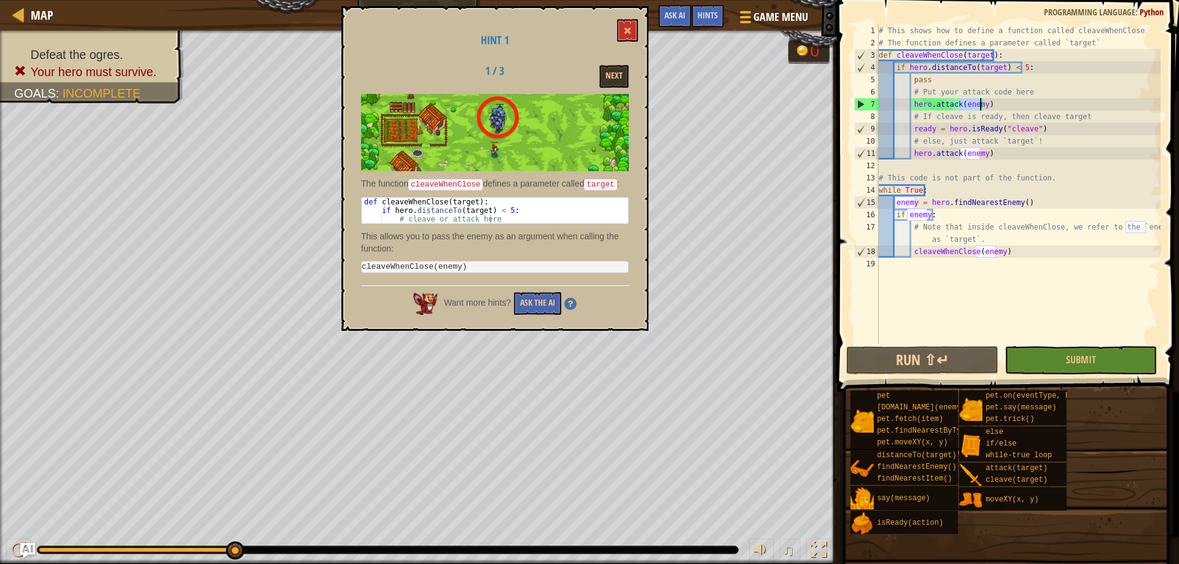
click at [1042, 131] on div "# This shows how to define a function called cleaveWhenClose # The function def…" at bounding box center [1018, 197] width 284 height 344
type textarea "ready = hero.isReady("cleave")"
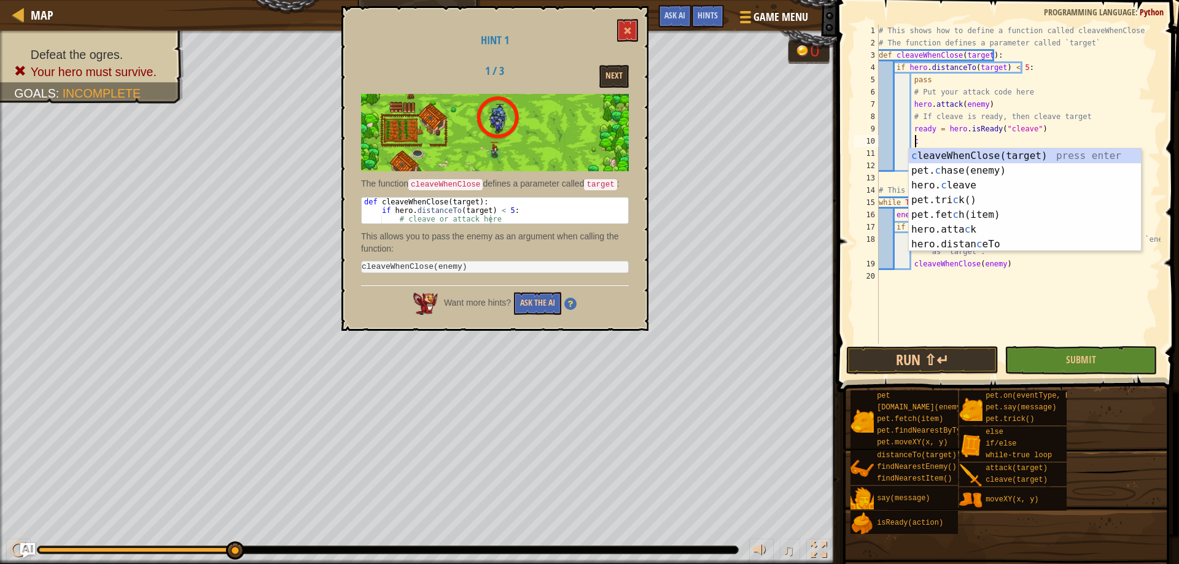
scroll to position [6, 3]
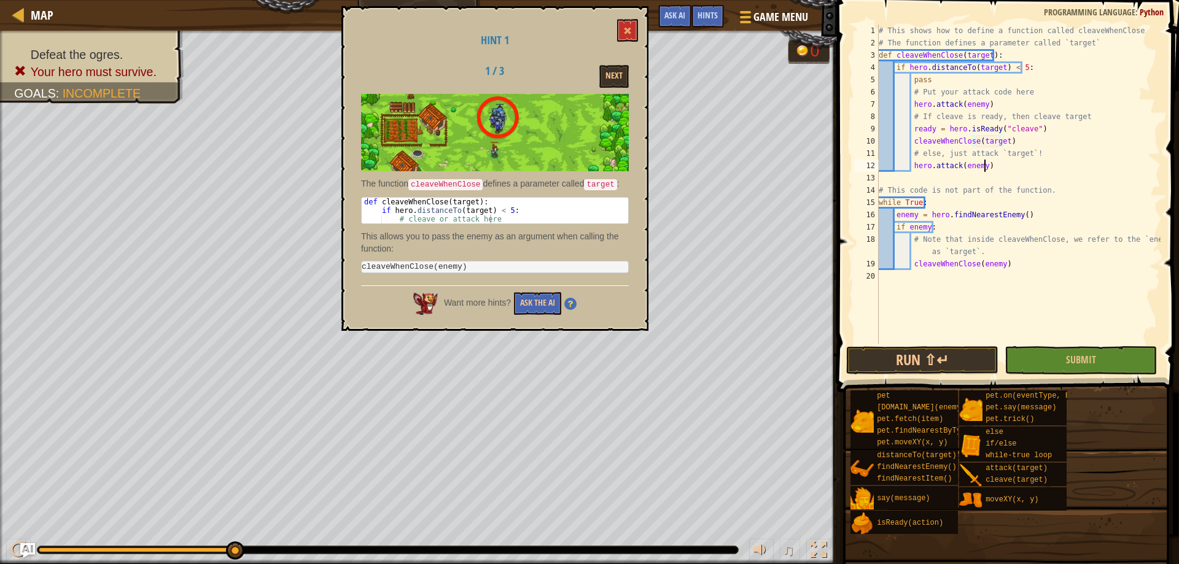
click at [1047, 163] on div "# This shows how to define a function called cleaveWhenClose # The function def…" at bounding box center [1018, 197] width 284 height 344
click at [978, 168] on div "# This shows how to define a function called cleaveWhenClose # The function def…" at bounding box center [1018, 197] width 284 height 344
click at [941, 355] on button "Run ⇧↵" at bounding box center [922, 360] width 152 height 28
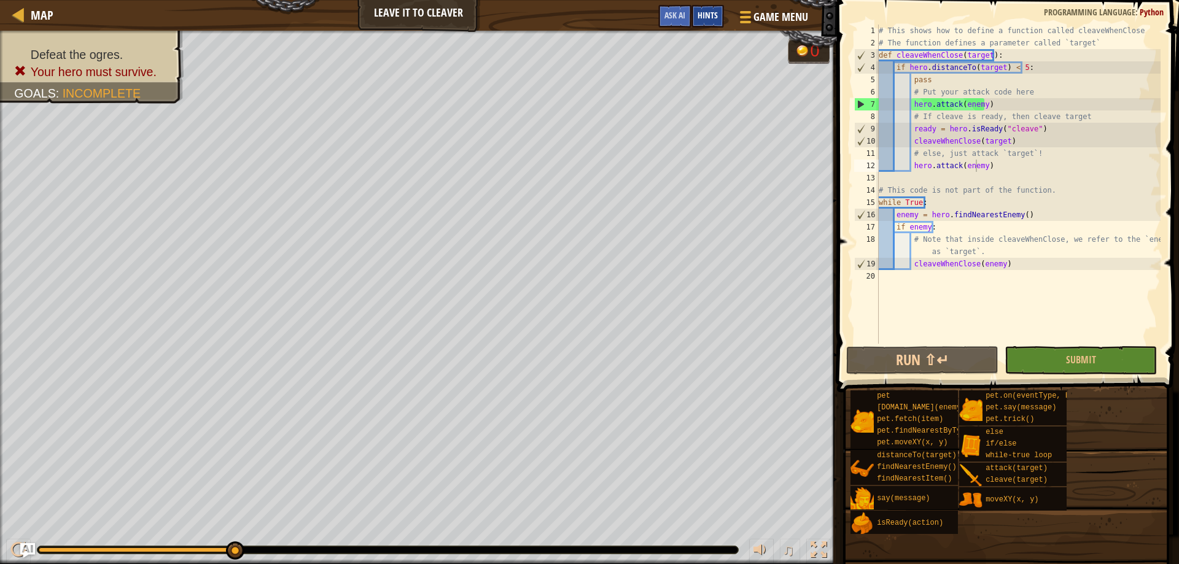
click at [703, 17] on span "Hints" at bounding box center [708, 15] width 20 height 12
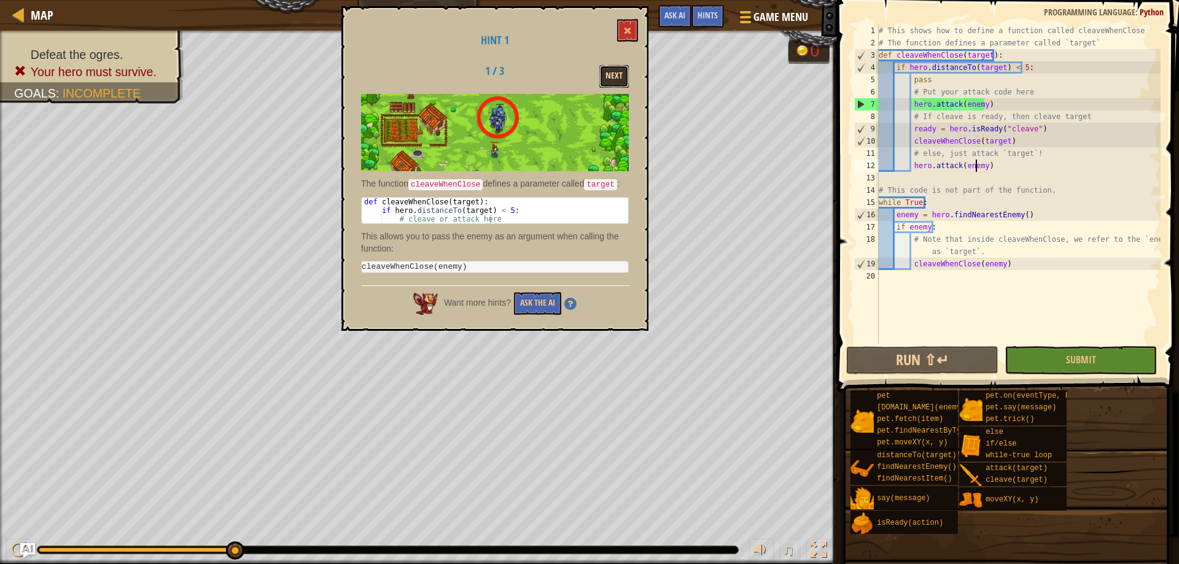
click at [613, 77] on button "Next" at bounding box center [613, 76] width 29 height 23
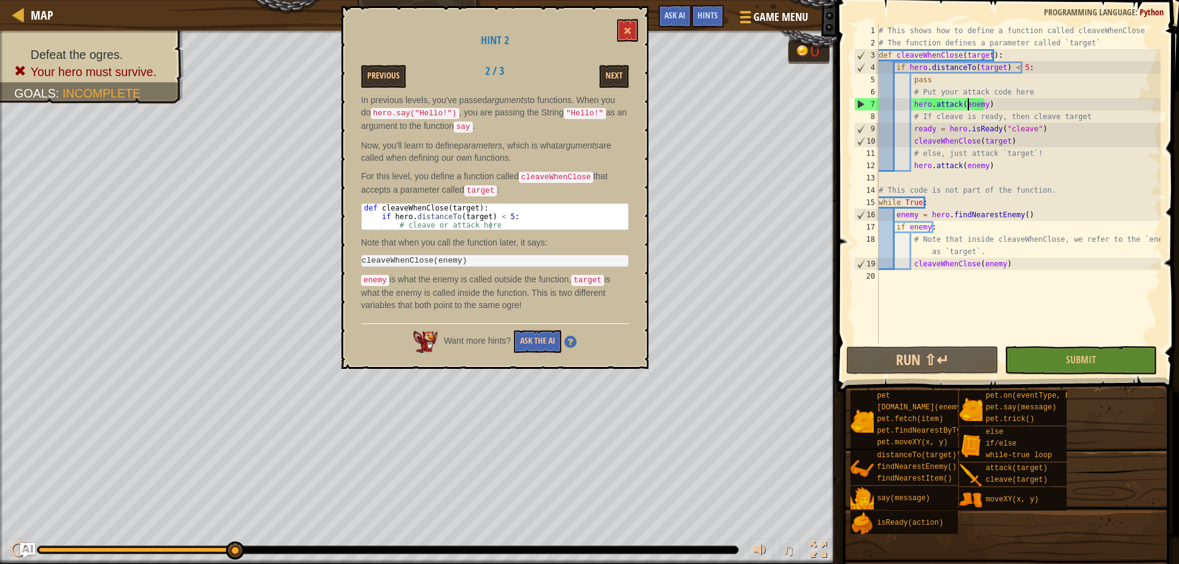
click at [969, 106] on div "# This shows how to define a function called cleaveWhenClose # The function def…" at bounding box center [1018, 197] width 284 height 344
click at [980, 101] on div "# This shows how to define a function called cleaveWhenClose # The function def…" at bounding box center [1018, 184] width 284 height 319
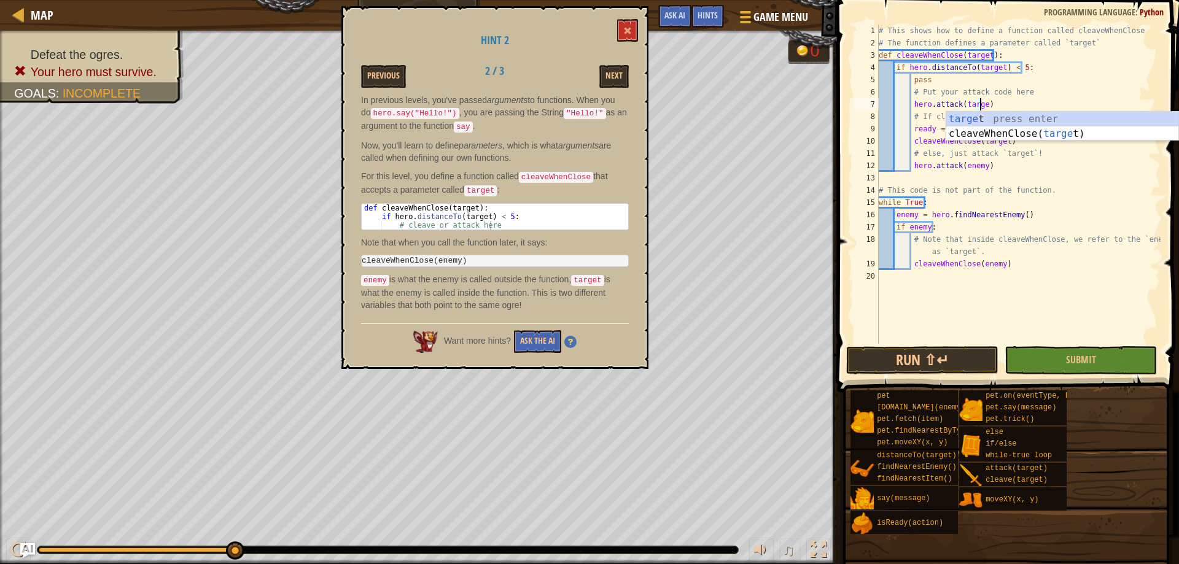
scroll to position [6, 9]
click at [976, 167] on div "# This shows how to define a function called cleaveWhenClose # The function def…" at bounding box center [1018, 197] width 284 height 344
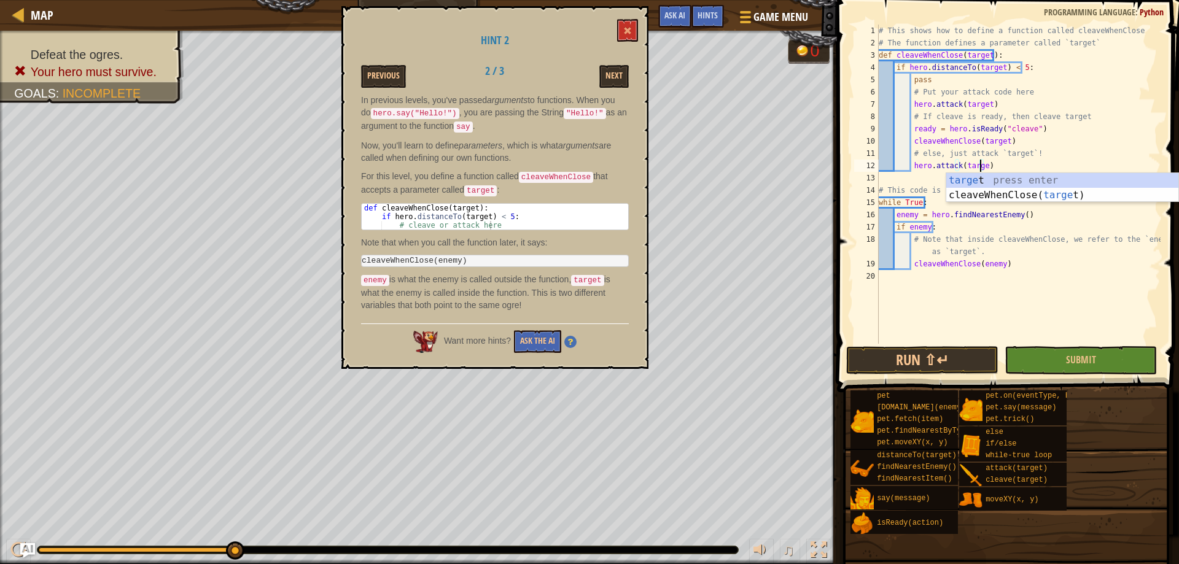
scroll to position [6, 9]
click at [1025, 168] on div "# This shows how to define a function called cleaveWhenClose # The function def…" at bounding box center [1018, 197] width 284 height 344
click at [606, 76] on button "Next" at bounding box center [613, 76] width 29 height 23
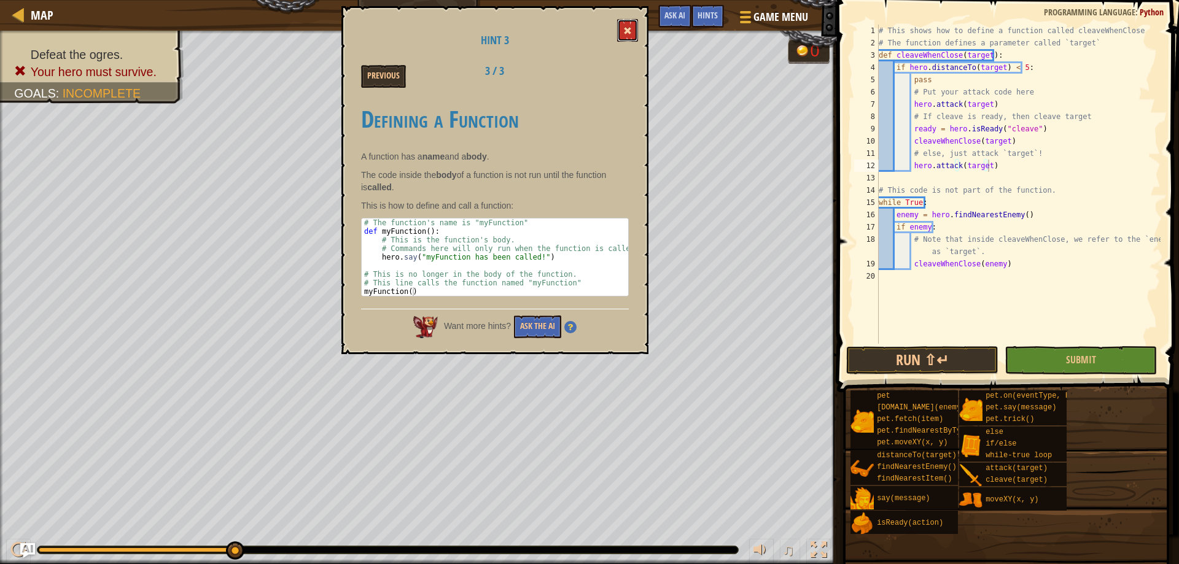
click at [631, 34] on span at bounding box center [627, 30] width 9 height 9
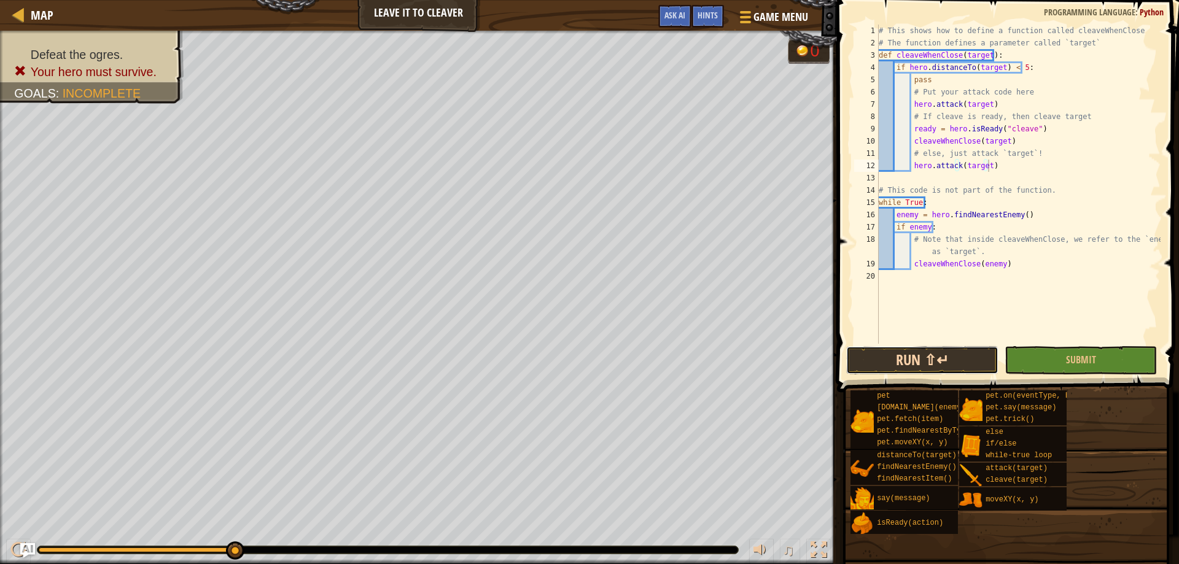
click at [943, 360] on button "Run ⇧↵" at bounding box center [922, 360] width 152 height 28
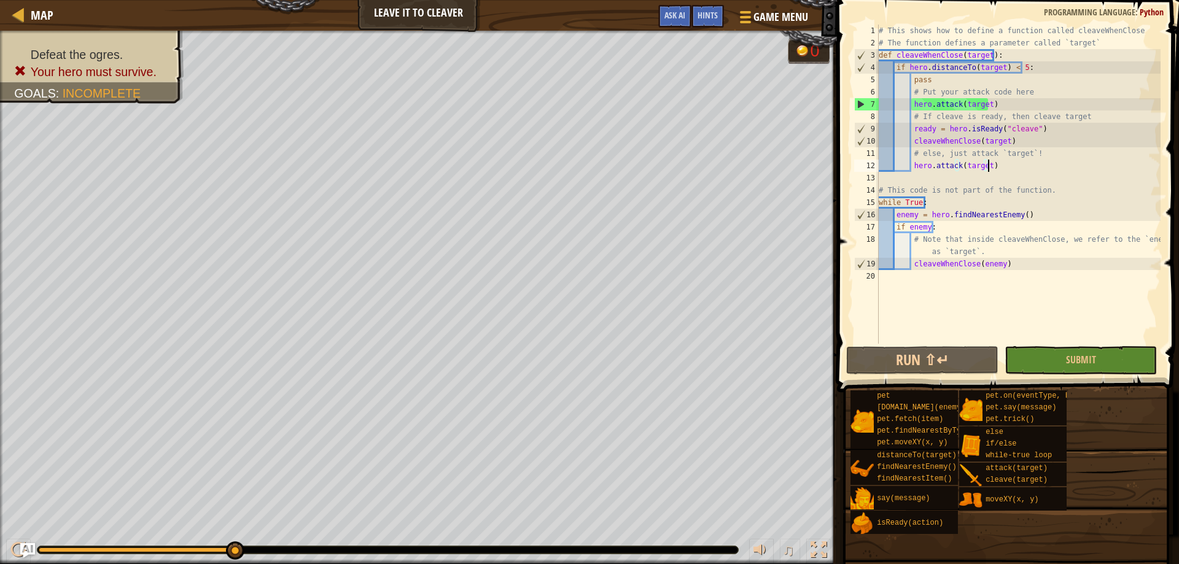
click at [1008, 109] on div "# This shows how to define a function called cleaveWhenClose # The function def…" at bounding box center [1018, 197] width 284 height 344
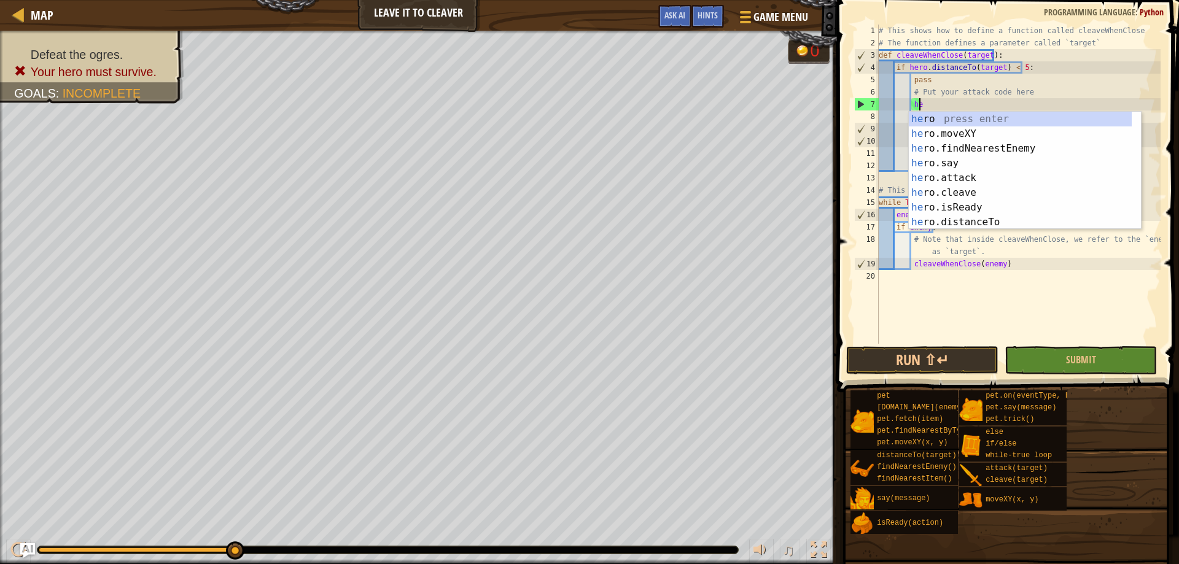
type textarea "h"
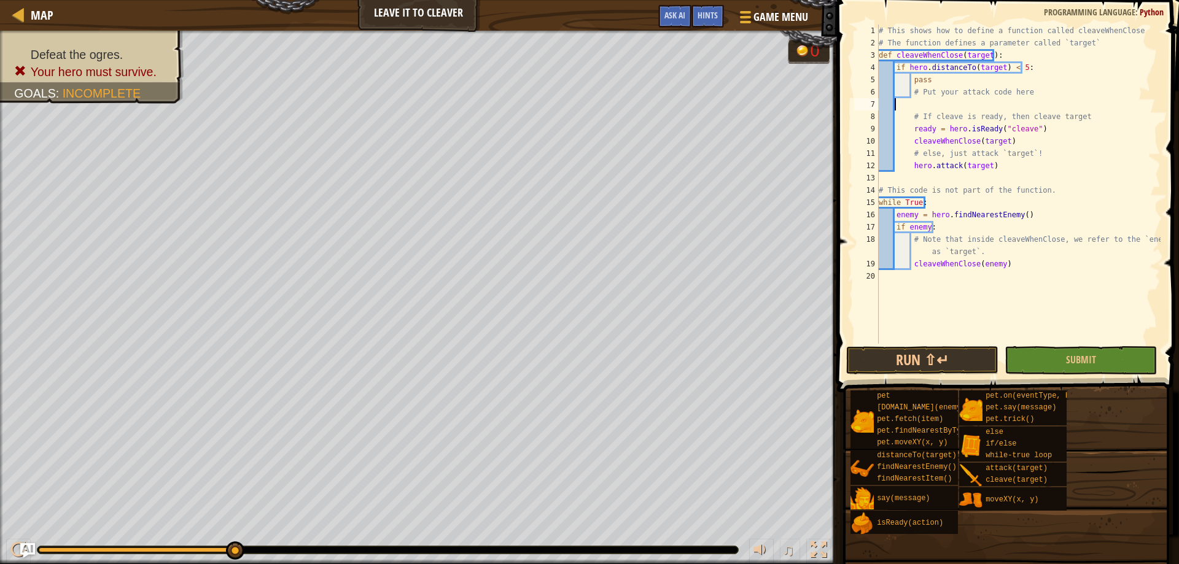
scroll to position [6, 0]
type textarea "# Put your attack code here"
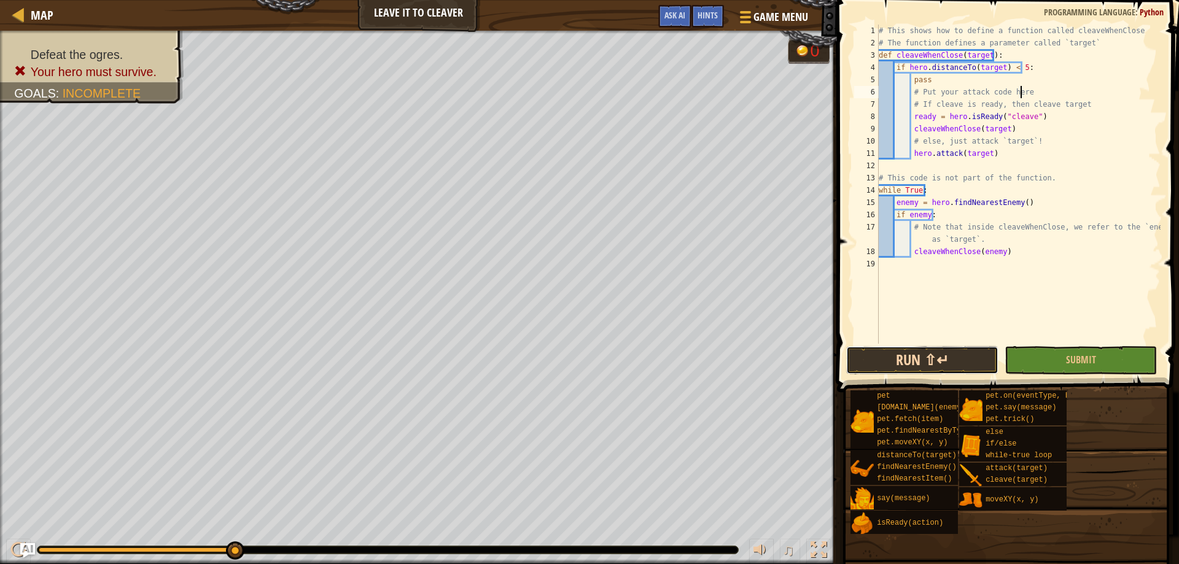
click at [921, 354] on button "Run ⇧↵" at bounding box center [922, 360] width 152 height 28
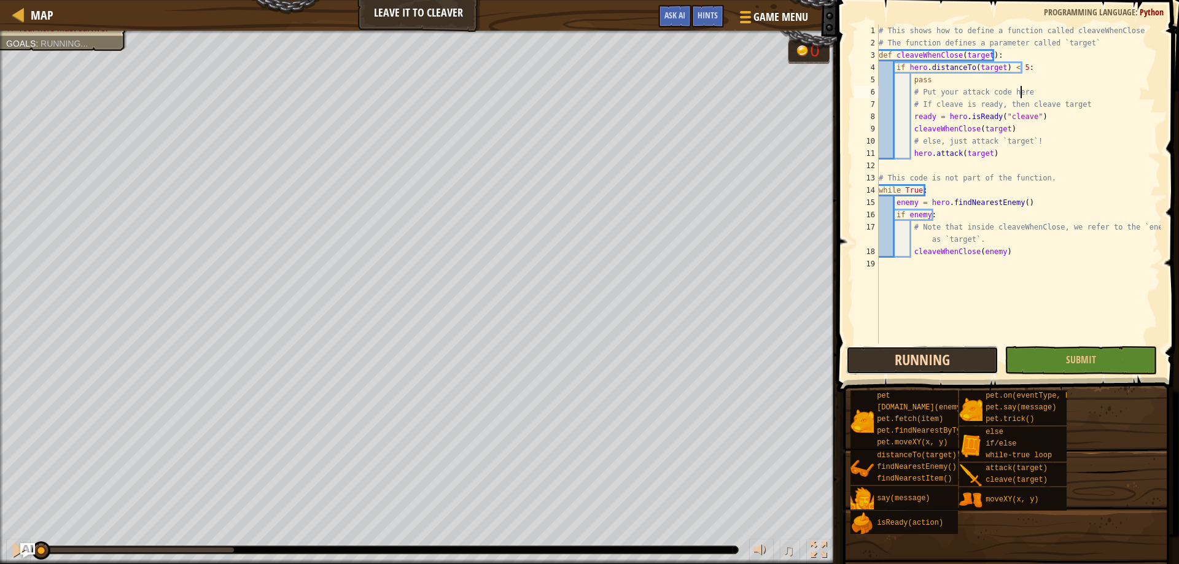
click at [955, 359] on button "Running" at bounding box center [922, 360] width 152 height 28
click at [762, 13] on span "Game Menu" at bounding box center [781, 17] width 57 height 17
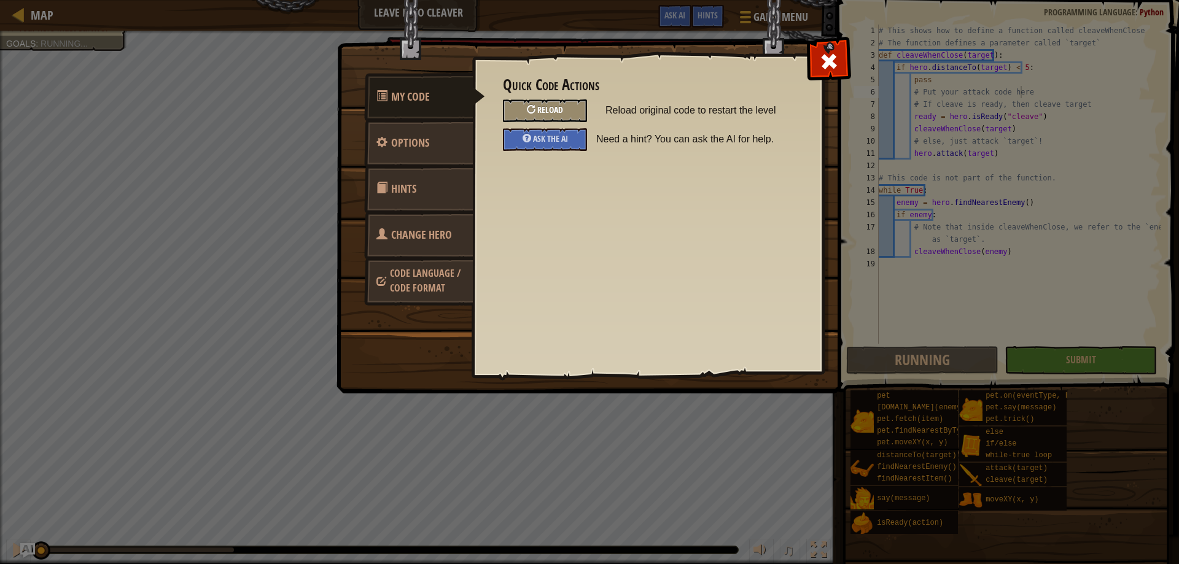
click at [558, 107] on span "Reload" at bounding box center [550, 110] width 26 height 12
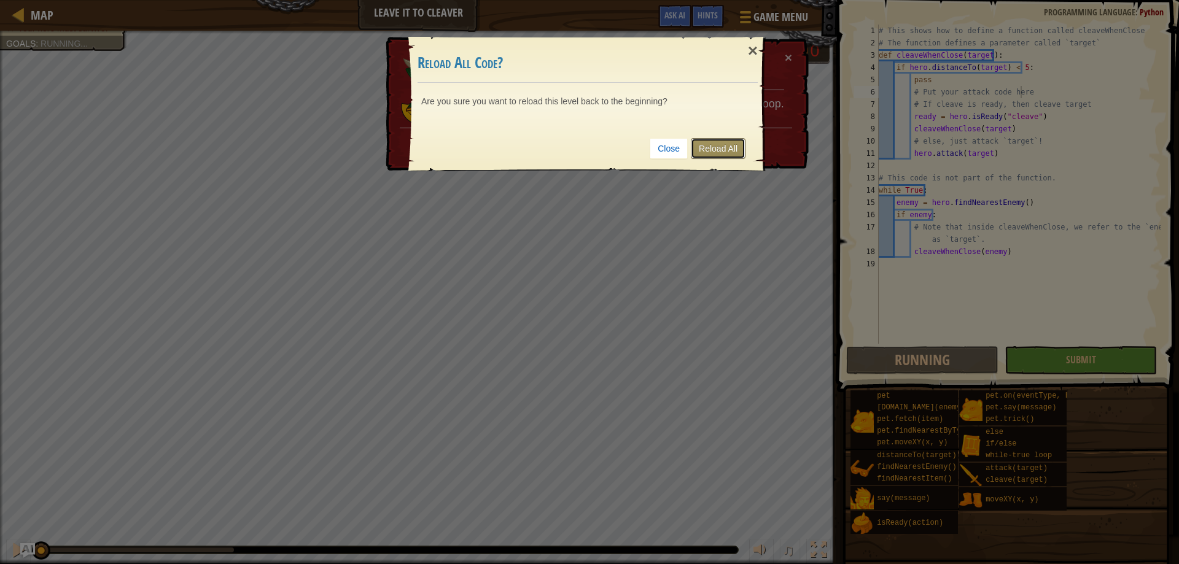
click at [704, 149] on link "Reload All" at bounding box center [718, 148] width 55 height 21
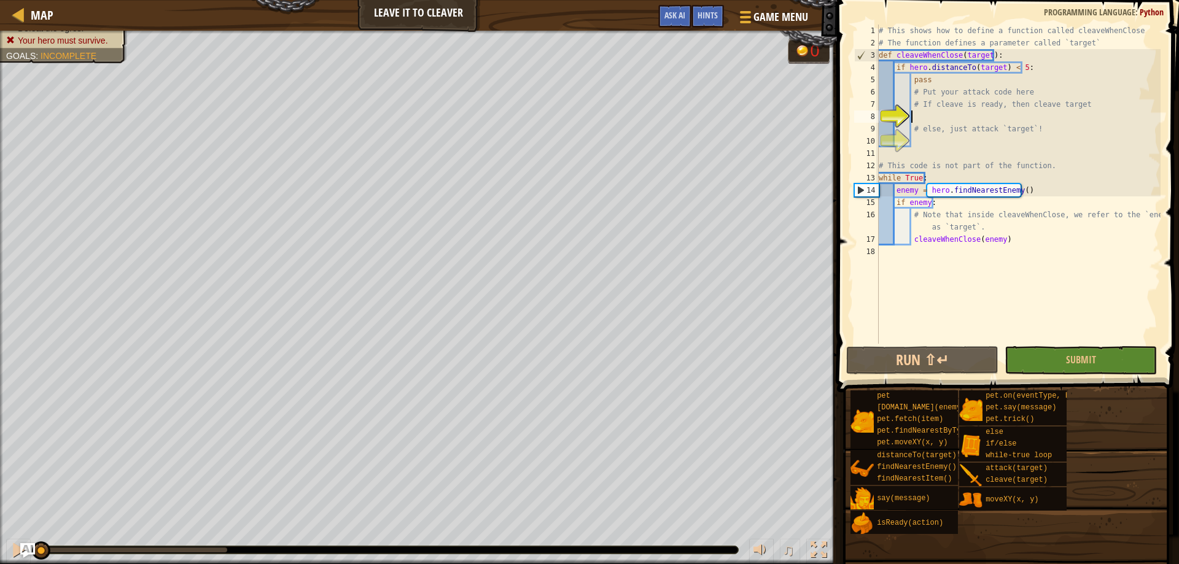
click at [952, 114] on div "# This shows how to define a function called cleaveWhenClose # The function def…" at bounding box center [1018, 197] width 284 height 344
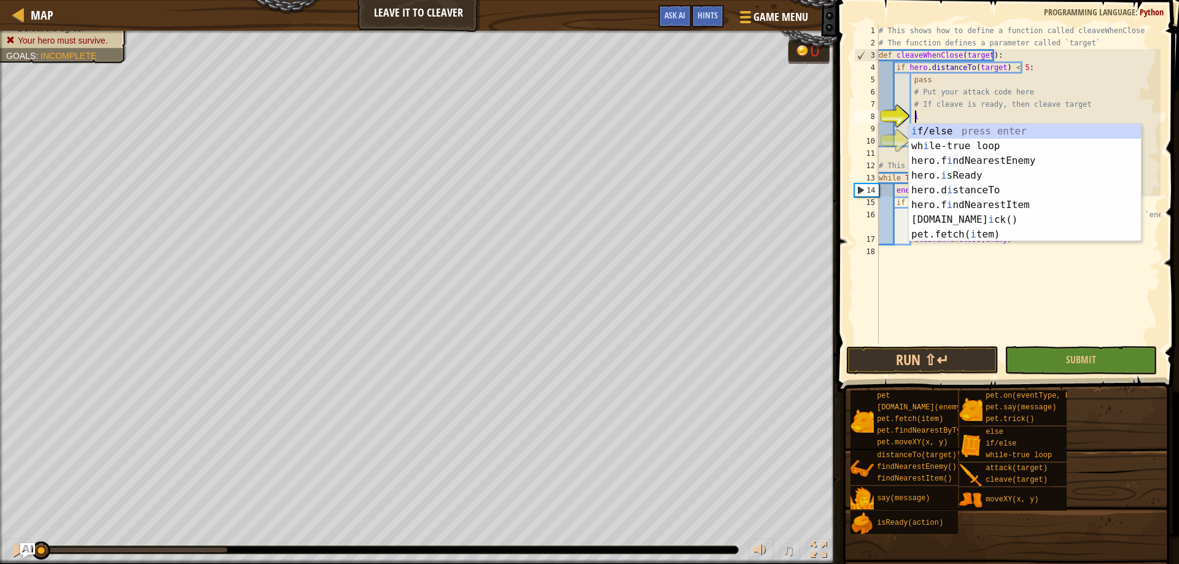
scroll to position [6, 3]
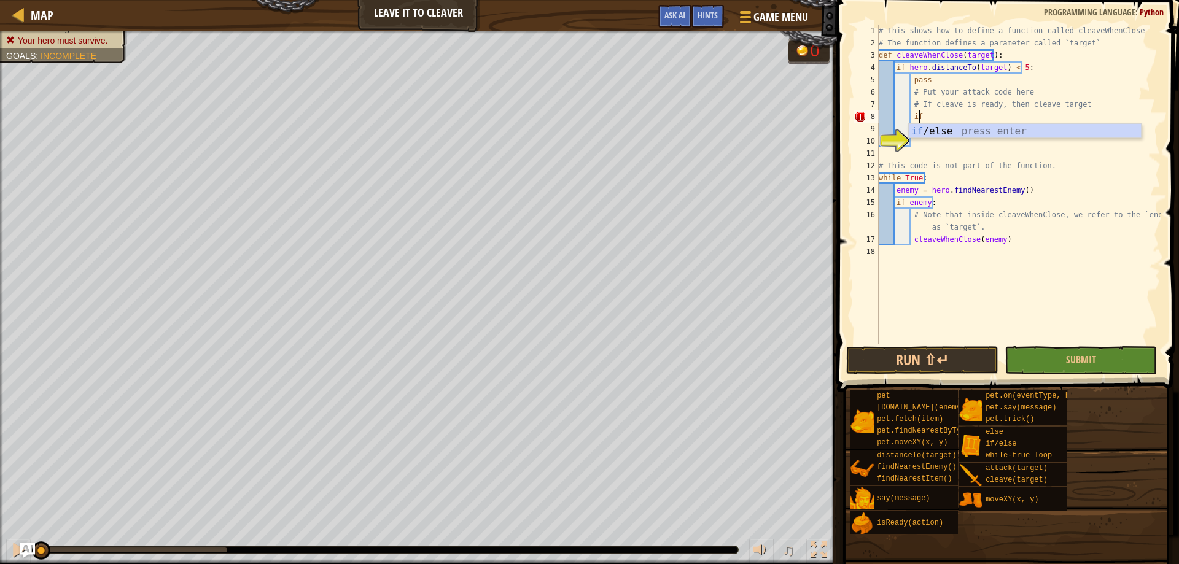
type textarea "i"
click at [1079, 186] on div "# This shows how to define a function called cleaveWhenClose # The function def…" at bounding box center [1018, 197] width 284 height 344
click at [1055, 128] on div "# This shows how to define a function called cleaveWhenClose # The function def…" at bounding box center [1018, 197] width 284 height 344
type textarea "# else, just attack `target`!"
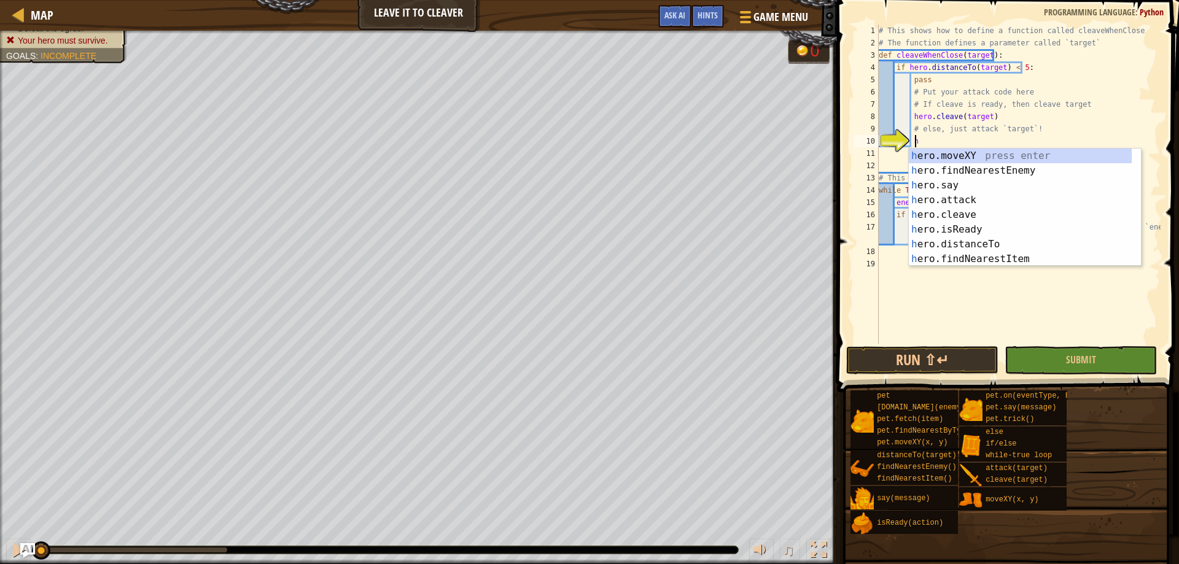
scroll to position [6, 3]
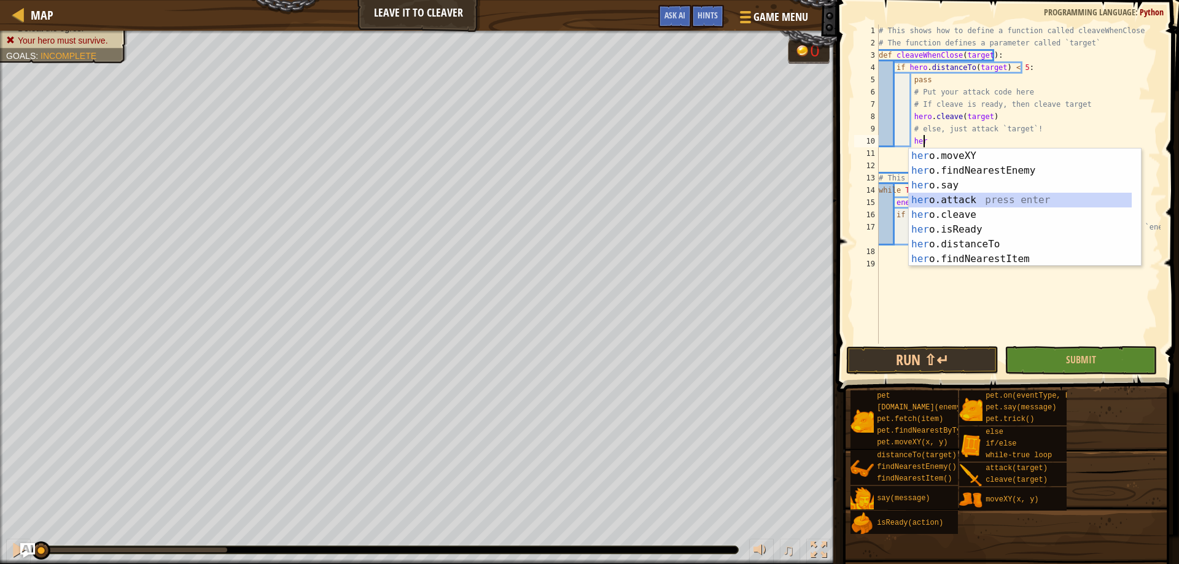
click at [959, 194] on div "her o.moveXY press enter her o.findNearestEnemy press enter her o.say press ent…" at bounding box center [1020, 222] width 223 height 147
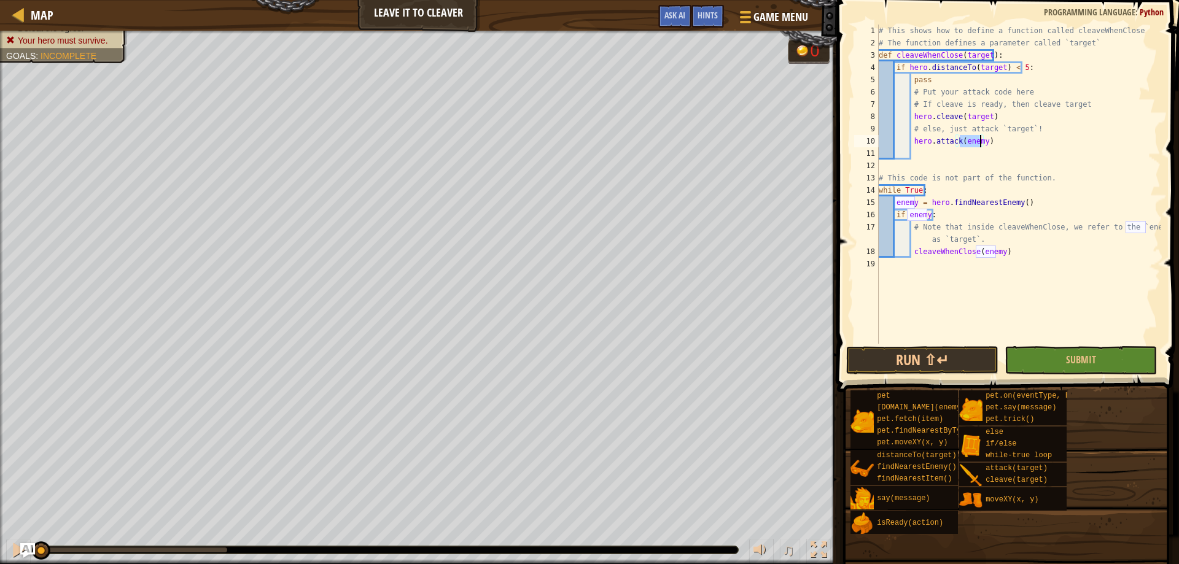
click at [1051, 210] on div "# This shows how to define a function called cleaveWhenClose # The function def…" at bounding box center [1018, 197] width 284 height 344
click at [920, 357] on button "Run ⇧↵" at bounding box center [922, 360] width 152 height 28
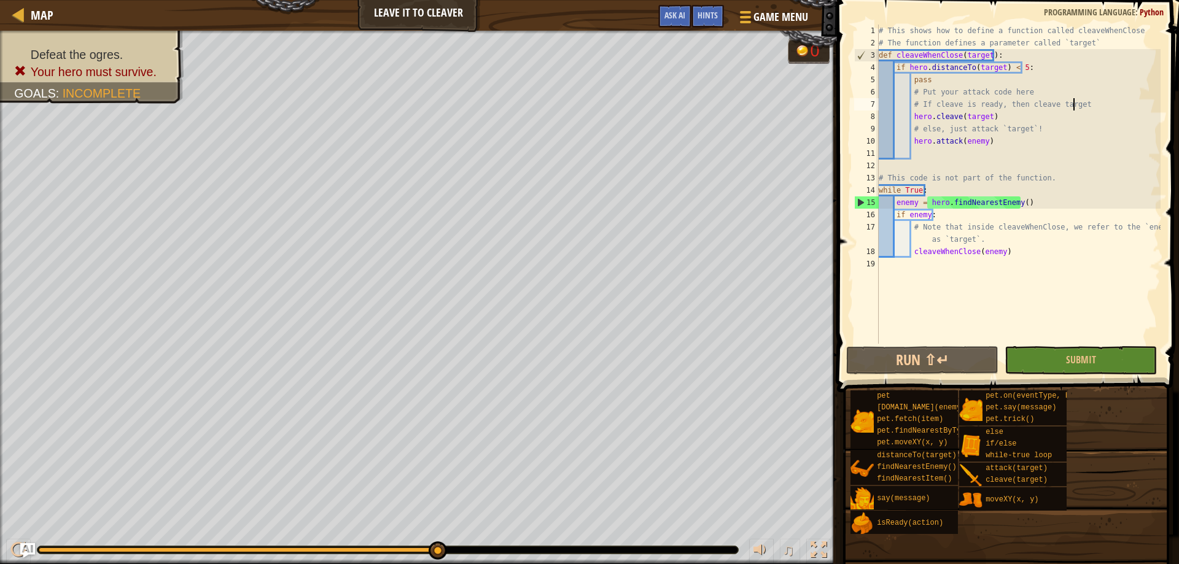
click at [1082, 101] on div "# This shows how to define a function called cleaveWhenClose # The function def…" at bounding box center [1018, 197] width 284 height 344
type textarea "# If cleave is ready, then cleave target"
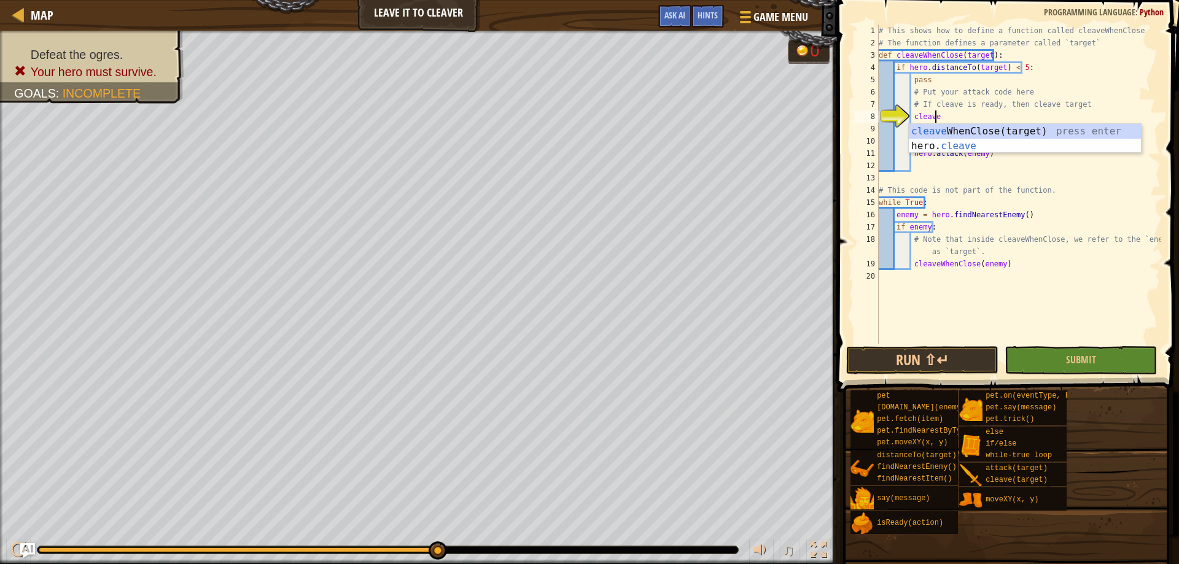
scroll to position [6, 4]
type textarea "c"
type textarea "i"
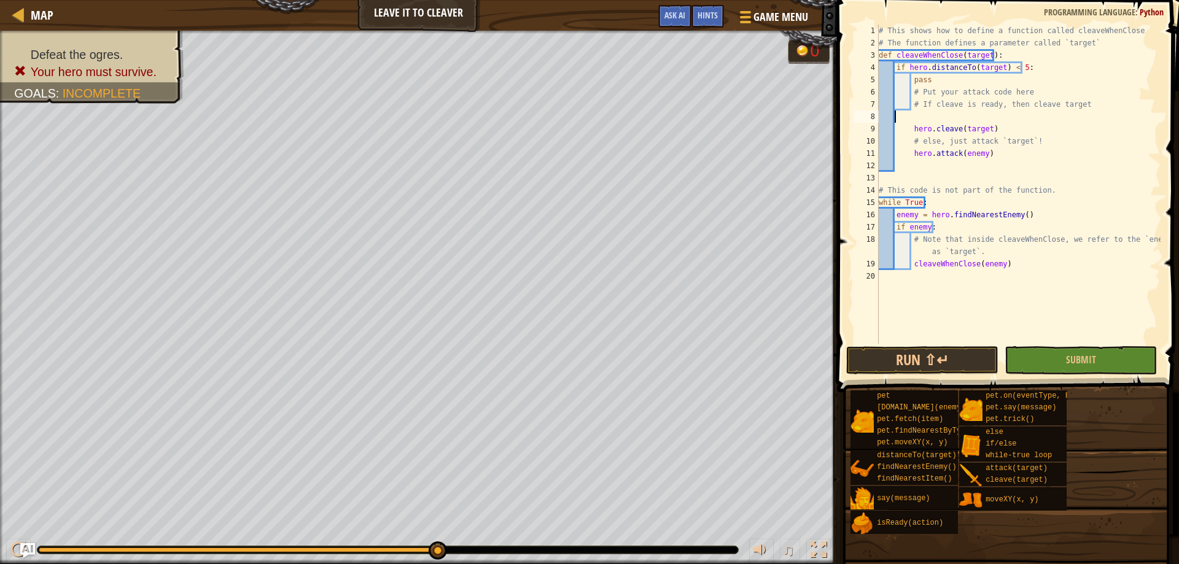
scroll to position [6, 0]
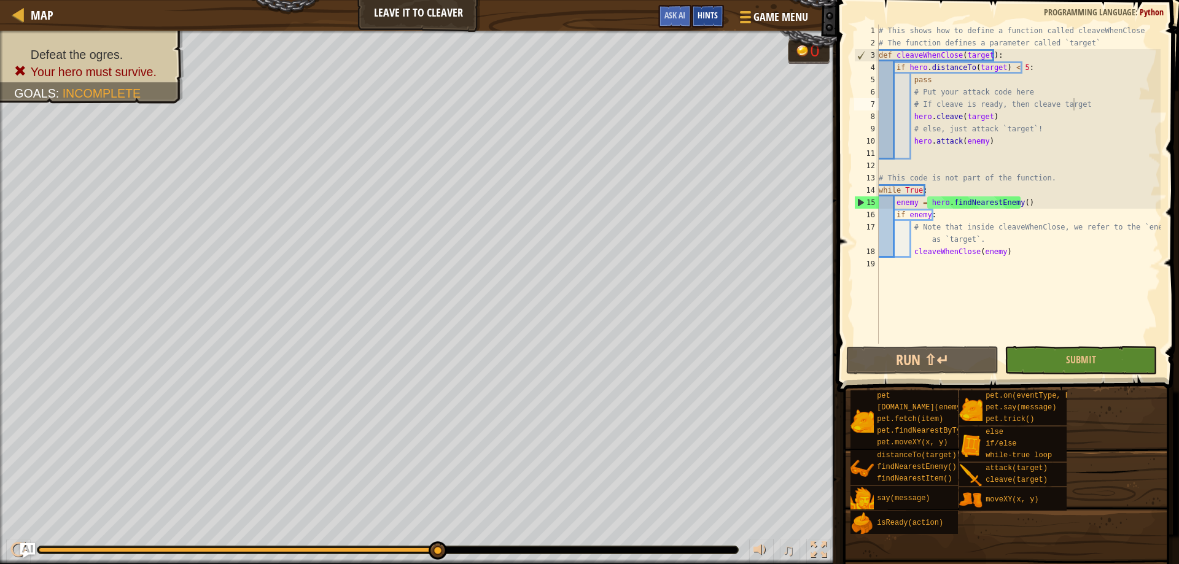
click at [704, 16] on span "Hints" at bounding box center [708, 15] width 20 height 12
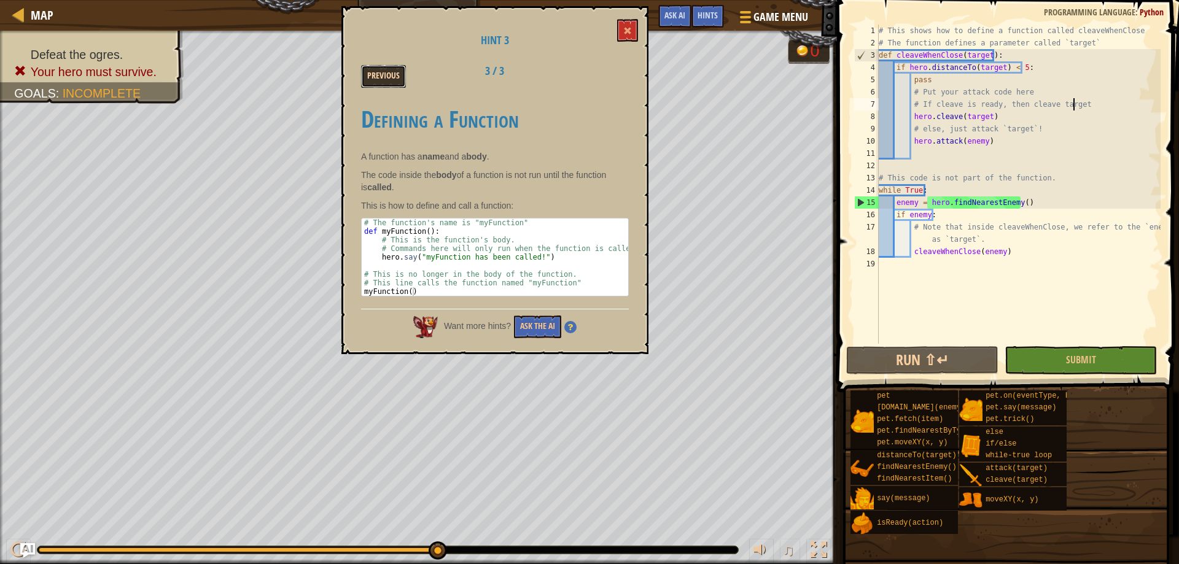
click at [375, 68] on button "Previous" at bounding box center [383, 76] width 45 height 23
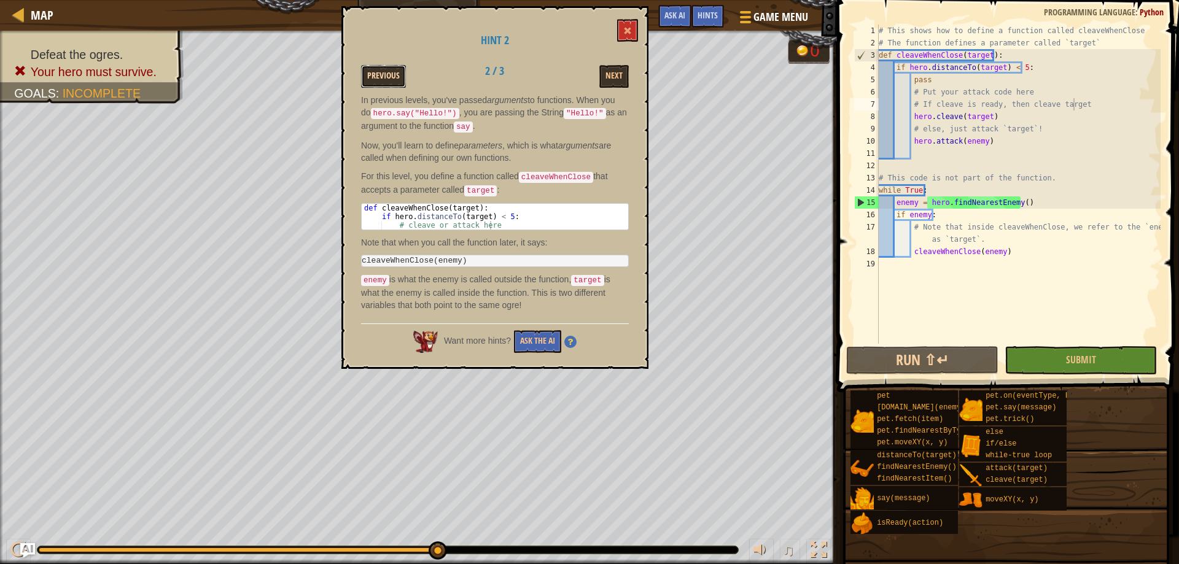
click at [376, 68] on button "Previous" at bounding box center [383, 76] width 45 height 23
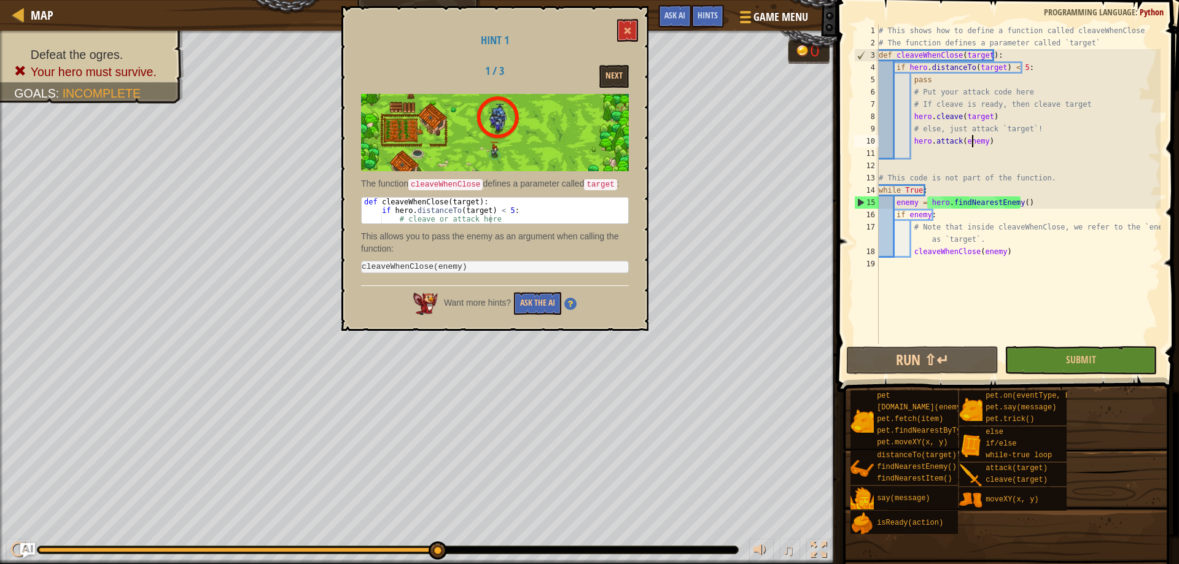
click at [971, 139] on div "# This shows how to define a function called cleaveWhenClose # The function def…" at bounding box center [1018, 197] width 284 height 344
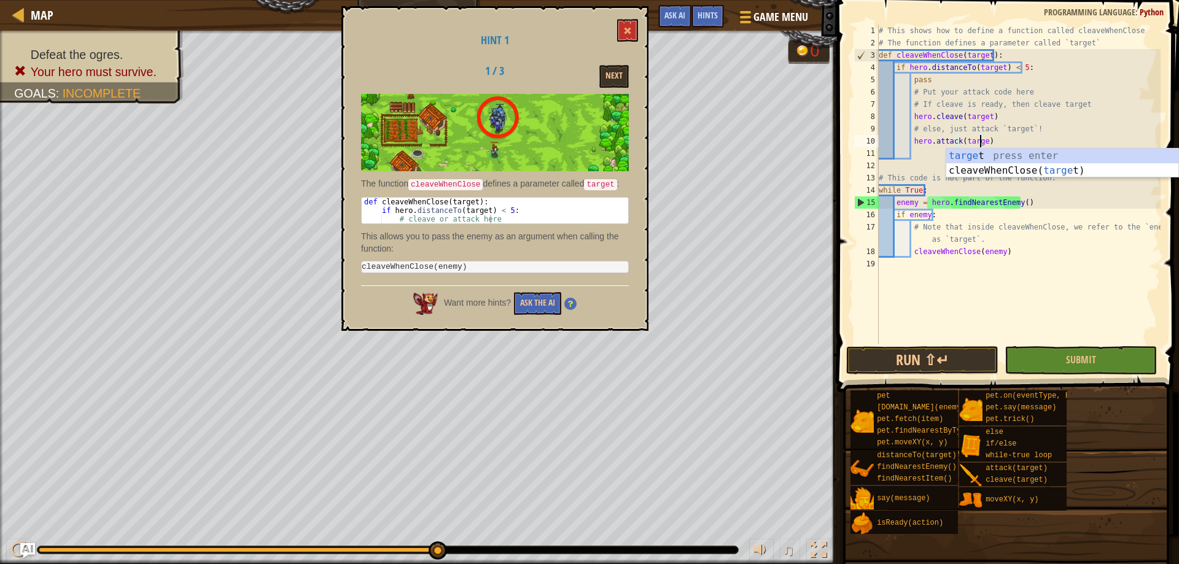
type textarea "hero.attack(target)"
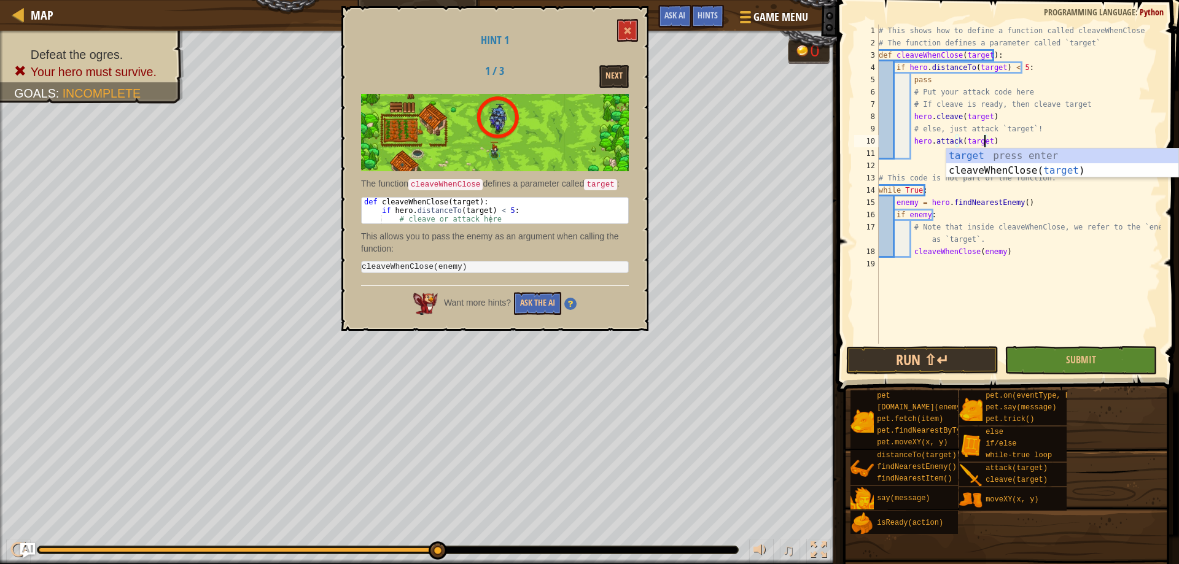
click at [985, 299] on div "# This shows how to define a function called cleaveWhenClose # The function def…" at bounding box center [1018, 197] width 284 height 344
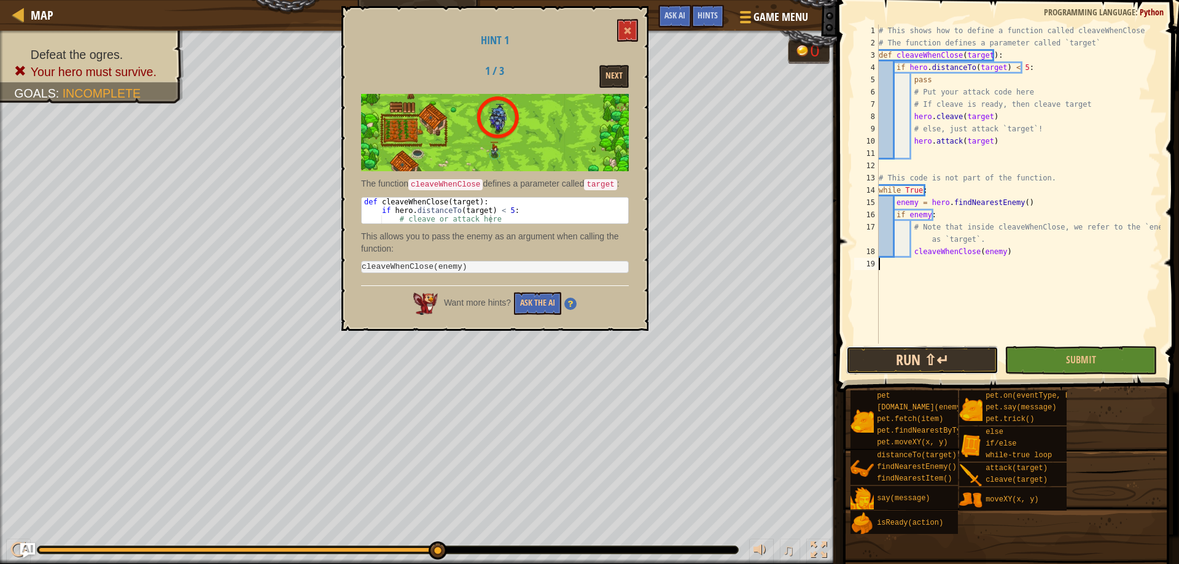
click at [926, 356] on button "Run ⇧↵" at bounding box center [922, 360] width 152 height 28
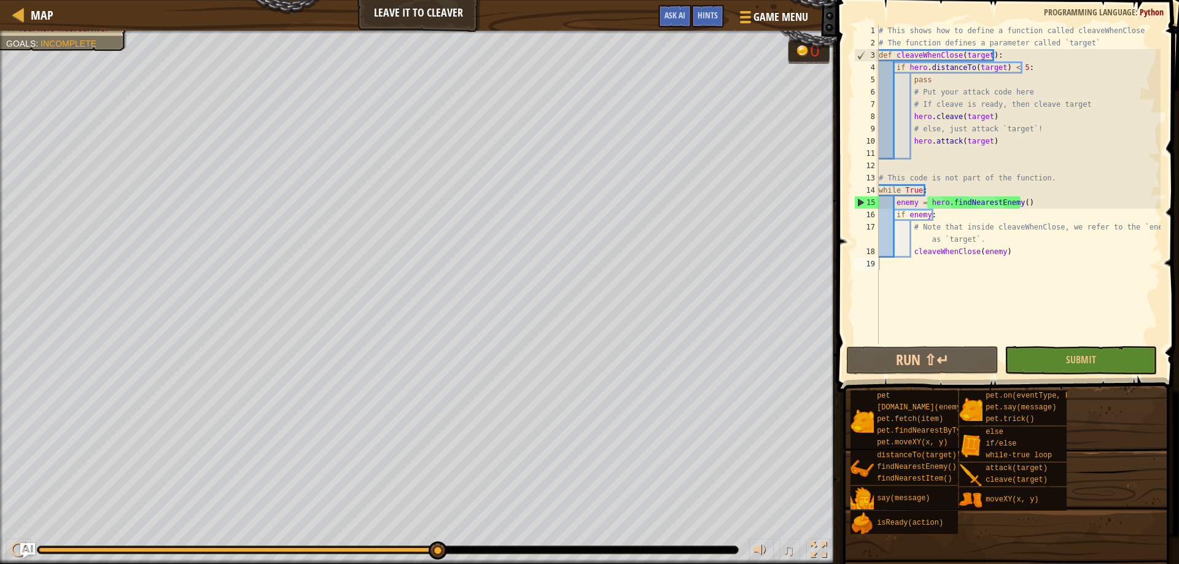
click at [421, 14] on div "Map Leave it to [PERSON_NAME] Game Menu Done Hints Ask AI" at bounding box center [418, 15] width 837 height 31
click at [682, 17] on span "Ask AI" at bounding box center [675, 15] width 21 height 12
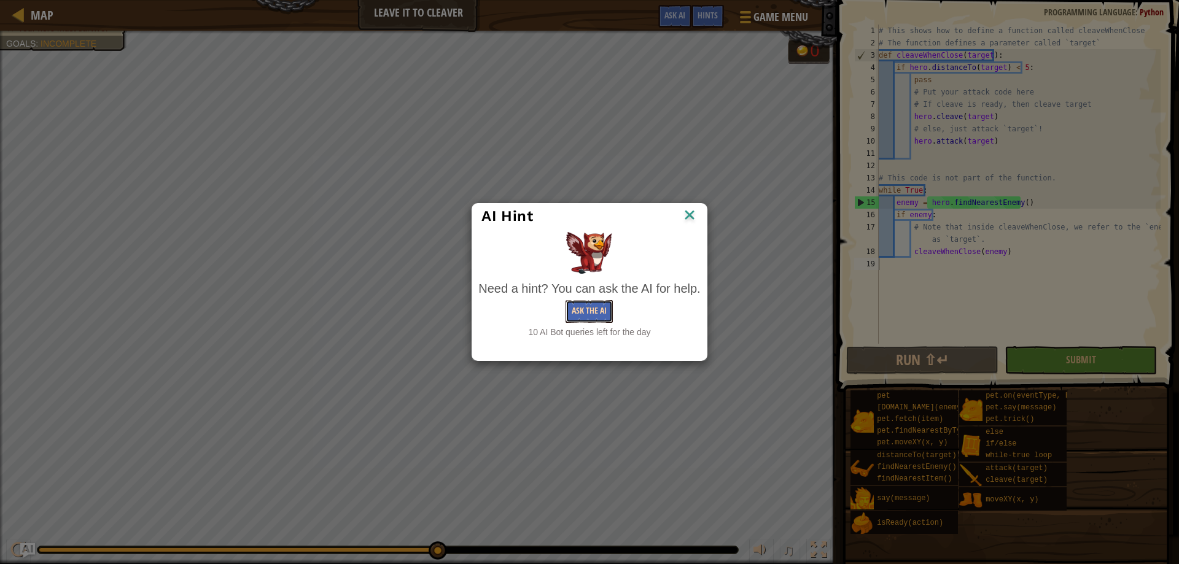
click at [582, 315] on button "Ask the AI" at bounding box center [589, 311] width 47 height 23
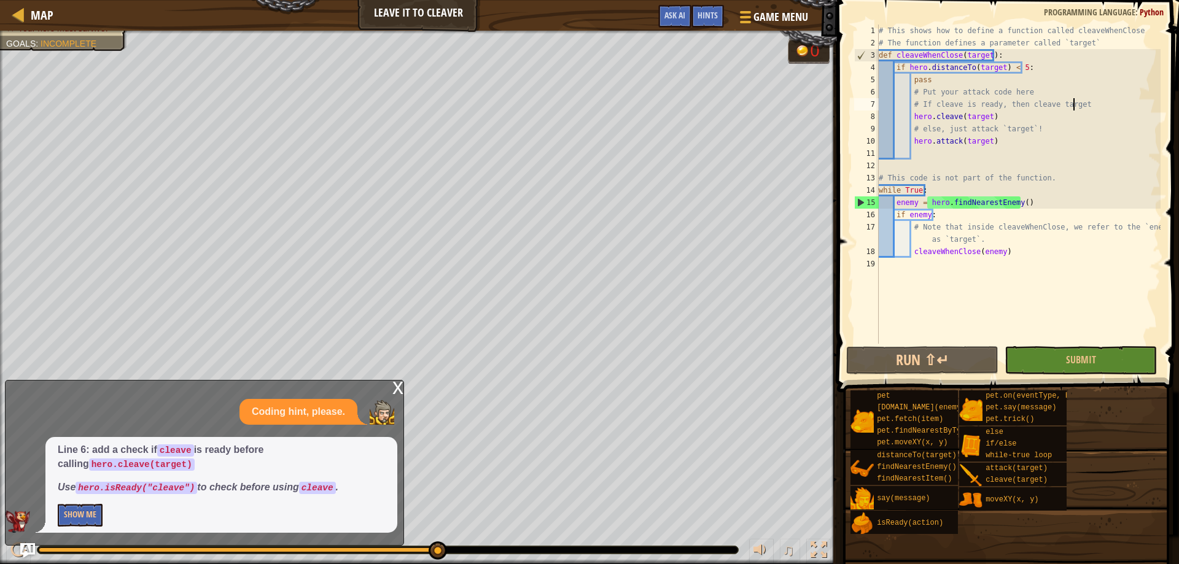
click at [1077, 109] on div "# This shows how to define a function called cleaveWhenClose # The function def…" at bounding box center [1018, 197] width 284 height 344
type textarea "# If cleave is ready, then cleave target"
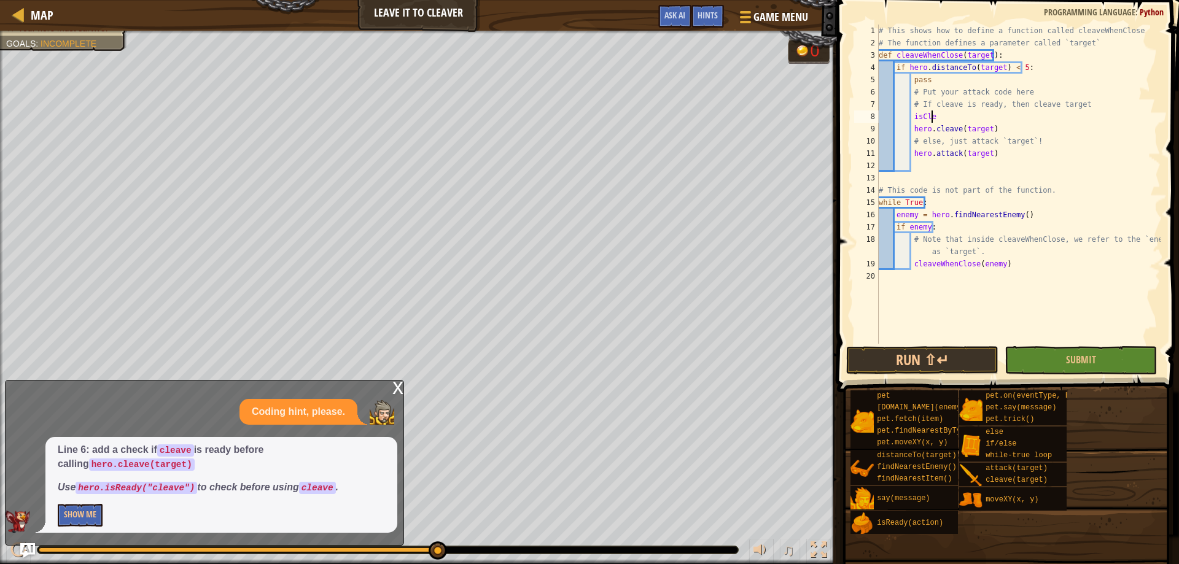
scroll to position [6, 4]
type textarea "i"
click at [1107, 148] on div "# This shows how to define a function called cleaveWhenClose # The function def…" at bounding box center [1018, 197] width 284 height 344
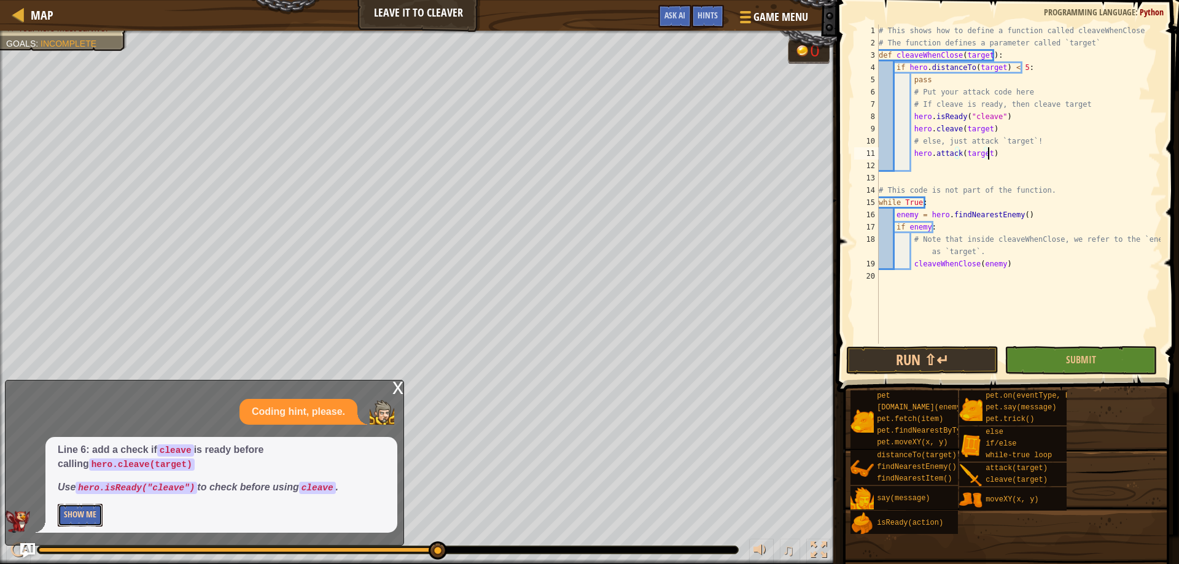
click at [89, 512] on button "Show Me" at bounding box center [80, 515] width 45 height 23
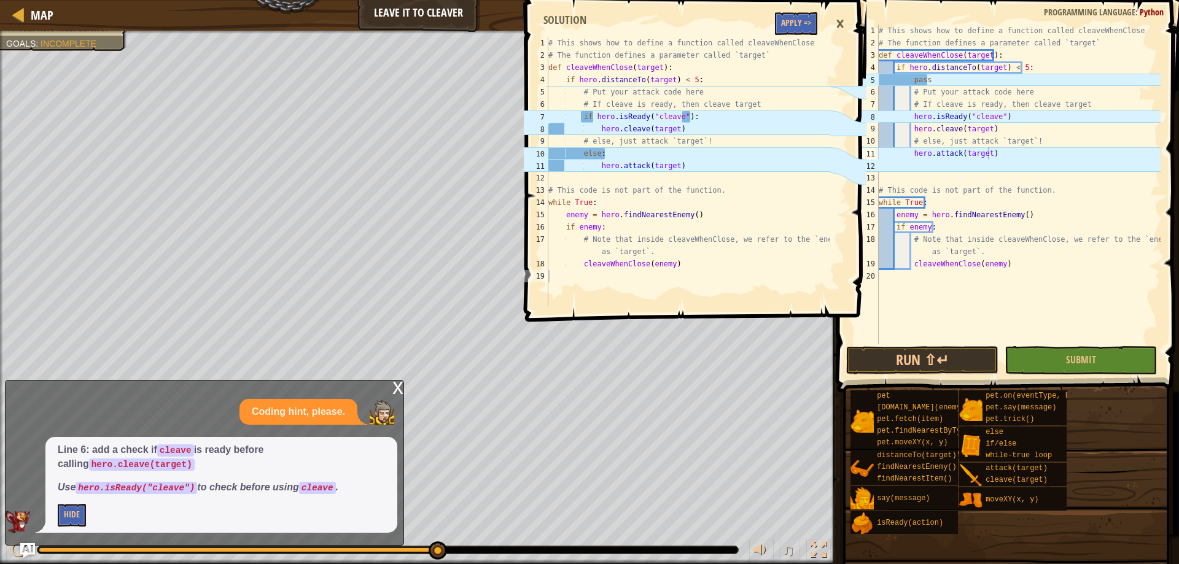
click at [911, 118] on div "# This shows how to define a function called cleaveWhenClose # The function def…" at bounding box center [1018, 197] width 284 height 344
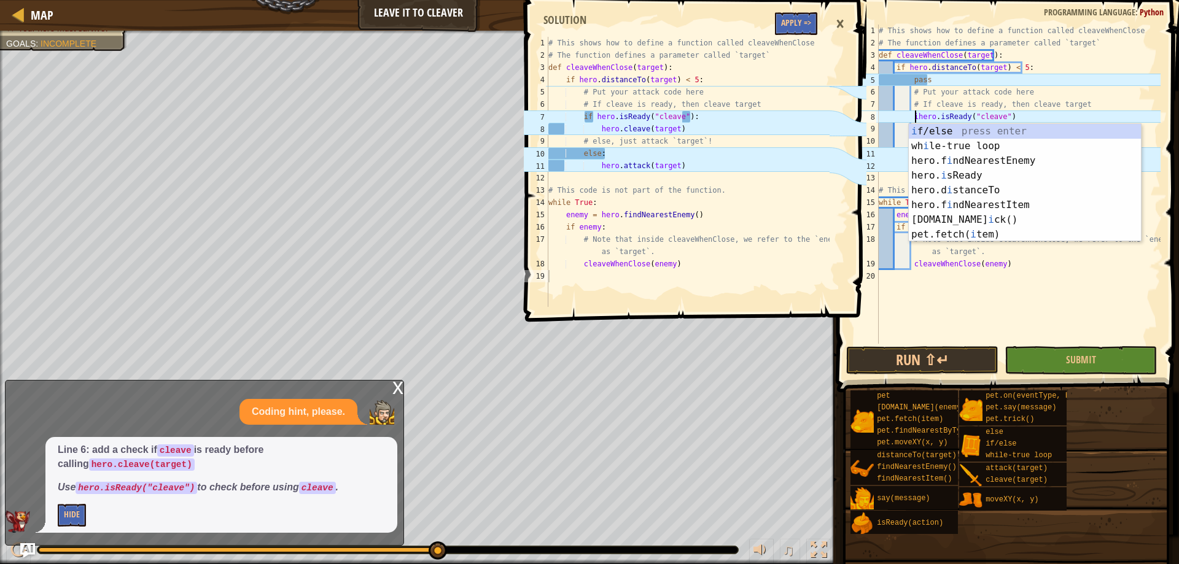
scroll to position [6, 4]
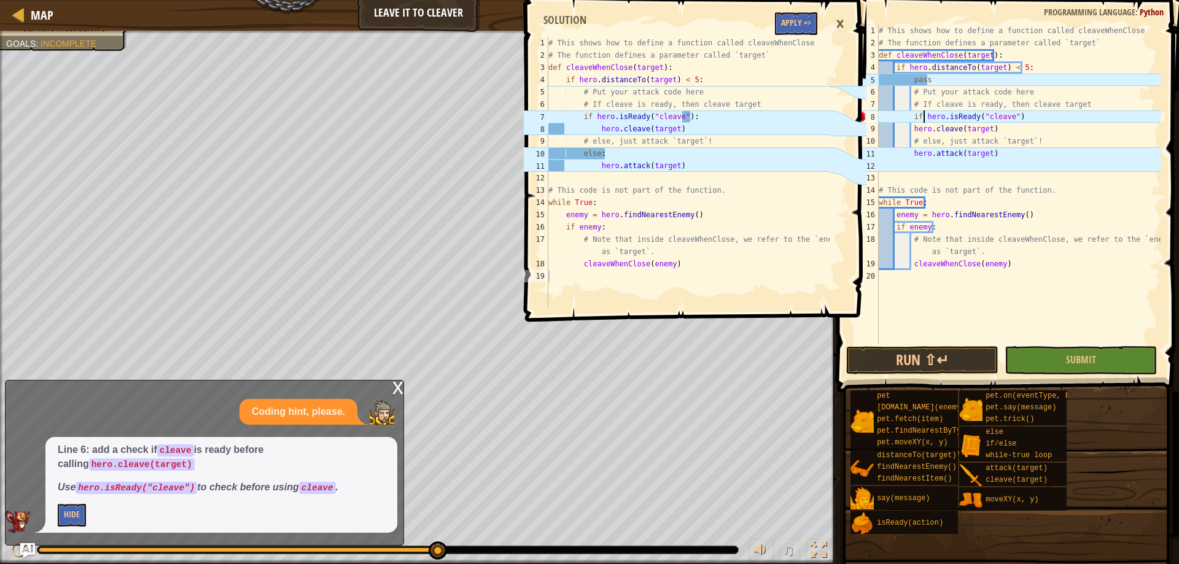
click at [1064, 128] on div "# This shows how to define a function called cleaveWhenClose # The function def…" at bounding box center [1018, 197] width 284 height 344
click at [910, 129] on div "# This shows how to define a function called cleaveWhenClose # The function def…" at bounding box center [1018, 197] width 284 height 344
click at [1035, 133] on div "# This shows how to define a function called cleaveWhenClose # The function def…" at bounding box center [1018, 197] width 284 height 344
click at [1053, 145] on div "# This shows how to define a function called cleaveWhenClose # The function def…" at bounding box center [1018, 197] width 284 height 344
type textarea "# else, just attack `target`!"
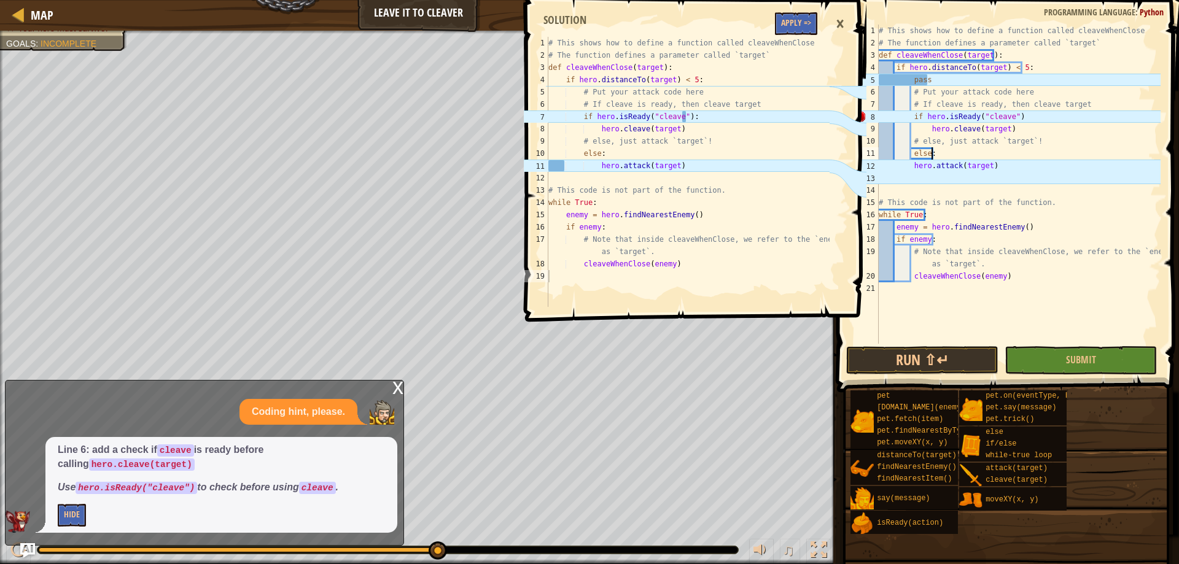
click at [1069, 199] on div "# This shows how to define a function called cleaveWhenClose # The function def…" at bounding box center [1018, 197] width 284 height 344
click at [838, 22] on div "×" at bounding box center [840, 24] width 21 height 28
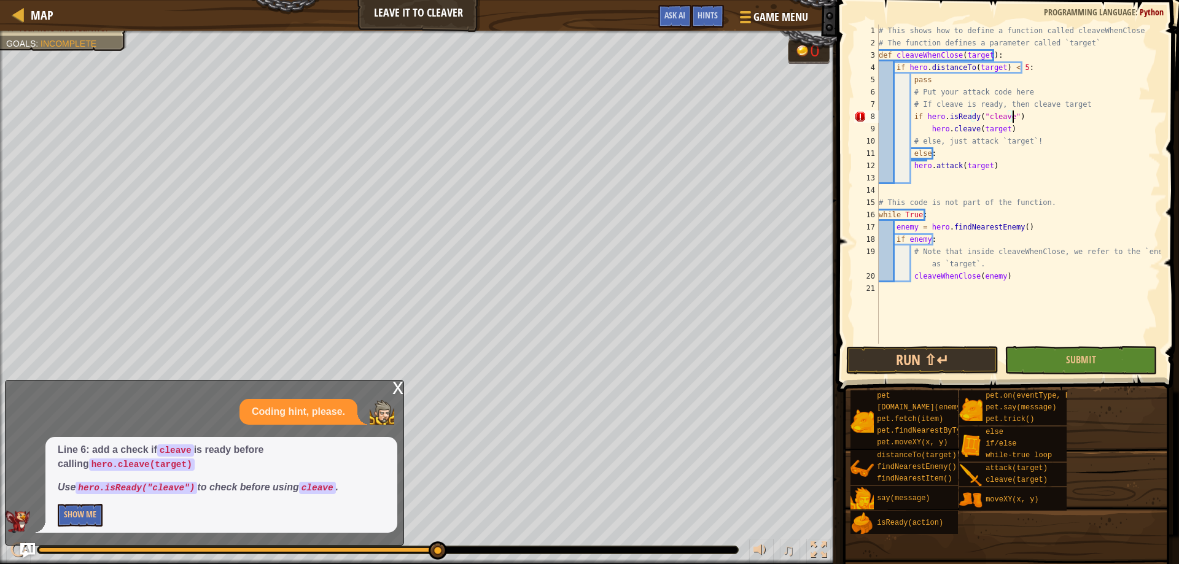
click at [1040, 121] on div "# This shows how to define a function called cleaveWhenClose # The function def…" at bounding box center [1018, 197] width 284 height 344
drag, startPoint x: 927, startPoint y: 128, endPoint x: 984, endPoint y: 146, distance: 60.2
click at [927, 130] on div "# This shows how to define a function called cleaveWhenClose # The function def…" at bounding box center [1018, 197] width 284 height 344
type textarea "hero.cleave(target)"
click at [1045, 193] on div "# This shows how to define a function called cleaveWhenClose # The function def…" at bounding box center [1018, 197] width 284 height 344
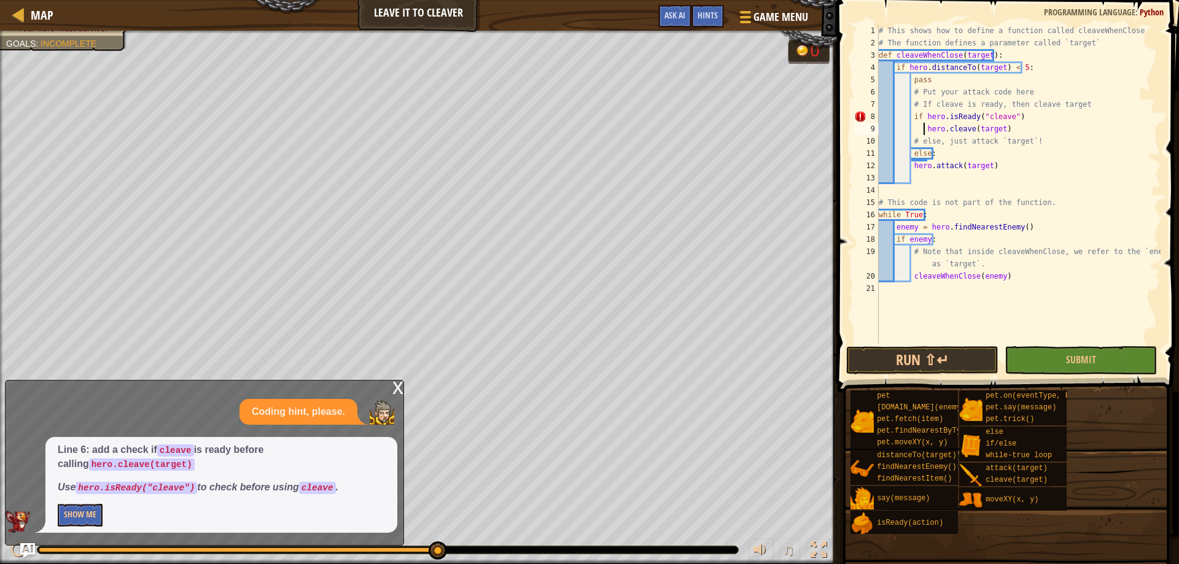
scroll to position [6, 0]
click at [916, 360] on button "Run ⇧↵" at bounding box center [922, 360] width 152 height 28
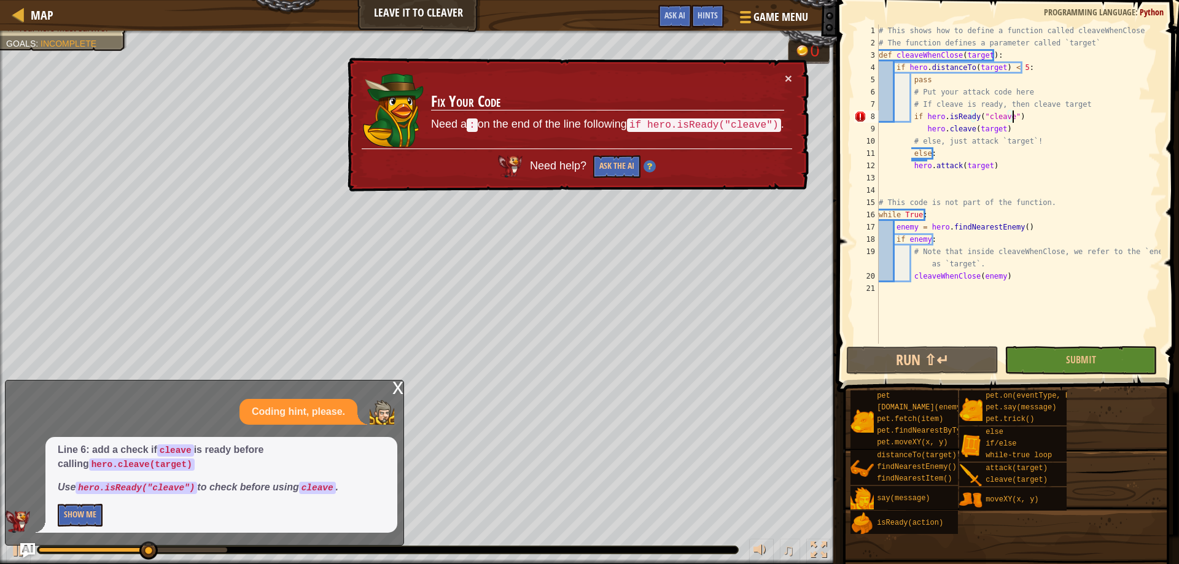
click at [1029, 120] on div "# This shows how to define a function called cleaveWhenClose # The function def…" at bounding box center [1018, 197] width 284 height 344
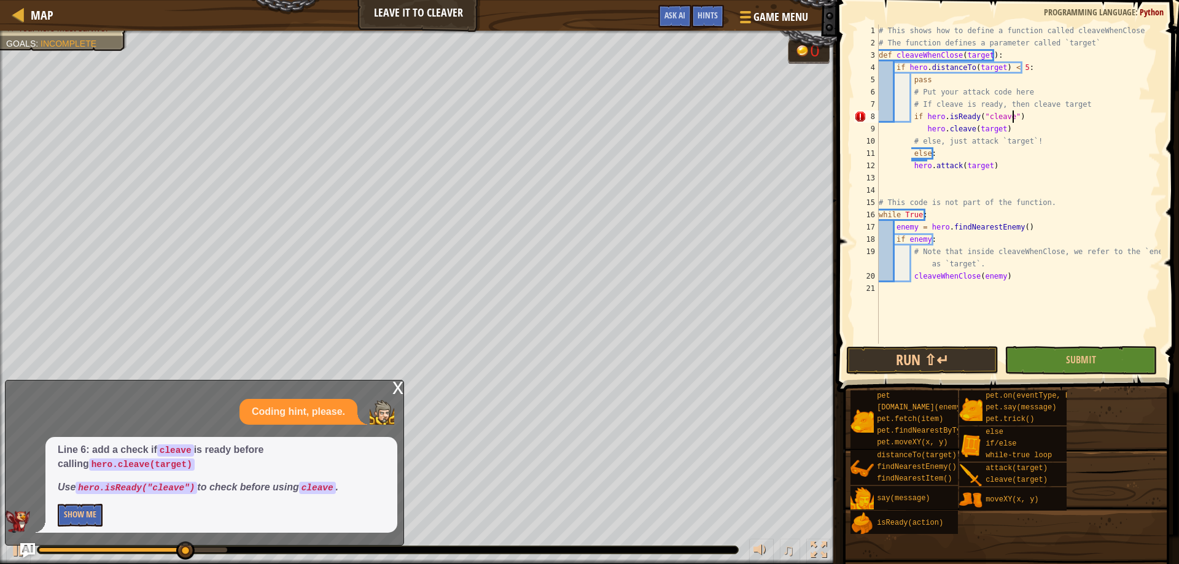
scroll to position [6, 10]
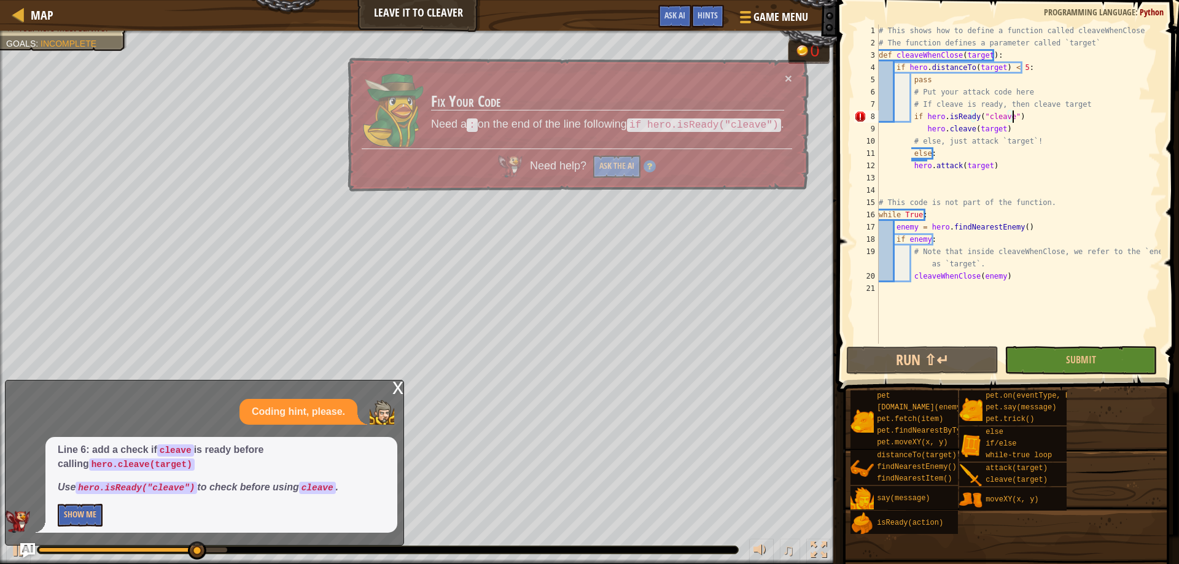
type textarea "if hero.isReady("cleave"):"
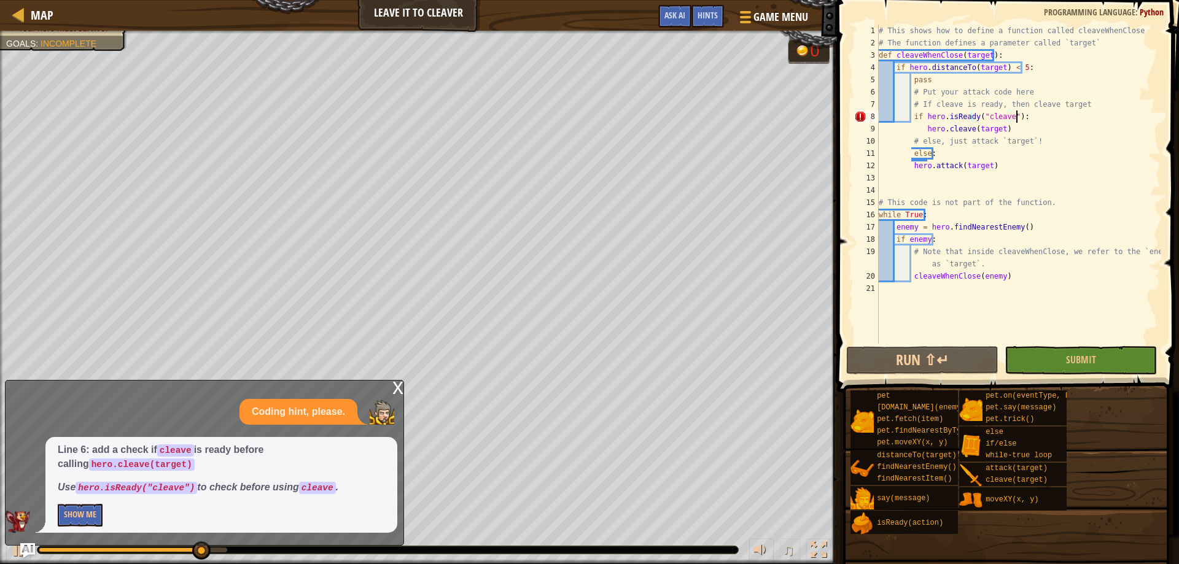
scroll to position [6, 11]
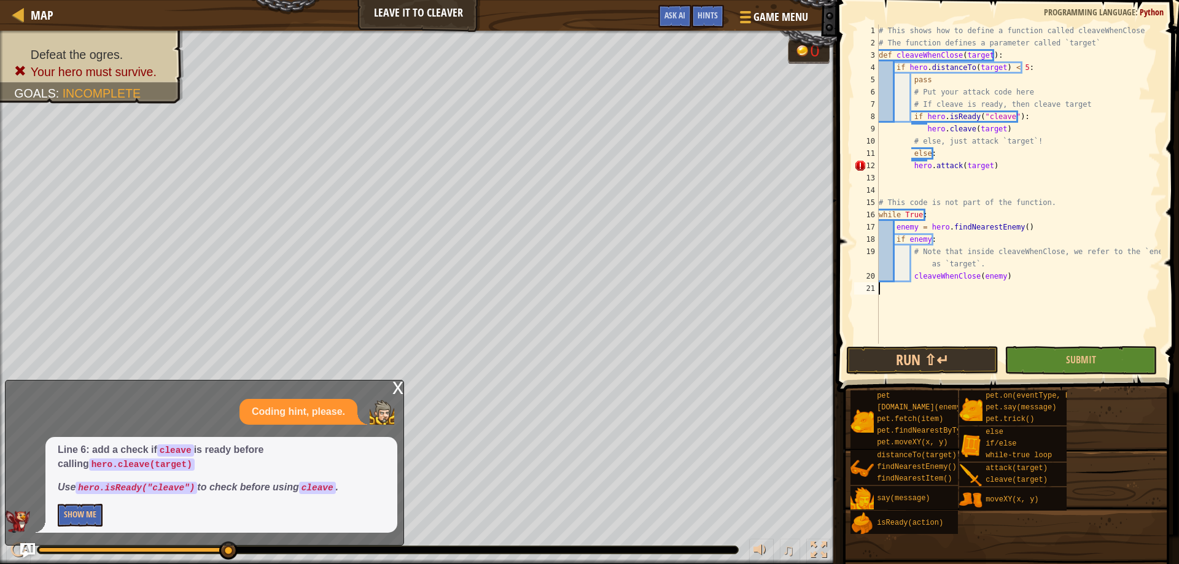
click at [935, 326] on div "# This shows how to define a function called cleaveWhenClose # The function def…" at bounding box center [1018, 197] width 284 height 344
click at [1001, 166] on div "# This shows how to define a function called cleaveWhenClose # The function def…" at bounding box center [1018, 197] width 284 height 344
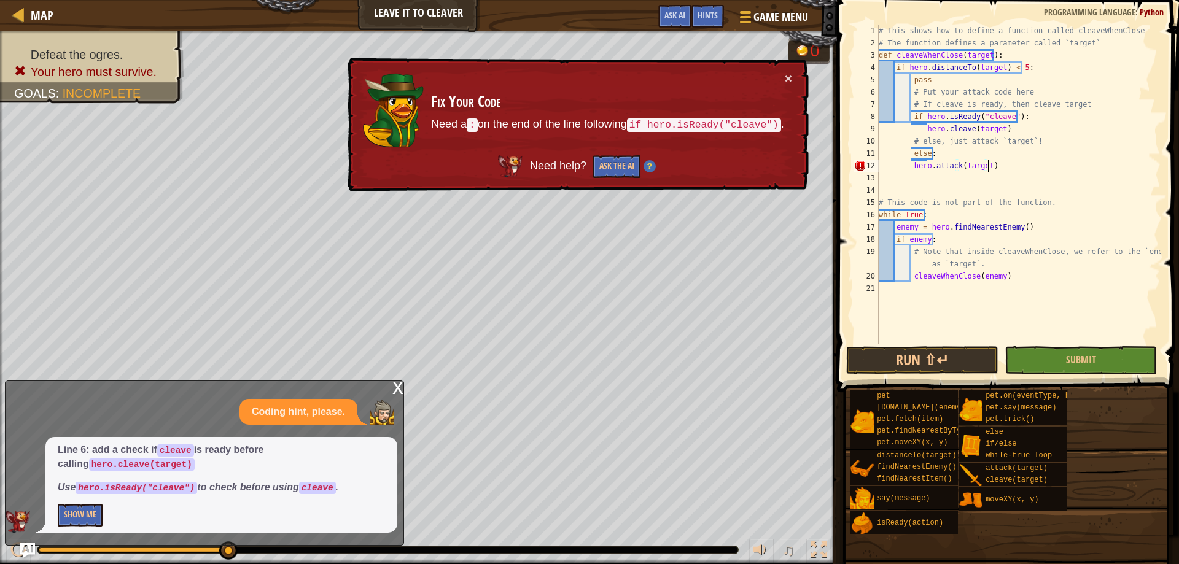
click at [912, 163] on div "# This shows how to define a function called cleaveWhenClose # The function def…" at bounding box center [1018, 197] width 284 height 344
type textarea "hero.attack(target)"
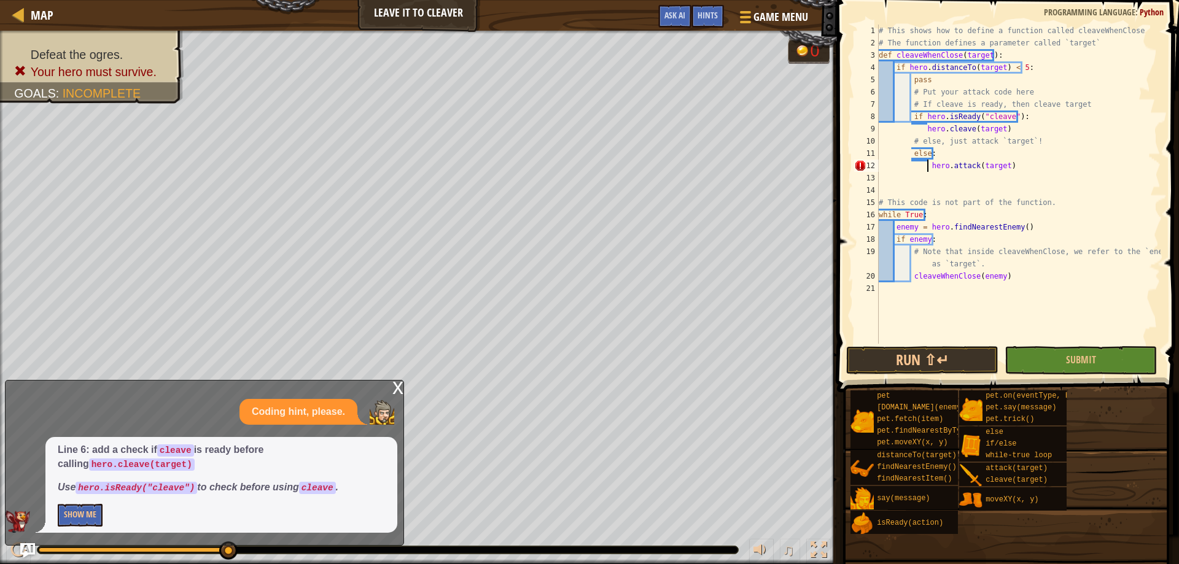
drag, startPoint x: 982, startPoint y: 189, endPoint x: 988, endPoint y: 192, distance: 6.6
click at [983, 189] on div "# This shows how to define a function called cleaveWhenClose # The function def…" at bounding box center [1018, 197] width 284 height 344
click at [959, 361] on button "Run ⇧↵" at bounding box center [922, 360] width 152 height 28
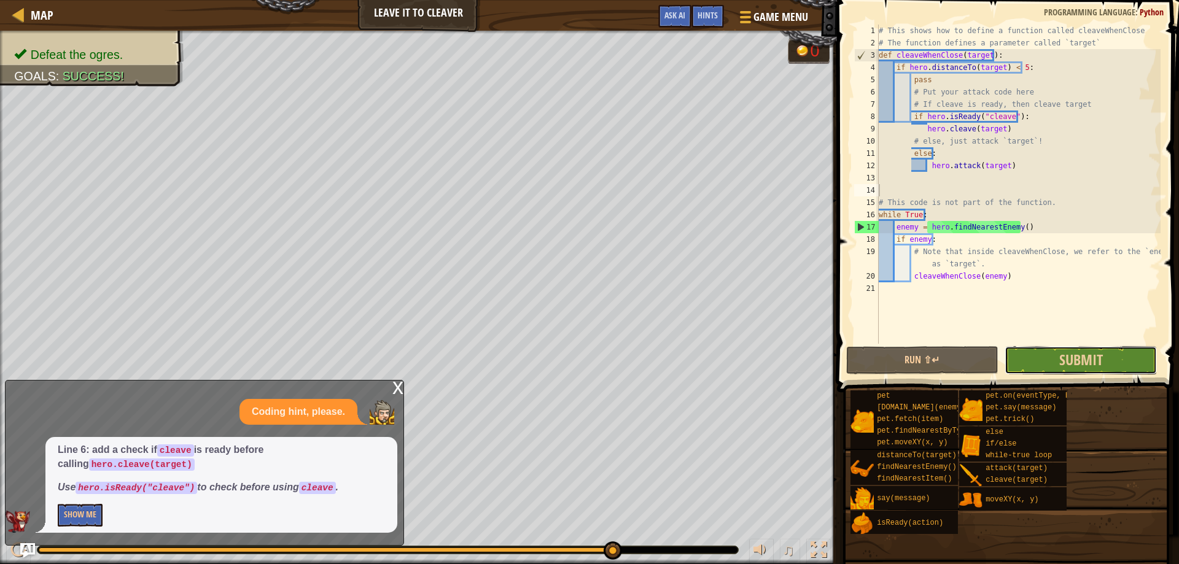
click at [1051, 359] on button "Submit" at bounding box center [1081, 360] width 152 height 28
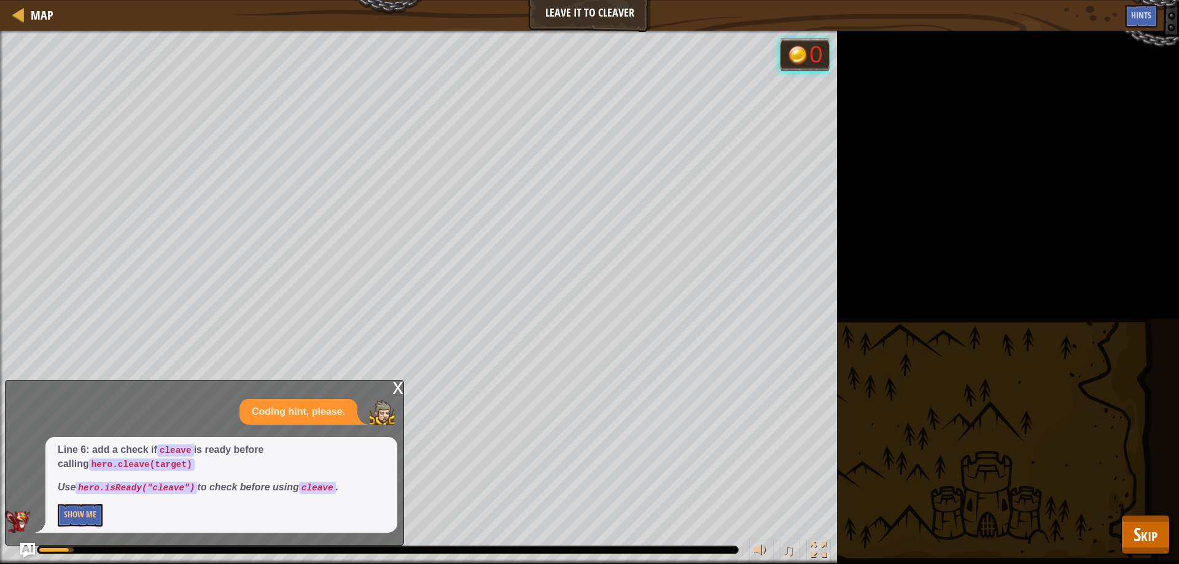
click at [398, 391] on div "x" at bounding box center [397, 387] width 11 height 12
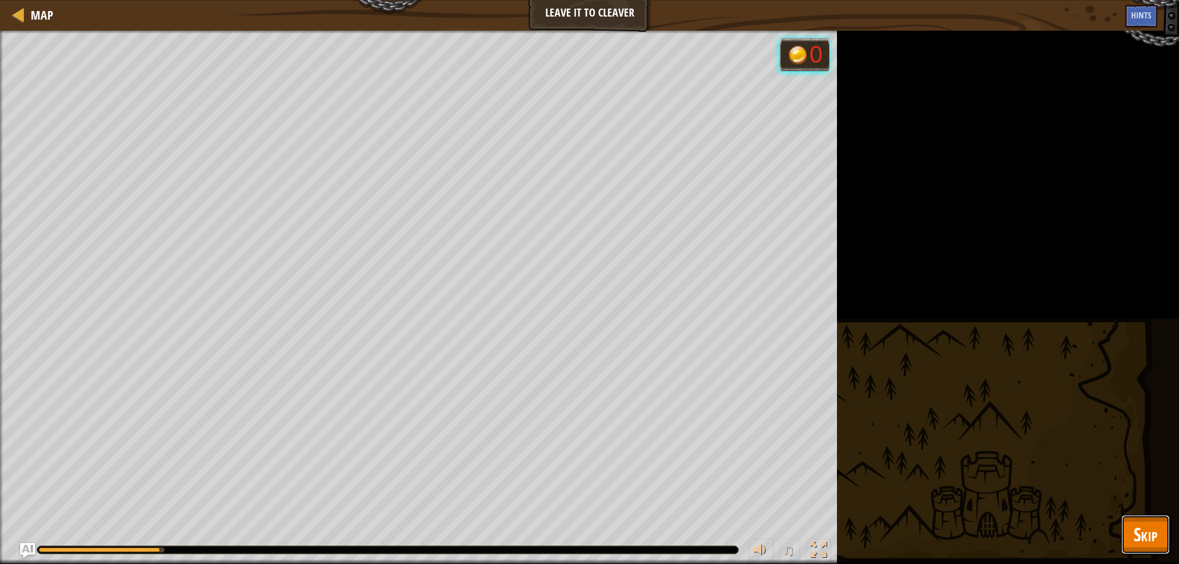
click at [1144, 529] on span "Skip" at bounding box center [1146, 534] width 24 height 25
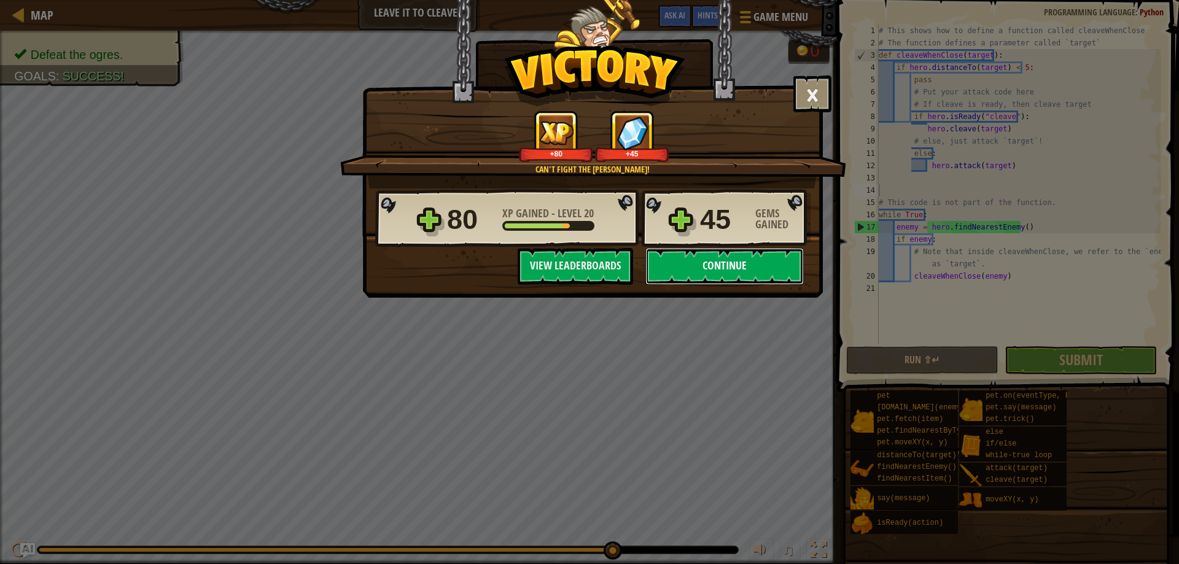
click at [684, 264] on button "Continue" at bounding box center [724, 266] width 158 height 37
